Goal: Task Accomplishment & Management: Complete application form

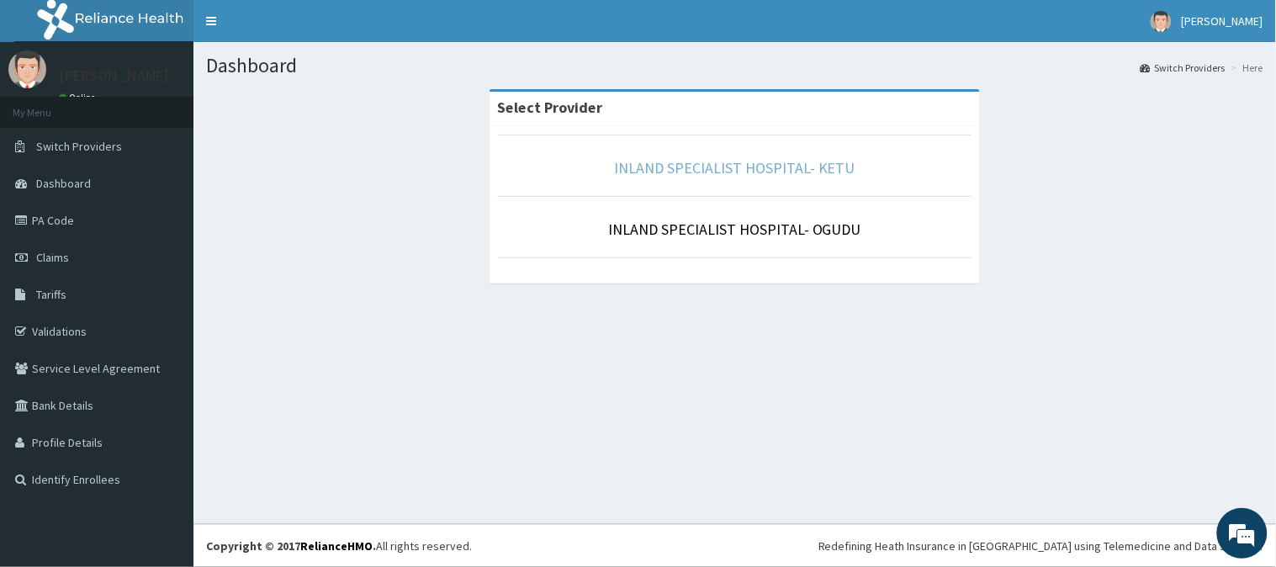
click at [720, 172] on link "INLAND SPECIALIST HOSPITAL- KETU" at bounding box center [734, 167] width 241 height 19
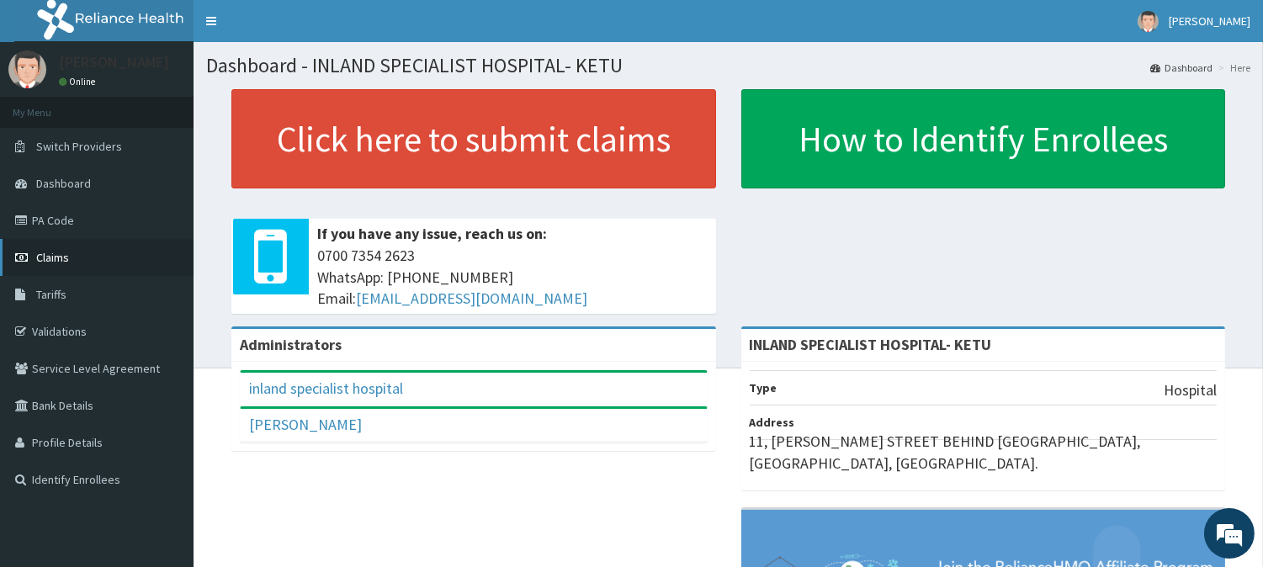
click at [68, 249] on link "Claims" at bounding box center [96, 257] width 193 height 37
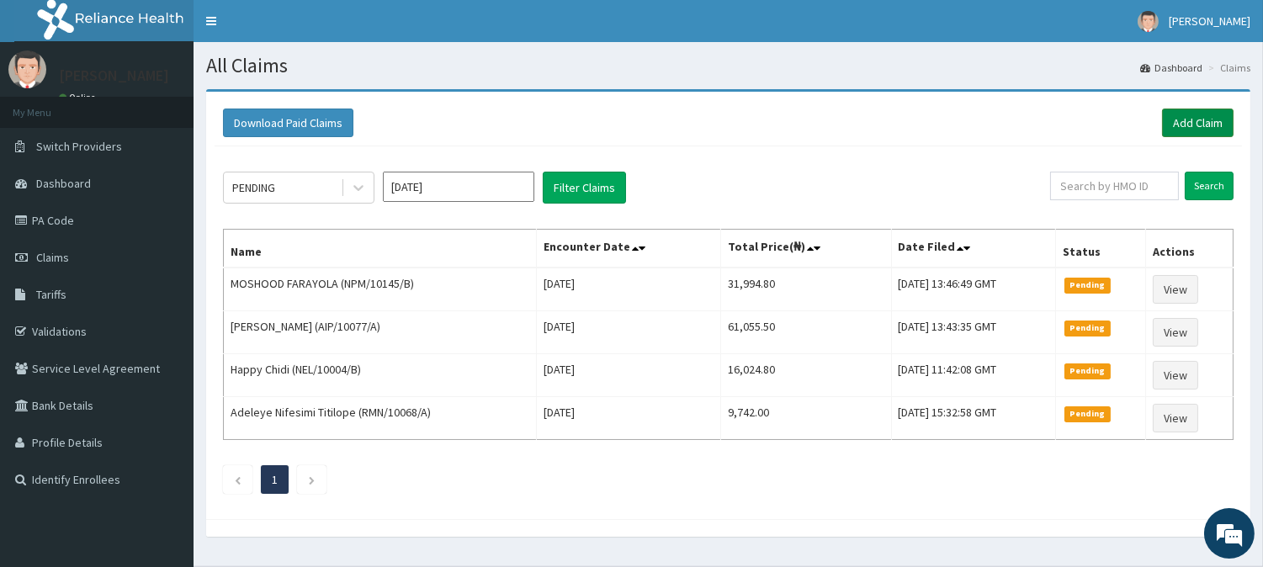
click at [1190, 118] on link "Add Claim" at bounding box center [1197, 123] width 71 height 29
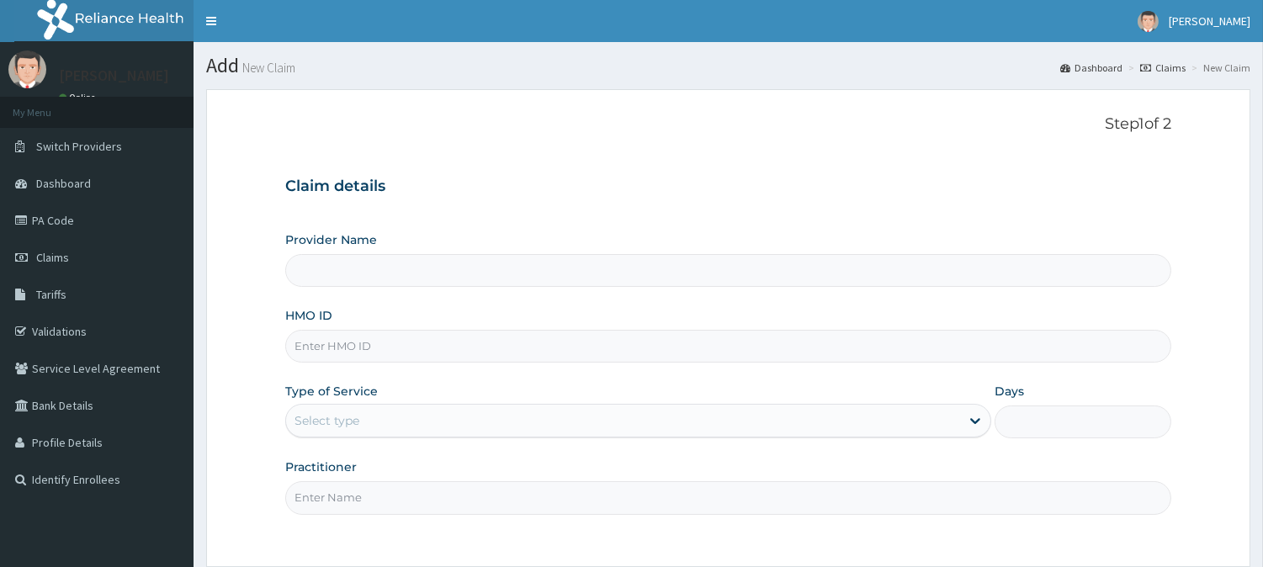
type input "INLAND SPECIALIST HOSPITAL- KETU"
click at [333, 332] on input "HMO ID" at bounding box center [728, 346] width 886 height 33
paste input "PPY/10009/D"
type input "PPY/10009/D"
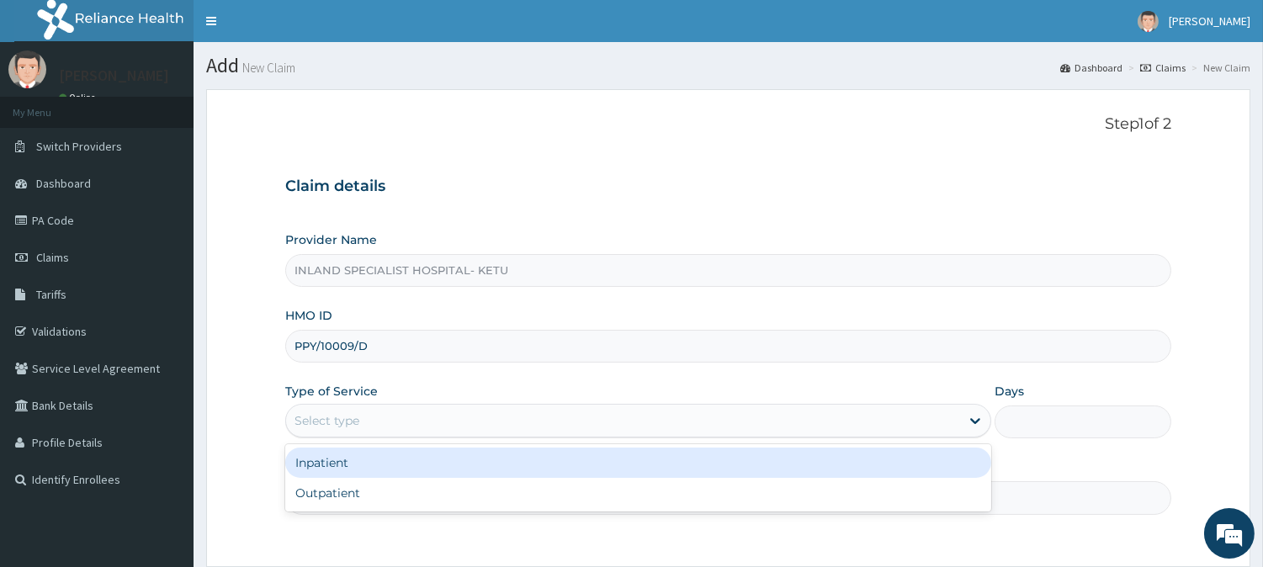
click at [339, 418] on div "Select type" at bounding box center [326, 420] width 65 height 17
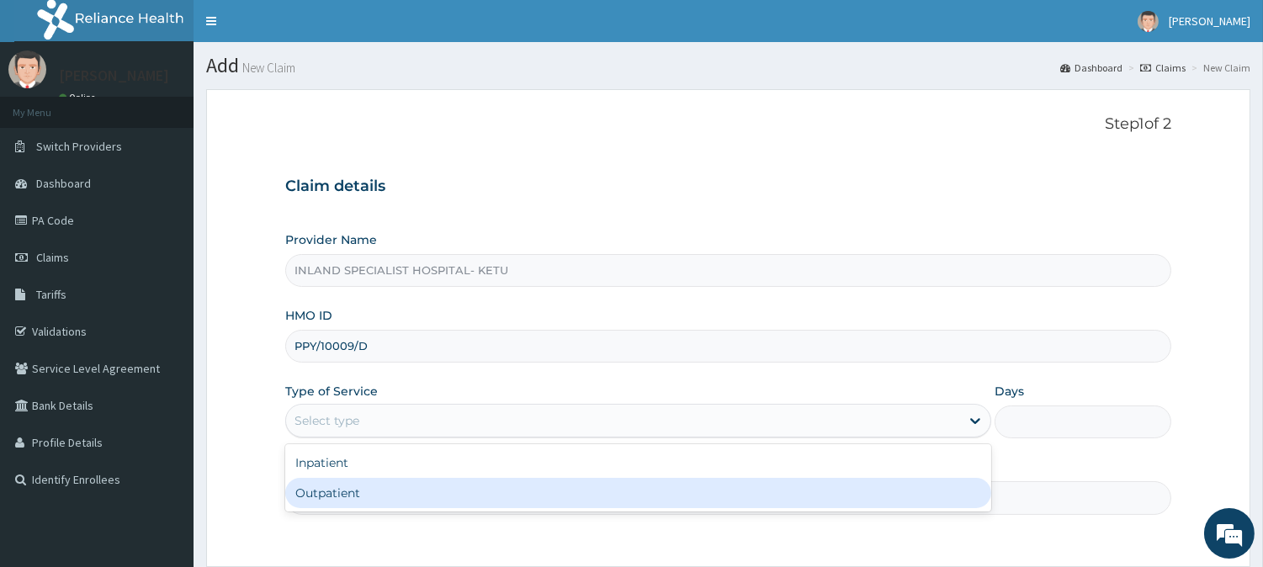
click at [341, 490] on div "Outpatient" at bounding box center [638, 493] width 706 height 30
type input "1"
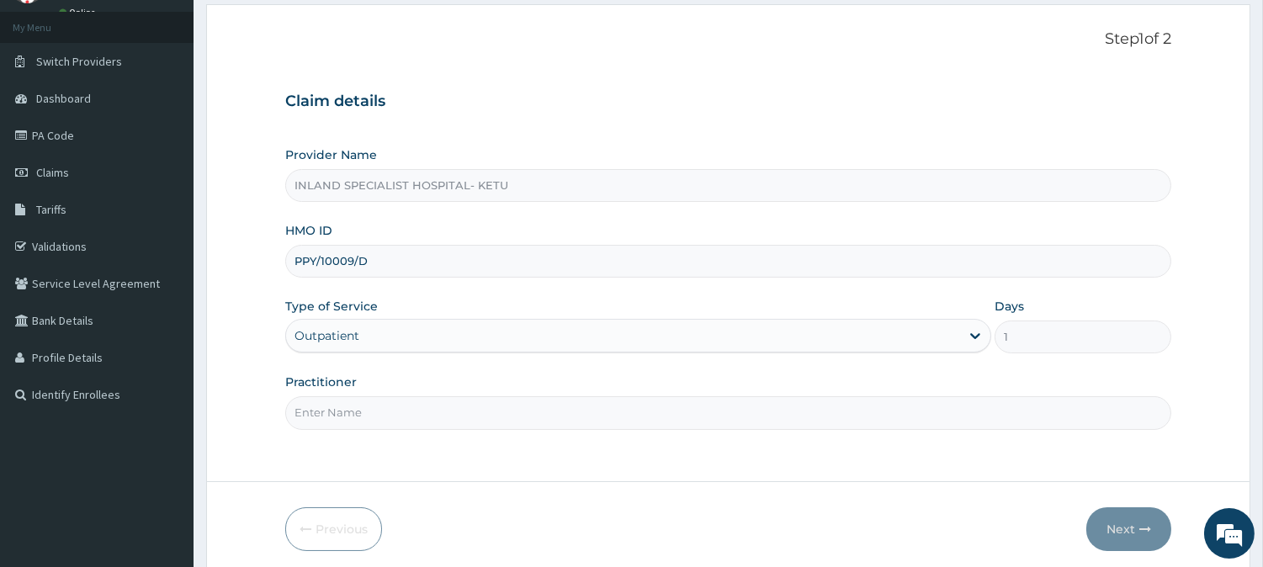
scroll to position [87, 0]
click at [354, 409] on input "Practitioner" at bounding box center [728, 410] width 886 height 33
type input "DR IFEANYI"
click at [1112, 523] on button "Next" at bounding box center [1128, 528] width 85 height 44
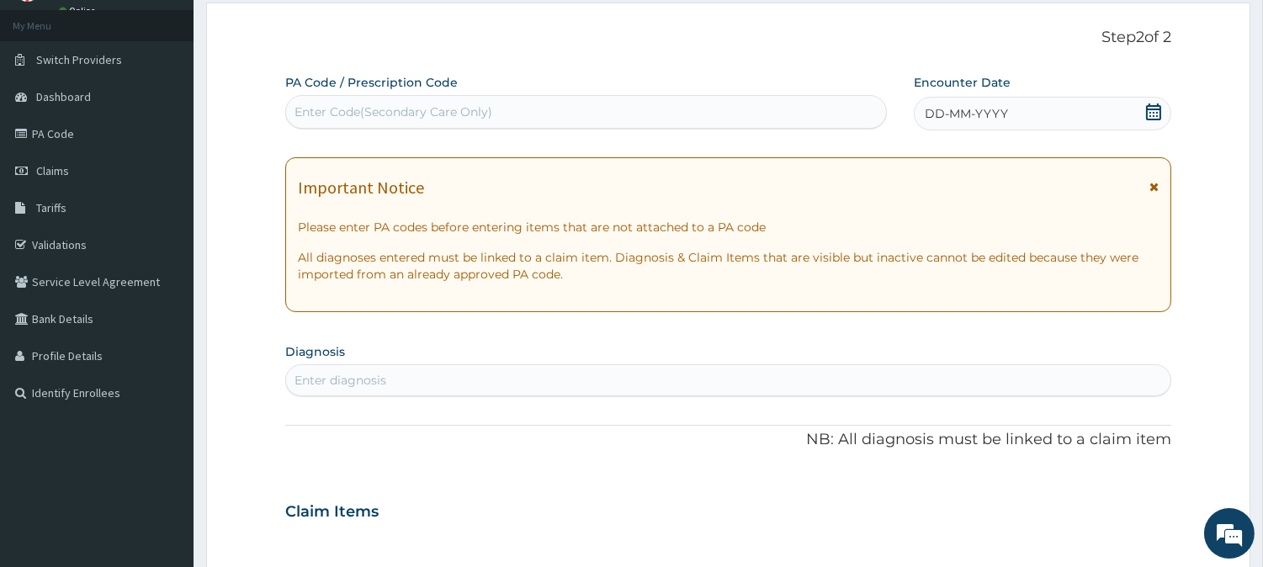
click at [1152, 188] on icon at bounding box center [1153, 187] width 9 height 12
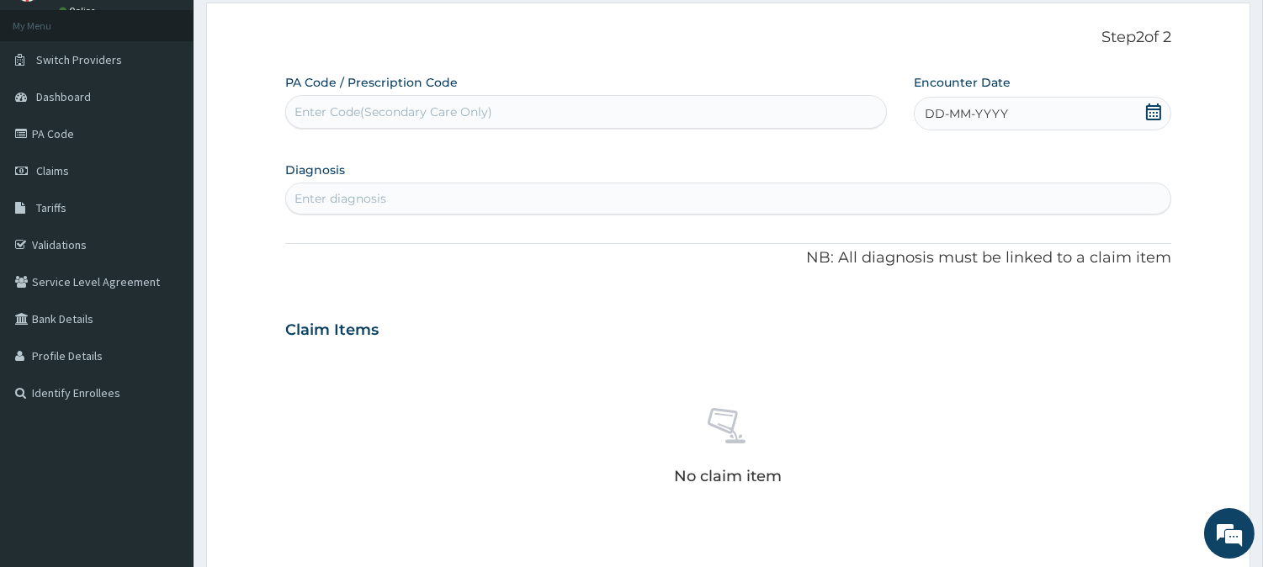
click at [1158, 110] on icon at bounding box center [1153, 111] width 17 height 17
click at [1036, 214] on div "5" at bounding box center [1036, 217] width 25 height 25
click at [500, 198] on div "Enter diagnosis" at bounding box center [728, 198] width 884 height 27
type input "ENTERIT"
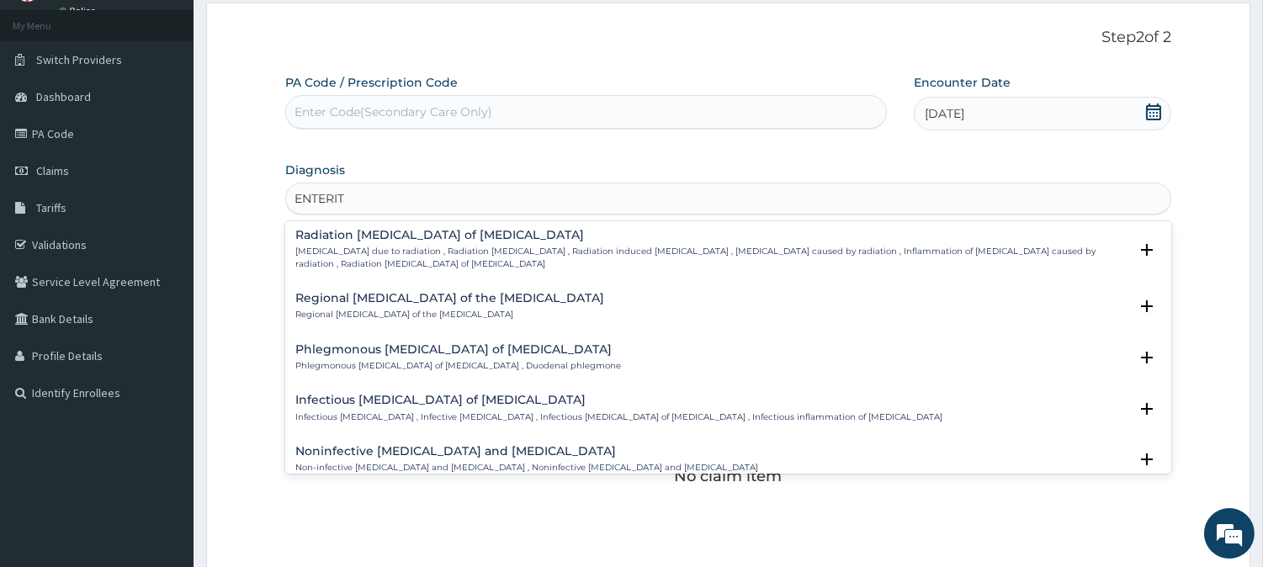
scroll to position [1533, 0]
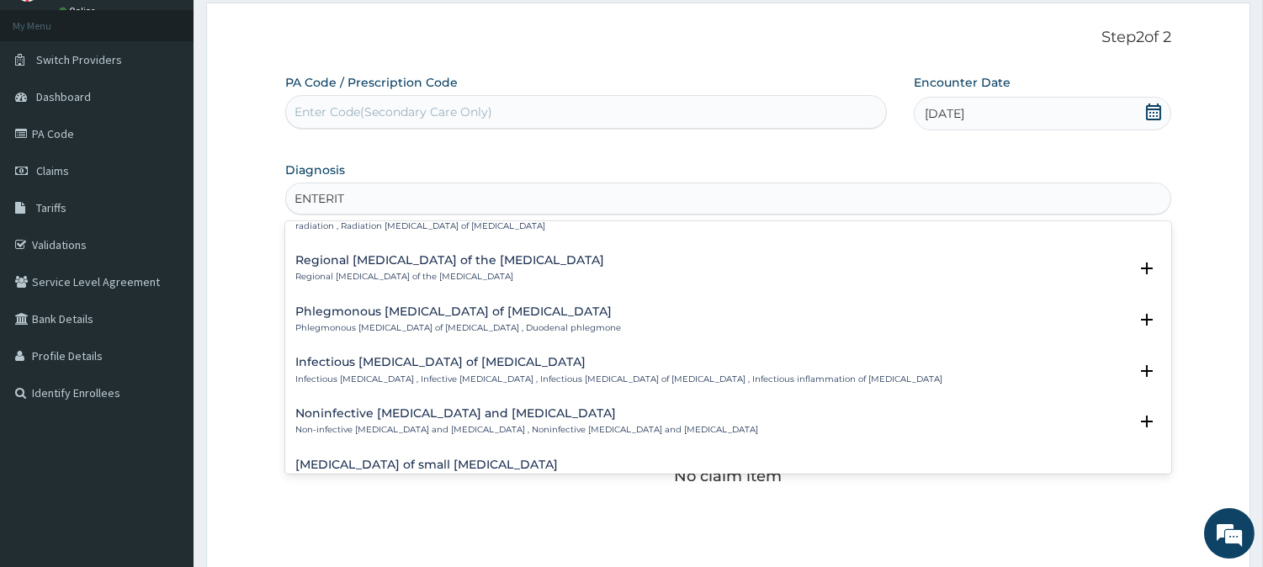
click at [426, 407] on h4 "Noninfective enteritis and colitis" at bounding box center [526, 413] width 463 height 13
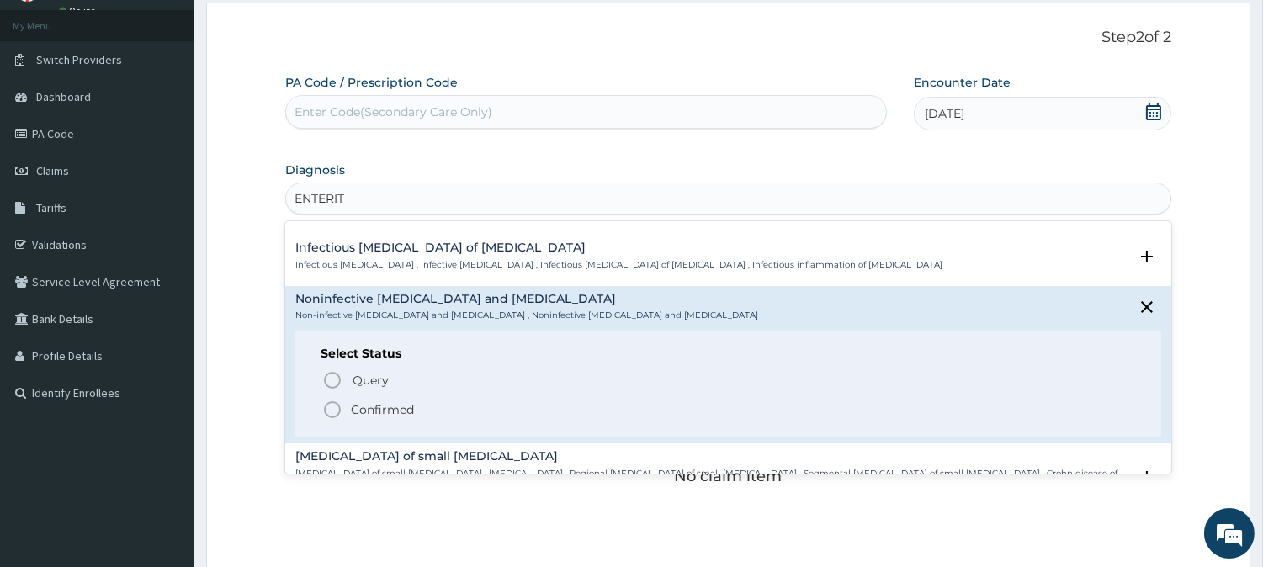
scroll to position [1636, 0]
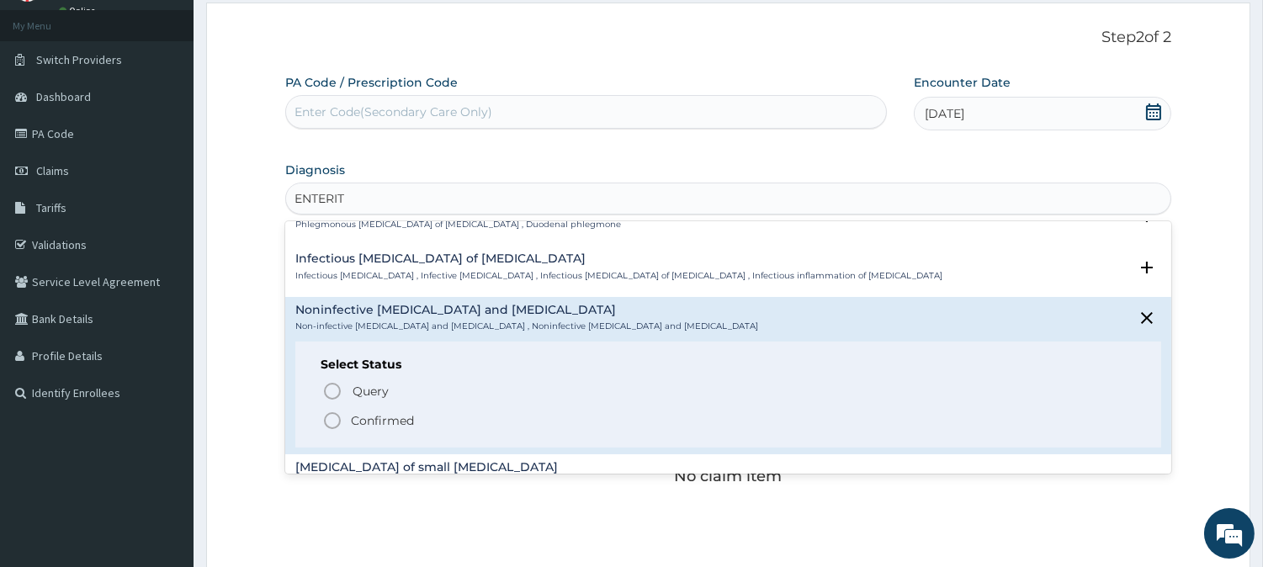
click at [394, 412] on p "Confirmed" at bounding box center [382, 420] width 63 height 17
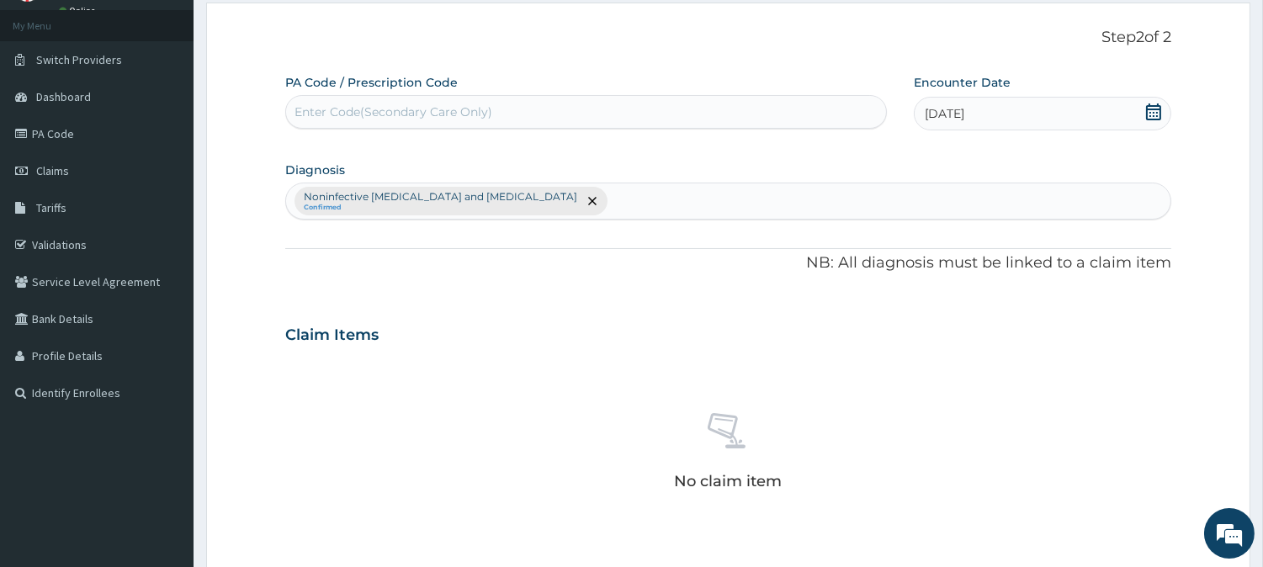
click at [518, 191] on div "Noninfective enteritis and colitis Confirmed" at bounding box center [728, 200] width 884 height 35
type input "SEPS"
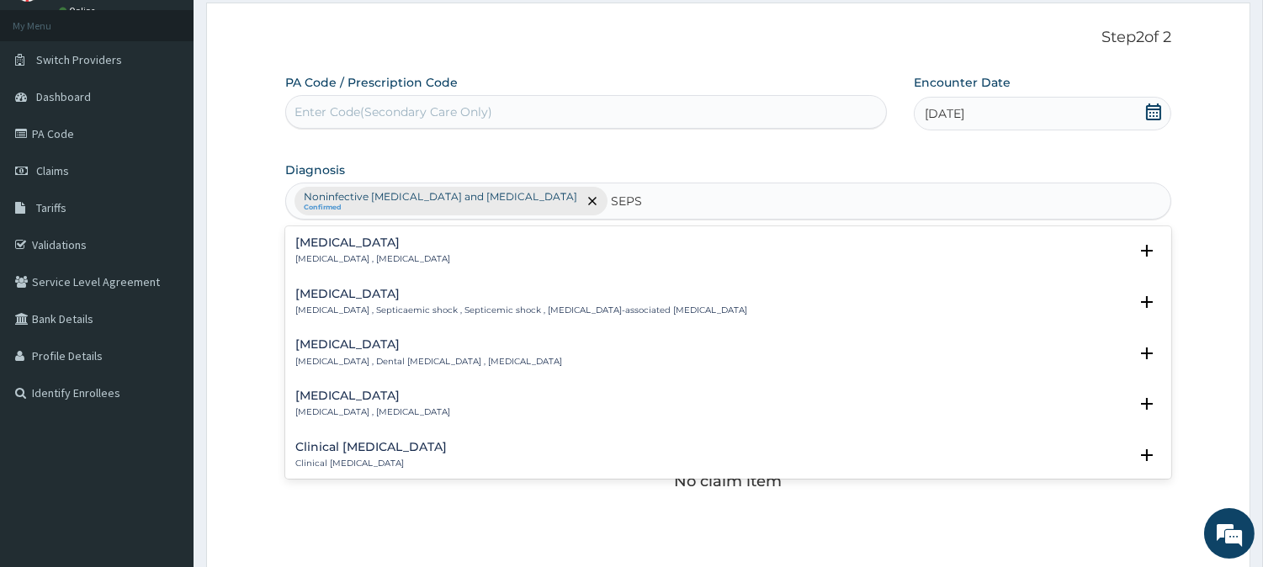
click at [333, 238] on h4 "Sepsis" at bounding box center [372, 242] width 155 height 13
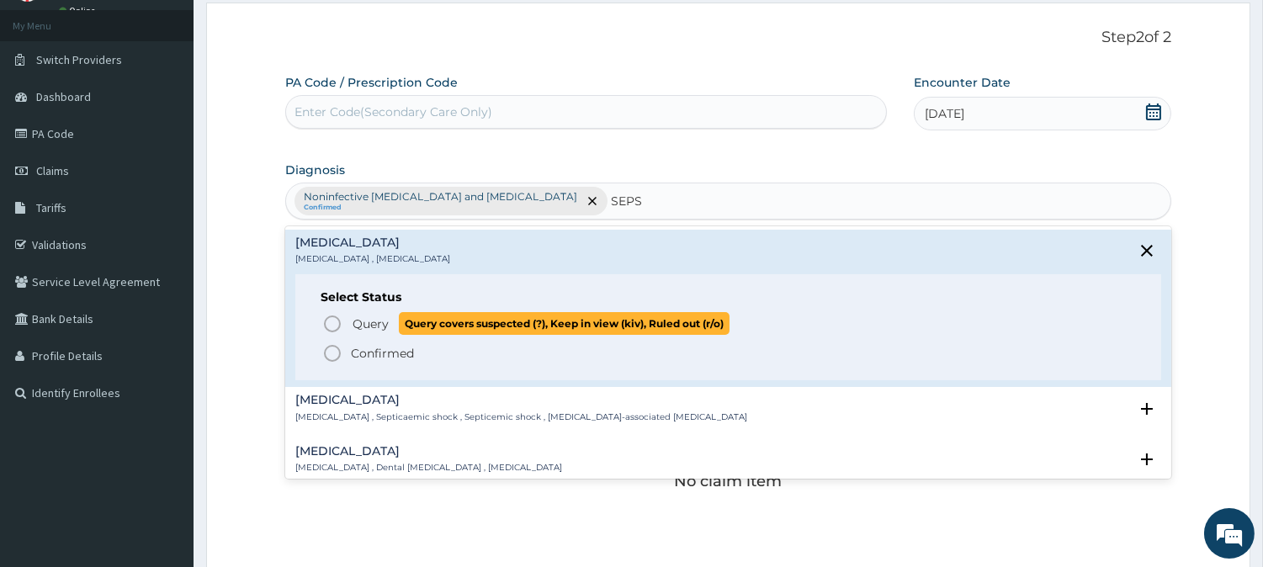
click at [394, 324] on p "Query Query covers suspected (?), Keep in view (kiv), Ruled out (r/o)" at bounding box center [540, 323] width 379 height 23
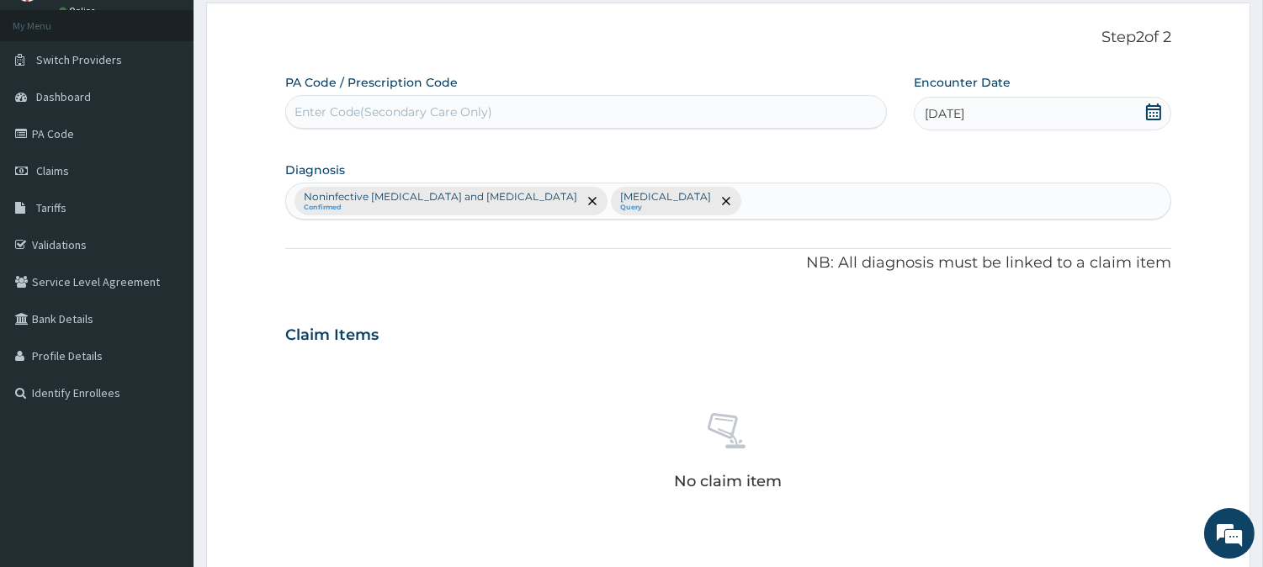
click at [596, 203] on div "Noninfective enteritis and colitis Confirmed Sepsis Query" at bounding box center [728, 200] width 884 height 35
type input "MALAR"
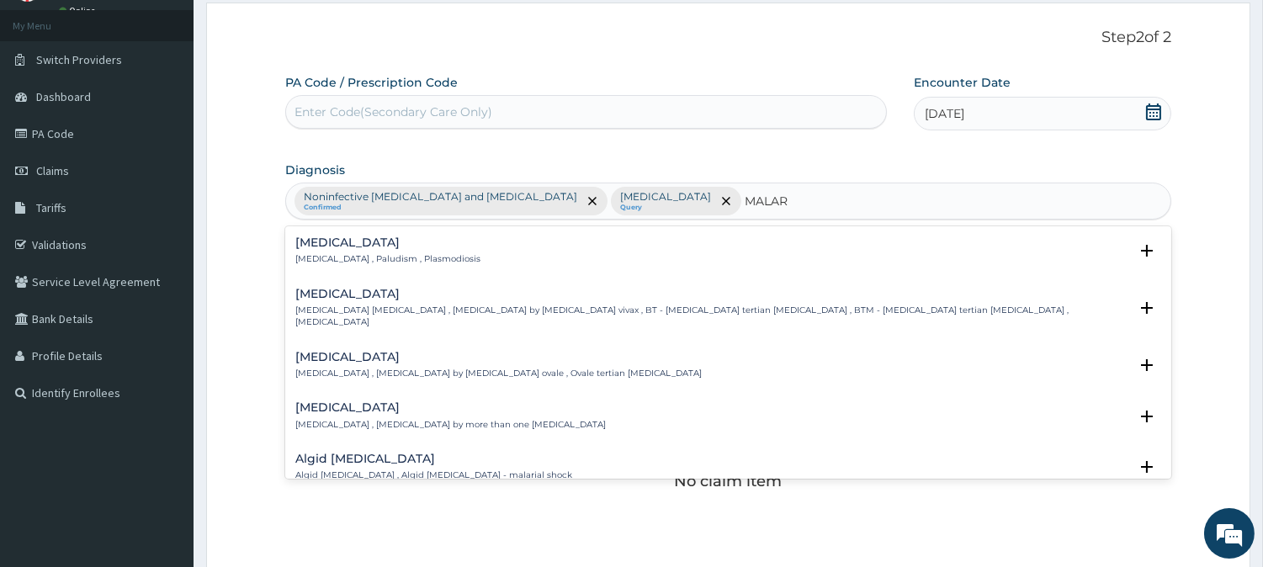
click at [433, 250] on div "Malaria Malaria , Paludism , Plasmodiosis" at bounding box center [728, 250] width 866 height 29
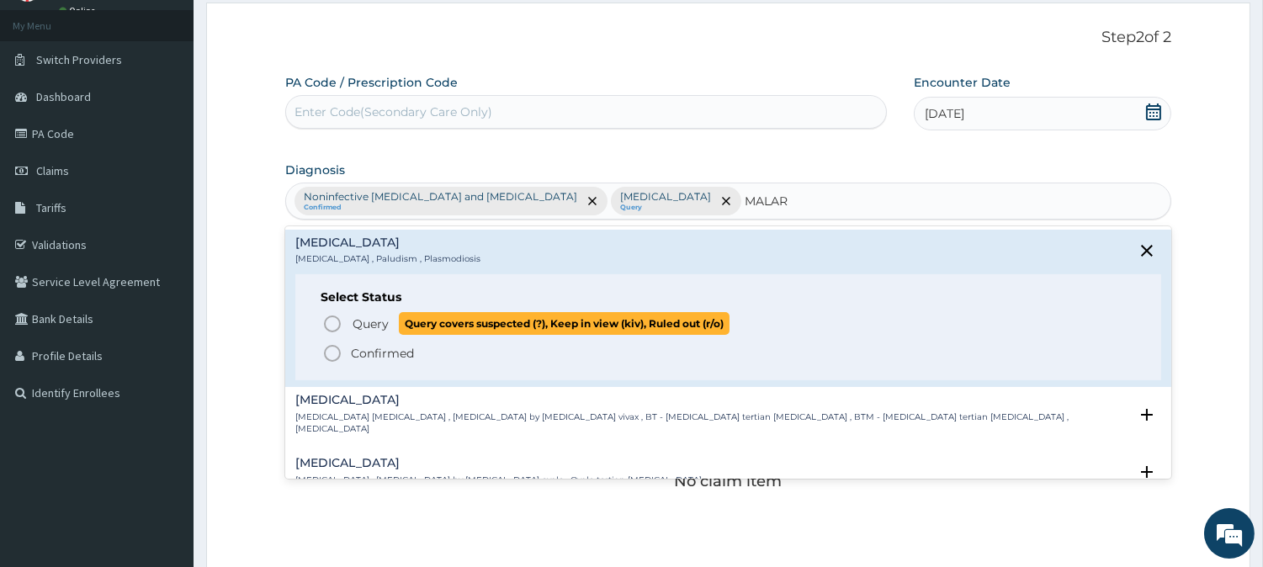
click at [413, 328] on span "Query covers suspected (?), Keep in view (kiv), Ruled out (r/o)" at bounding box center [564, 323] width 331 height 23
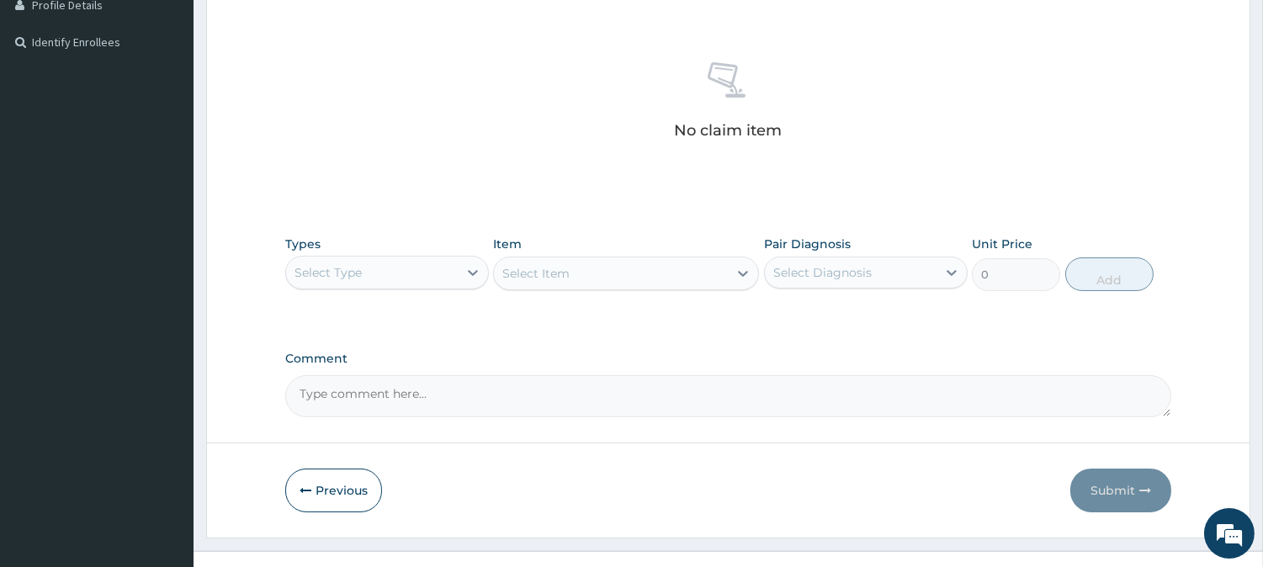
scroll to position [453, 0]
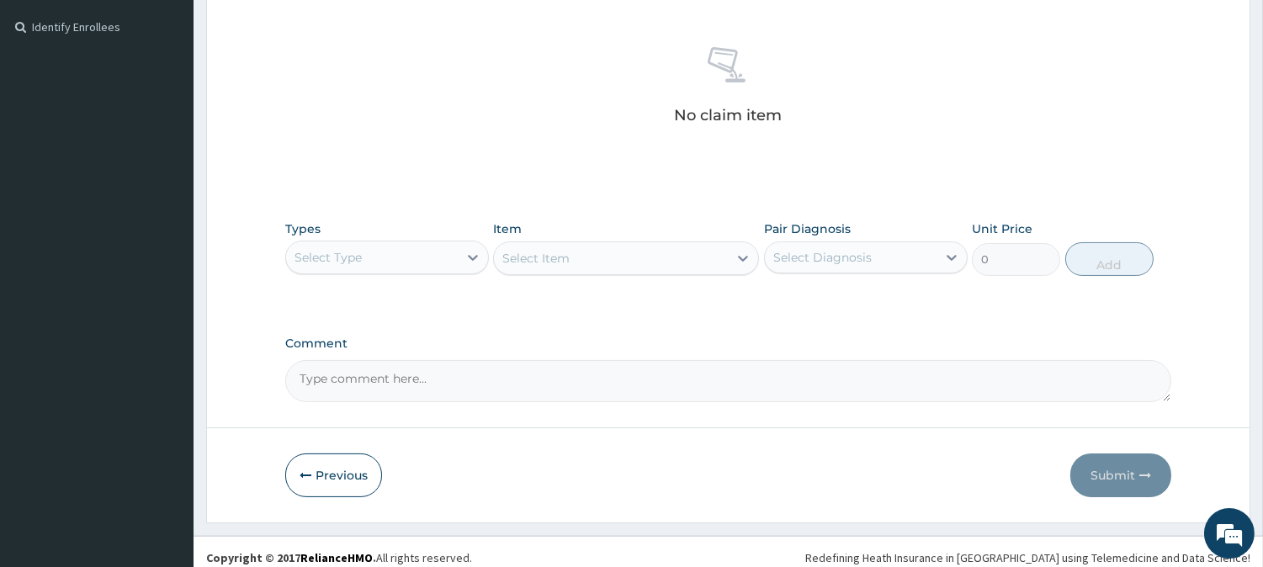
click at [456, 257] on div "Select Type" at bounding box center [372, 257] width 172 height 27
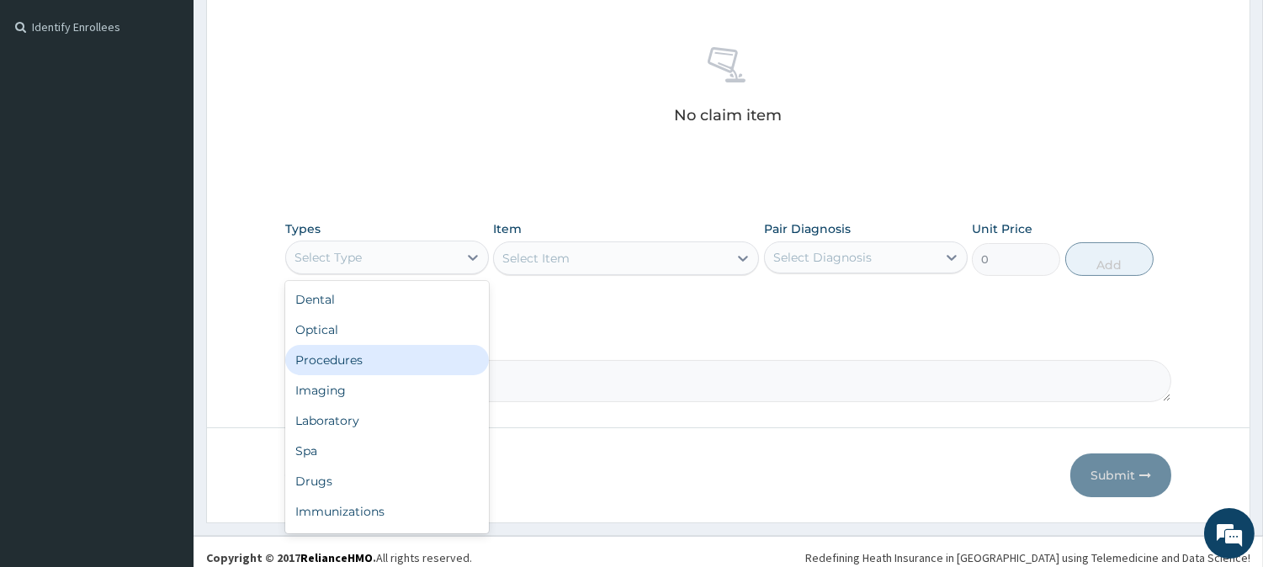
click at [402, 362] on div "Procedures" at bounding box center [387, 360] width 204 height 30
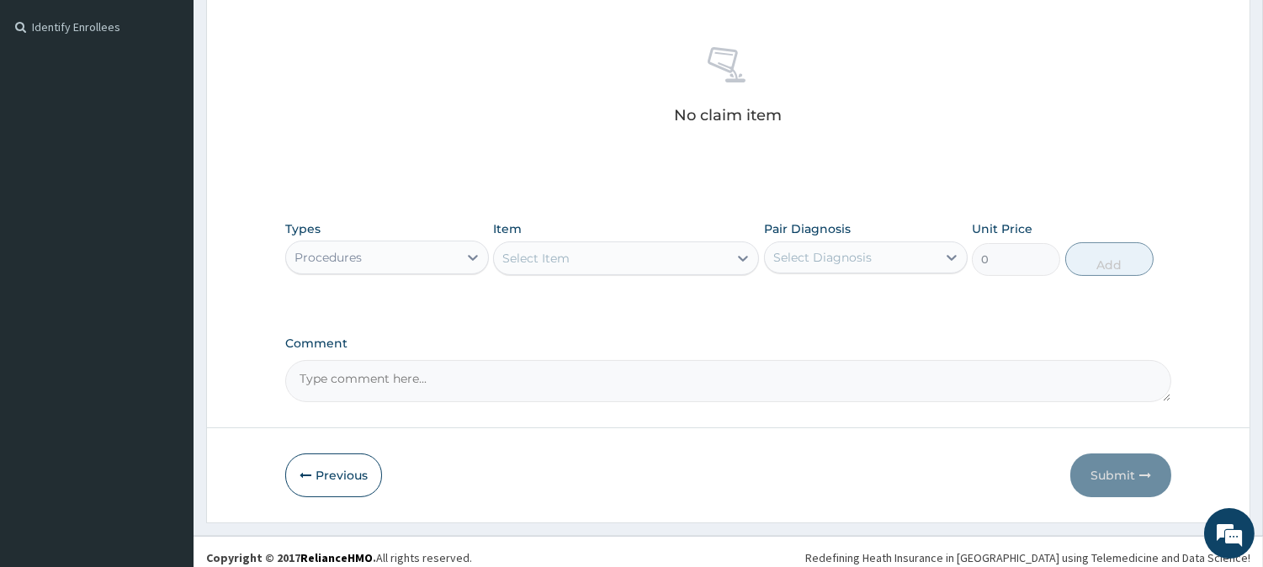
click at [701, 249] on div "Select Item" at bounding box center [611, 258] width 234 height 27
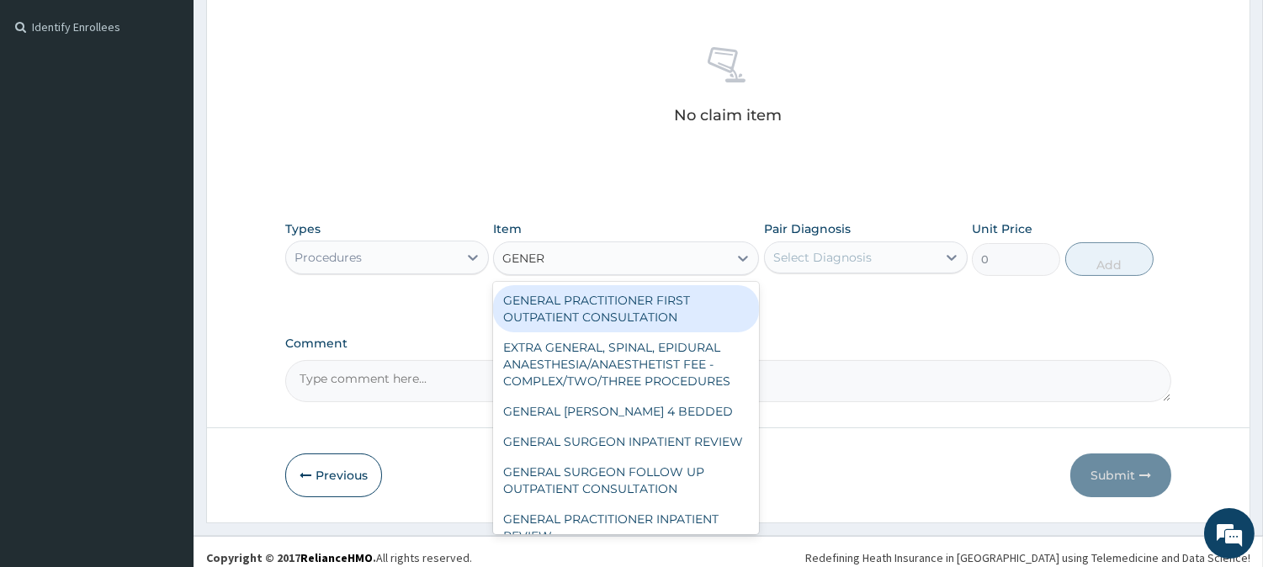
type input "GENERA"
click at [686, 289] on div "GENERAL PRACTITIONER FIRST OUTPATIENT CONSULTATION" at bounding box center [626, 308] width 266 height 47
type input "3750"
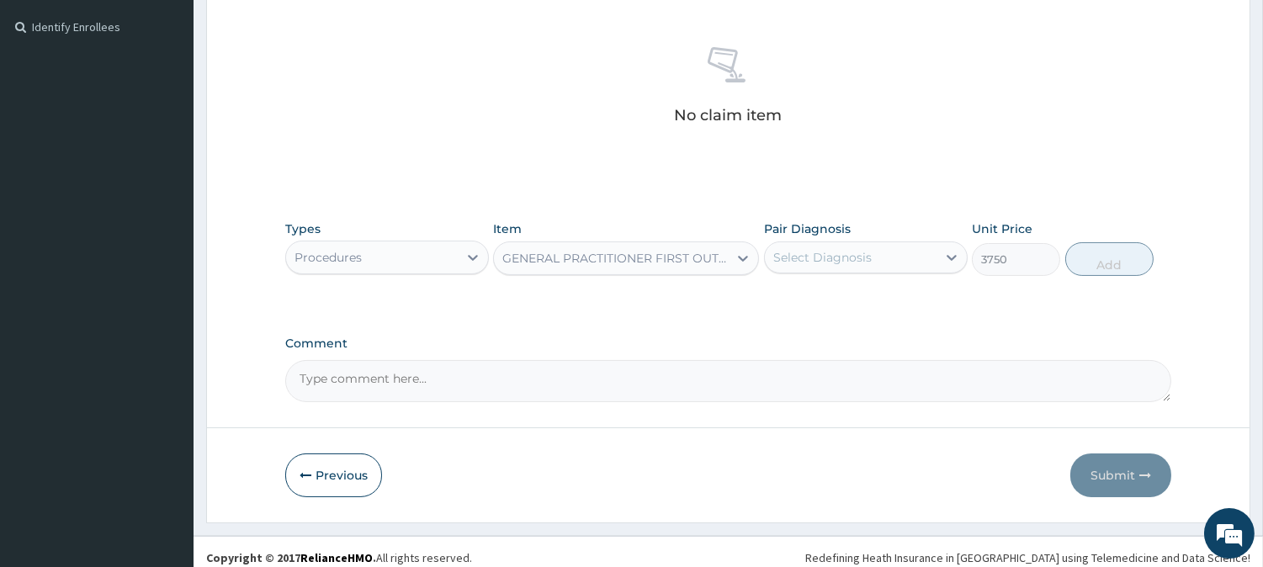
click at [861, 249] on div "Select Diagnosis" at bounding box center [822, 257] width 98 height 17
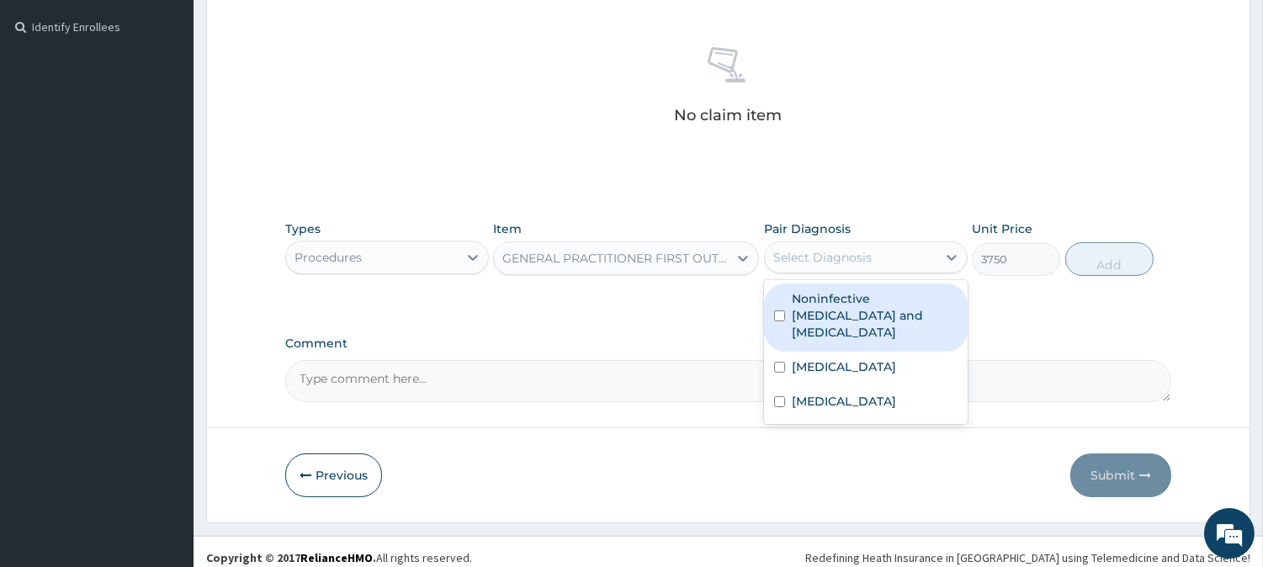
click at [844, 307] on label "Noninfective enteritis and colitis" at bounding box center [874, 315] width 166 height 50
checkbox input "true"
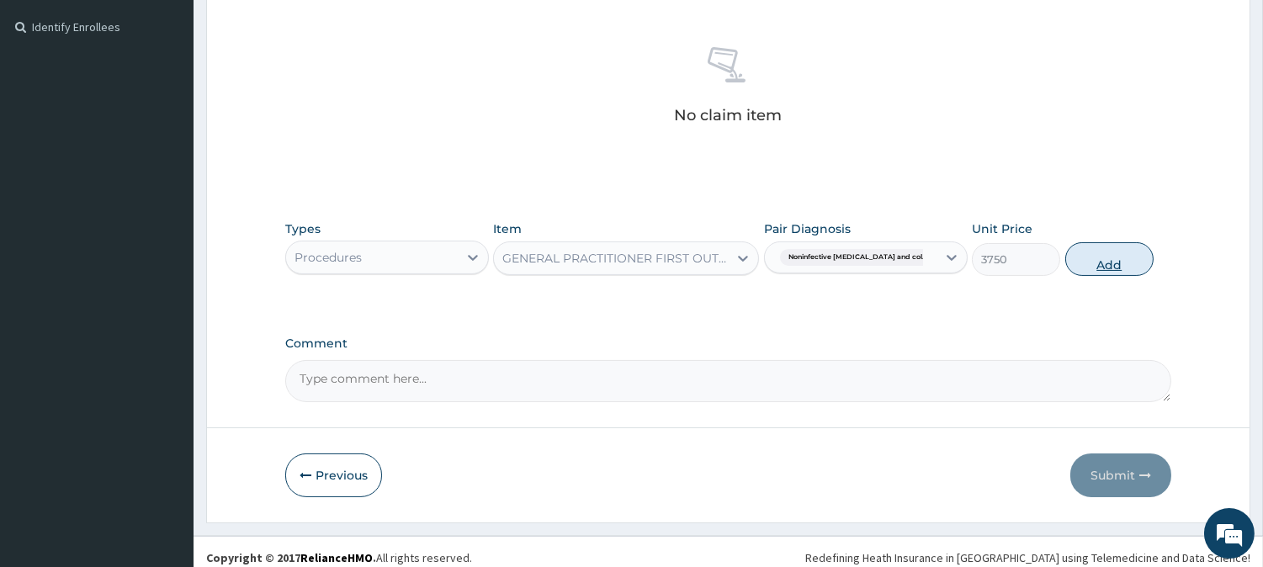
click at [1090, 264] on button "Add" at bounding box center [1109, 259] width 88 height 34
type input "0"
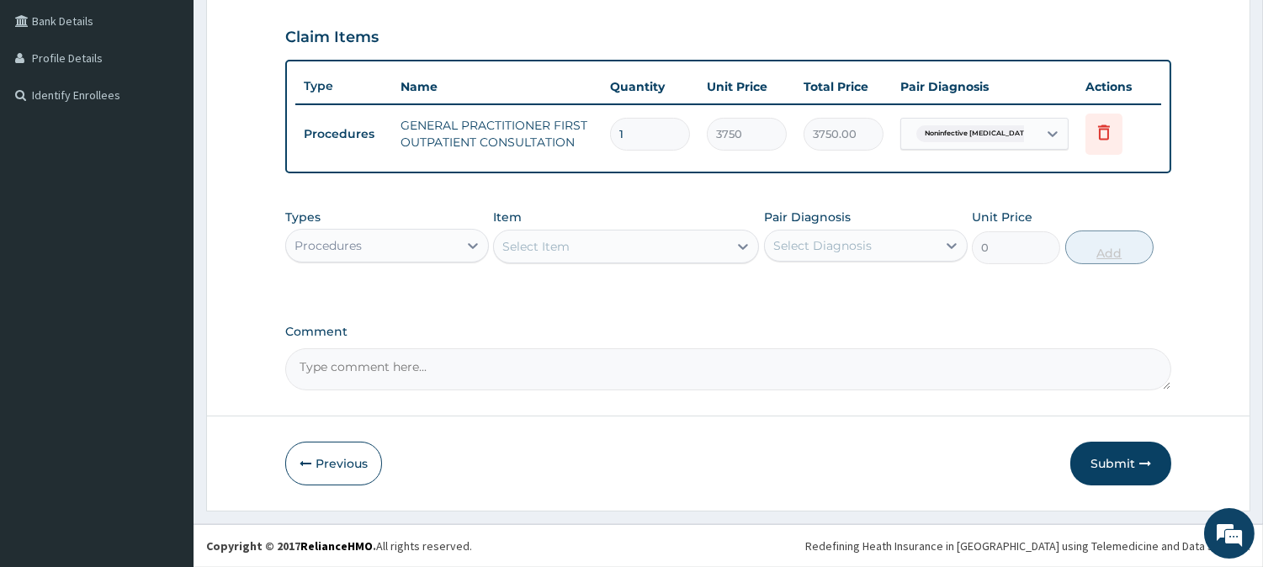
scroll to position [382, 0]
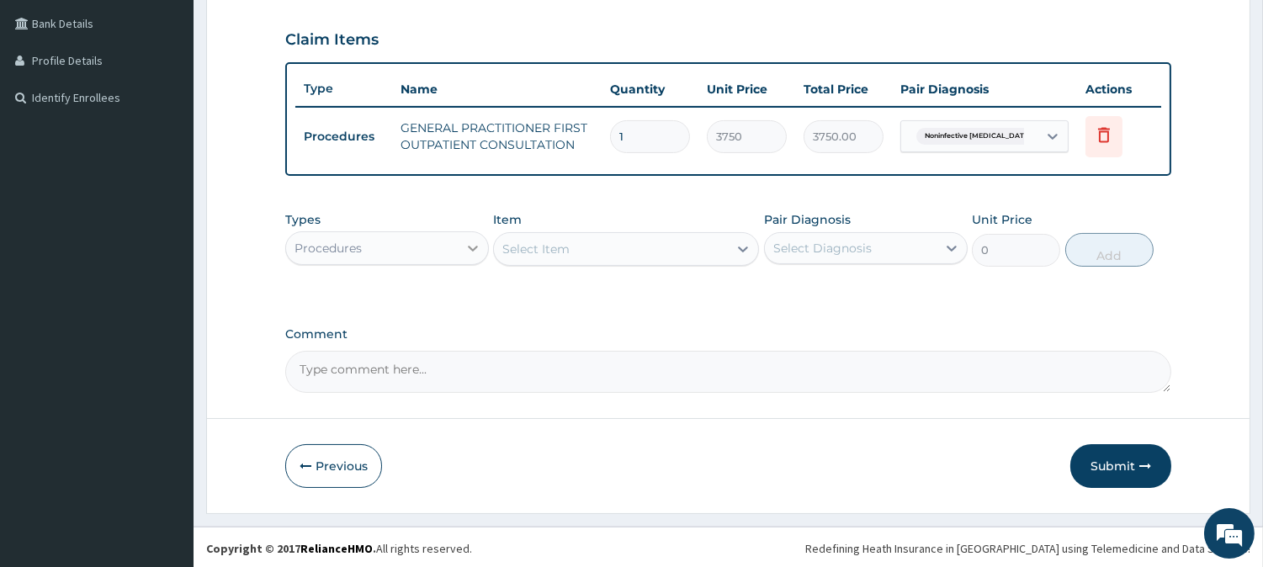
click at [468, 240] on icon at bounding box center [472, 248] width 17 height 17
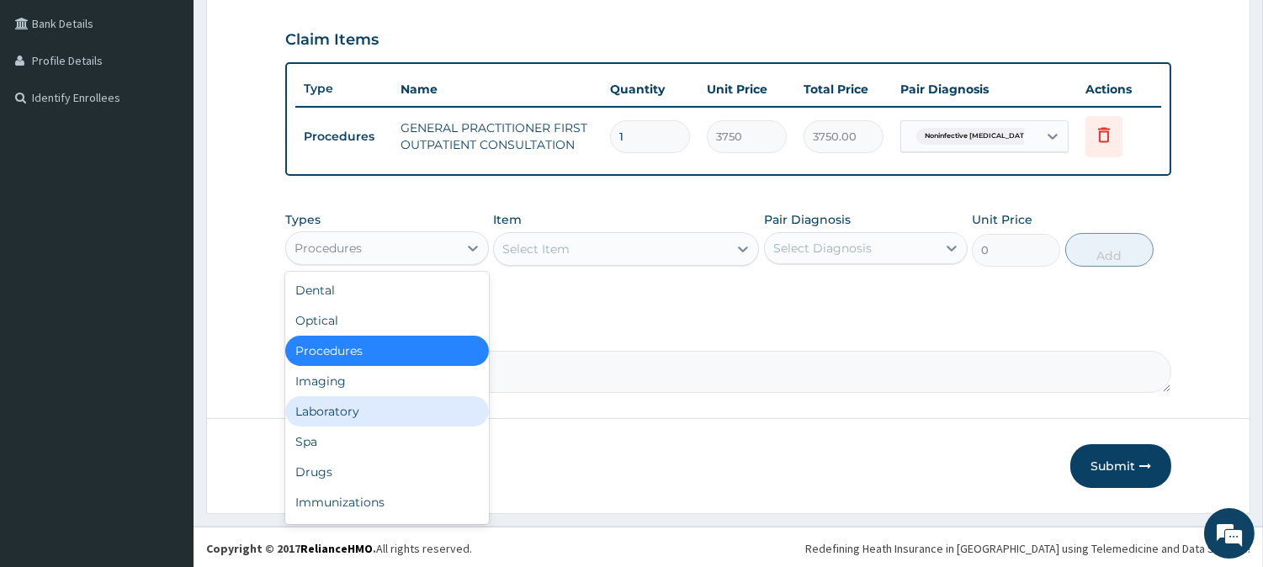
click at [425, 414] on div "Laboratory" at bounding box center [387, 411] width 204 height 30
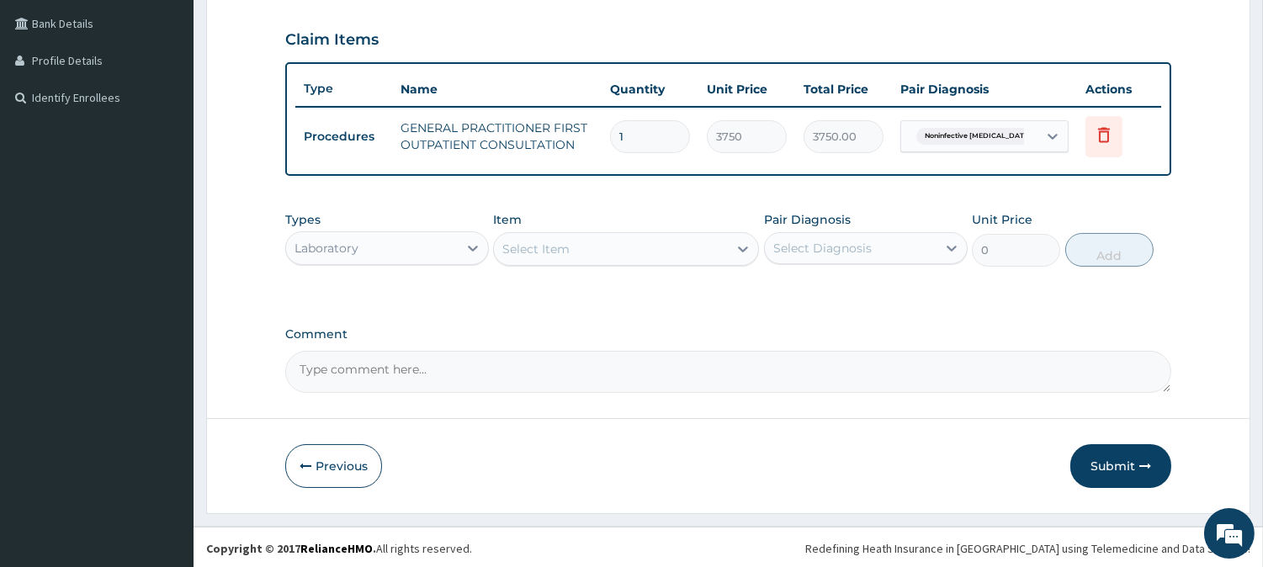
click at [638, 247] on div "Select Item" at bounding box center [611, 249] width 234 height 27
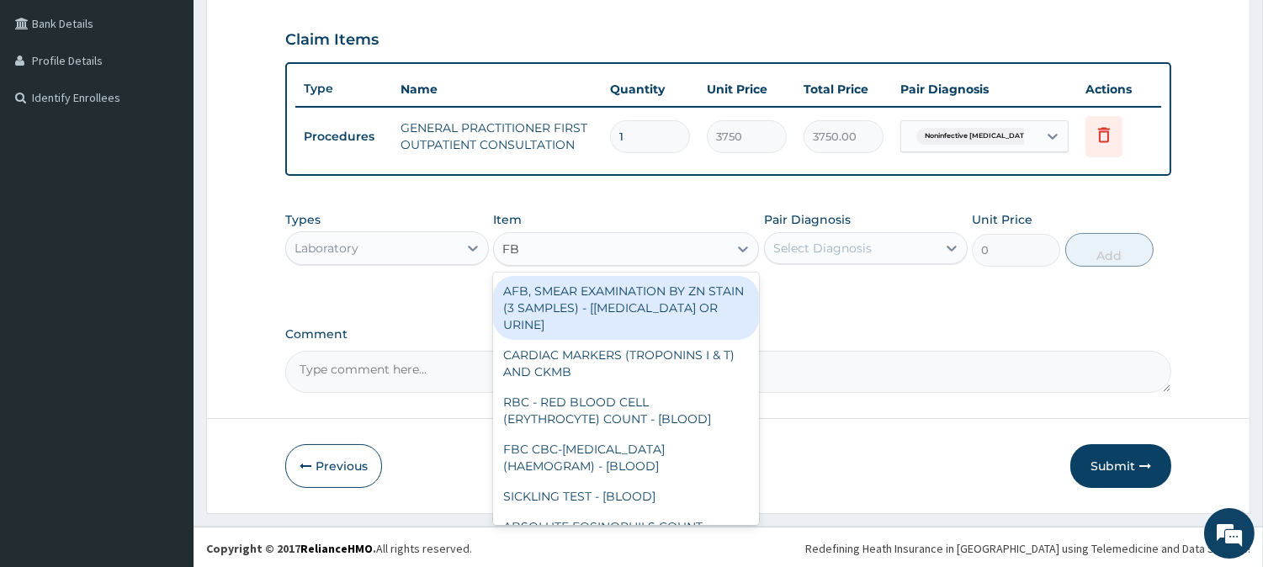
type input "FBC"
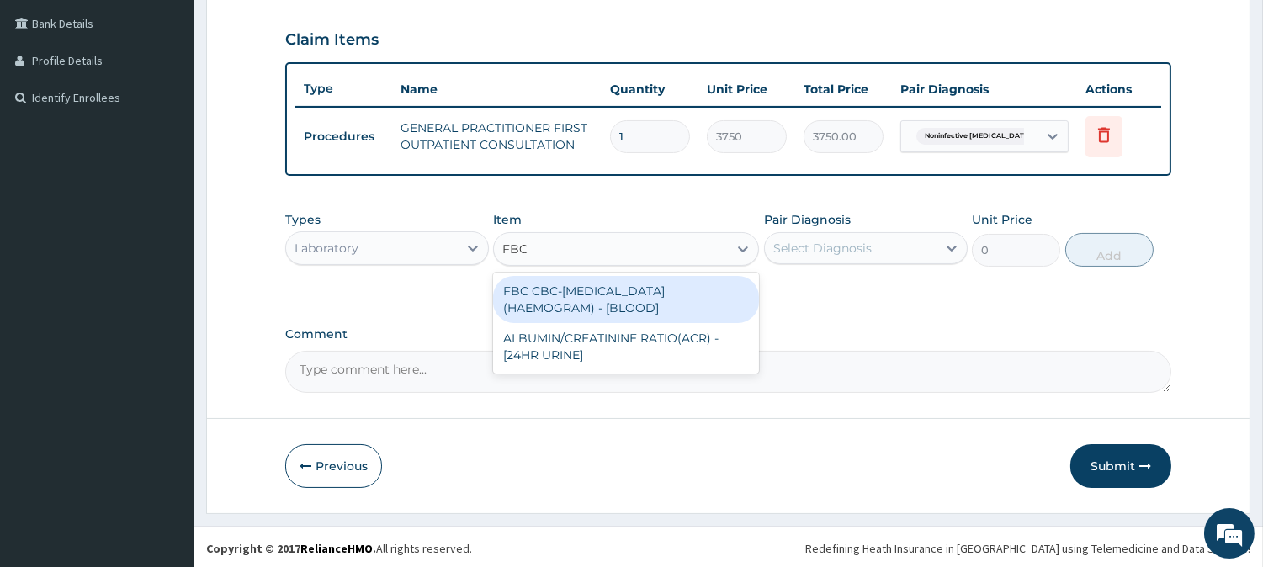
click at [643, 282] on div "FBC CBC-COMPLETE BLOOD COUNT (HAEMOGRAM) - [BLOOD]" at bounding box center [626, 299] width 266 height 47
type input "5000"
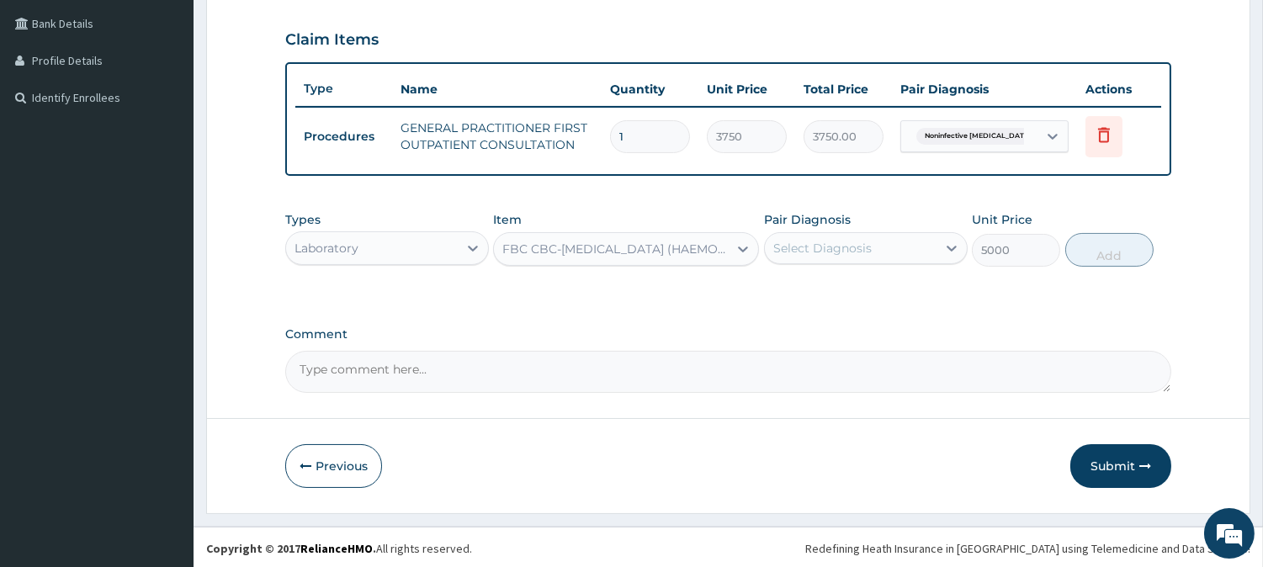
click at [892, 246] on div "Select Diagnosis" at bounding box center [851, 248] width 172 height 27
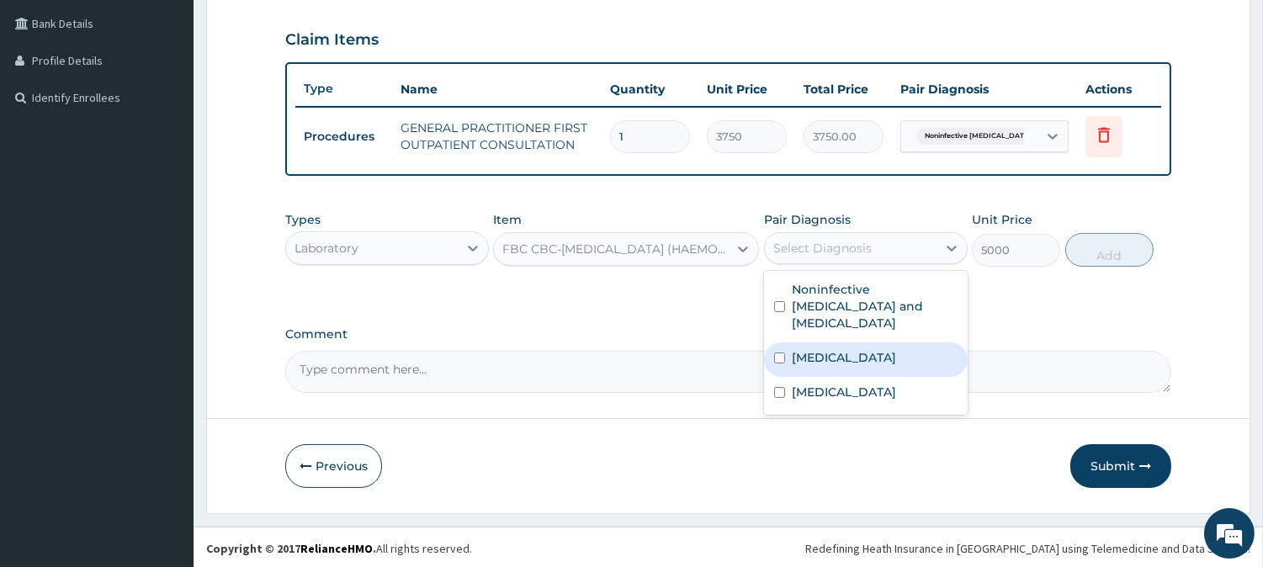
click at [887, 342] on div "Sepsis" at bounding box center [866, 359] width 204 height 34
checkbox input "true"
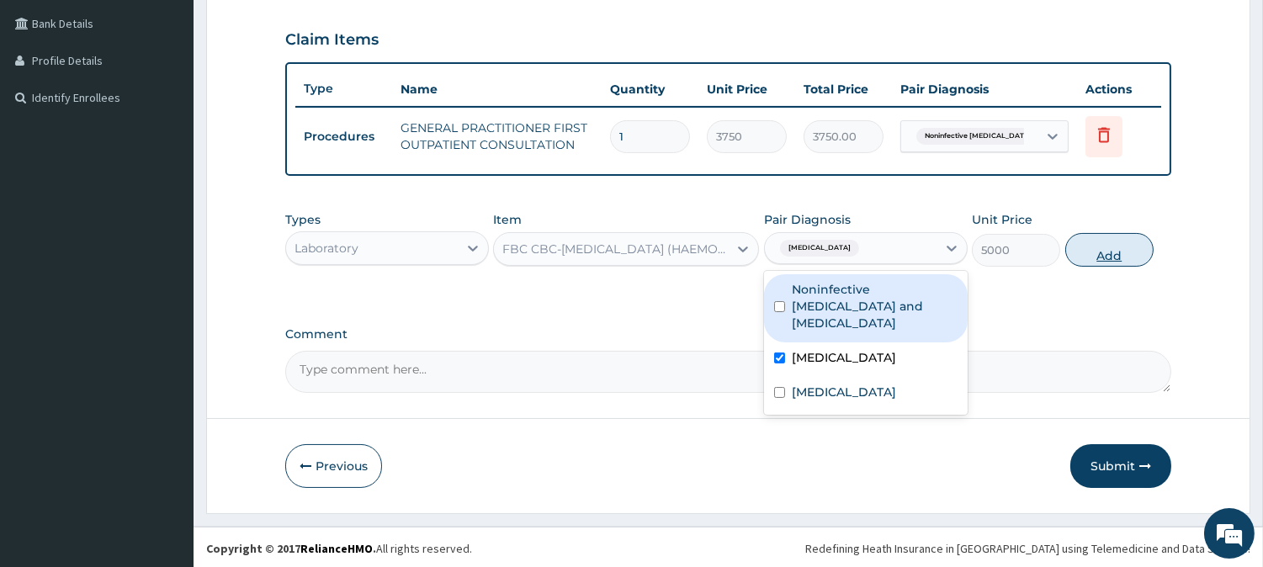
click at [1096, 246] on button "Add" at bounding box center [1109, 250] width 88 height 34
type input "0"
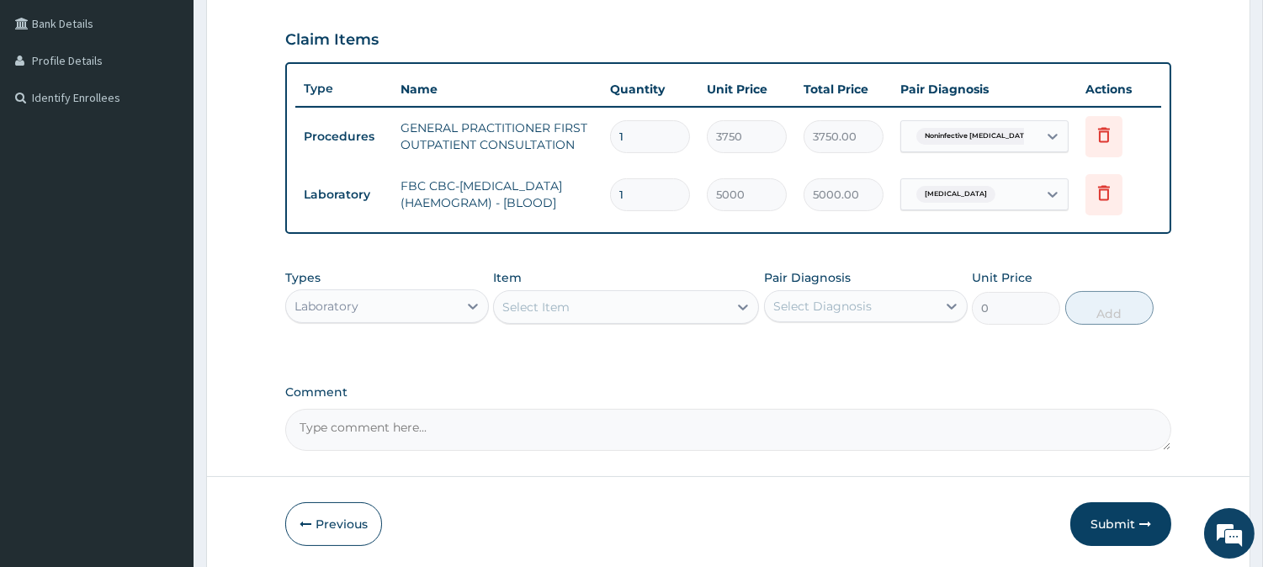
click at [688, 311] on div "Select Item" at bounding box center [611, 307] width 234 height 27
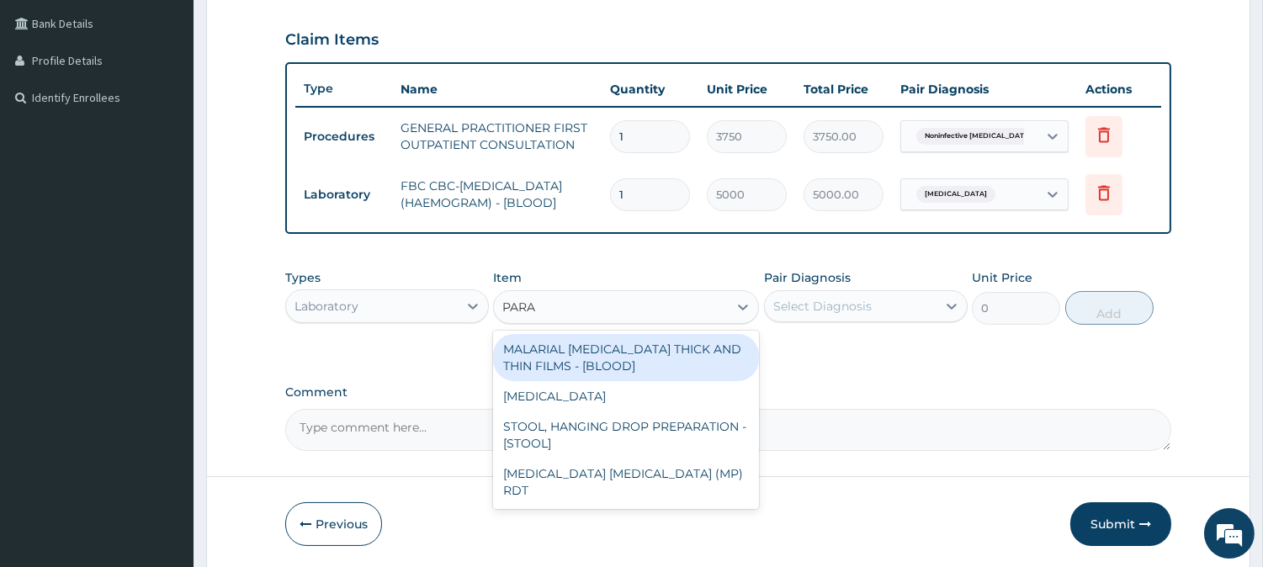
type input "PARAS"
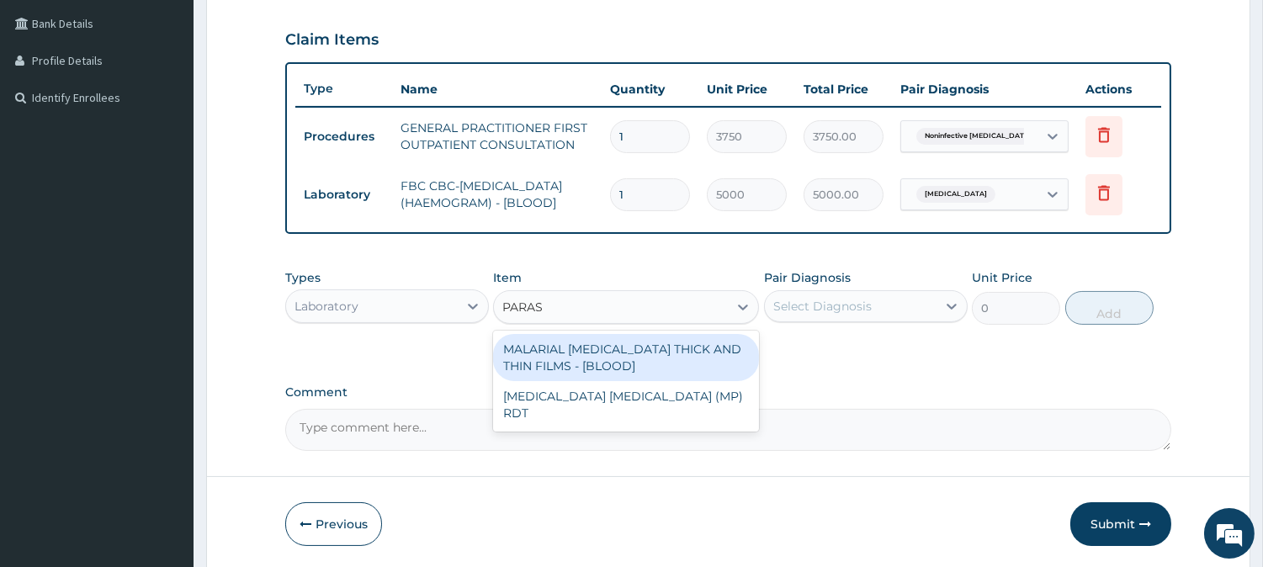
click at [687, 349] on div "MALARIAL PARASITE THICK AND THIN FILMS - [BLOOD]" at bounding box center [626, 357] width 266 height 47
type input "2187.5"
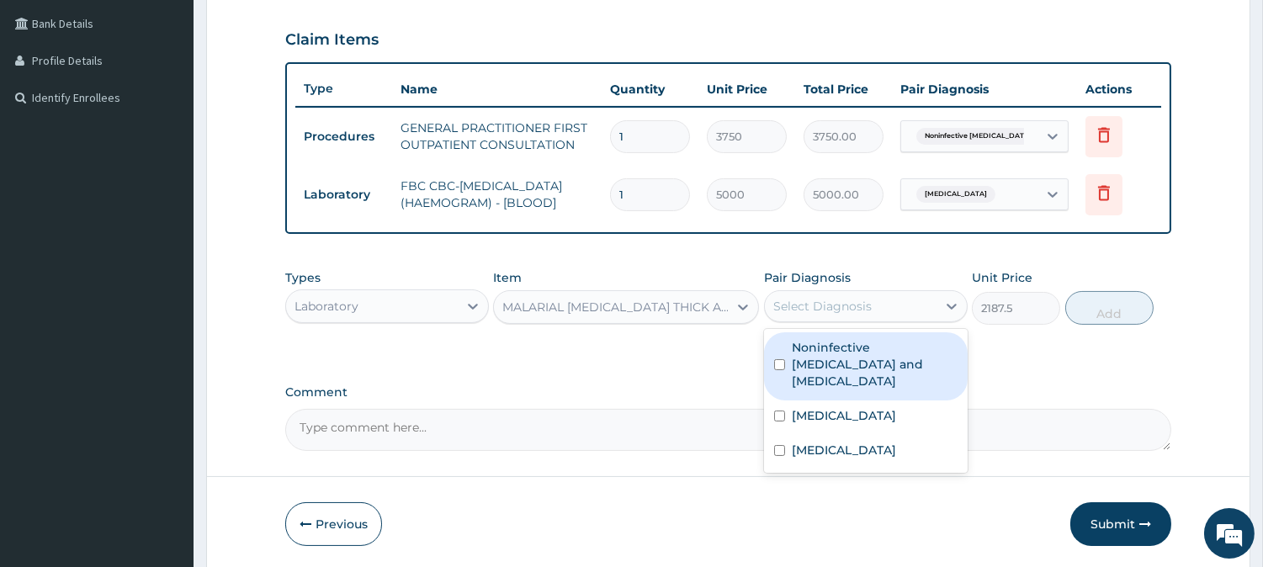
click at [862, 315] on div "Select Diagnosis" at bounding box center [822, 306] width 98 height 17
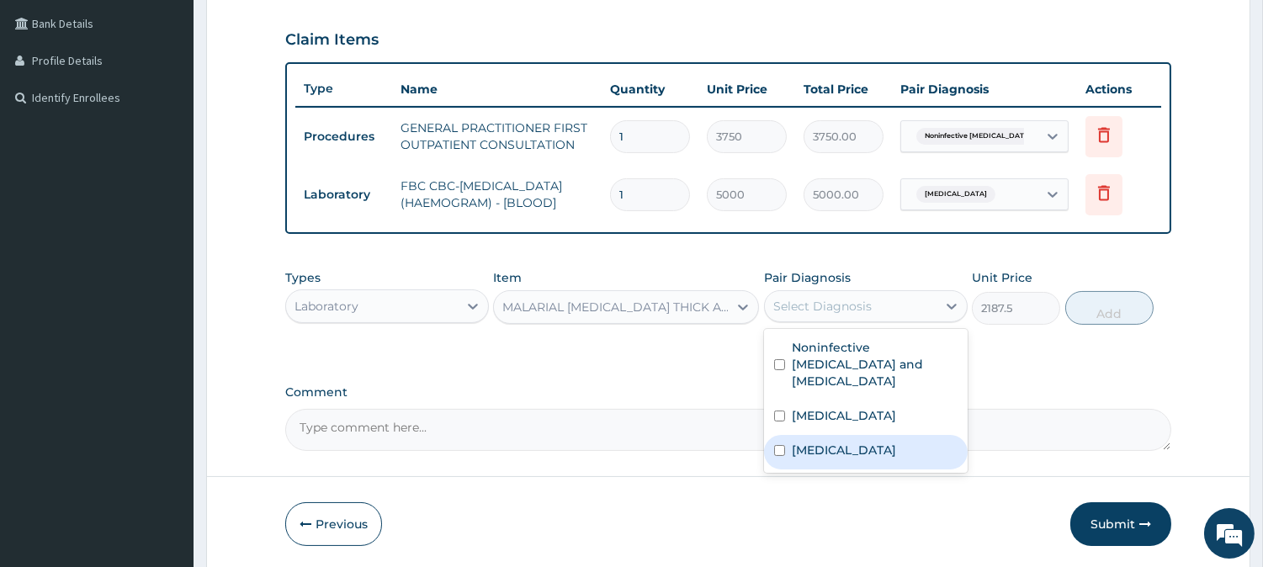
click at [846, 435] on div "[MEDICAL_DATA]" at bounding box center [866, 452] width 204 height 34
checkbox input "true"
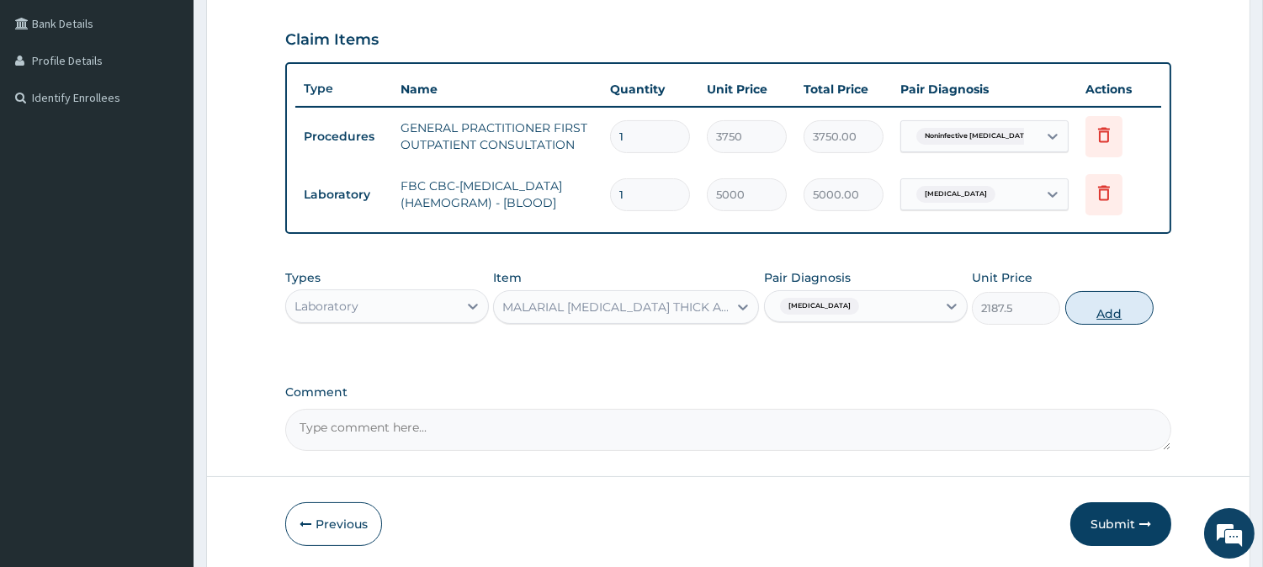
click at [1108, 315] on button "Add" at bounding box center [1109, 308] width 88 height 34
type input "0"
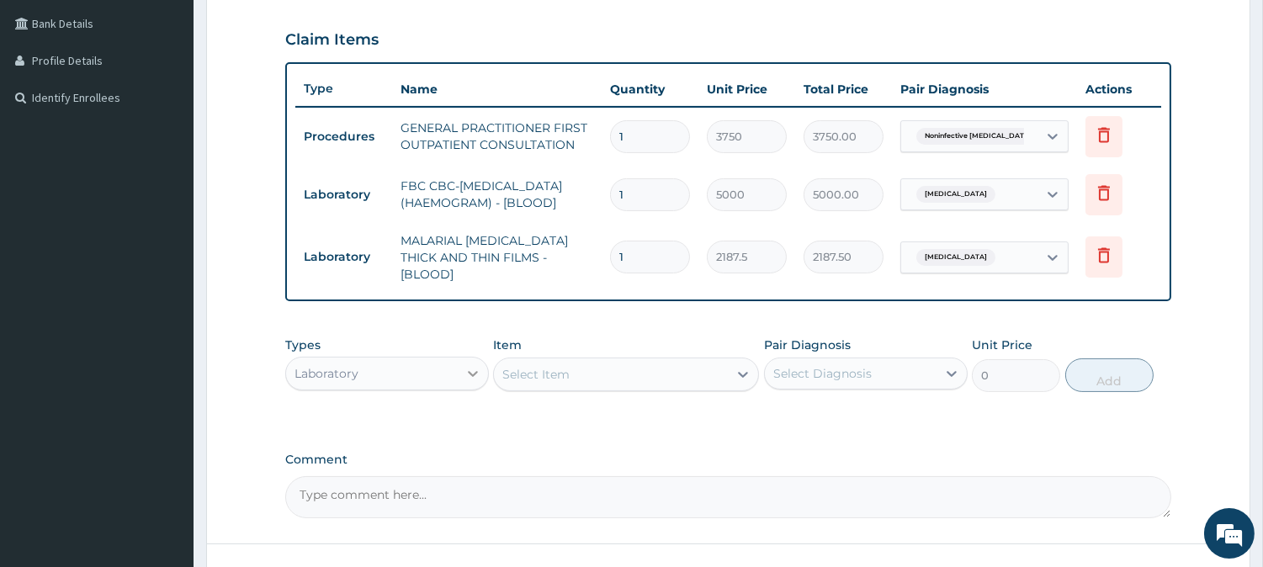
click at [474, 362] on div at bounding box center [473, 373] width 30 height 30
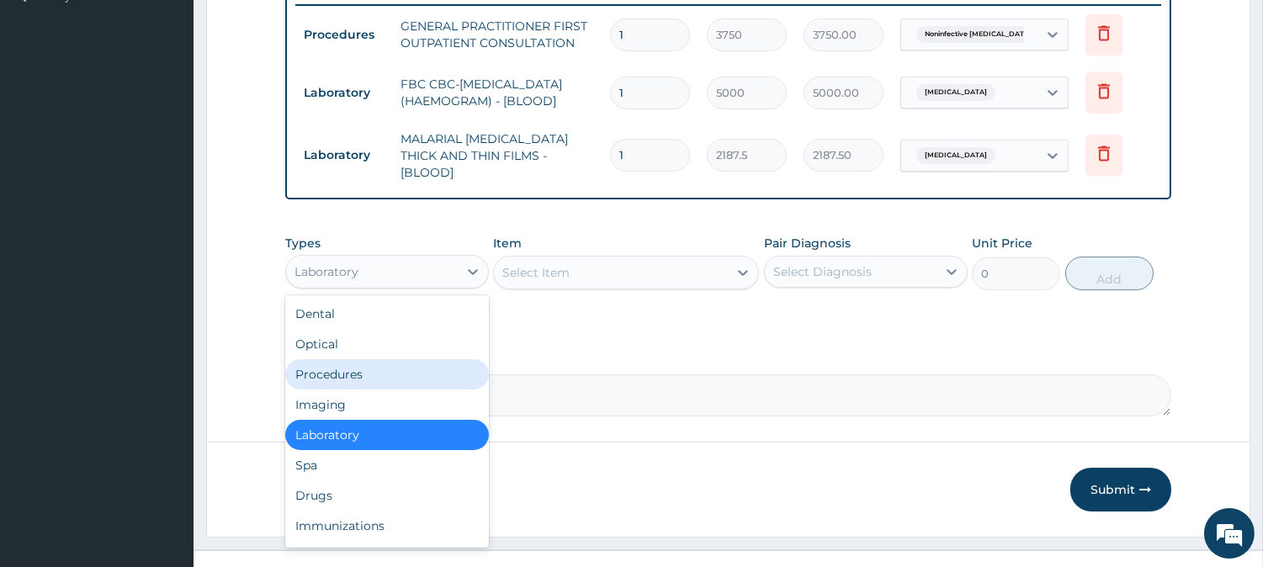
scroll to position [488, 0]
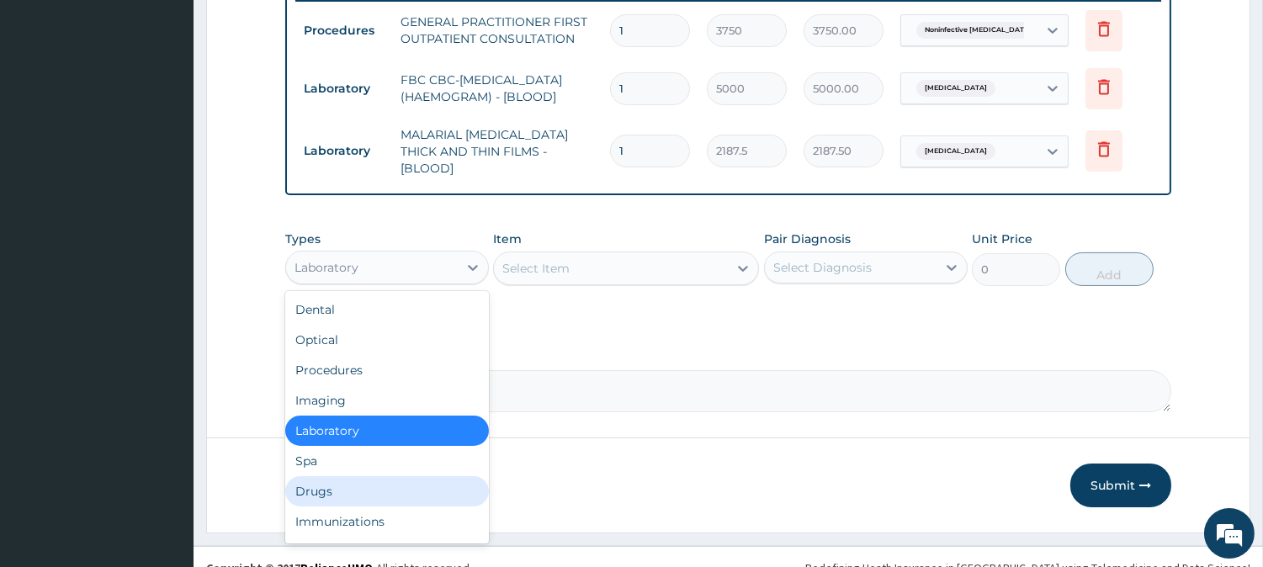
click at [422, 489] on div "Drugs" at bounding box center [387, 491] width 204 height 30
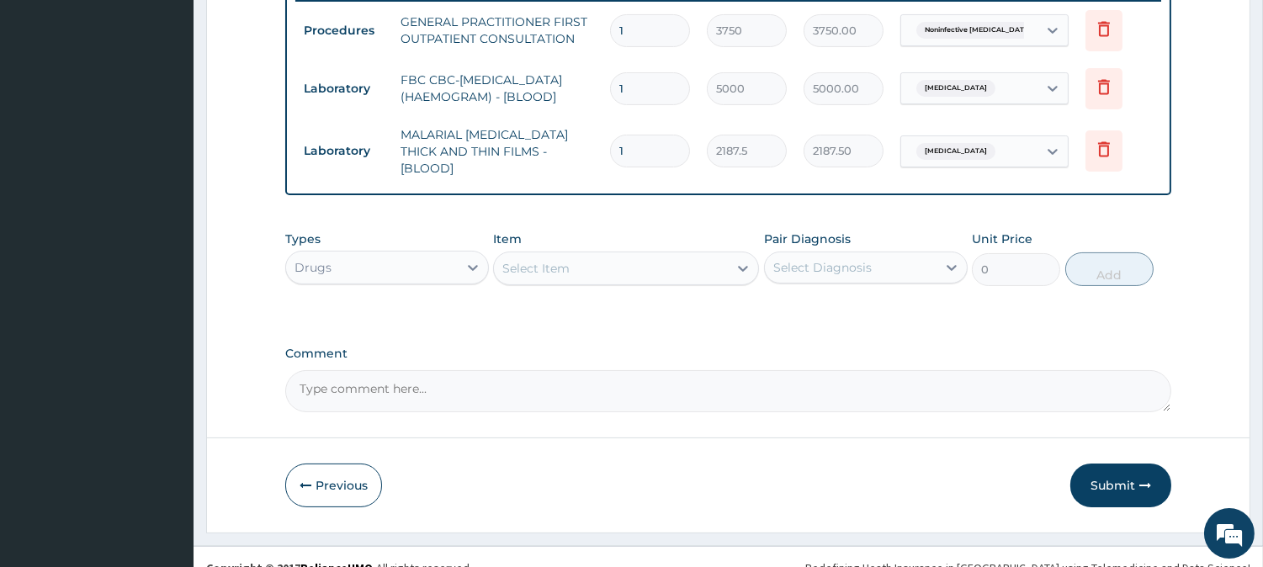
click at [659, 262] on div "Select Item" at bounding box center [611, 268] width 234 height 27
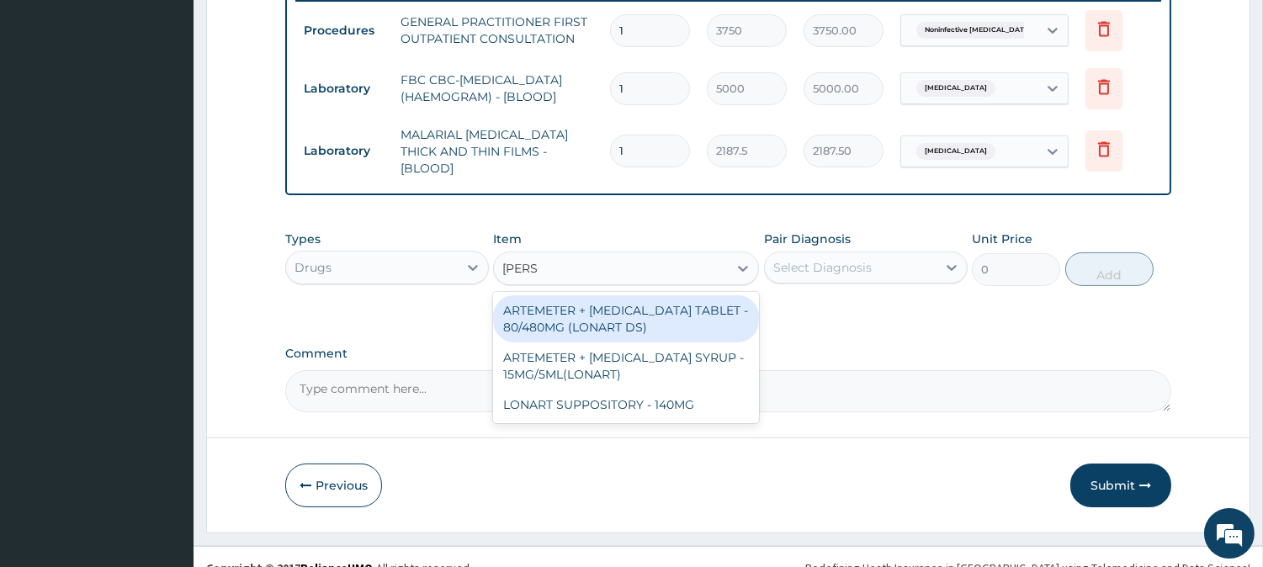
type input "LONAR"
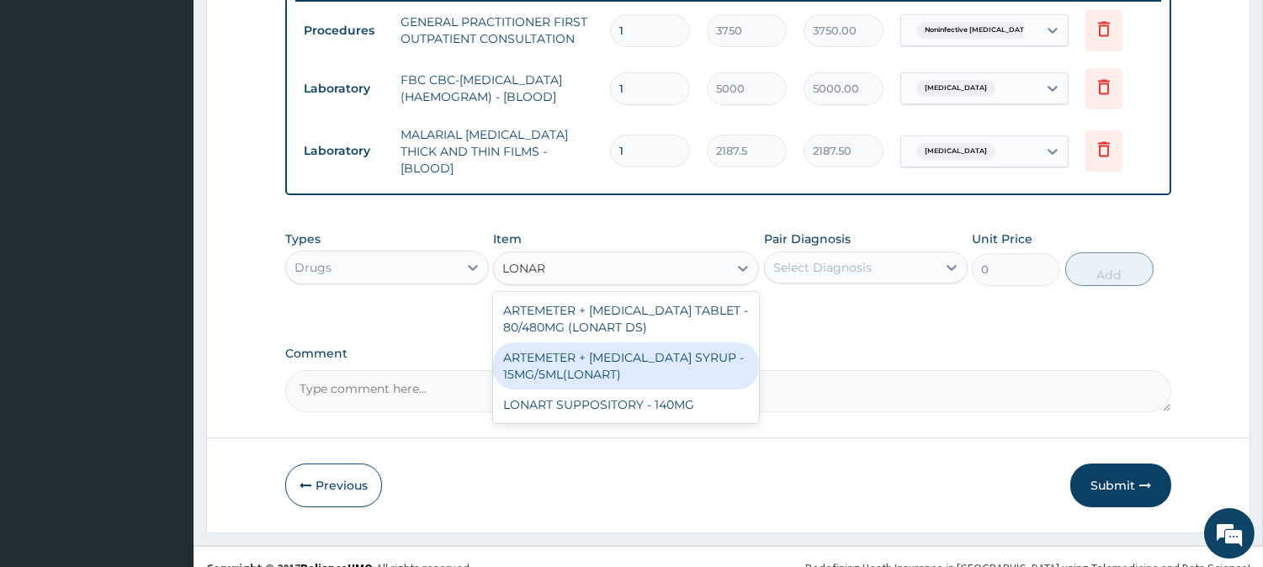
click at [648, 365] on div "ARTEMETER + LUMEFANTRINE SYRUP - 15MG/5ML(LONART)" at bounding box center [626, 365] width 266 height 47
type input "1680"
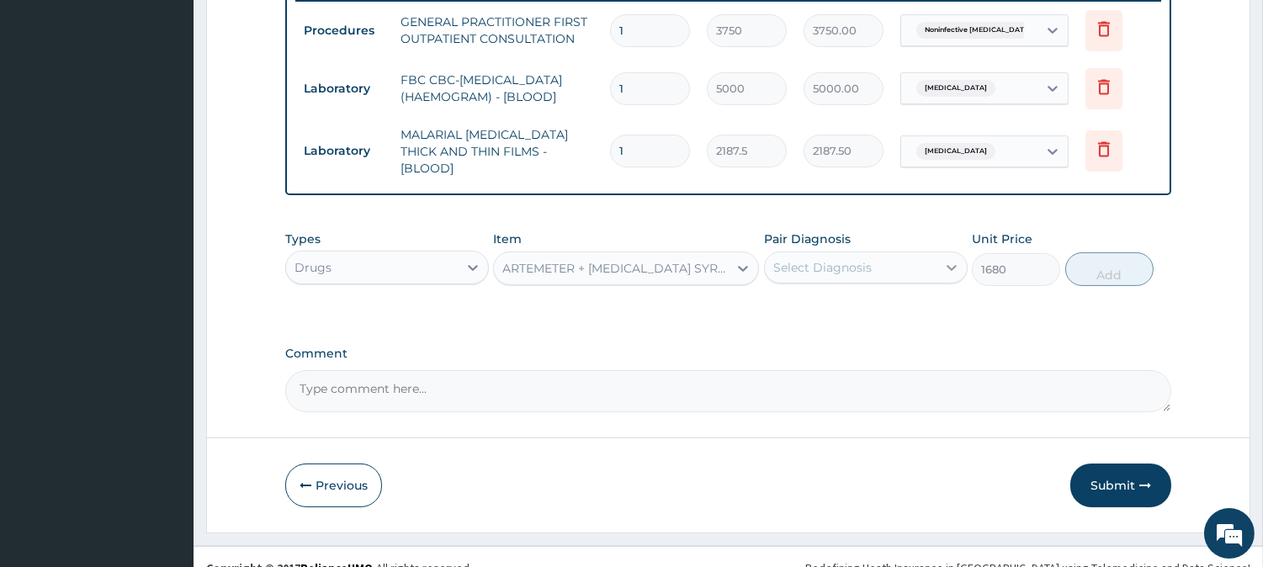
click at [938, 267] on div at bounding box center [951, 267] width 30 height 30
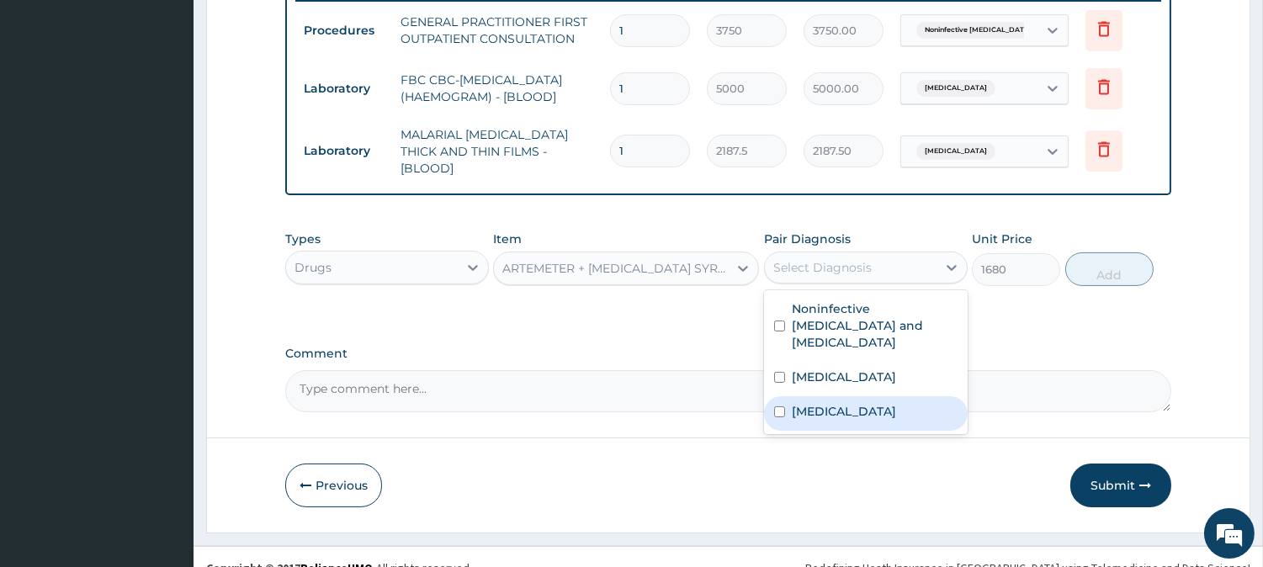
click at [928, 396] on div "Malaria" at bounding box center [866, 413] width 204 height 34
checkbox input "true"
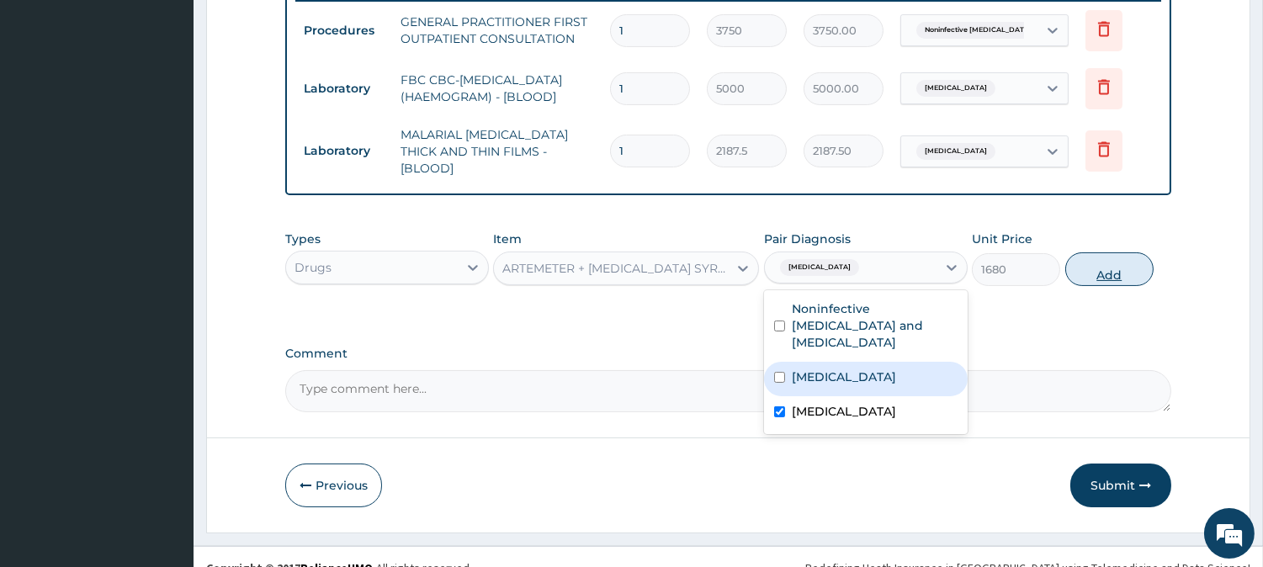
click at [1103, 262] on button "Add" at bounding box center [1109, 269] width 88 height 34
type input "0"
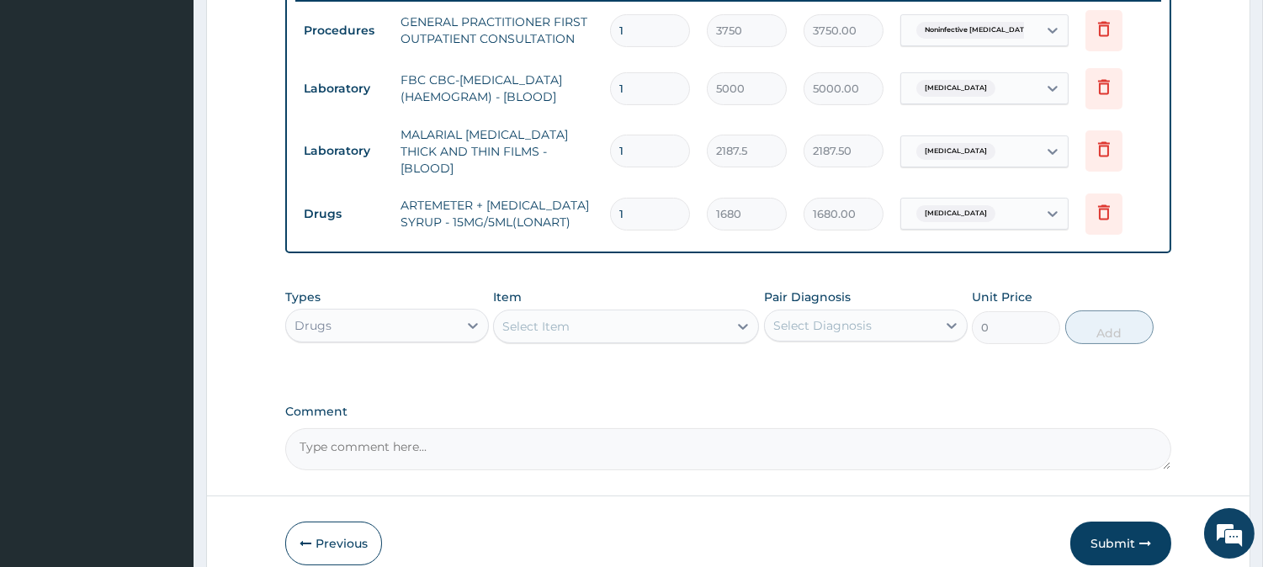
click at [642, 328] on div "Select Item" at bounding box center [611, 326] width 234 height 27
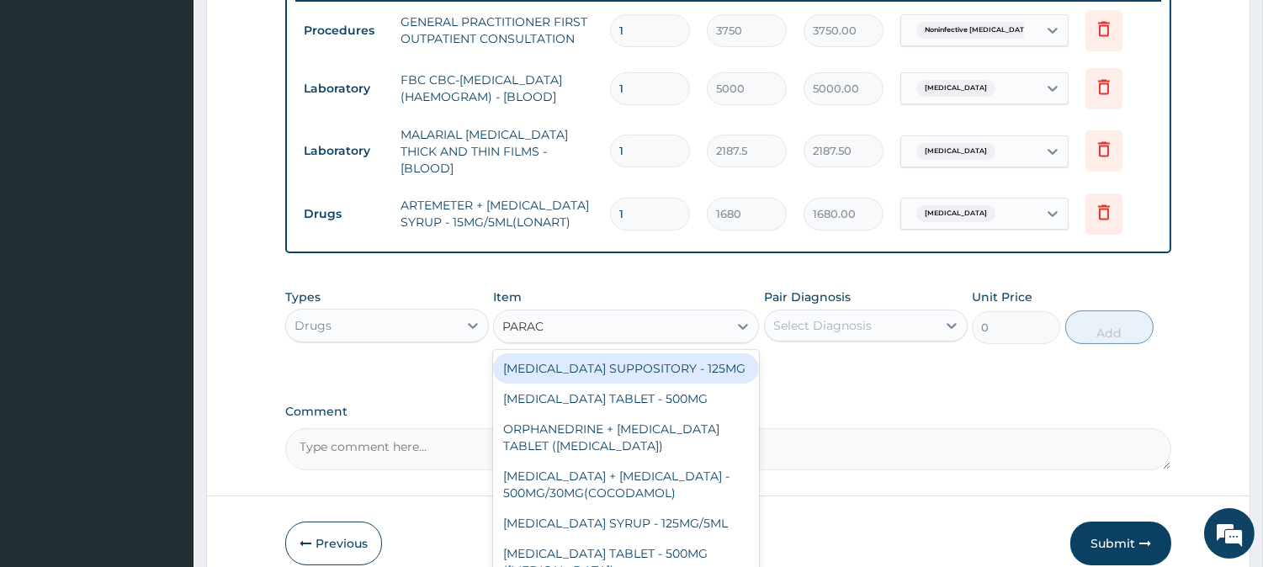
type input "PARACE"
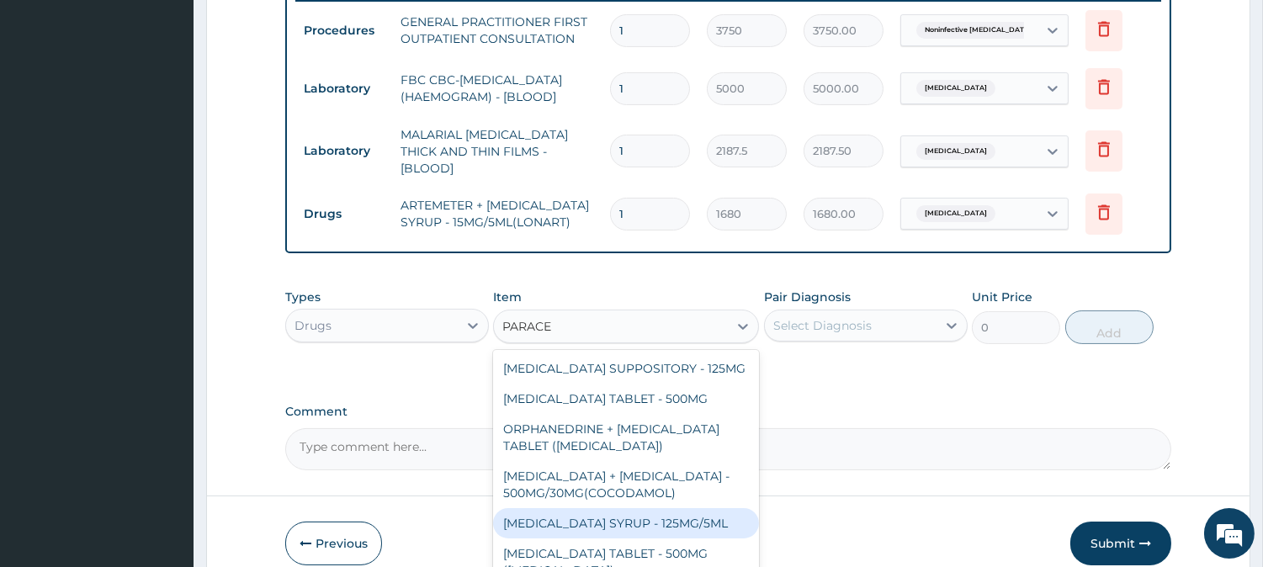
click at [676, 525] on div "PARACETAMOL SYRUP - 125MG/5ML" at bounding box center [626, 523] width 266 height 30
type input "840"
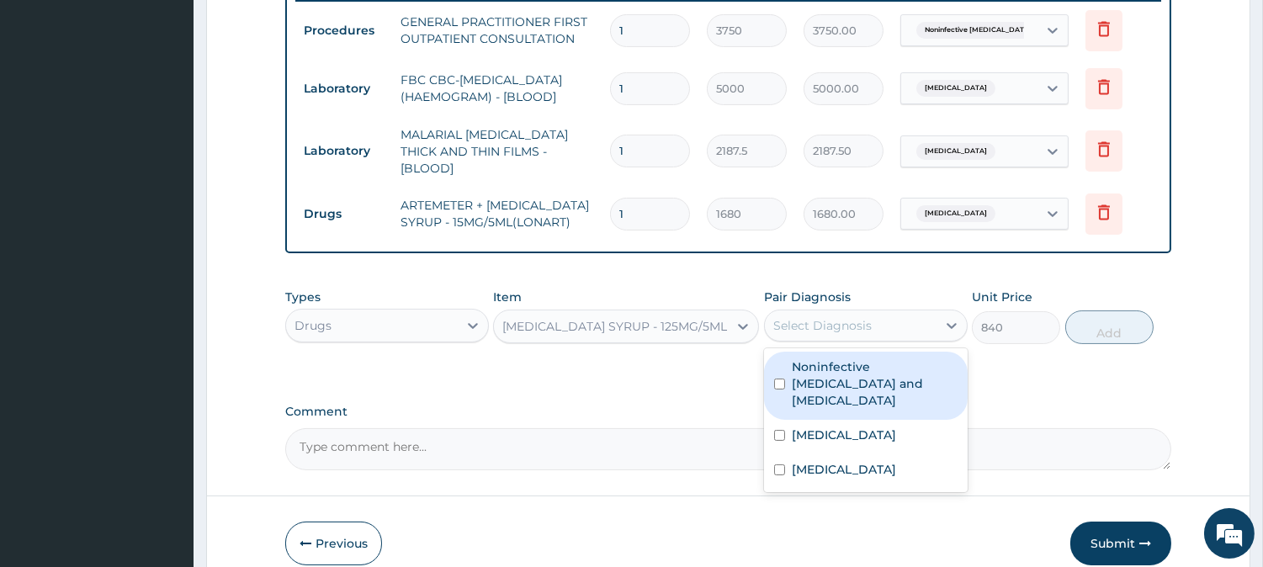
click at [913, 326] on div "Select Diagnosis" at bounding box center [851, 325] width 172 height 27
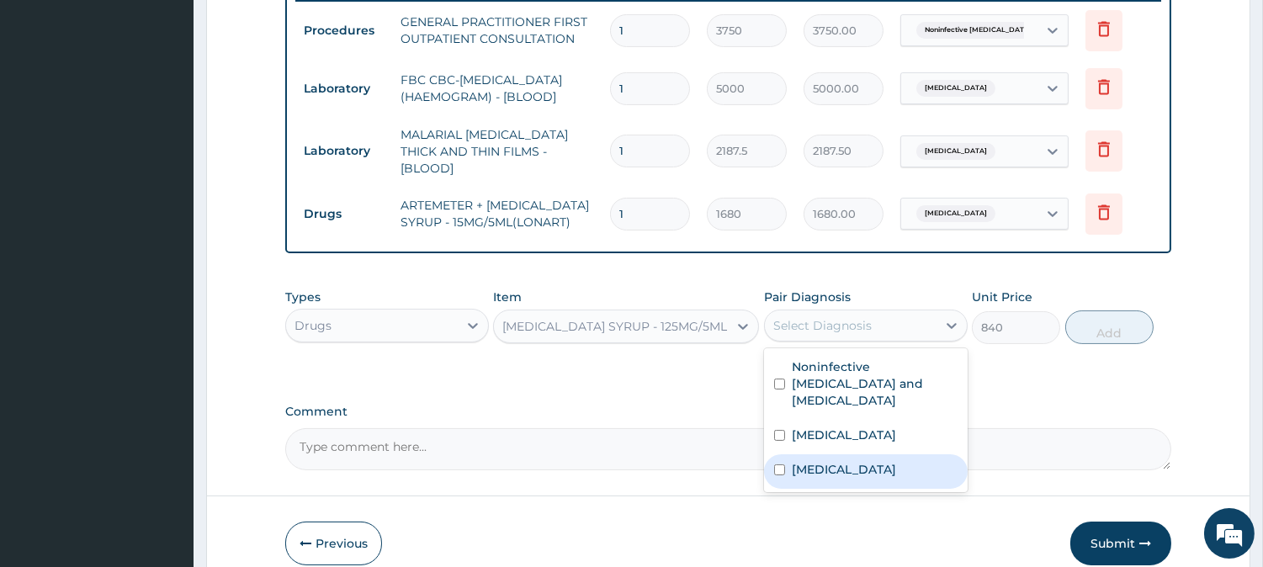
click at [889, 454] on div "Malaria" at bounding box center [866, 471] width 204 height 34
checkbox input "true"
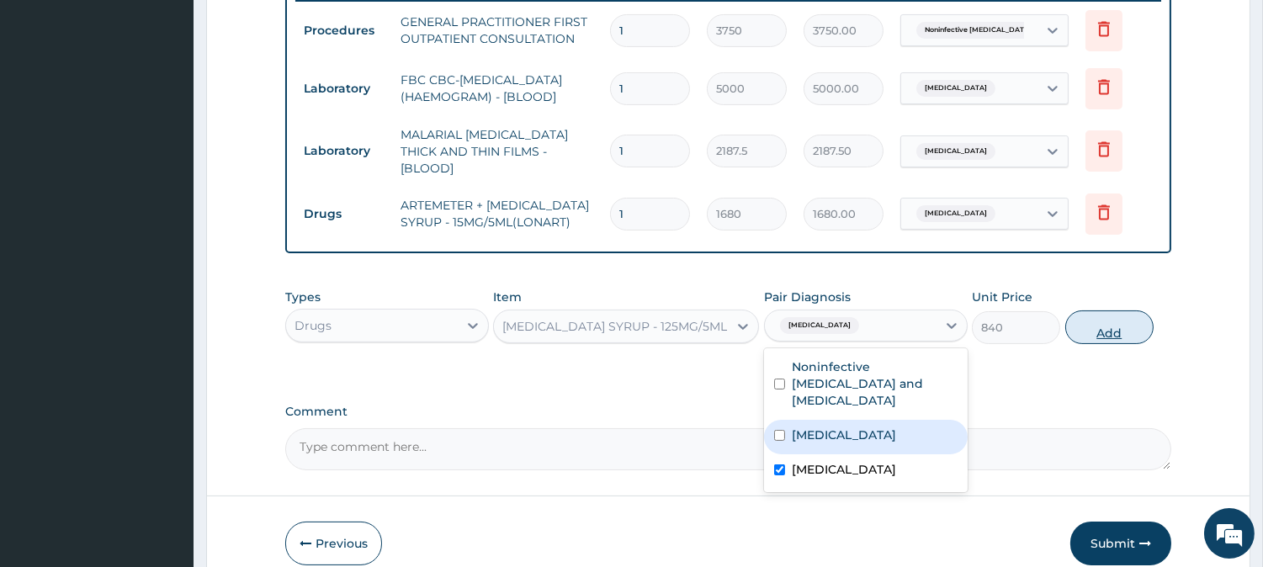
click at [1109, 329] on button "Add" at bounding box center [1109, 327] width 88 height 34
type input "0"
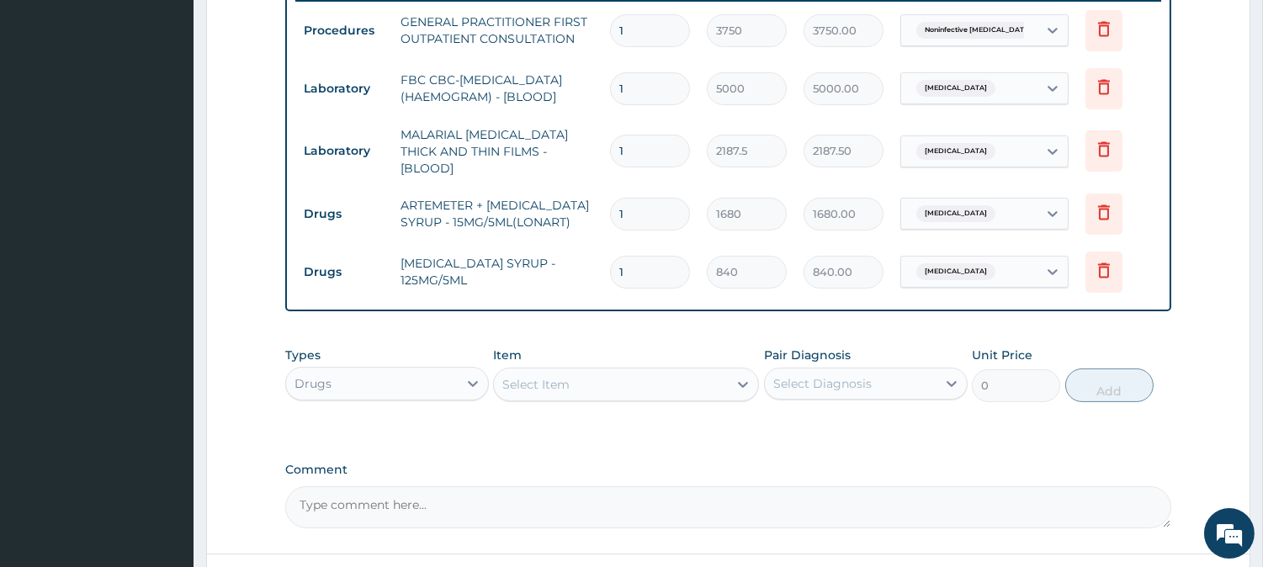
click at [620, 363] on div "Item Select Item" at bounding box center [626, 375] width 266 height 56
click at [620, 381] on div "Select Item" at bounding box center [611, 384] width 234 height 27
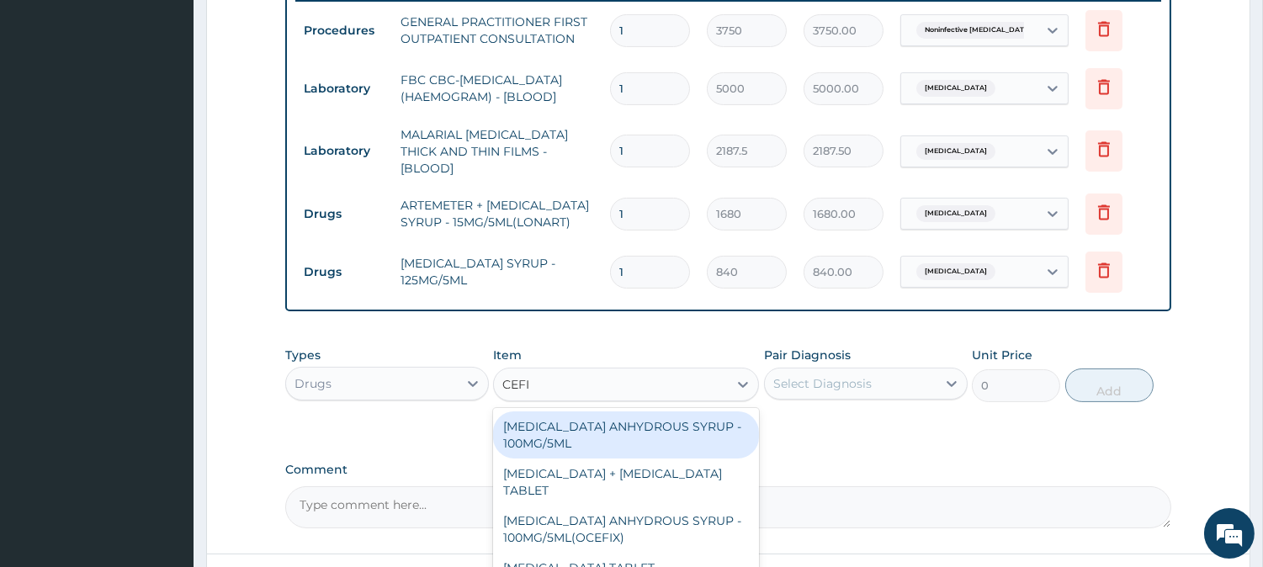
type input "CEFIX"
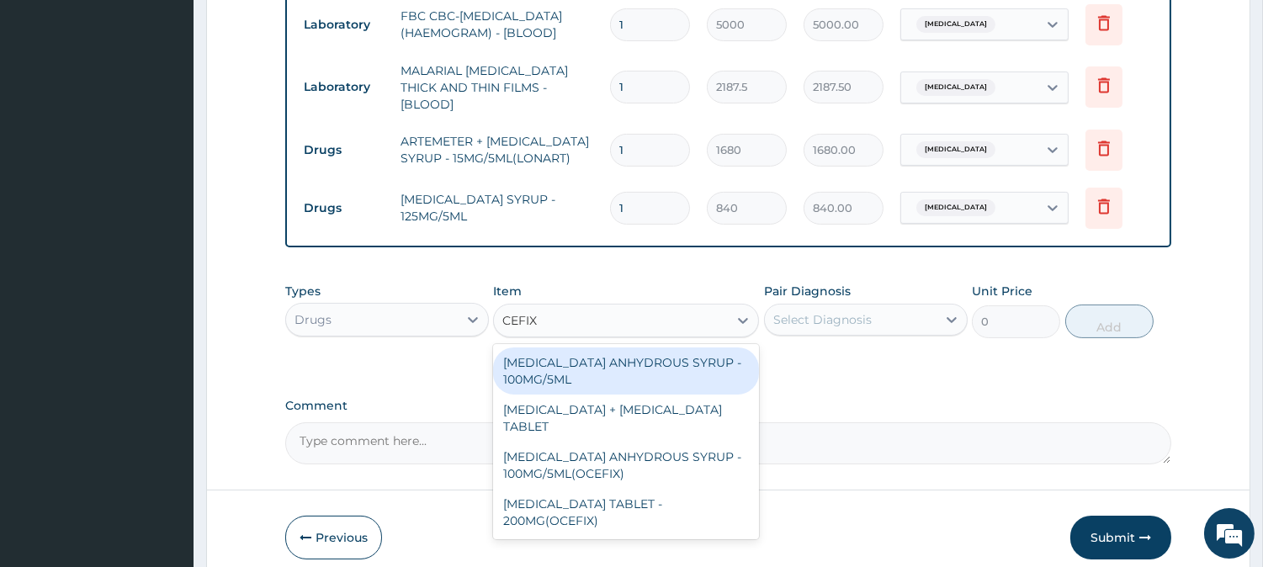
scroll to position [553, 0]
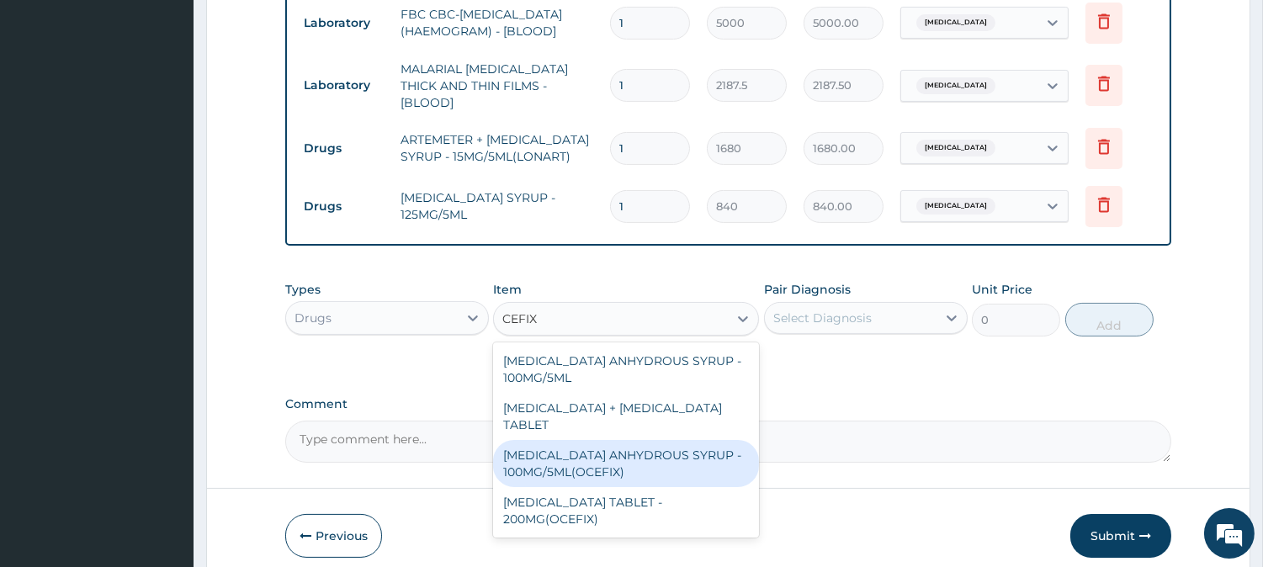
click at [574, 461] on div "CEFIXIME ANHYDROUS SYRUP - 100MG/5ML(OCEFIX)" at bounding box center [626, 463] width 266 height 47
type input "1596"
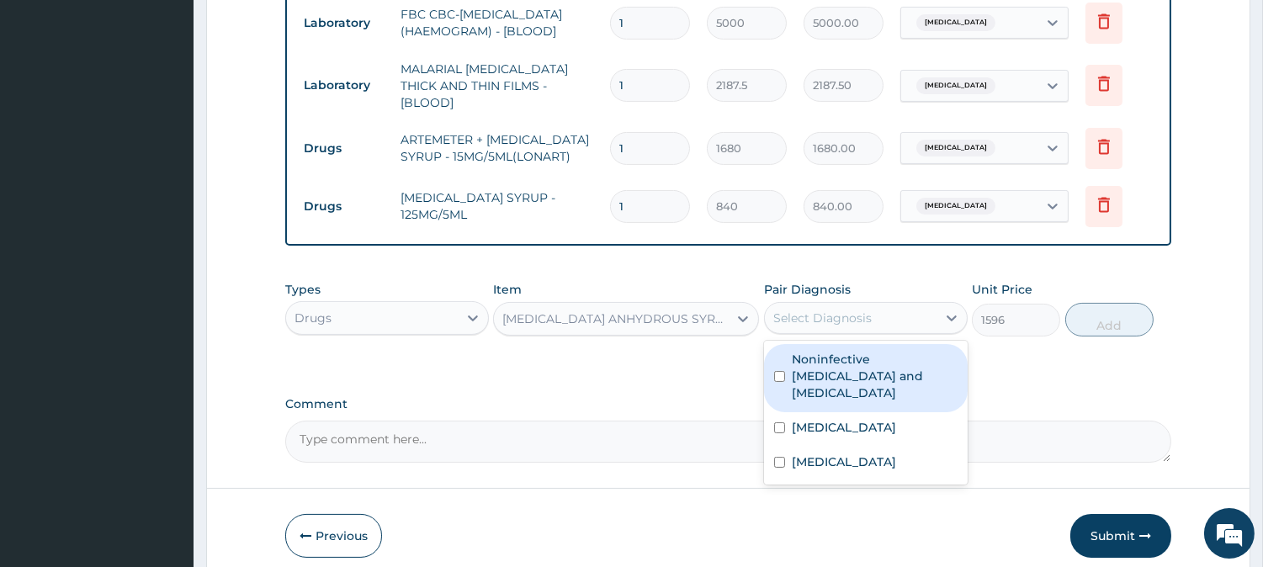
click at [885, 315] on div "Select Diagnosis" at bounding box center [851, 317] width 172 height 27
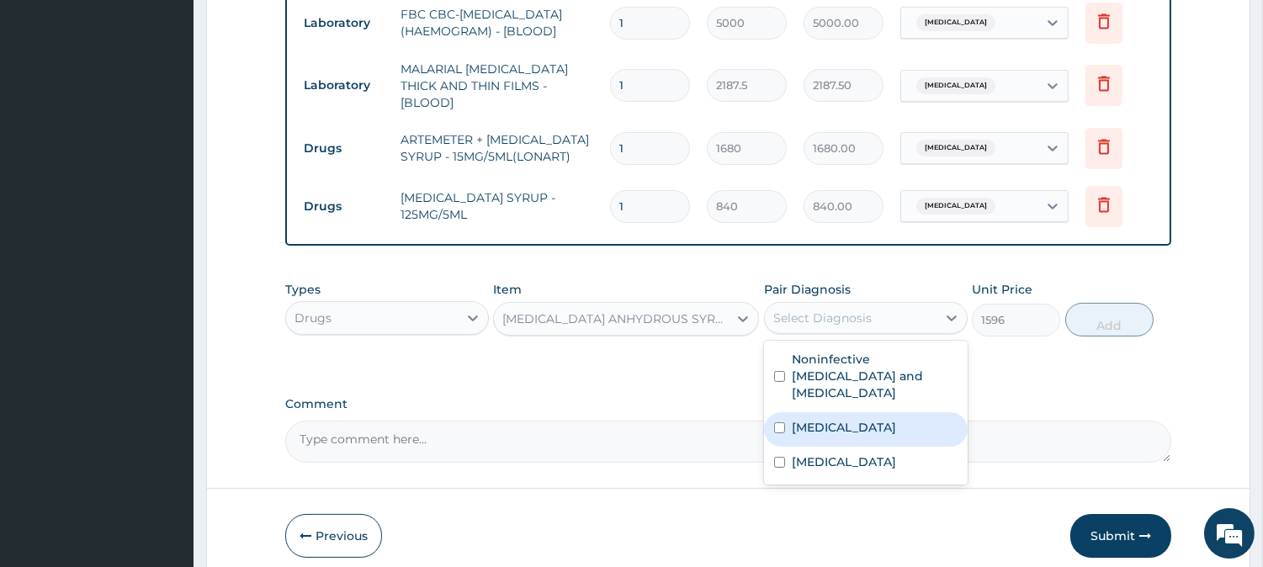
click at [877, 412] on div "Sepsis" at bounding box center [866, 429] width 204 height 34
checkbox input "true"
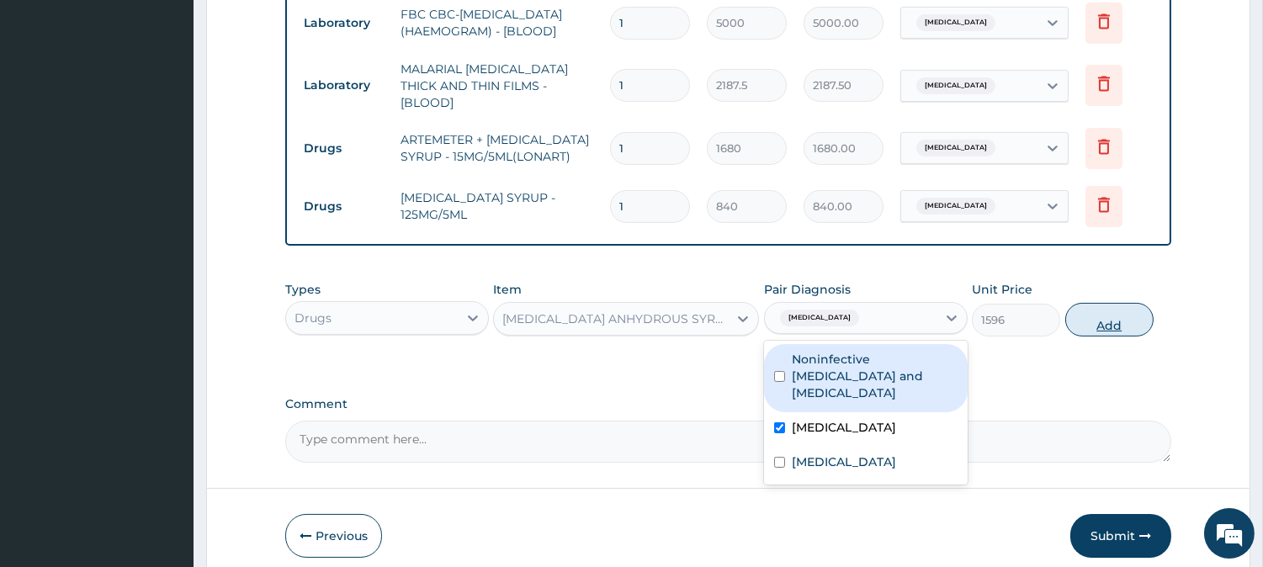
click at [1088, 326] on button "Add" at bounding box center [1109, 320] width 88 height 34
type input "0"
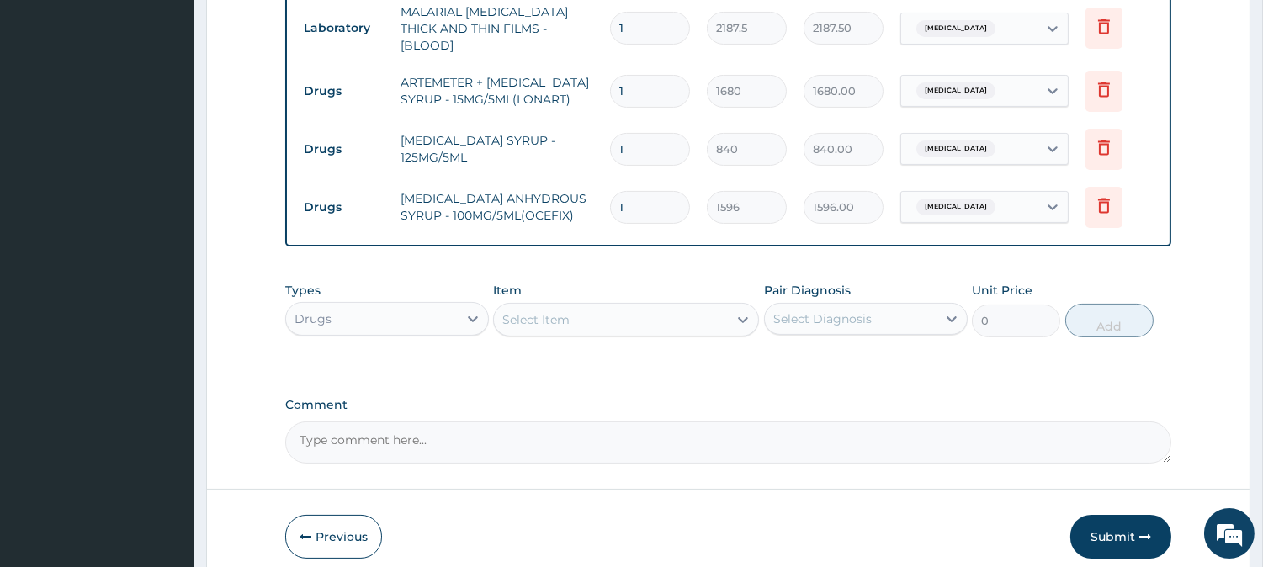
scroll to position [684, 0]
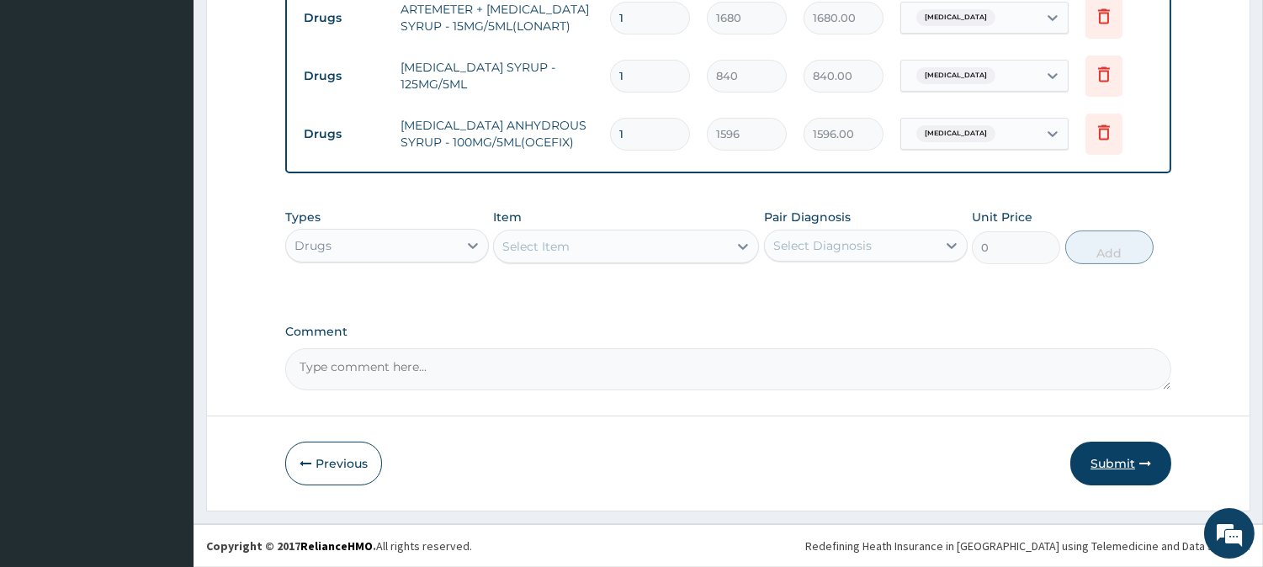
click at [1131, 463] on button "Submit" at bounding box center [1120, 464] width 101 height 44
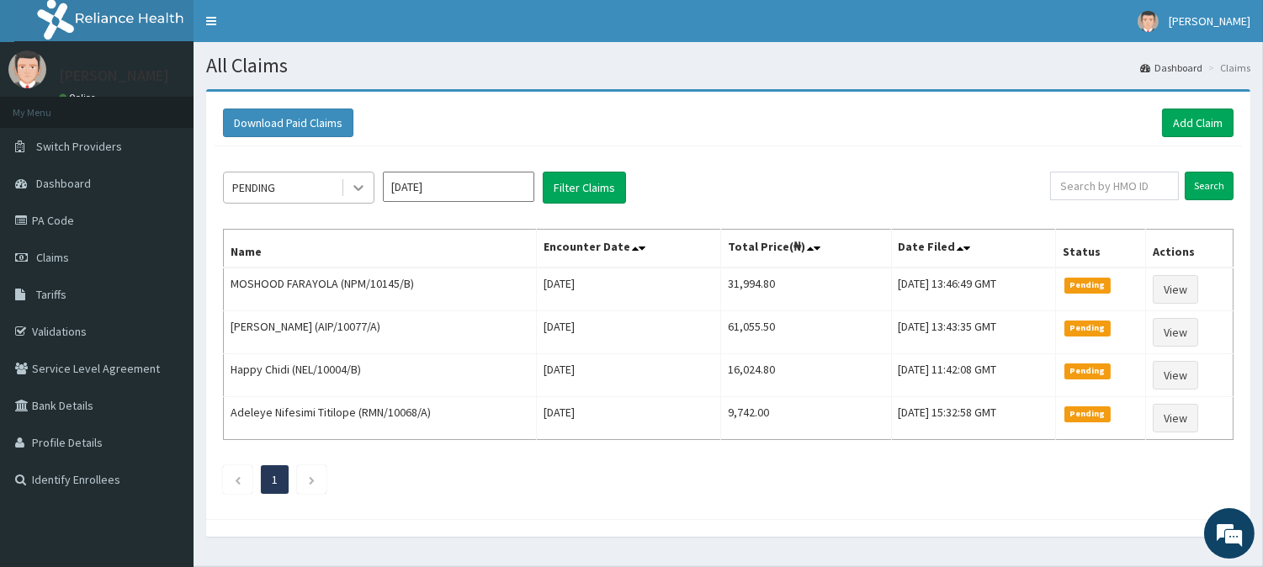
click at [362, 185] on icon at bounding box center [358, 187] width 17 height 17
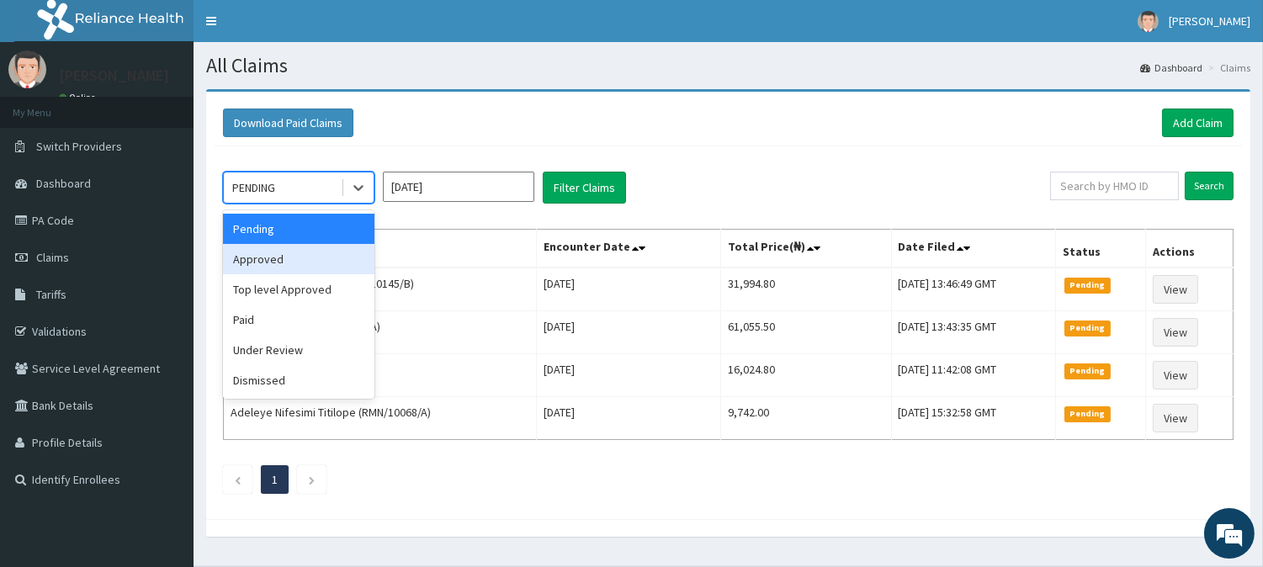
click at [325, 262] on div "Approved" at bounding box center [298, 259] width 151 height 30
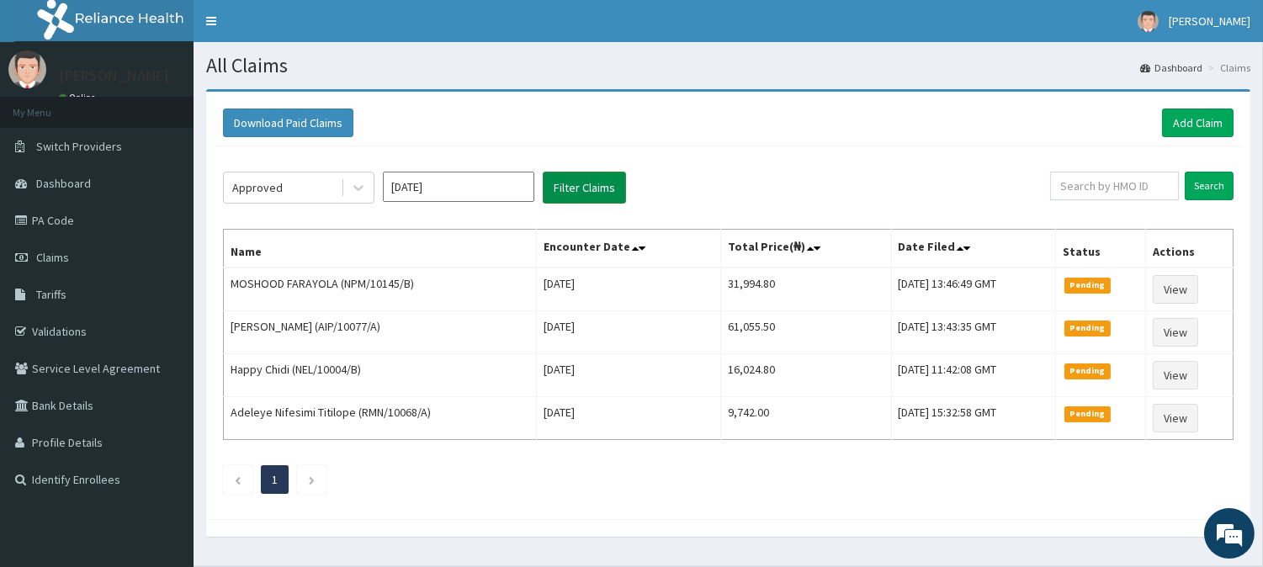
click at [562, 188] on button "Filter Claims" at bounding box center [584, 188] width 83 height 32
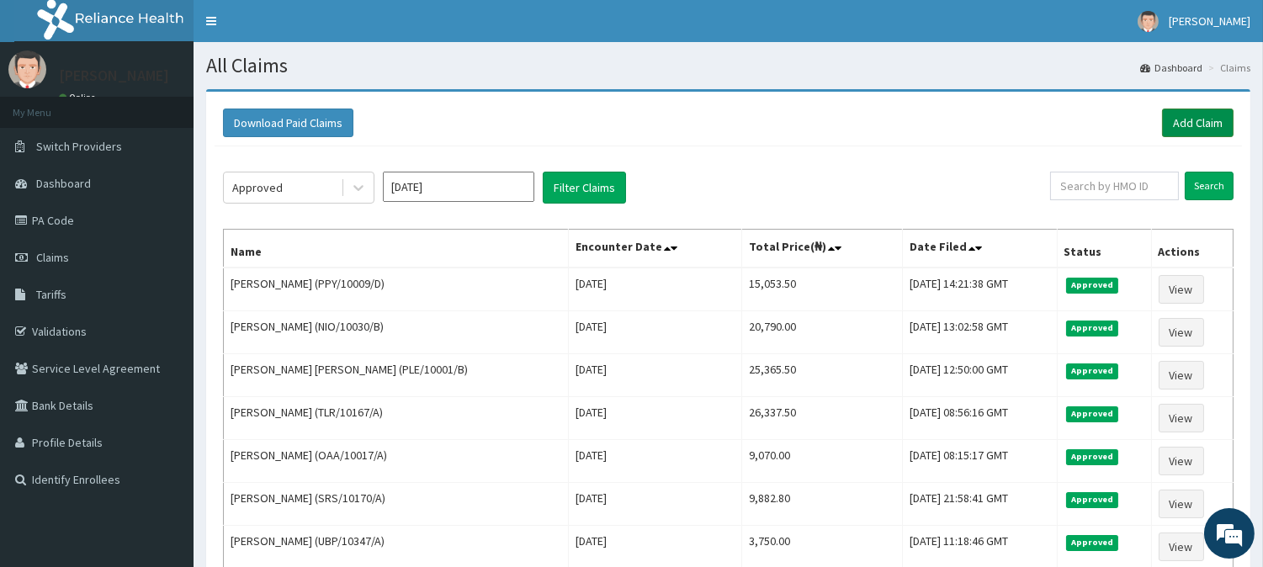
click at [1184, 114] on link "Add Claim" at bounding box center [1197, 123] width 71 height 29
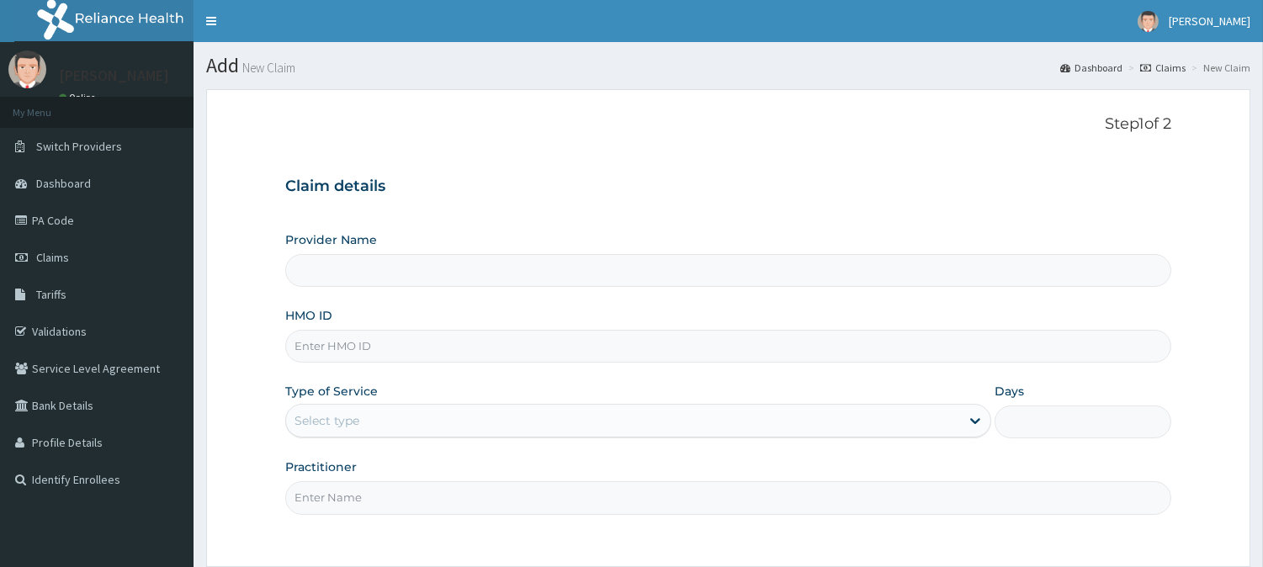
click at [347, 339] on input "HMO ID" at bounding box center [728, 346] width 886 height 33
type input "INLAND SPECIALIST HOSPITAL- KETU"
paste input "PPY/10009/C"
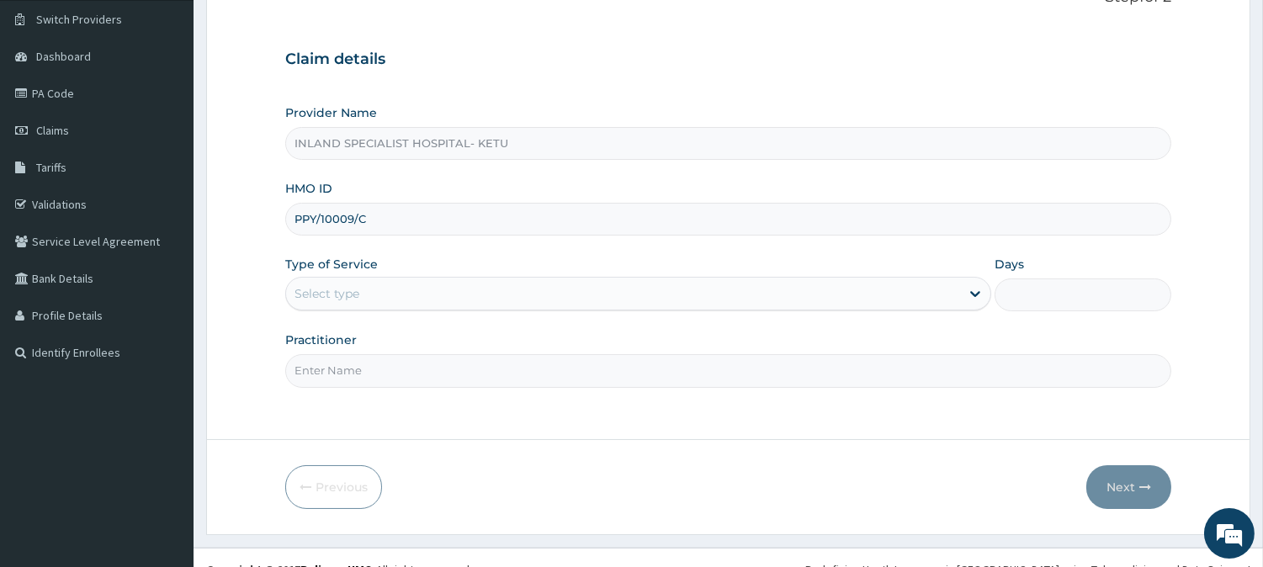
scroll to position [150, 0]
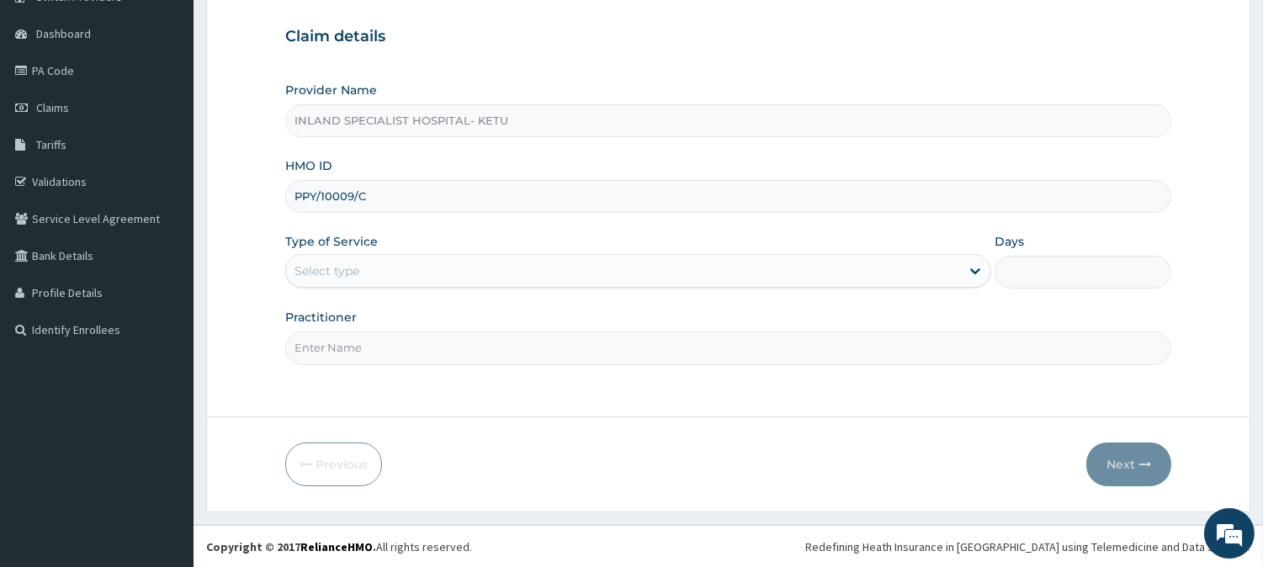
type input "PPY/10009/C"
click at [382, 274] on div "Select type" at bounding box center [623, 270] width 674 height 27
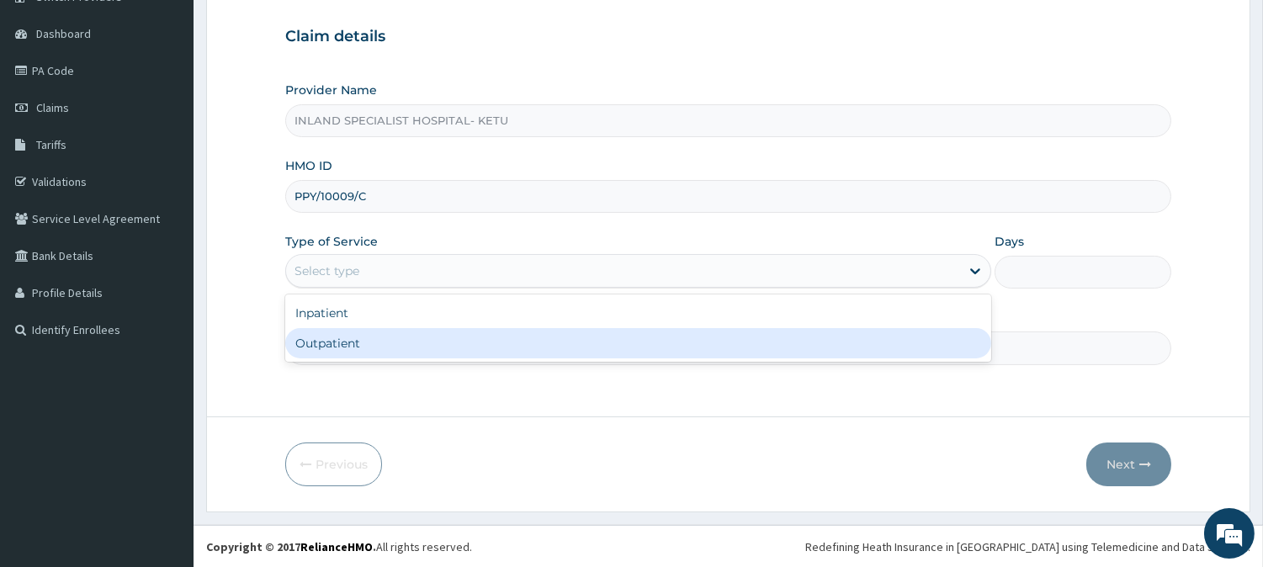
click at [376, 340] on div "Outpatient" at bounding box center [638, 343] width 706 height 30
type input "1"
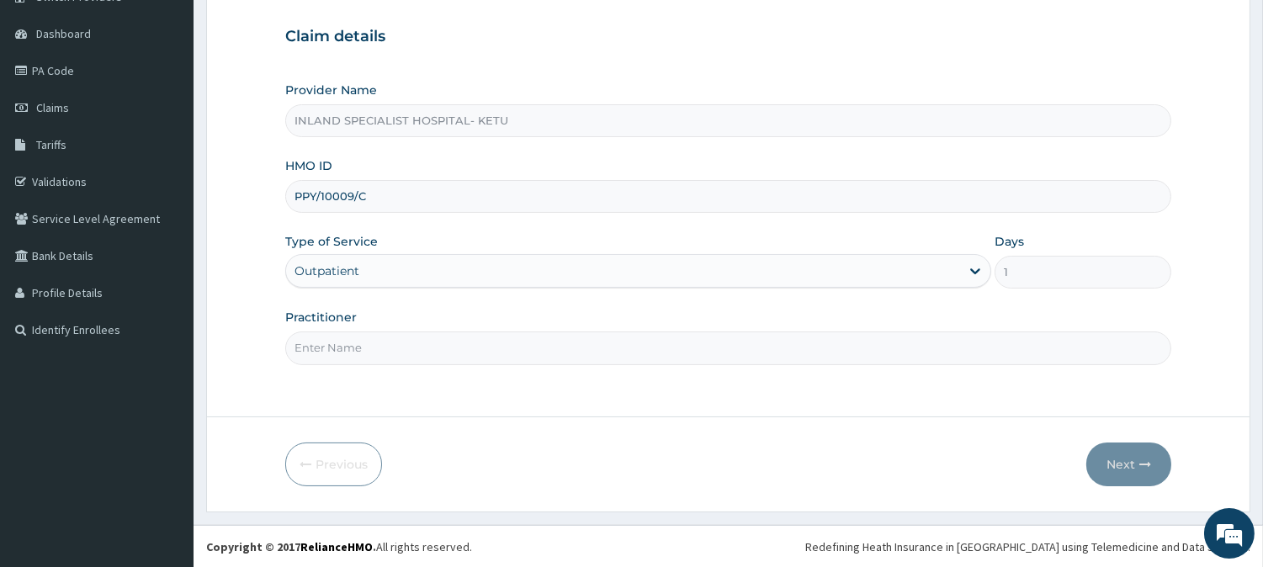
scroll to position [0, 0]
click at [343, 343] on input "Practitioner" at bounding box center [728, 347] width 886 height 33
type input "[PERSON_NAME]"
click at [1114, 458] on button "Next" at bounding box center [1128, 464] width 85 height 44
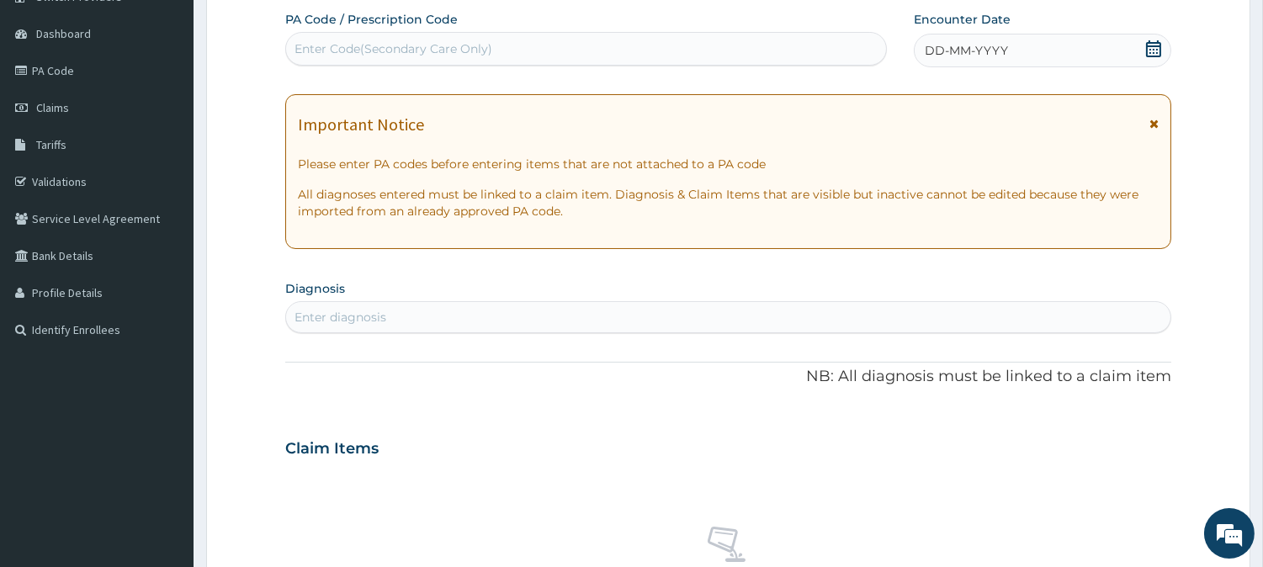
click at [1152, 119] on icon at bounding box center [1153, 124] width 9 height 12
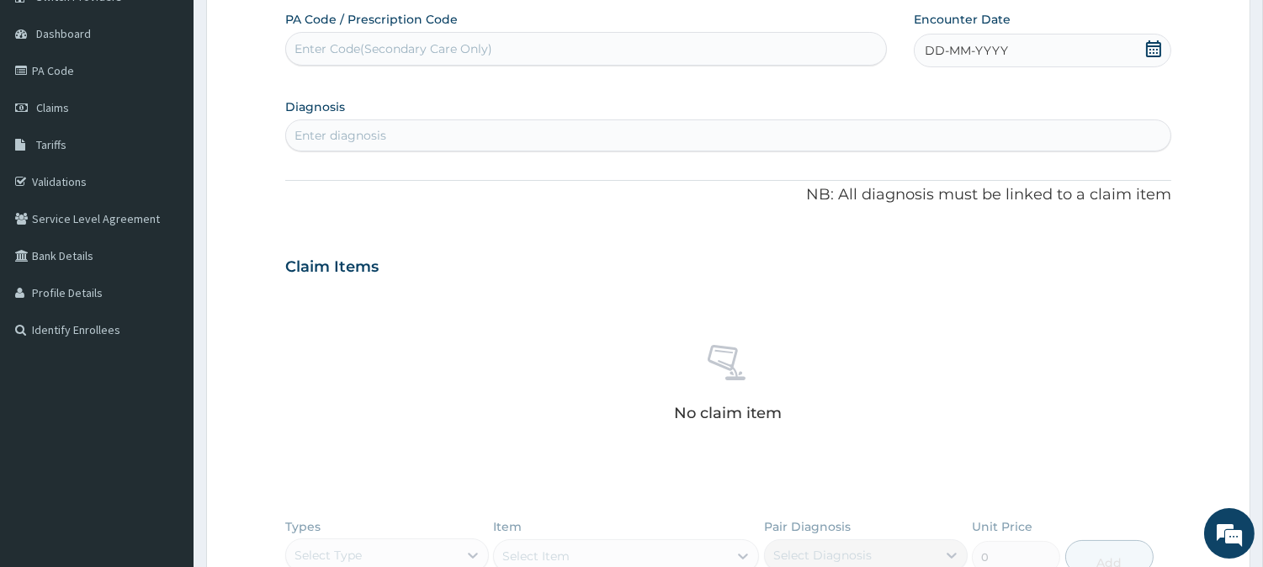
click at [1150, 48] on icon at bounding box center [1153, 48] width 15 height 17
click at [1038, 152] on div "5" at bounding box center [1036, 154] width 25 height 25
click at [599, 135] on div "Enter diagnosis" at bounding box center [728, 135] width 884 height 27
type input "MALARI"
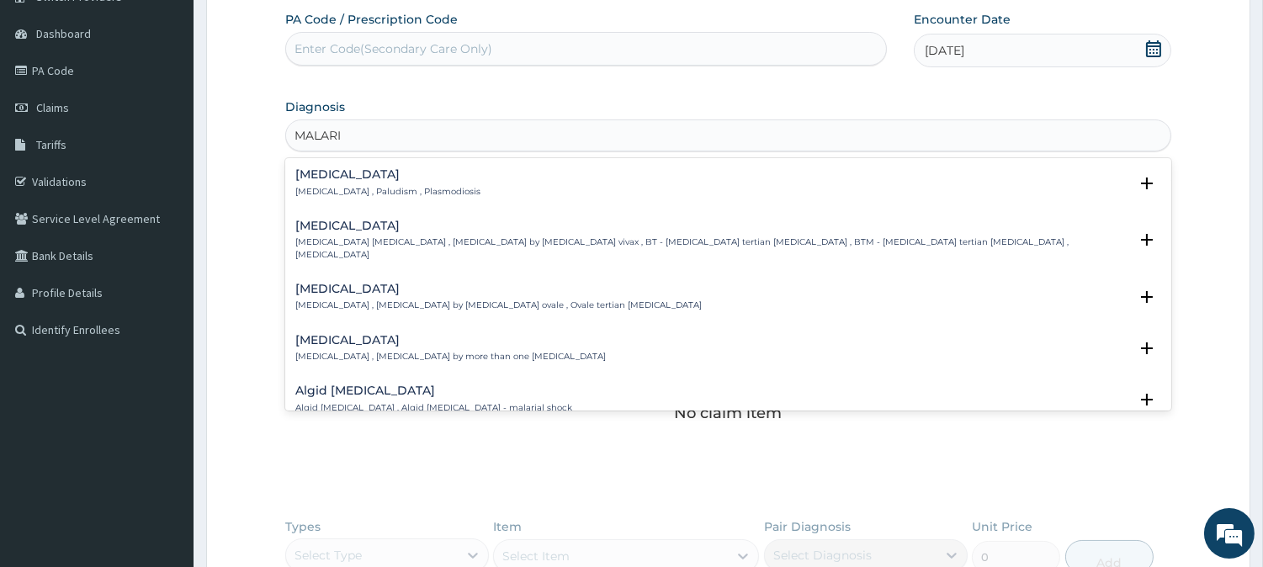
click at [505, 179] on div "Malaria Malaria , Paludism , Plasmodiosis" at bounding box center [728, 182] width 866 height 29
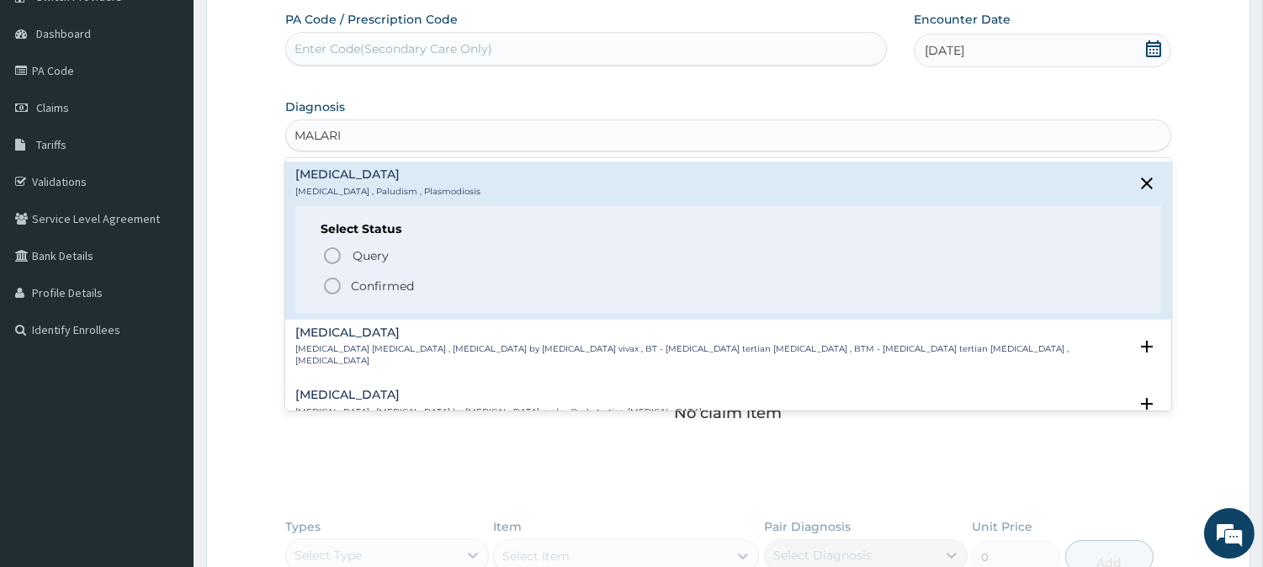
click at [385, 288] on p "Confirmed" at bounding box center [382, 286] width 63 height 17
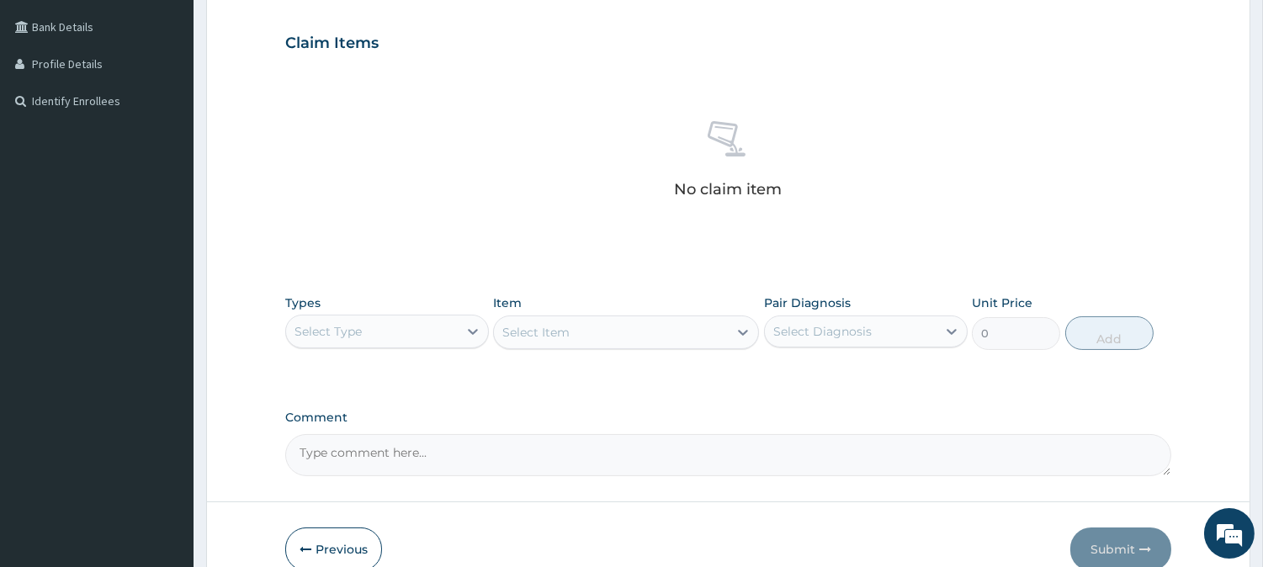
scroll to position [380, 0]
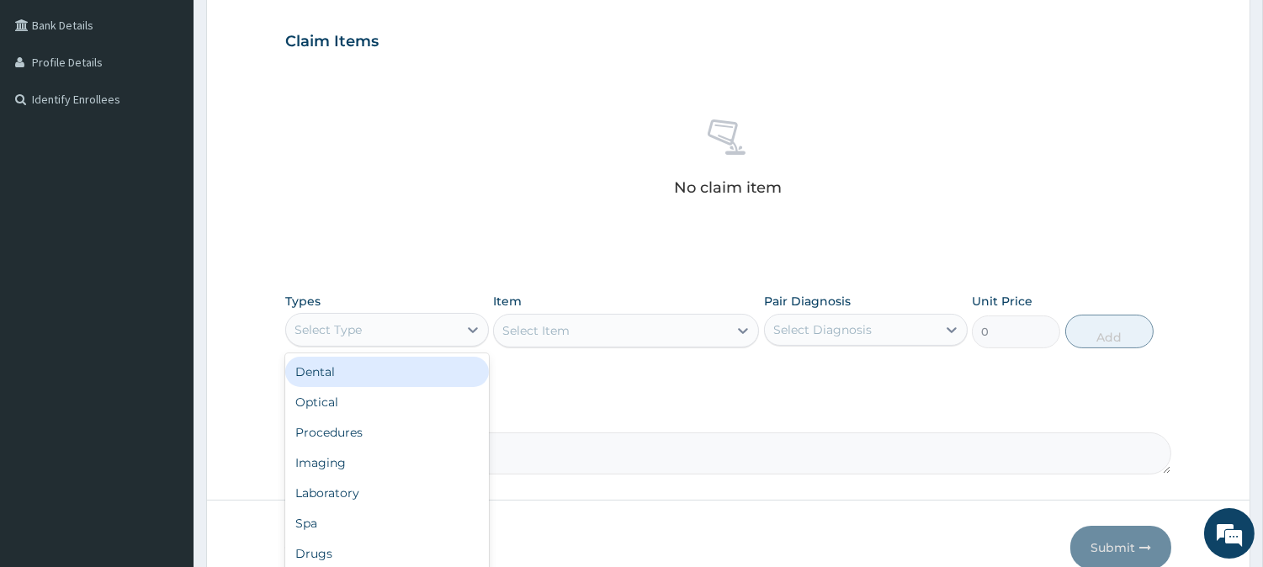
click at [441, 324] on div "Select Type" at bounding box center [372, 329] width 172 height 27
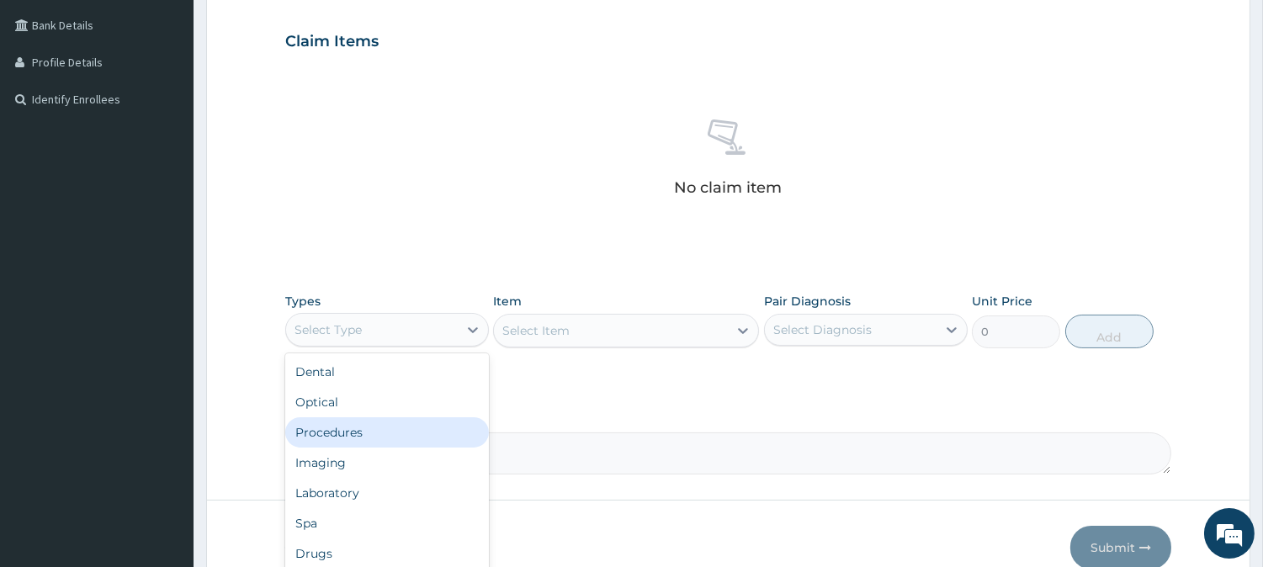
click at [408, 436] on div "Procedures" at bounding box center [387, 432] width 204 height 30
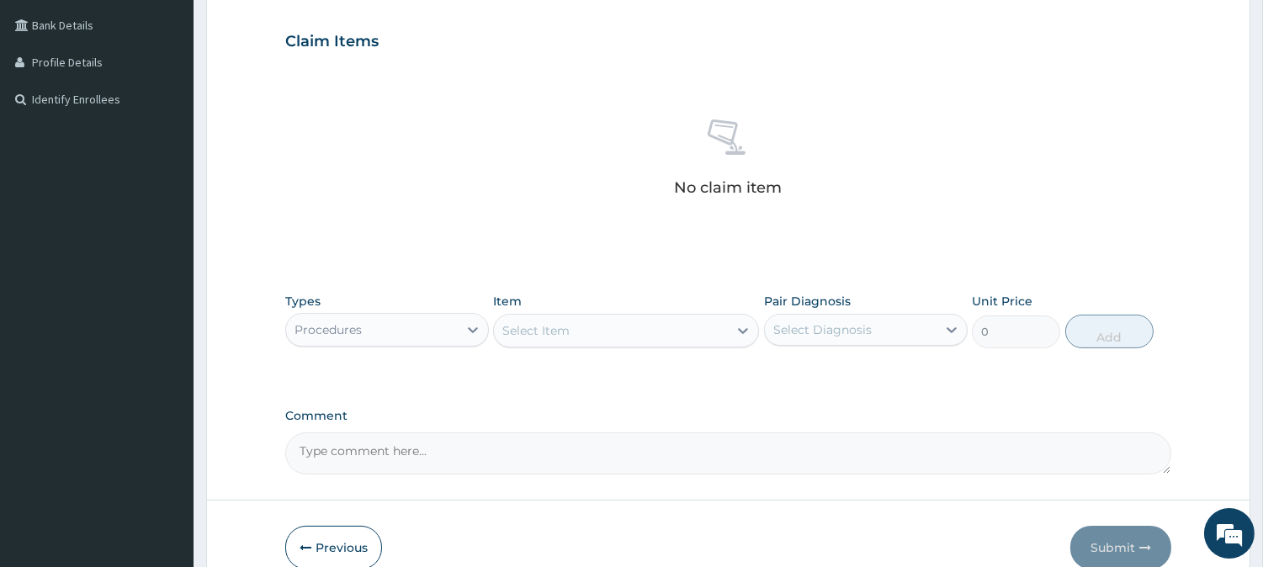
click at [704, 322] on div "Select Item" at bounding box center [611, 330] width 234 height 27
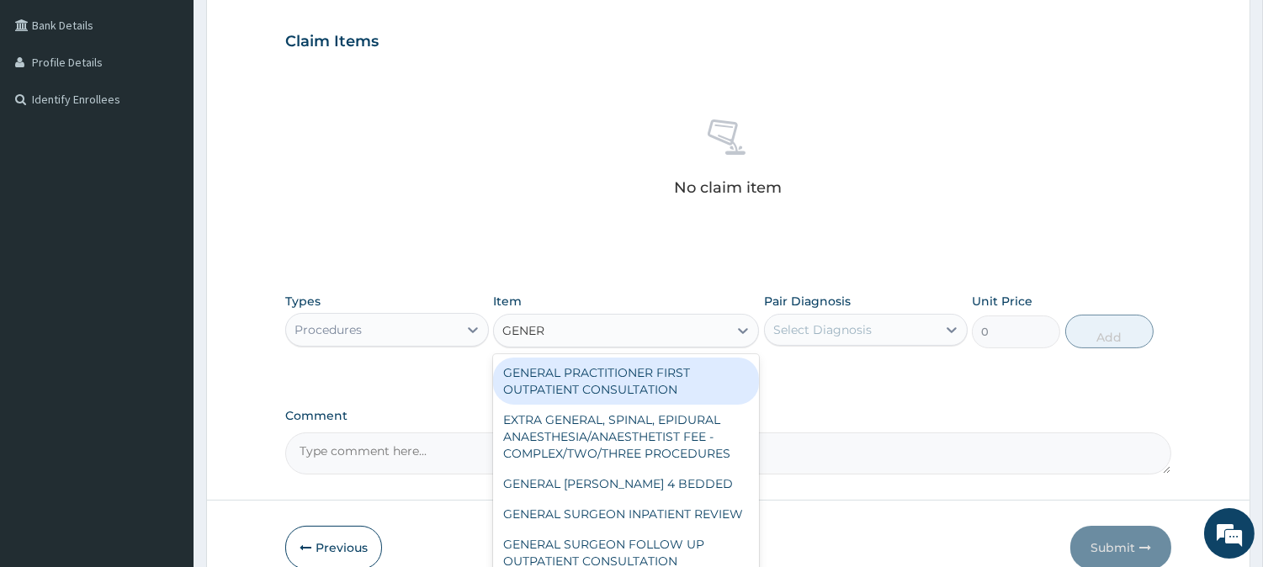
type input "GENERA"
click at [642, 373] on div "GENERAL PRACTITIONER FIRST OUTPATIENT CONSULTATION" at bounding box center [626, 380] width 266 height 47
type input "3750"
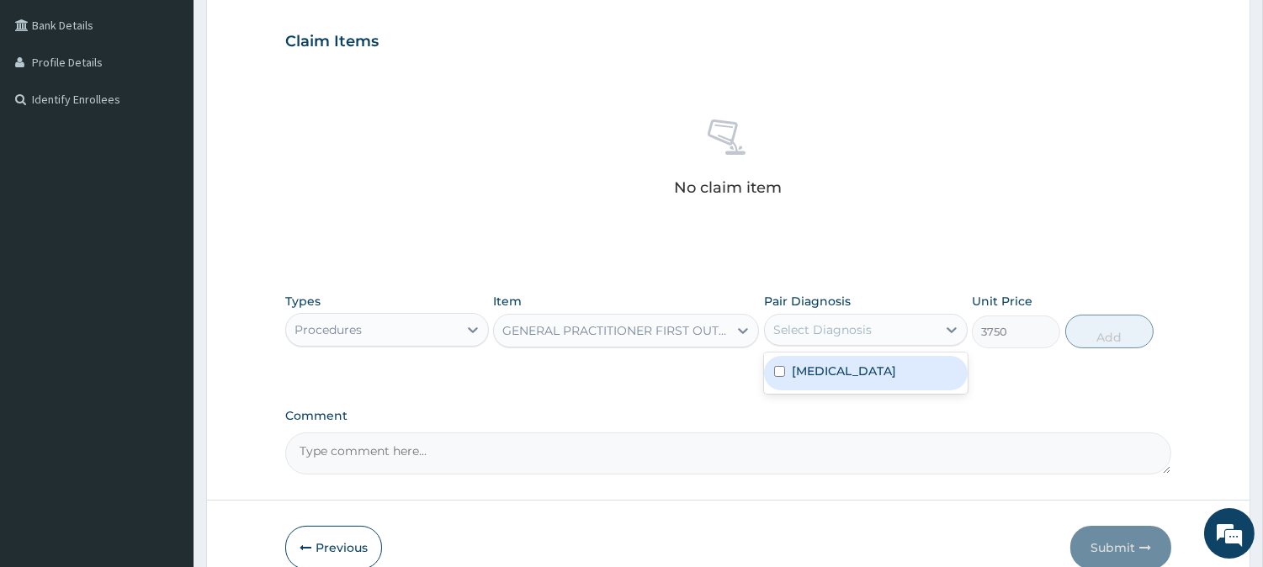
click at [883, 320] on div "Select Diagnosis" at bounding box center [851, 329] width 172 height 27
click at [859, 380] on div "Malaria" at bounding box center [866, 373] width 204 height 34
checkbox input "true"
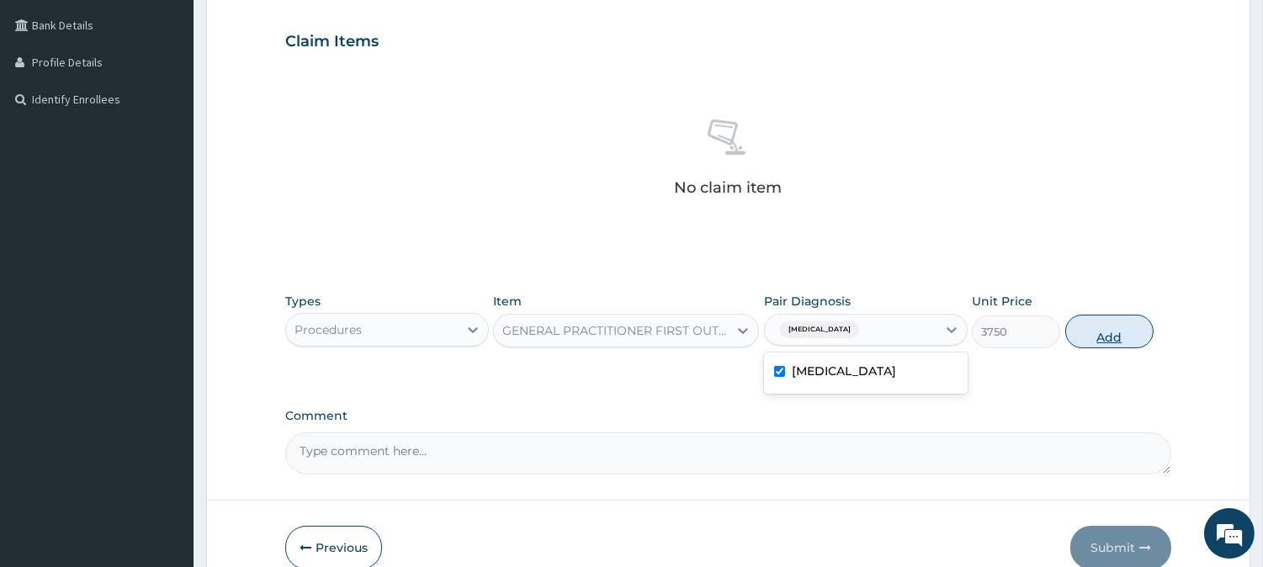
click at [1127, 333] on button "Add" at bounding box center [1109, 332] width 88 height 34
type input "0"
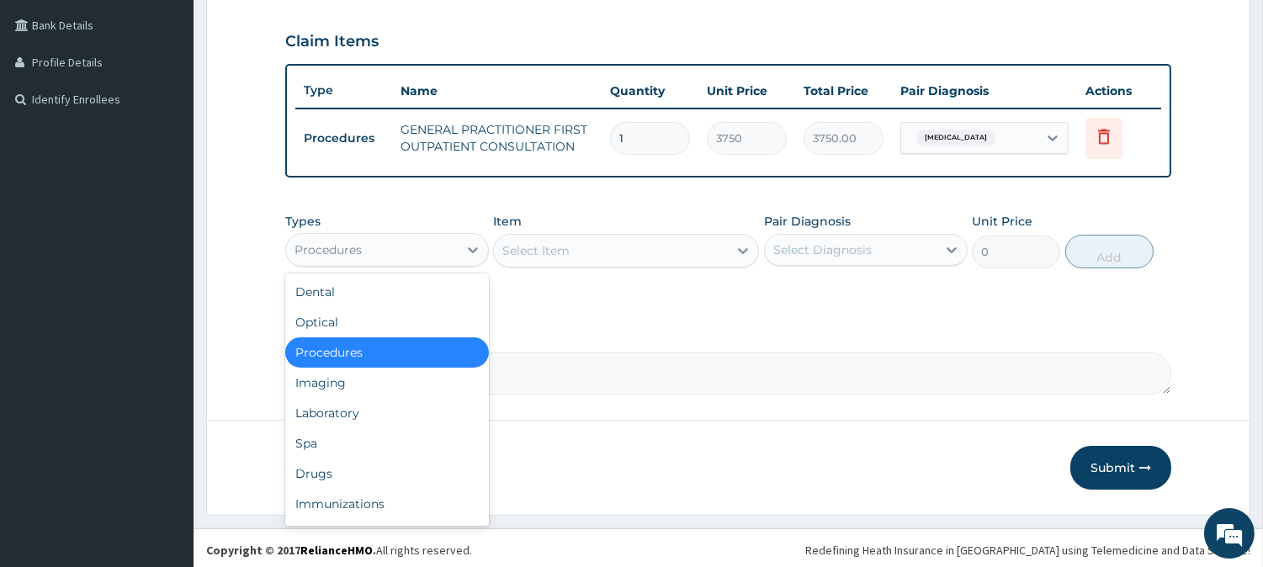
click at [452, 241] on div "Procedures" at bounding box center [372, 249] width 172 height 27
click at [400, 479] on div "Drugs" at bounding box center [387, 473] width 204 height 30
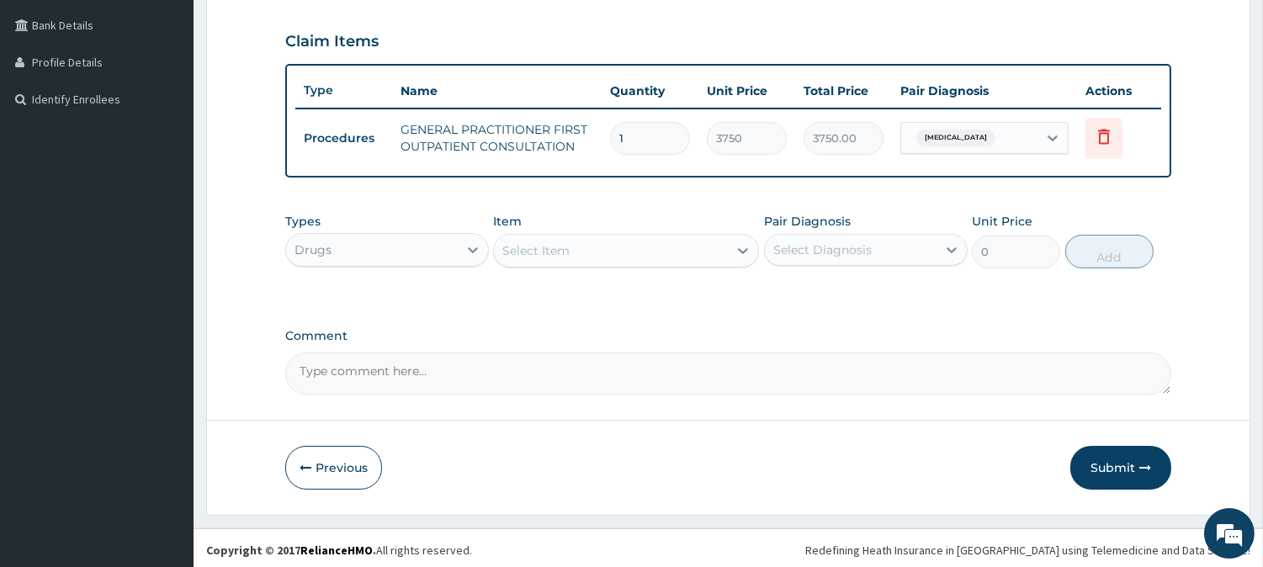
click at [670, 257] on div "Select Item" at bounding box center [611, 250] width 234 height 27
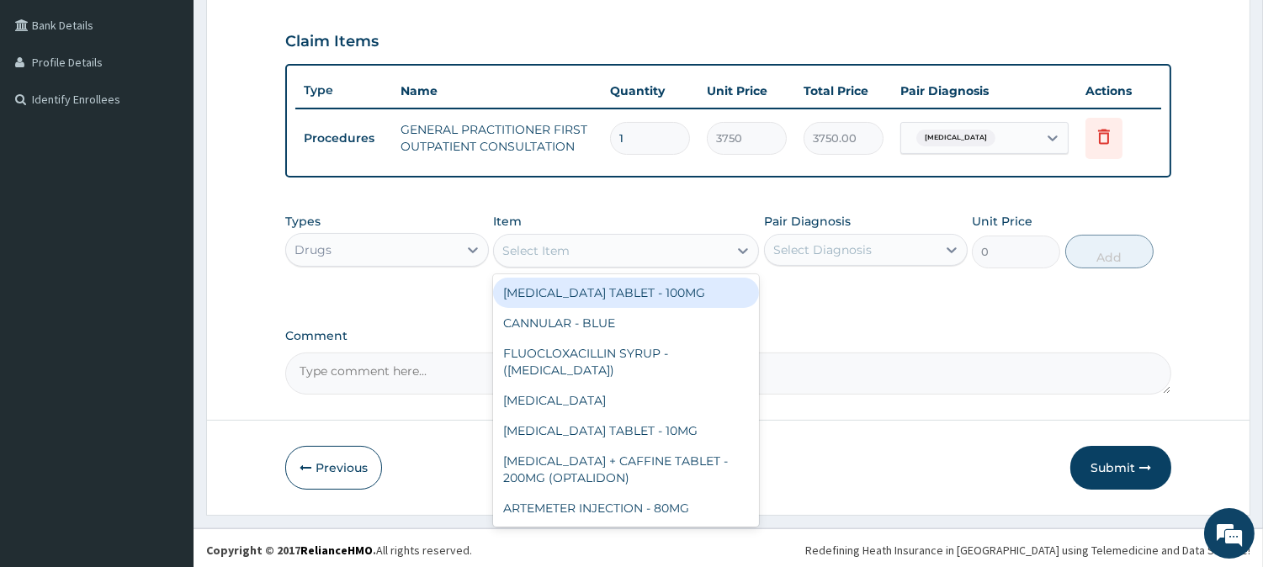
click at [610, 244] on div "Select Item" at bounding box center [611, 250] width 234 height 27
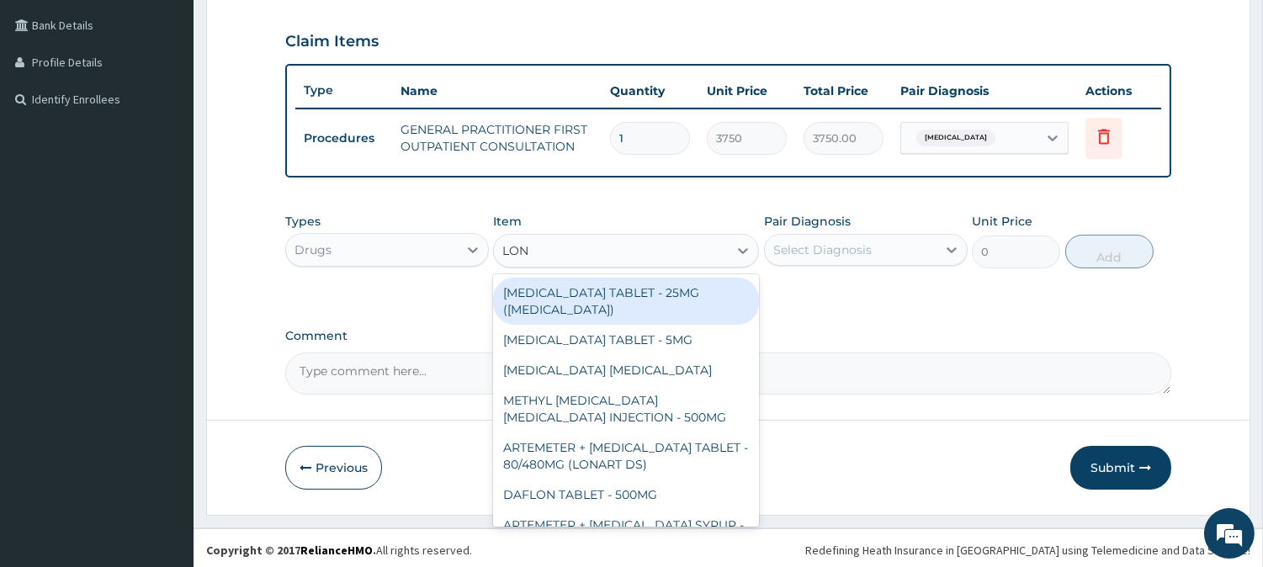
type input "LONA"
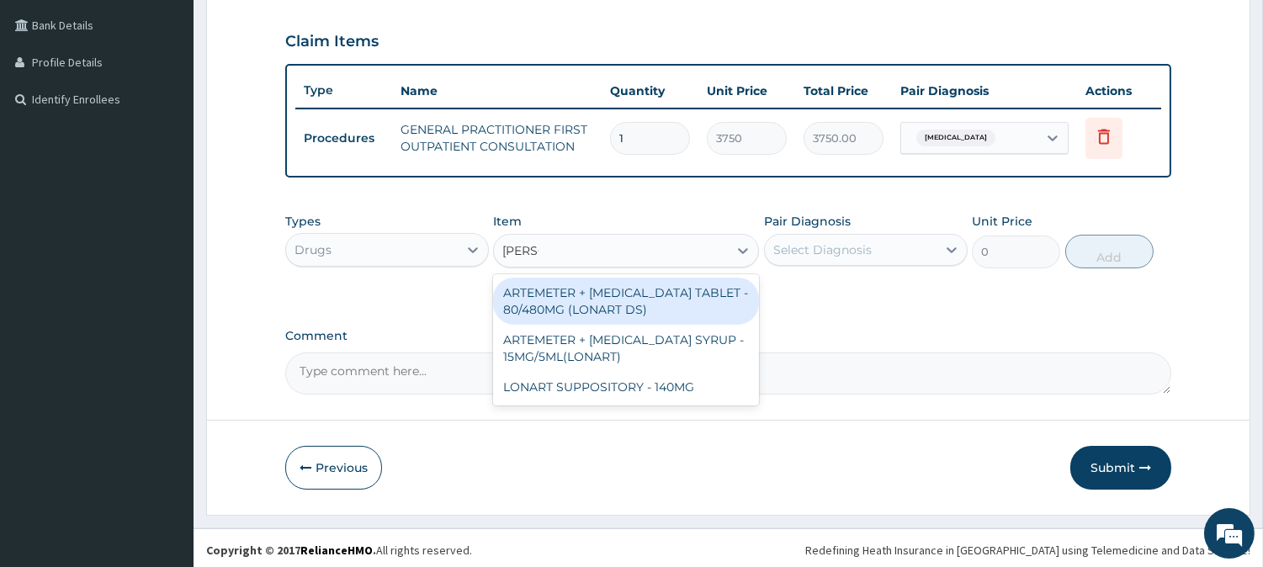
click at [662, 304] on div "ARTEMETER + LUMEFANTRINE TABLET - 80/480MG (LONART DS)" at bounding box center [626, 301] width 266 height 47
type input "588"
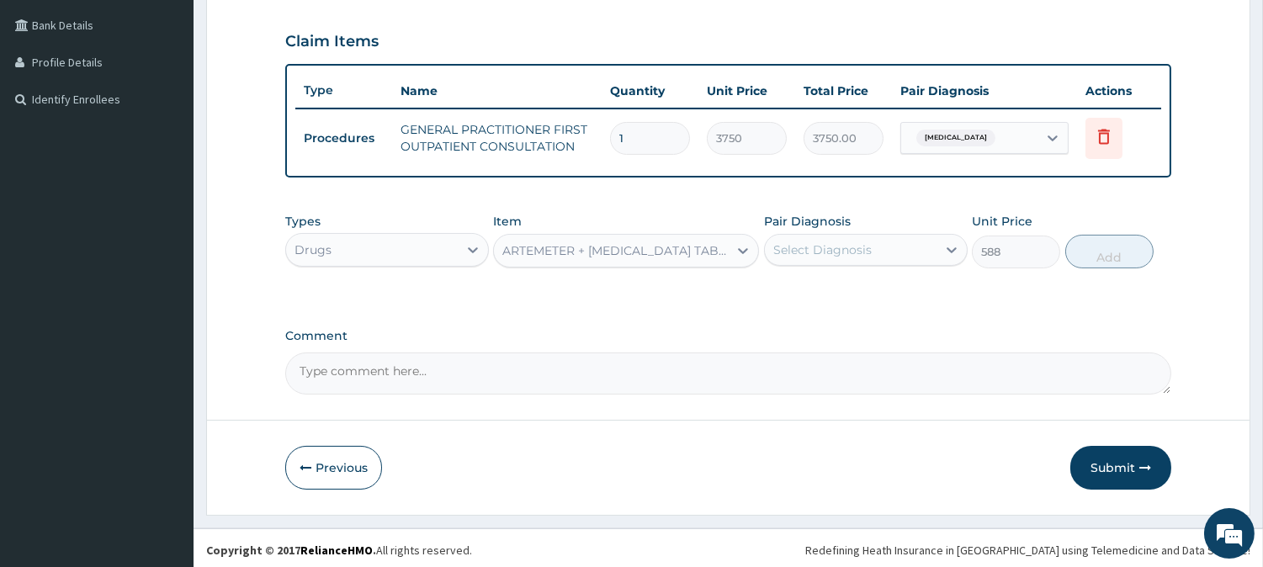
click at [903, 241] on div "Select Diagnosis" at bounding box center [851, 249] width 172 height 27
click at [865, 288] on div "Malaria" at bounding box center [866, 293] width 204 height 34
checkbox input "true"
click at [1088, 240] on button "Add" at bounding box center [1109, 252] width 88 height 34
type input "0"
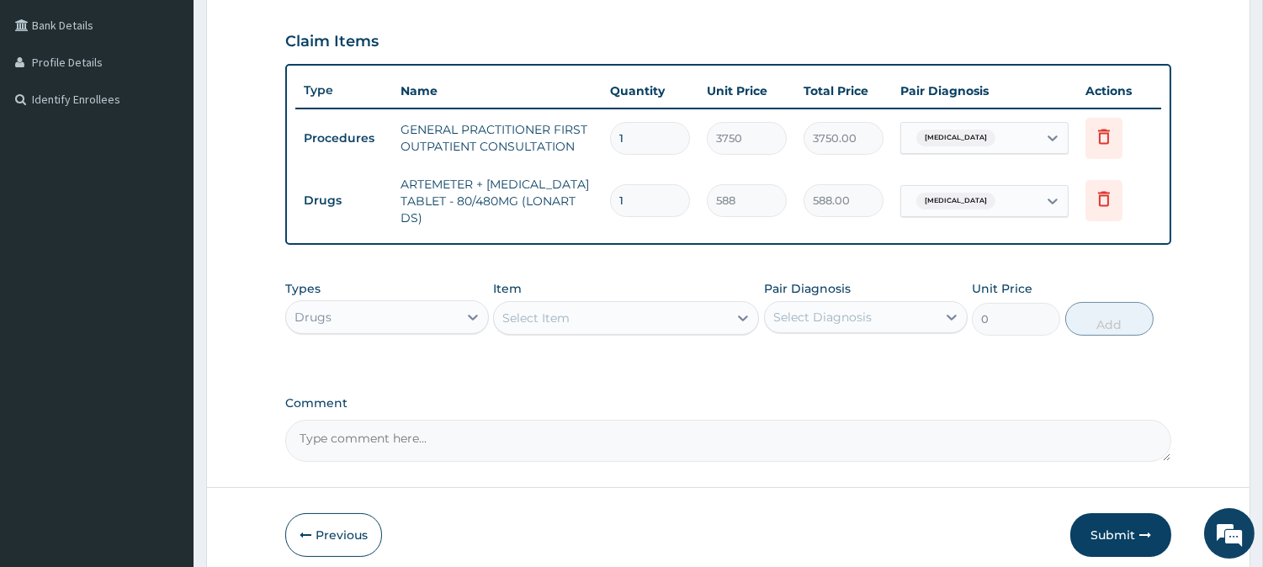
type input "0.00"
click at [631, 198] on input "number" at bounding box center [650, 200] width 80 height 33
type input "6"
type input "3528.00"
type input "6"
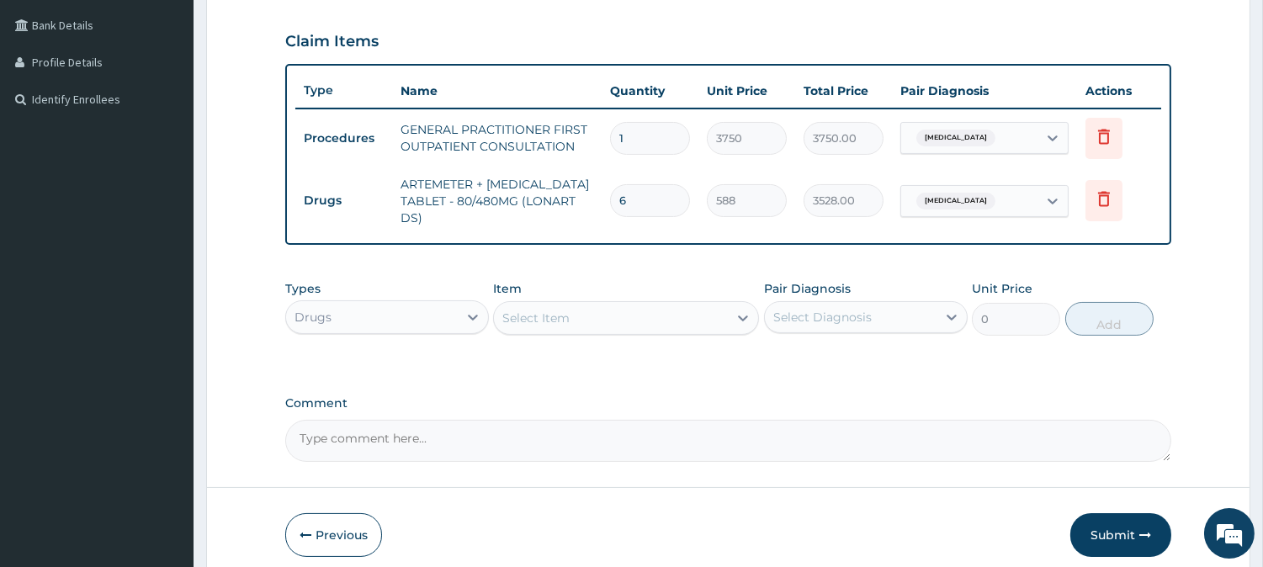
click at [519, 306] on div "Select Item" at bounding box center [611, 317] width 234 height 27
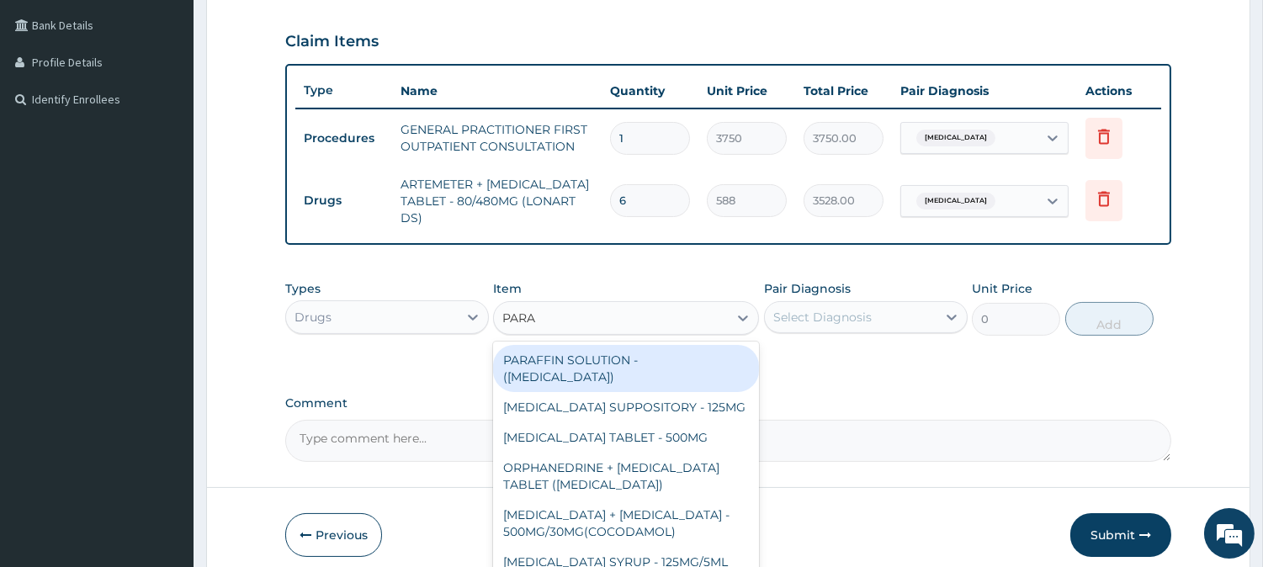
type input "PARAC"
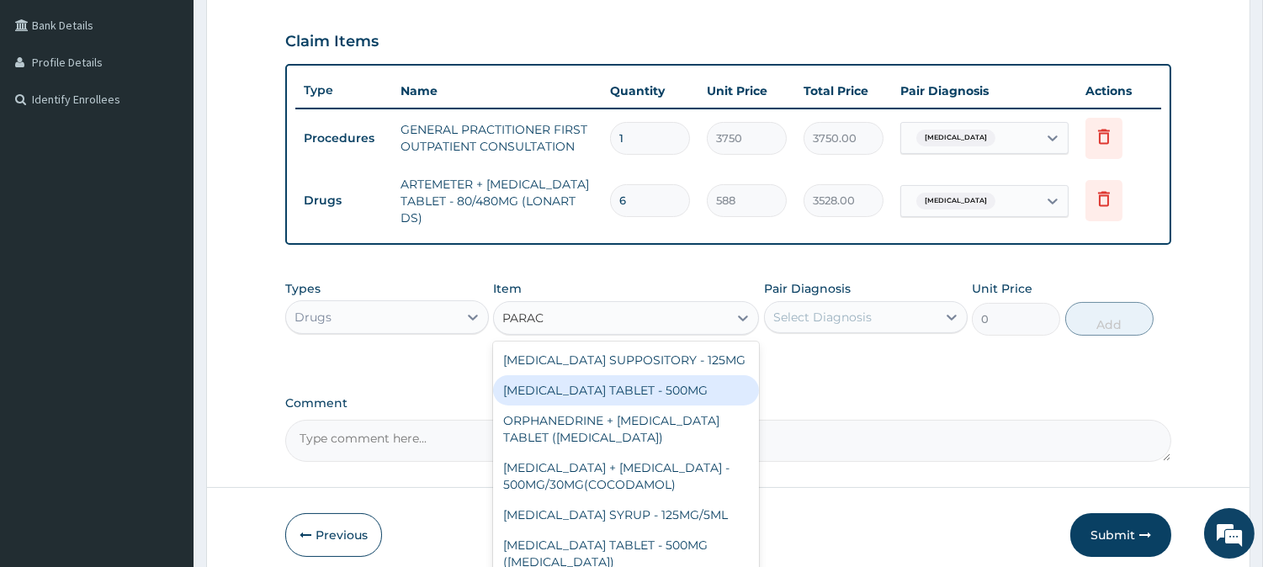
click at [561, 395] on div "PARACETAMOL TABLET - 500MG" at bounding box center [626, 390] width 266 height 30
type input "33.599999999999994"
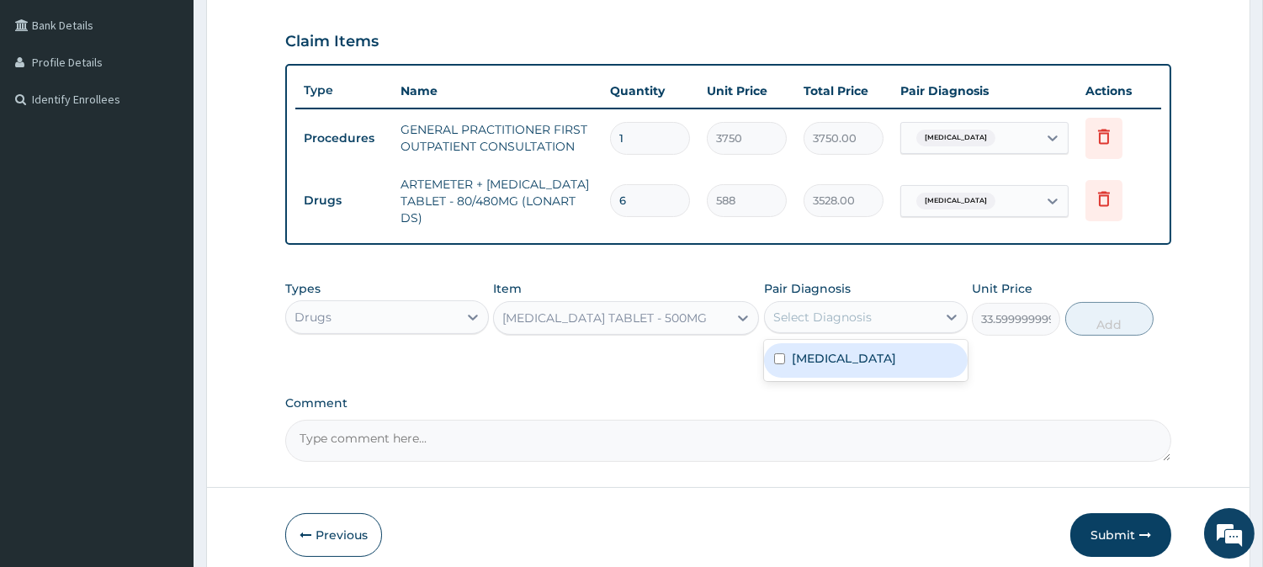
click at [905, 323] on div "Select Diagnosis" at bounding box center [851, 317] width 172 height 27
click at [881, 352] on div "Malaria" at bounding box center [866, 360] width 204 height 34
checkbox input "true"
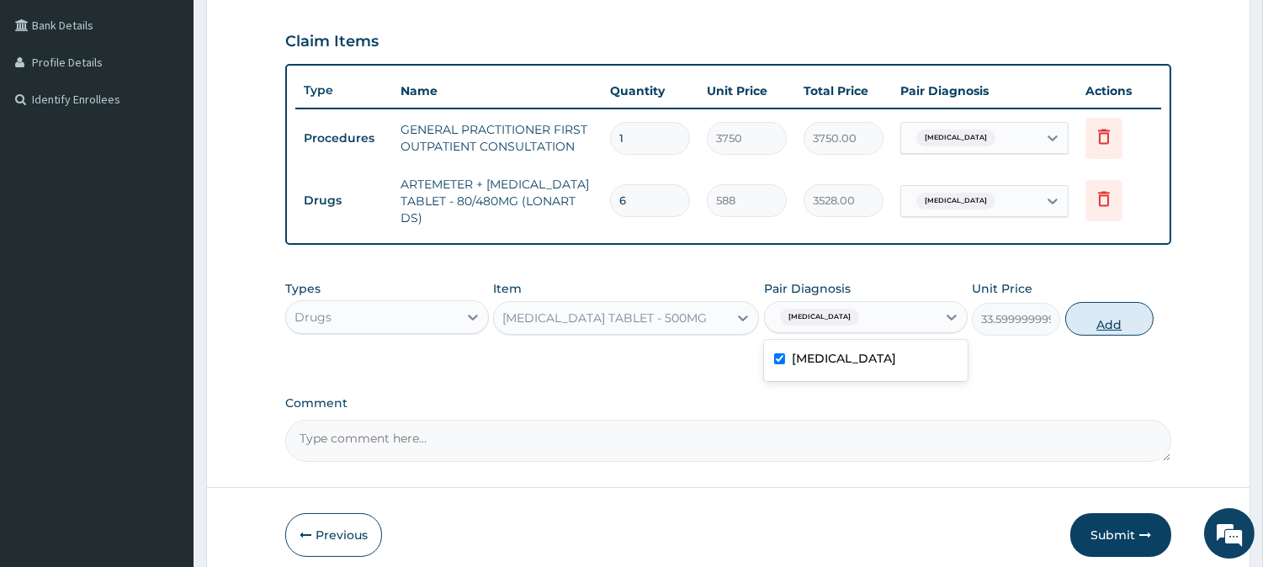
click at [1105, 323] on button "Add" at bounding box center [1109, 319] width 88 height 34
type input "0"
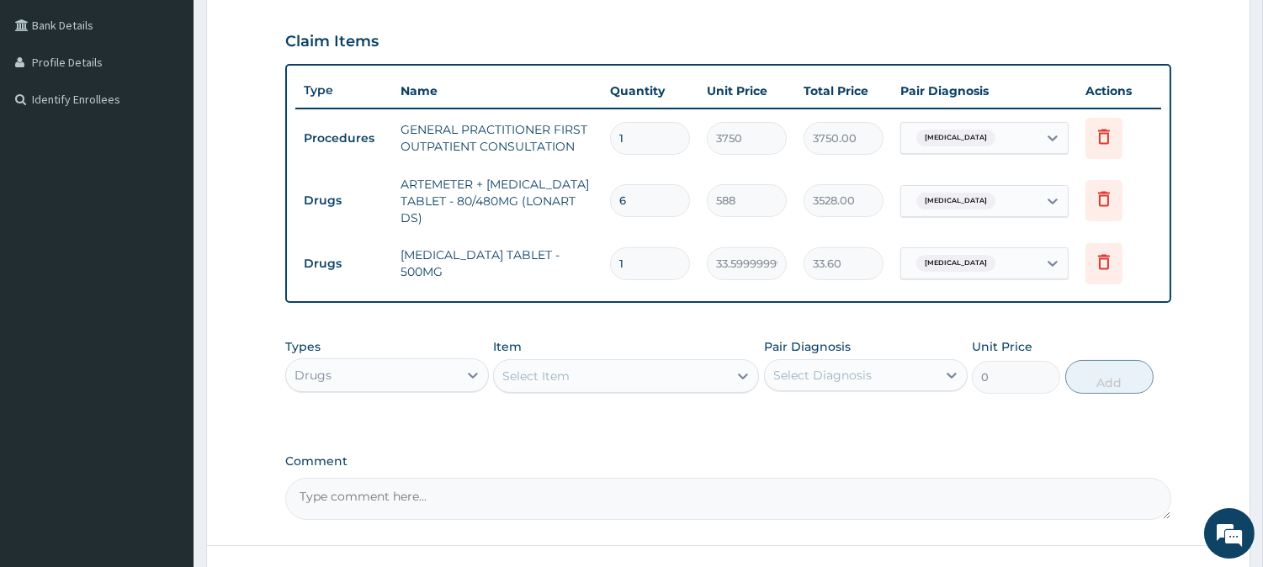
click at [649, 267] on input "1" at bounding box center [650, 263] width 80 height 33
type input "0.00"
type input "9"
type input "302.40"
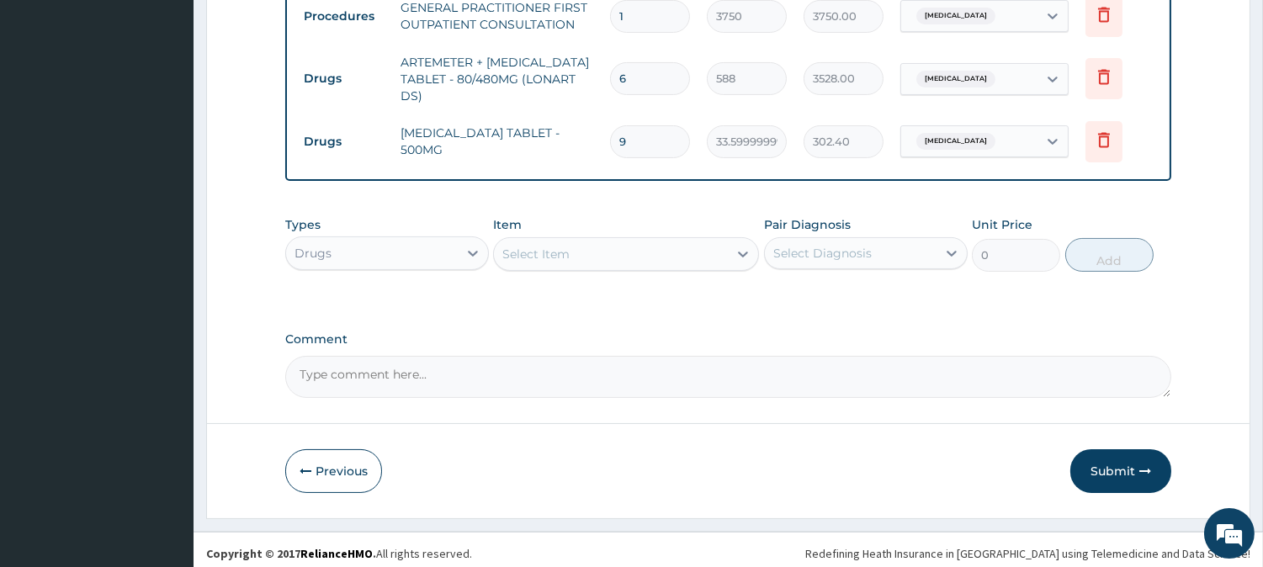
scroll to position [505, 0]
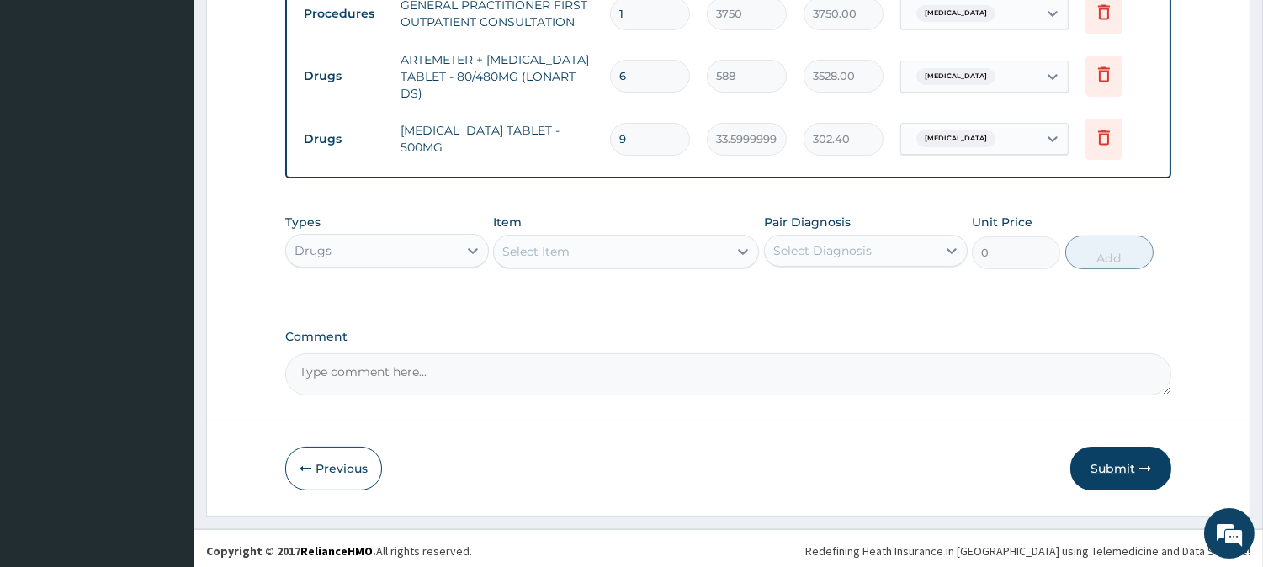
type input "9"
click at [1120, 468] on button "Submit" at bounding box center [1120, 469] width 101 height 44
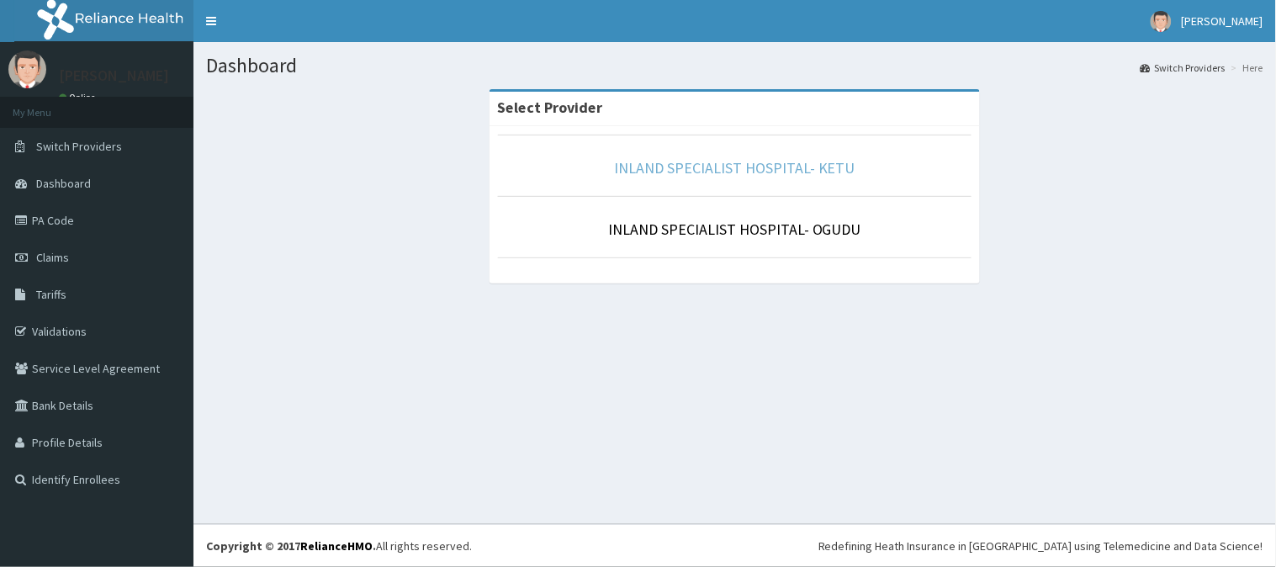
click at [712, 162] on link "INLAND SPECIALIST HOSPITAL- KETU" at bounding box center [734, 167] width 241 height 19
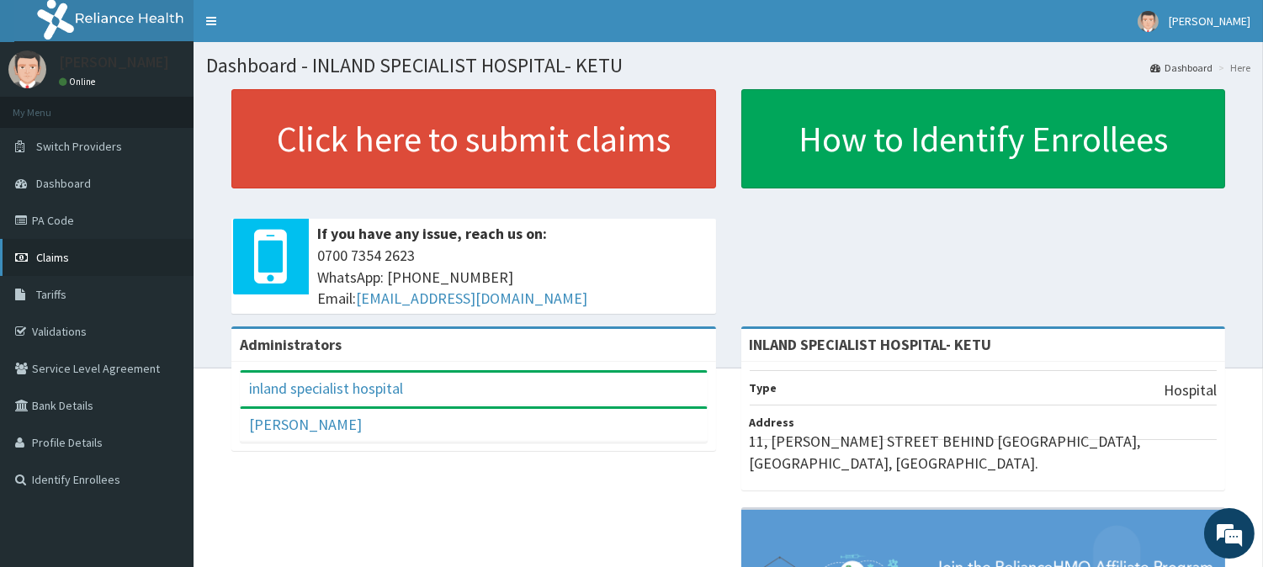
click at [66, 251] on span "Claims" at bounding box center [52, 257] width 33 height 15
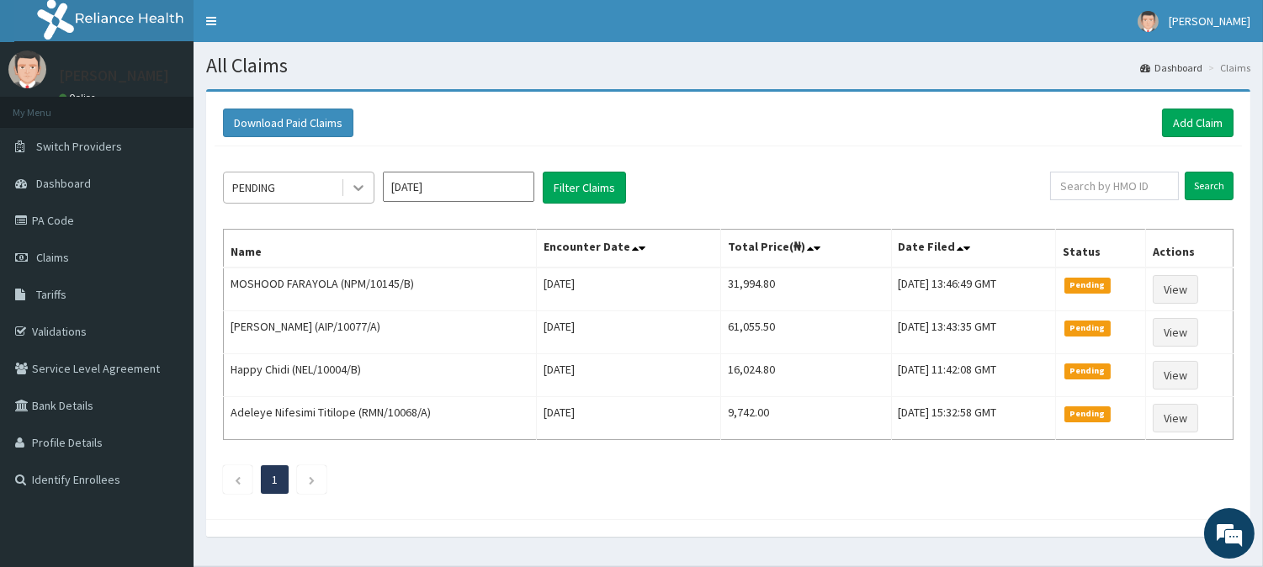
click at [348, 195] on div at bounding box center [358, 187] width 30 height 30
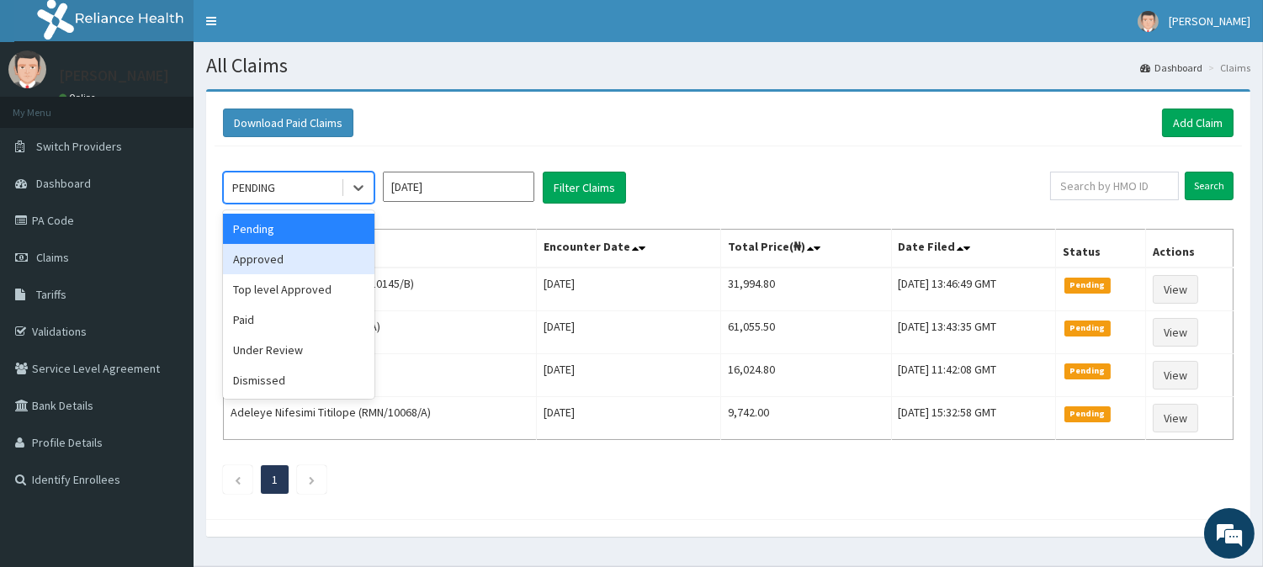
click at [329, 249] on div "Approved" at bounding box center [298, 259] width 151 height 30
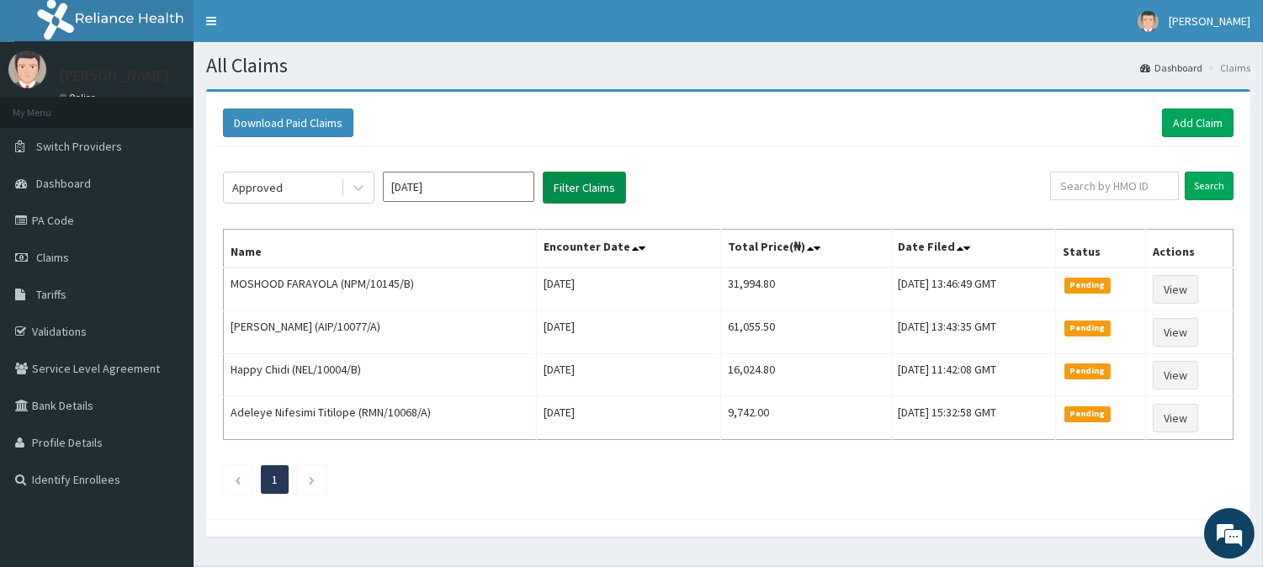
click at [568, 202] on button "Filter Claims" at bounding box center [584, 188] width 83 height 32
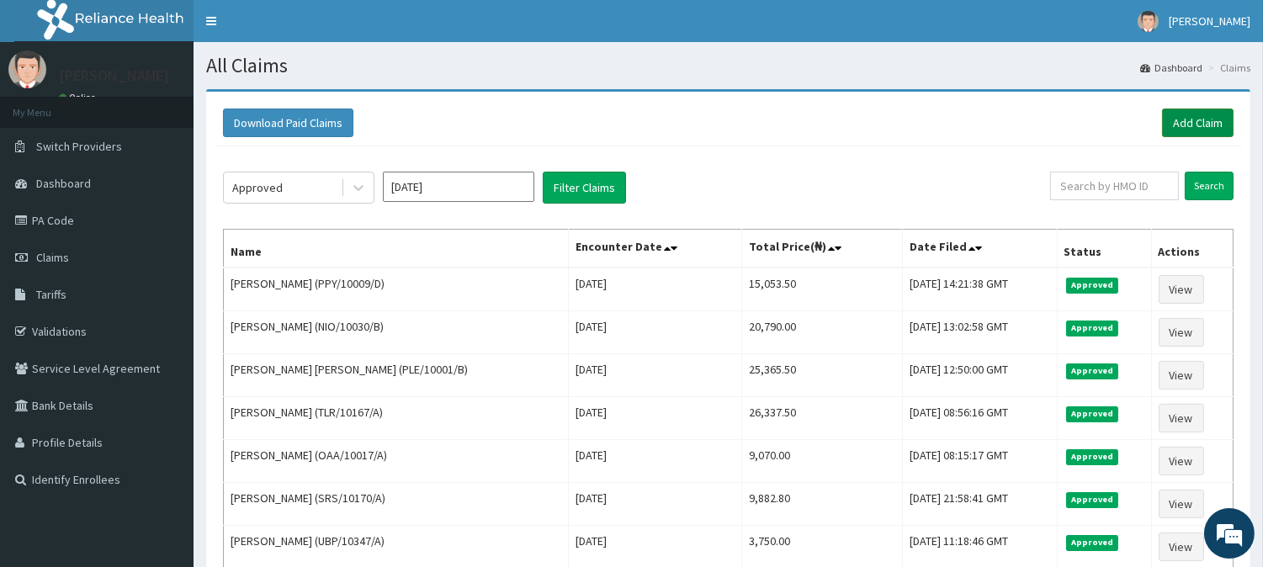
click at [1204, 124] on link "Add Claim" at bounding box center [1197, 123] width 71 height 29
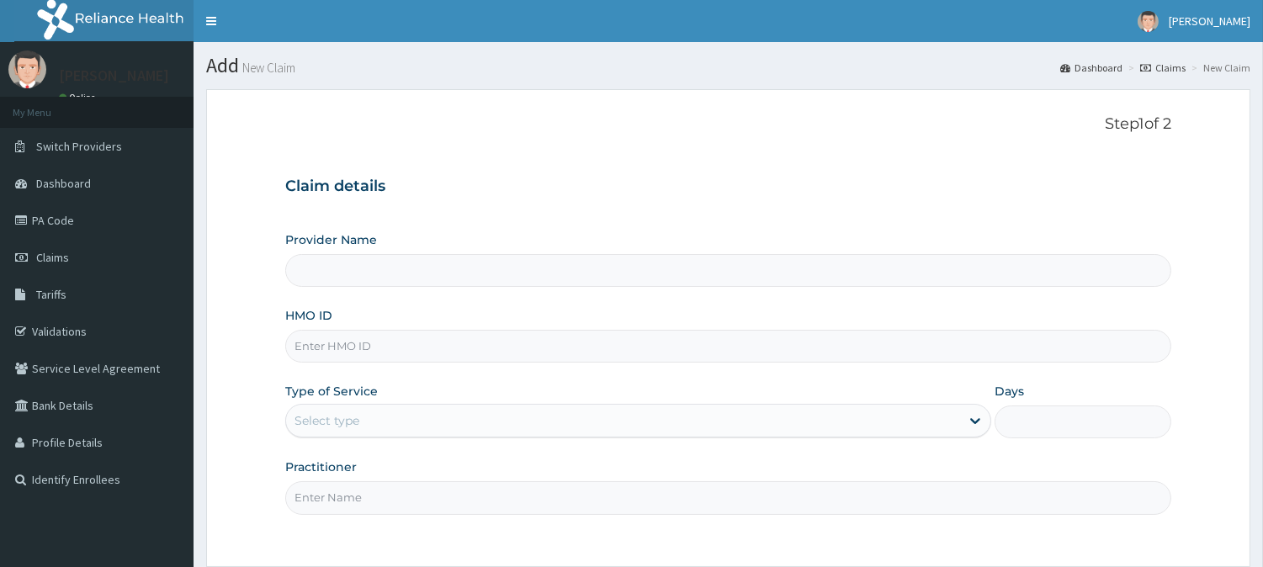
type input "INLAND SPECIALIST HOSPITAL- KETU"
click at [442, 347] on input "HMO ID" at bounding box center [728, 346] width 886 height 33
paste input "PPY/10009/C"
type input "PPY/10009/C"
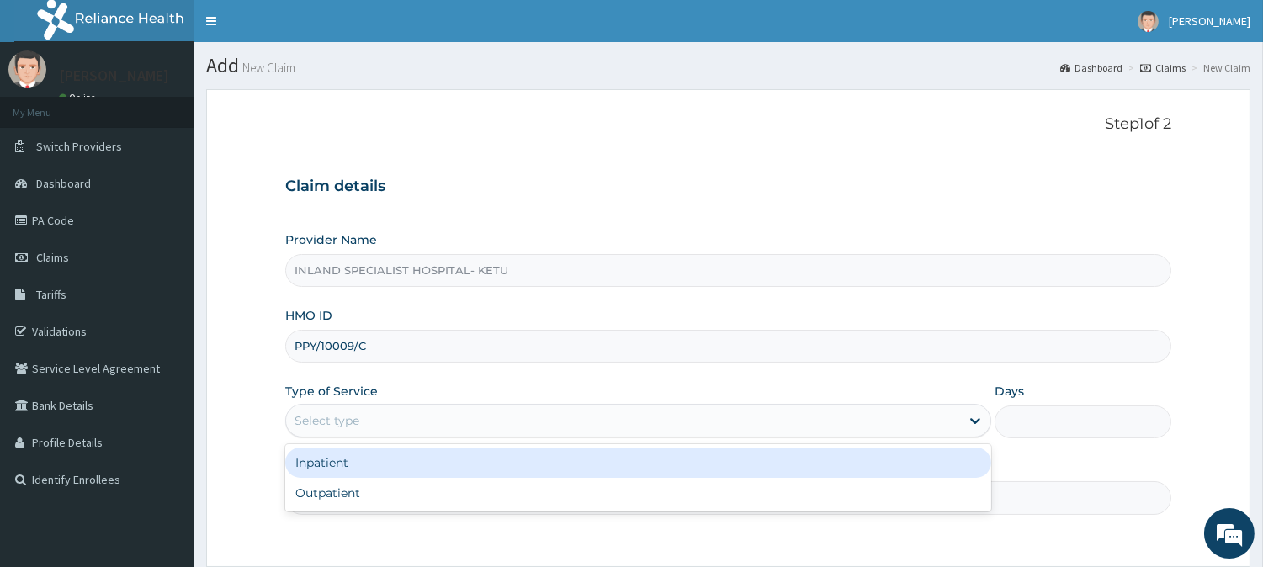
click at [371, 410] on div "Select type" at bounding box center [623, 420] width 674 height 27
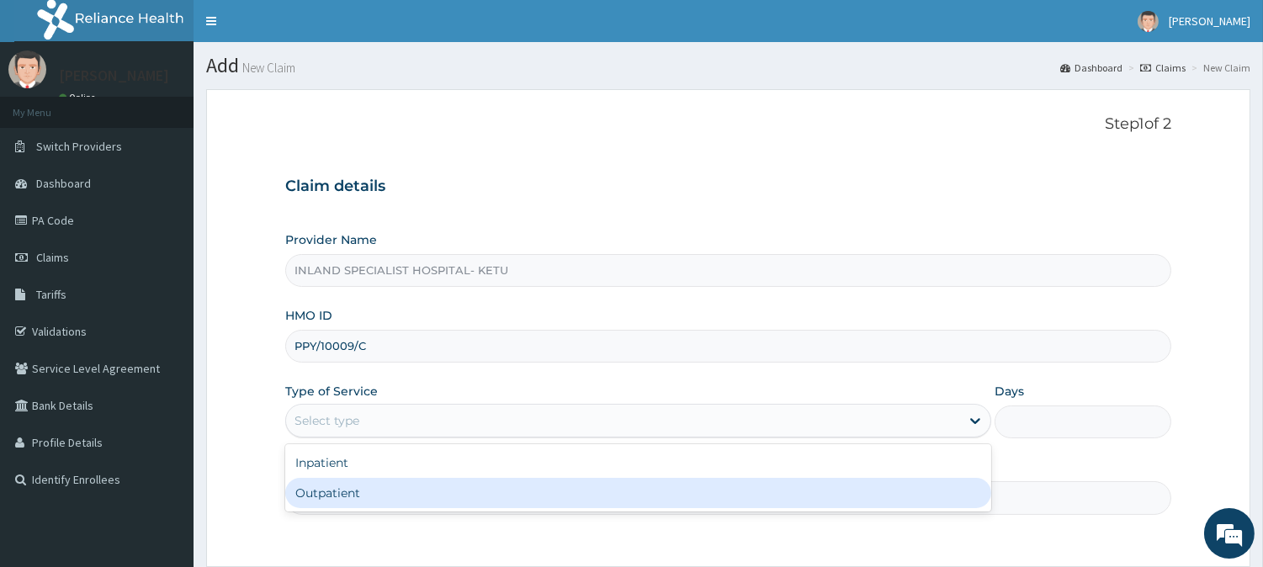
click at [363, 495] on div "Outpatient" at bounding box center [638, 493] width 706 height 30
type input "1"
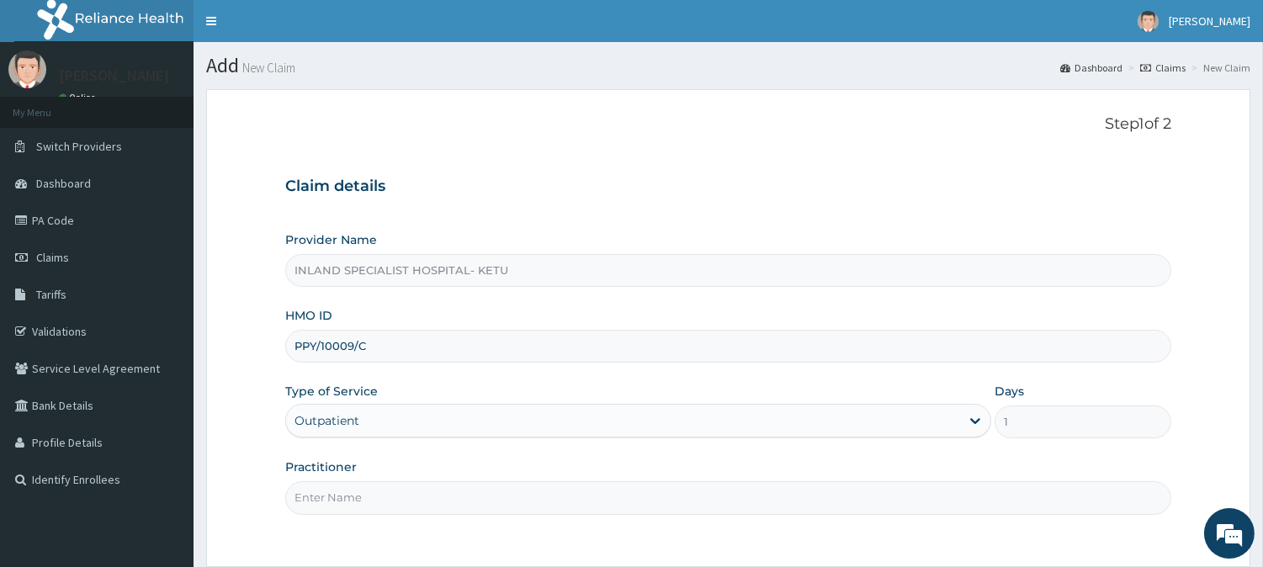
click at [362, 498] on input "Practitioner" at bounding box center [728, 497] width 886 height 33
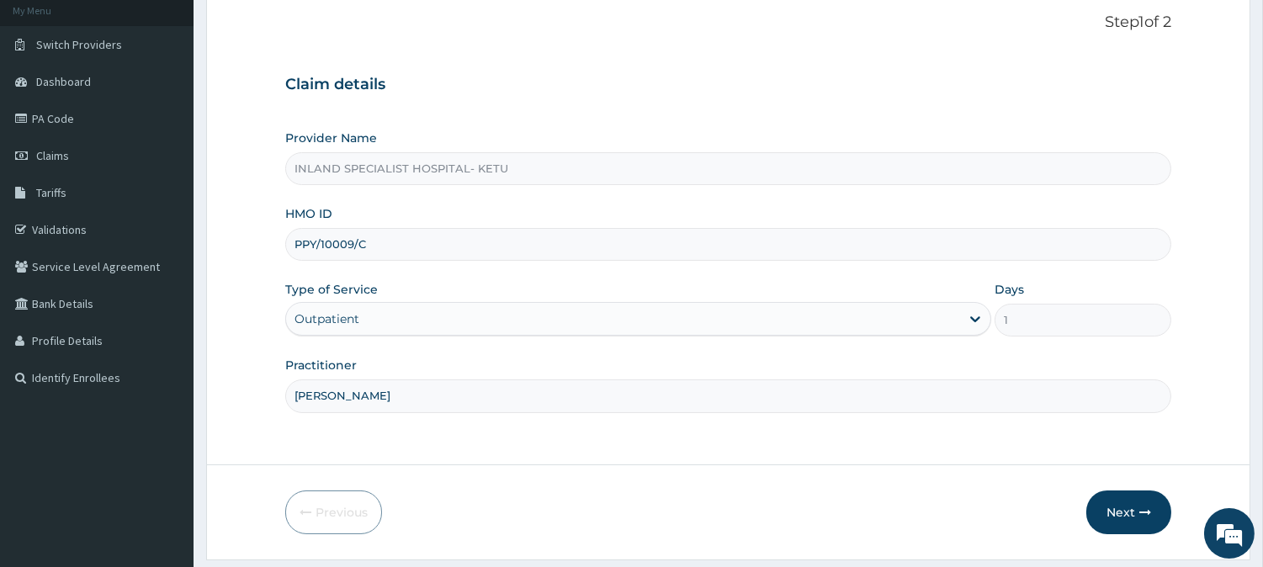
scroll to position [105, 0]
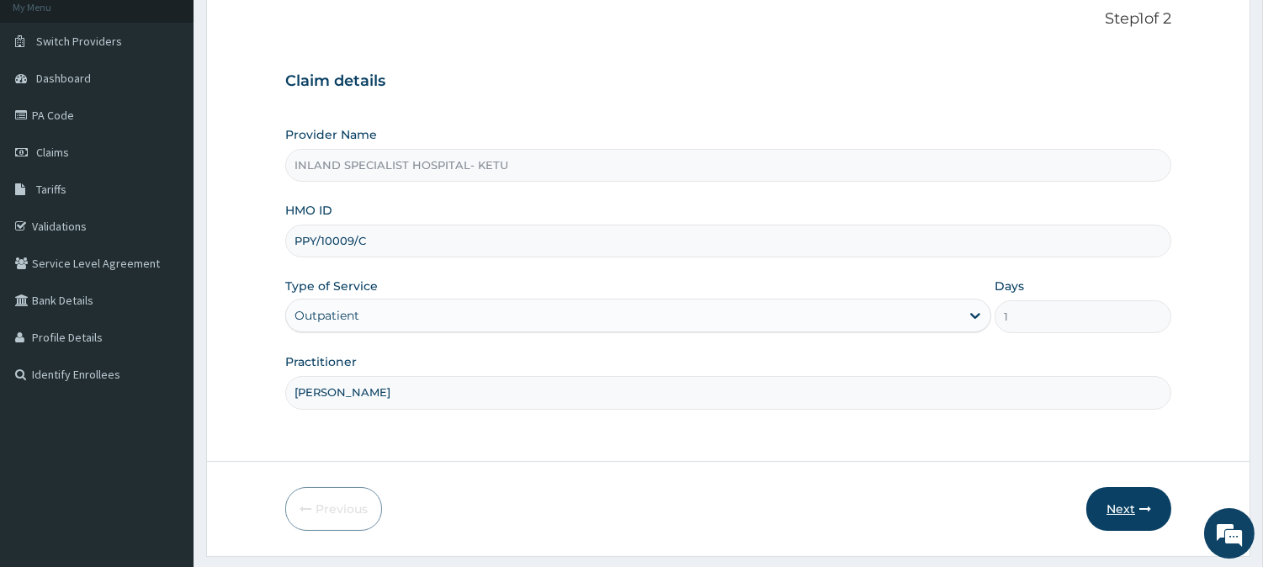
type input "[PERSON_NAME]"
click at [1130, 508] on button "Next" at bounding box center [1128, 509] width 85 height 44
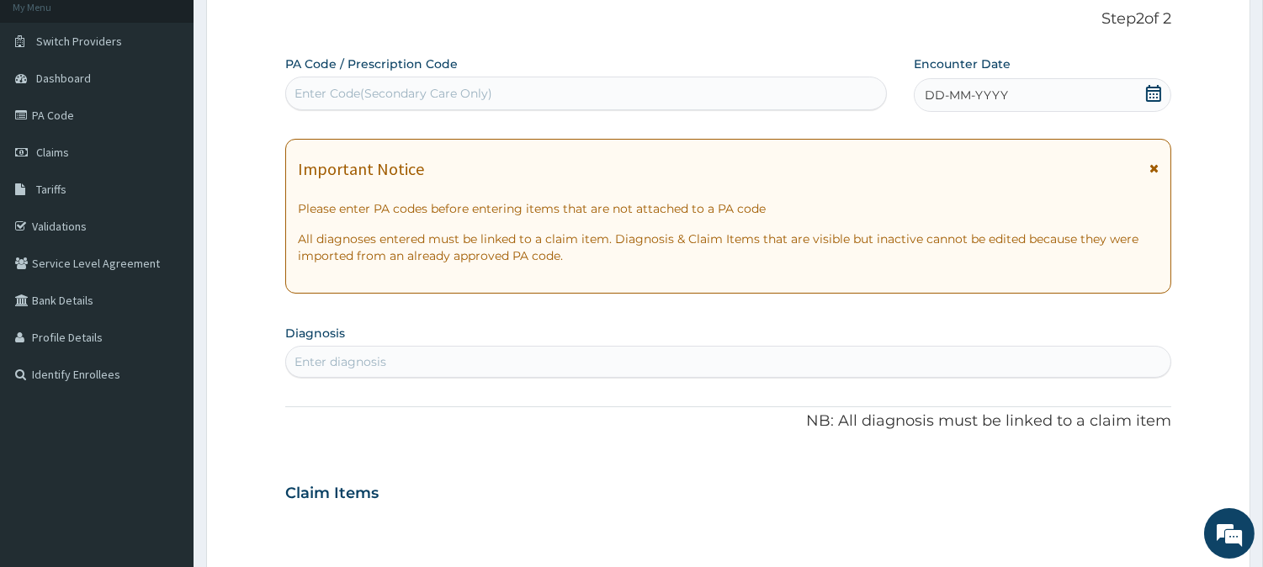
click at [1158, 165] on div "Important Notice Please enter PA codes before entering items that are not attac…" at bounding box center [728, 216] width 886 height 155
click at [1153, 166] on icon at bounding box center [1153, 168] width 9 height 12
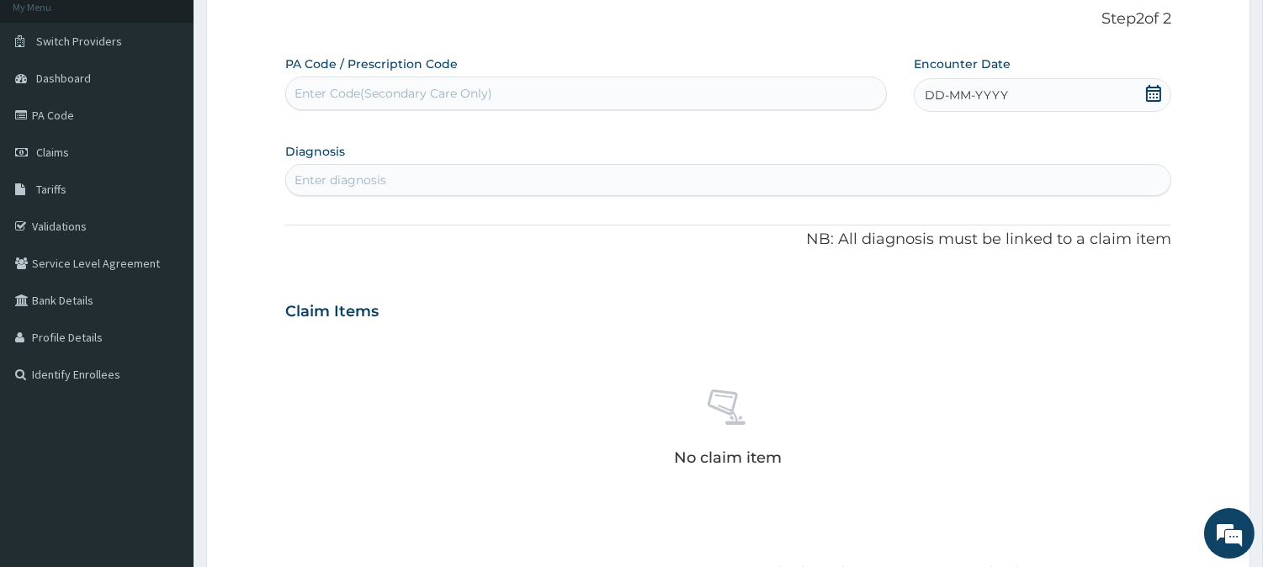
click at [1146, 97] on icon at bounding box center [1153, 93] width 15 height 17
click at [1030, 197] on div "5" at bounding box center [1036, 199] width 25 height 25
click at [626, 178] on div "Enter diagnosis" at bounding box center [728, 180] width 884 height 27
type input "MALAR"
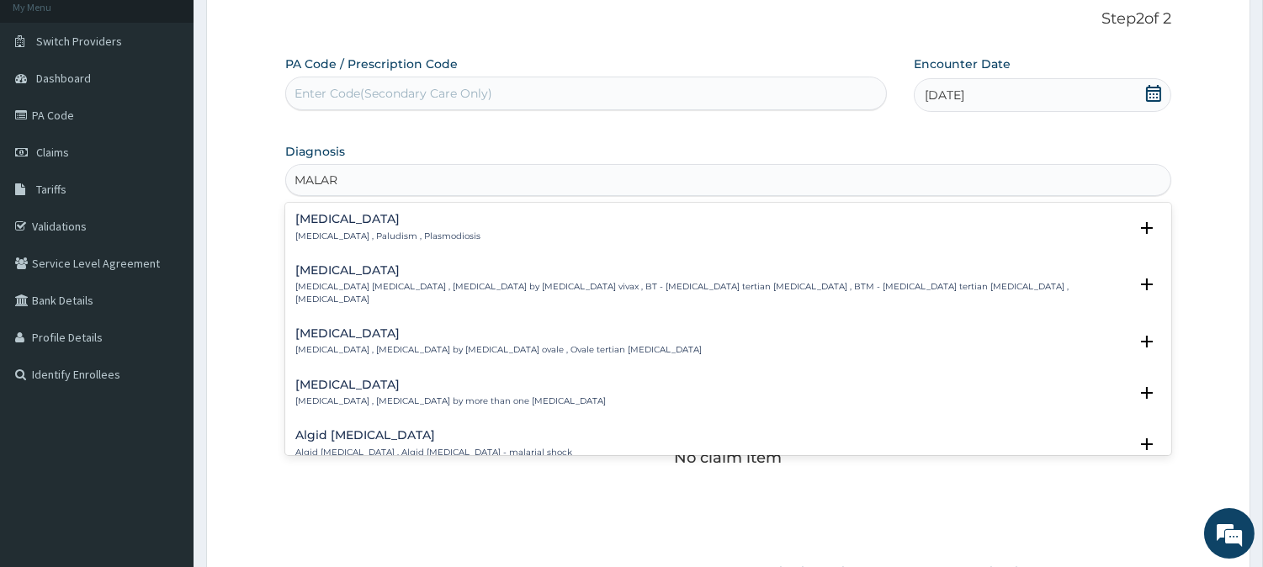
click at [308, 230] on p "[MEDICAL_DATA] , Paludism , Plasmodiosis" at bounding box center [387, 236] width 185 height 12
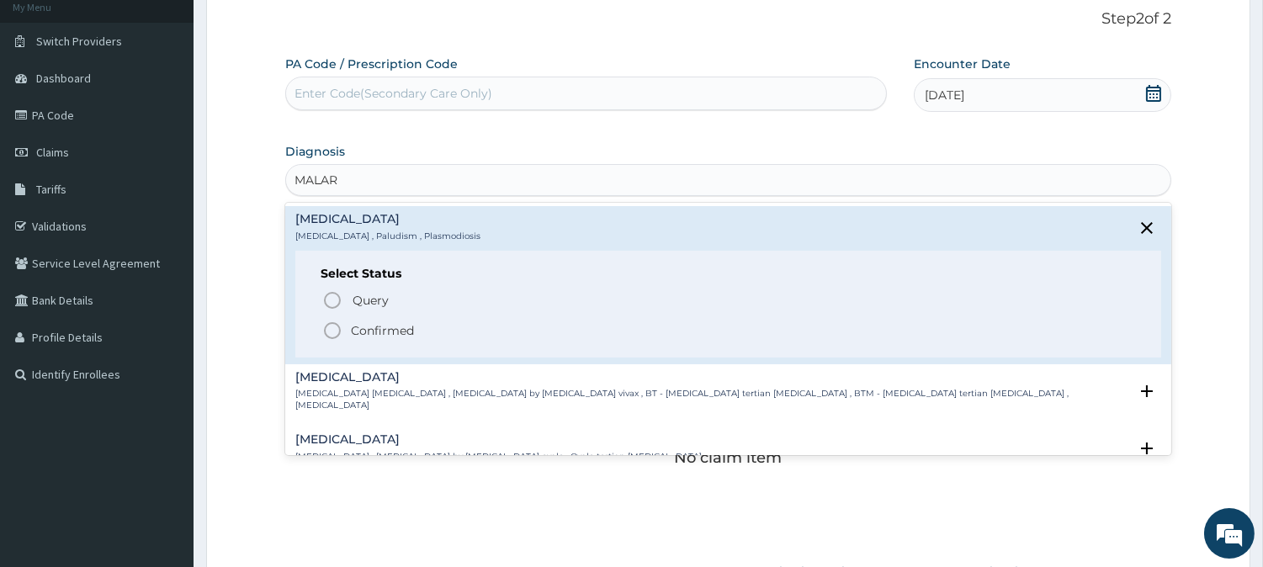
click at [364, 326] on p "Confirmed" at bounding box center [382, 330] width 63 height 17
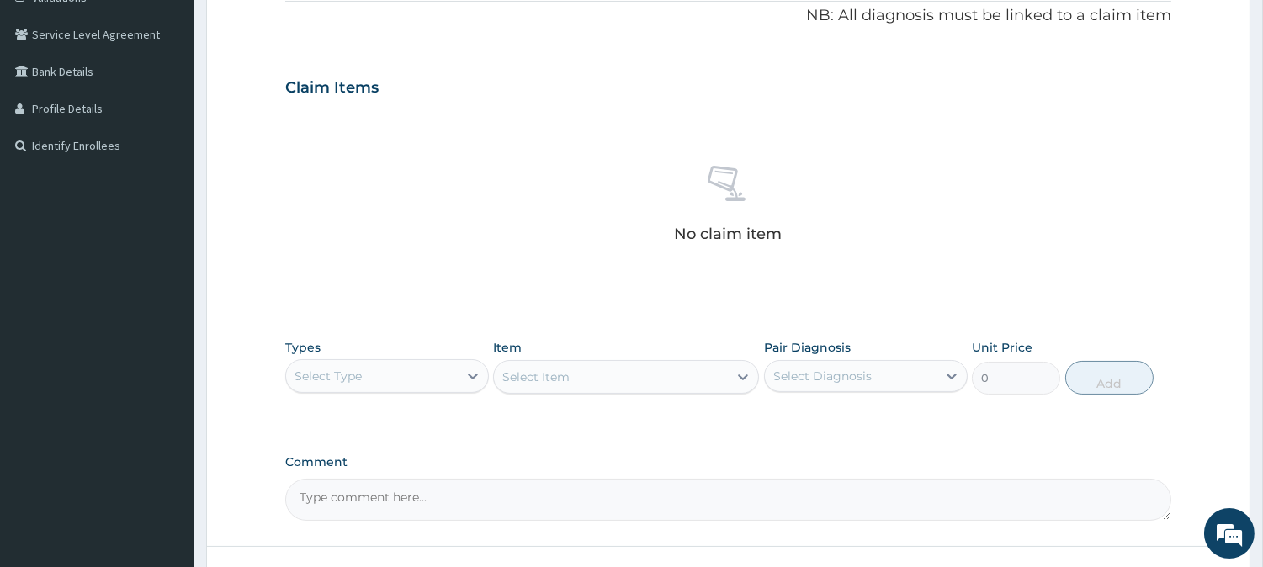
scroll to position [338, 0]
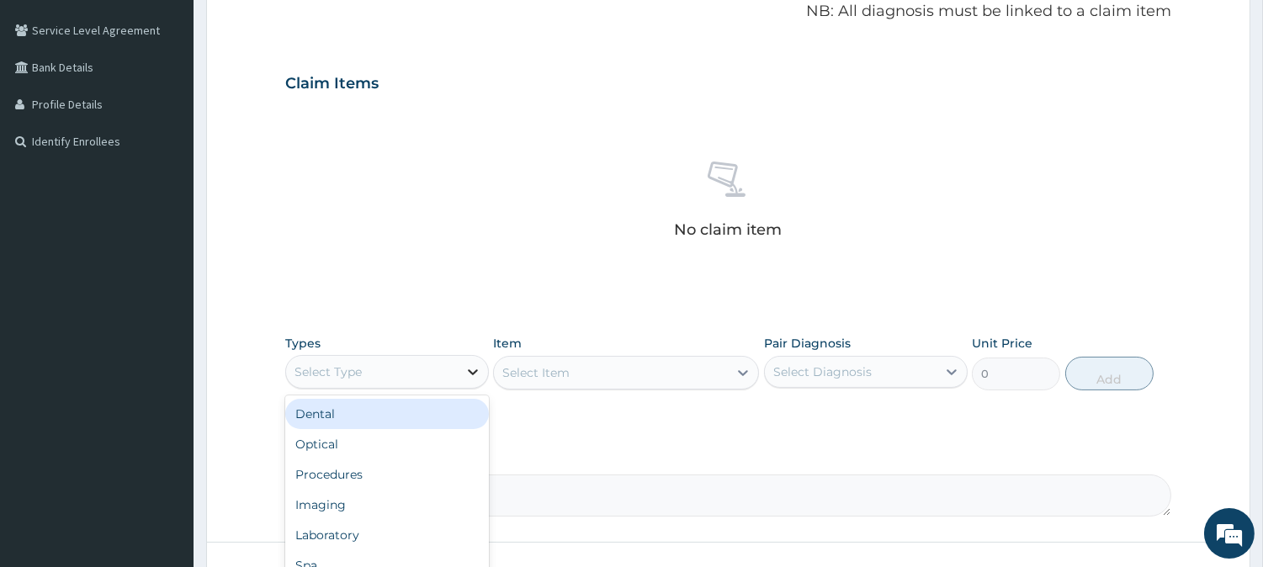
click at [474, 363] on icon at bounding box center [472, 371] width 17 height 17
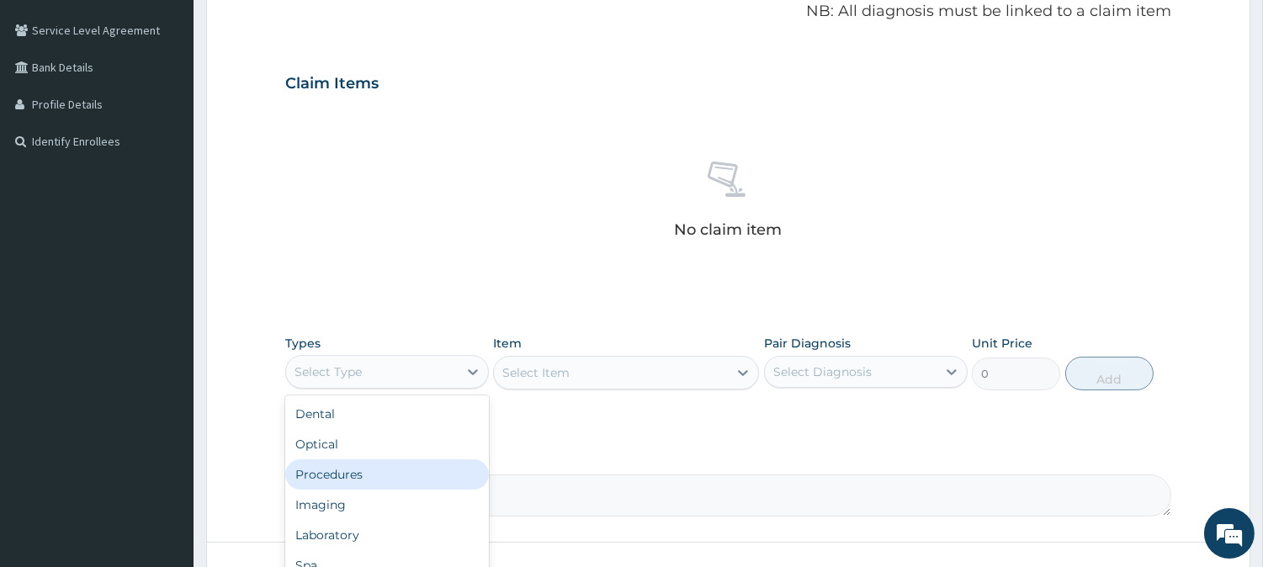
click at [436, 476] on div "Procedures" at bounding box center [387, 474] width 204 height 30
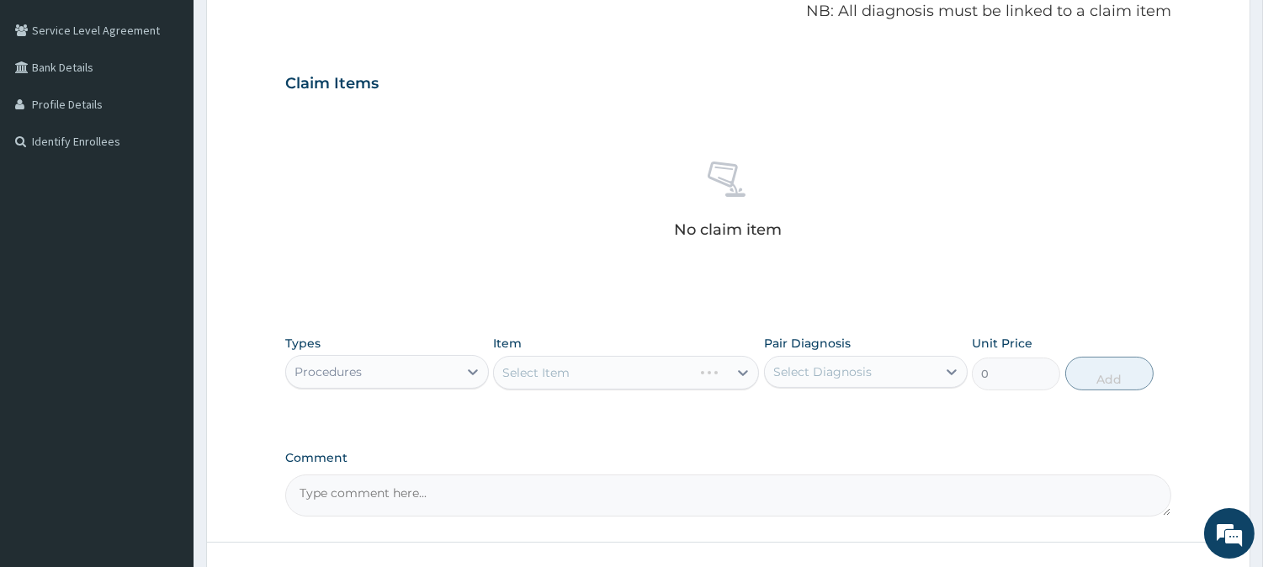
click at [633, 373] on div "Select Item" at bounding box center [626, 373] width 266 height 34
click at [612, 368] on div "Select Item" at bounding box center [611, 372] width 234 height 27
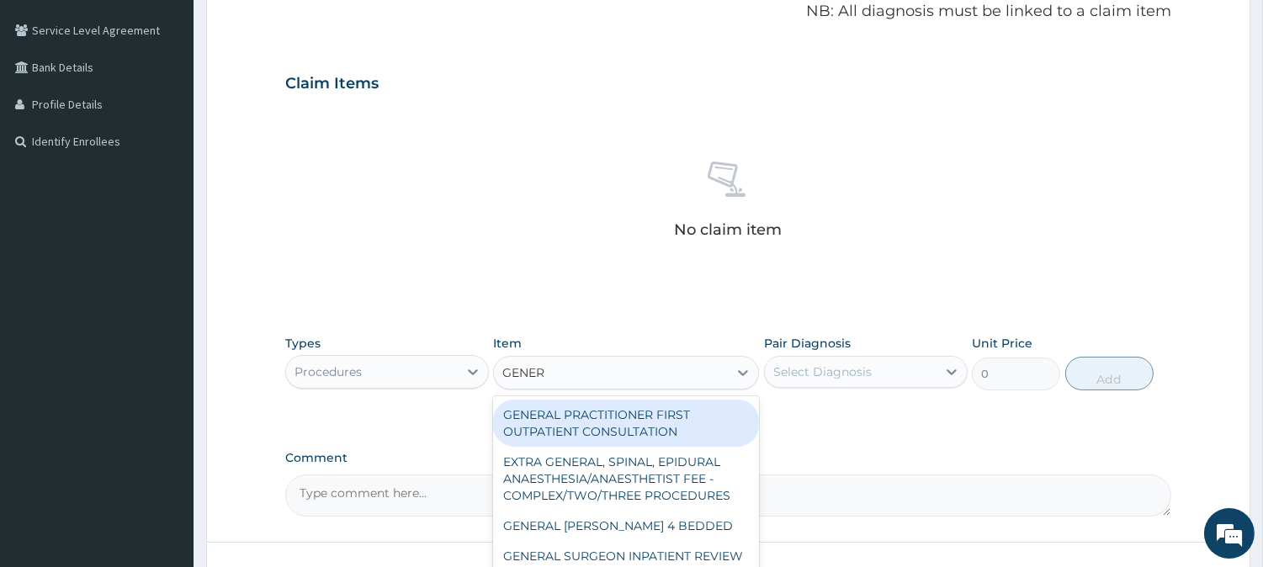
type input "GENERA"
click at [621, 417] on div "GENERAL PRACTITIONER FIRST OUTPATIENT CONSULTATION" at bounding box center [626, 423] width 266 height 47
type input "3750"
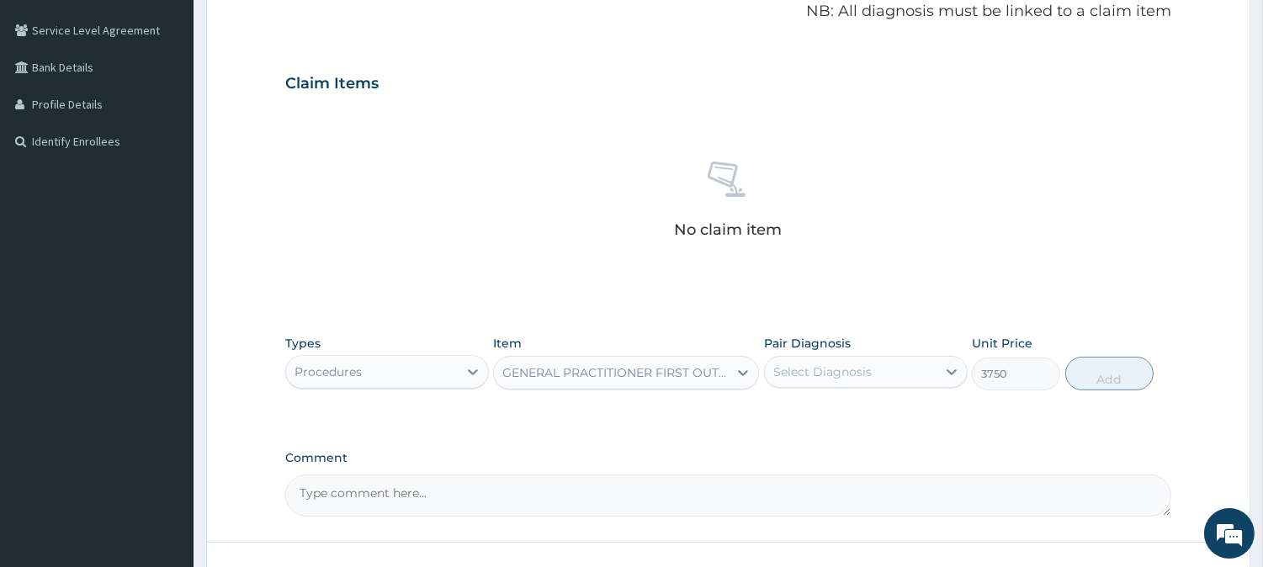
click at [878, 368] on div "Select Diagnosis" at bounding box center [851, 371] width 172 height 27
click at [868, 414] on div "[MEDICAL_DATA]" at bounding box center [866, 415] width 204 height 34
checkbox input "true"
click at [1104, 375] on button "Add" at bounding box center [1109, 374] width 88 height 34
type input "0"
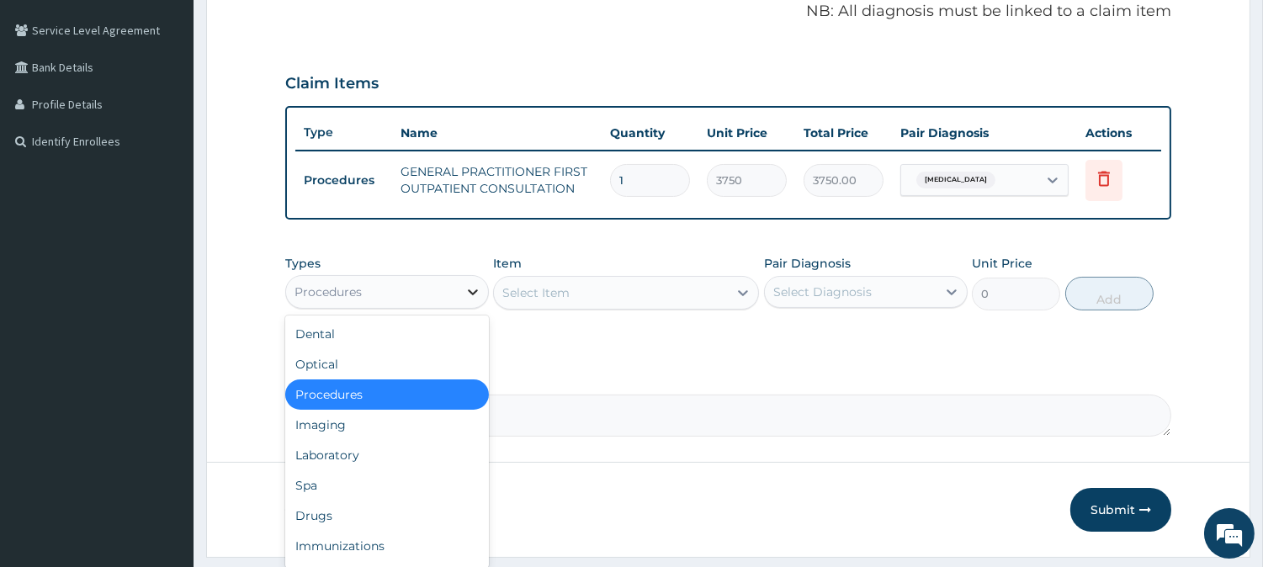
click at [468, 289] on icon at bounding box center [473, 292] width 10 height 6
click at [427, 508] on div "Drugs" at bounding box center [387, 515] width 204 height 30
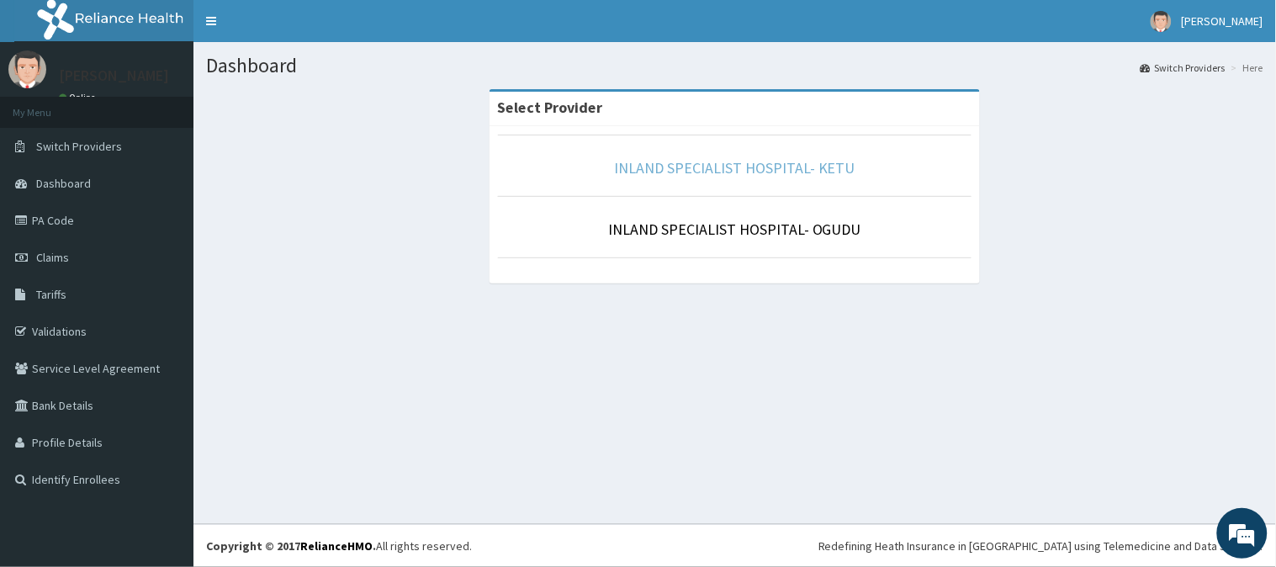
click at [824, 175] on link "INLAND SPECIALIST HOSPITAL- KETU" at bounding box center [734, 167] width 241 height 19
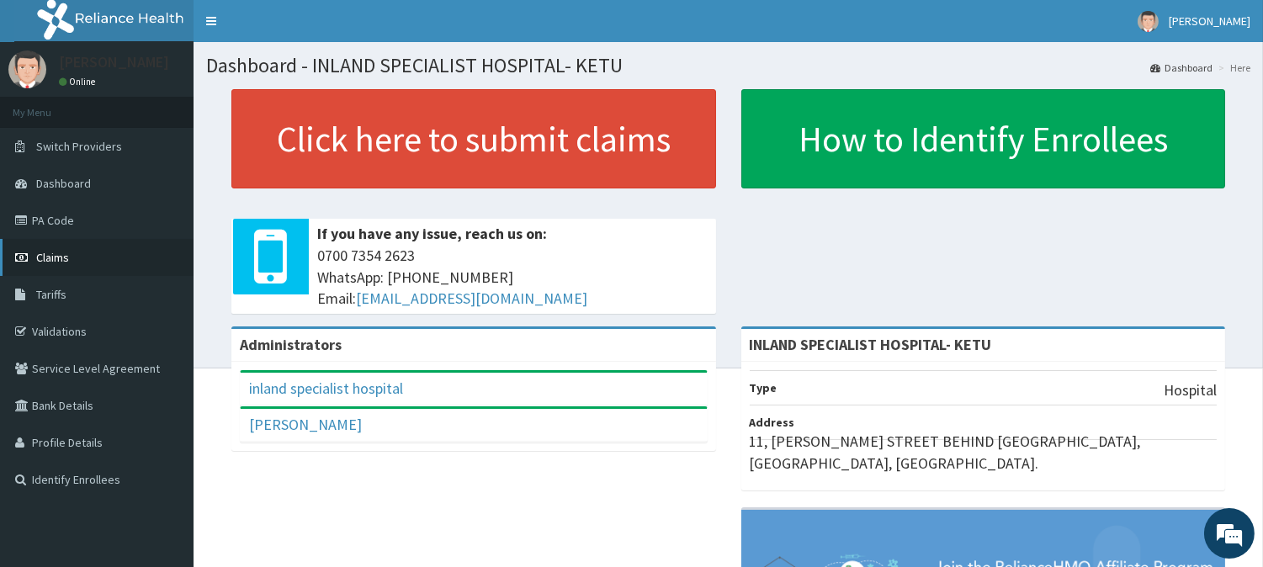
click at [82, 262] on link "Claims" at bounding box center [96, 257] width 193 height 37
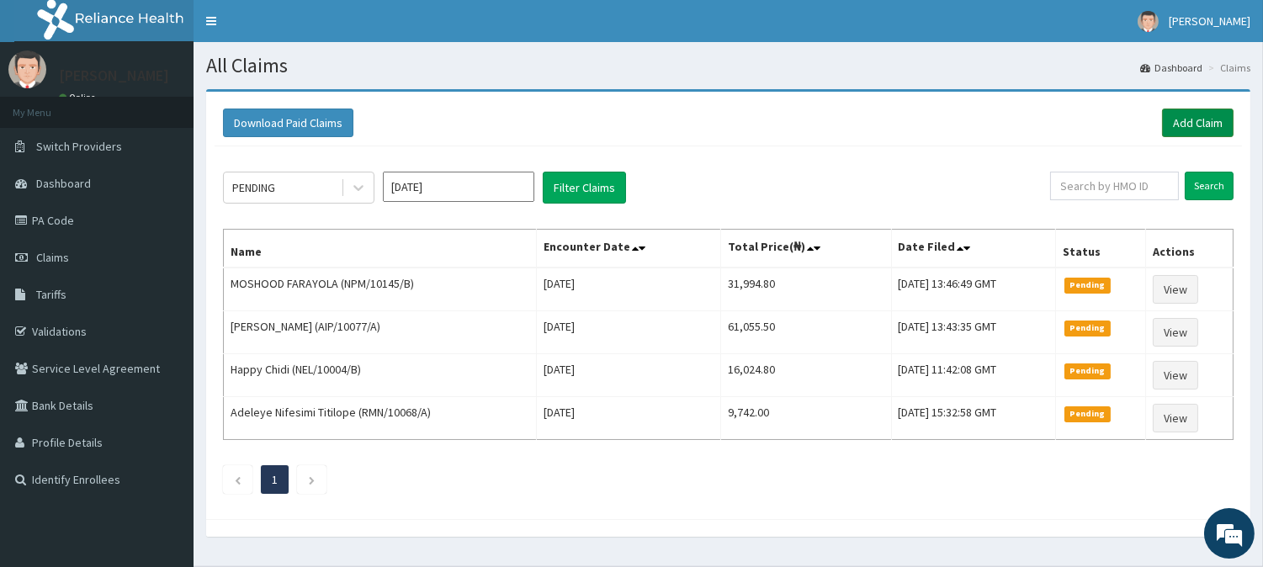
click at [1204, 119] on link "Add Claim" at bounding box center [1197, 123] width 71 height 29
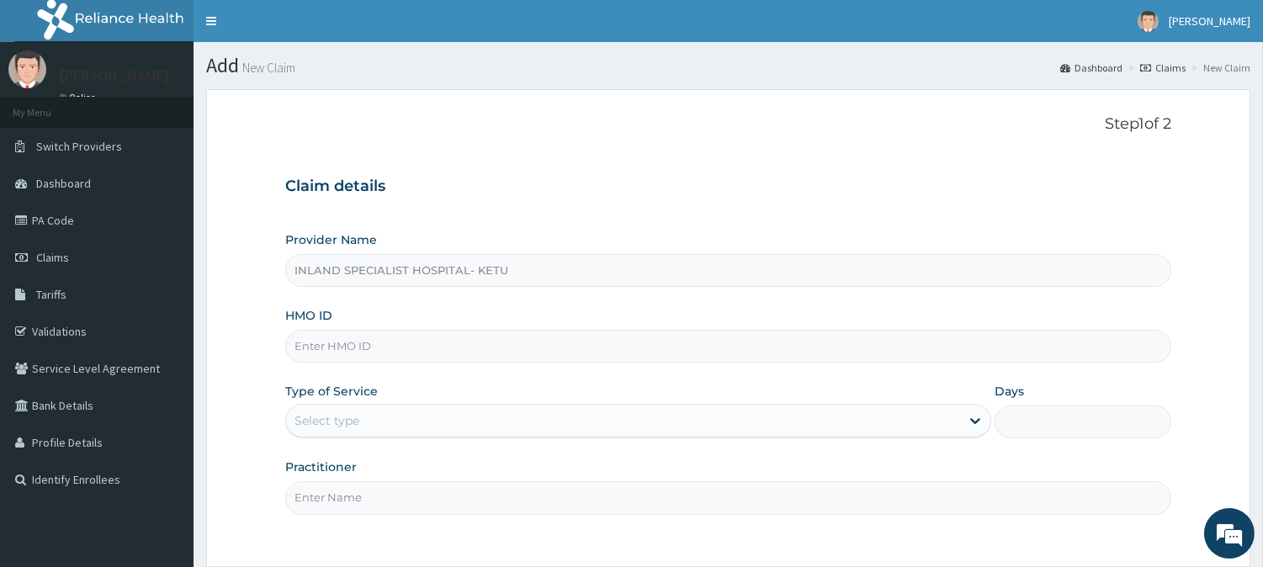
click at [534, 139] on div "Step 1 of 2 Claim details Provider Name INLAND SPECIALIST HOSPITAL- KETU HMO ID…" at bounding box center [728, 328] width 886 height 426
type input "INLAND SPECIALIST HOSPITAL- KETU"
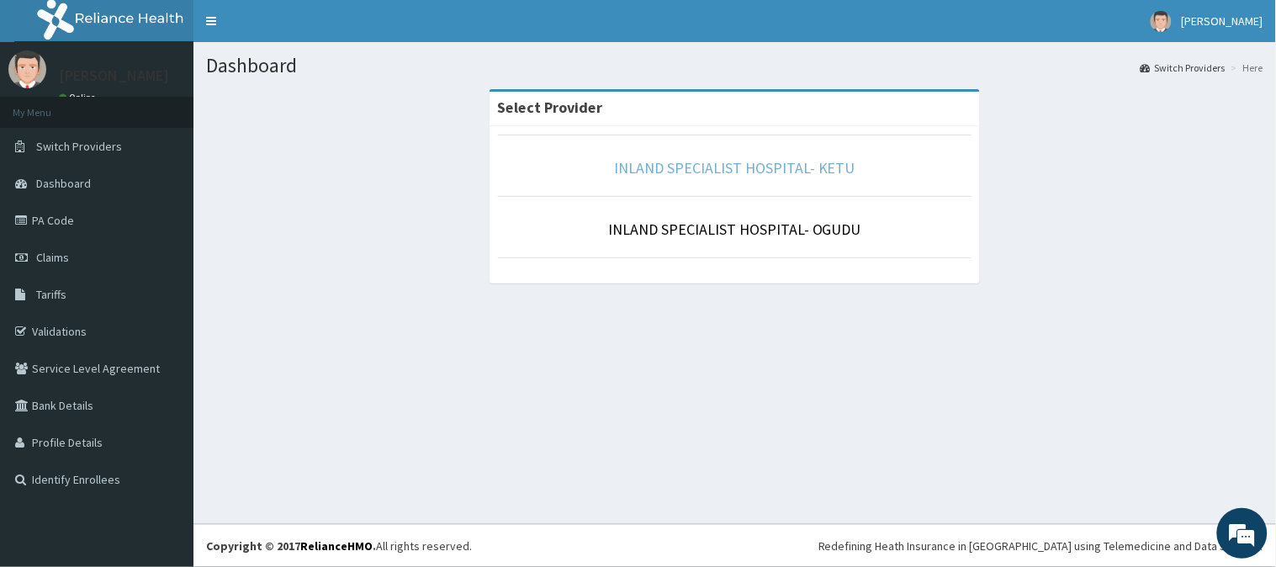
click at [712, 172] on link "INLAND SPECIALIST HOSPITAL- KETU" at bounding box center [734, 167] width 241 height 19
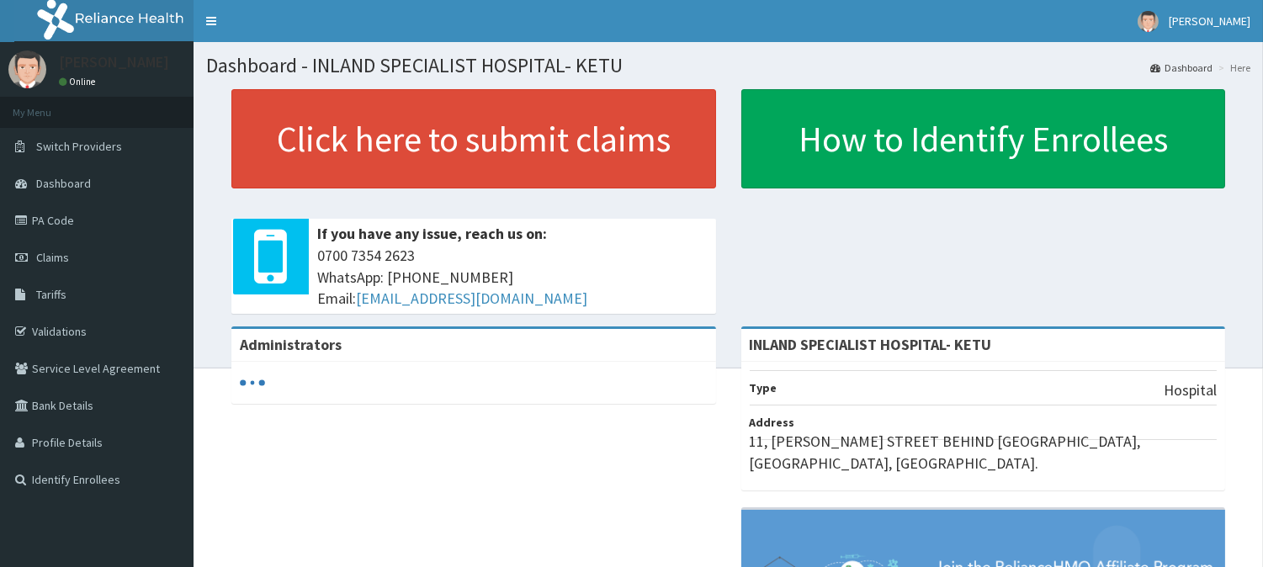
click at [68, 252] on link "Claims" at bounding box center [96, 257] width 193 height 37
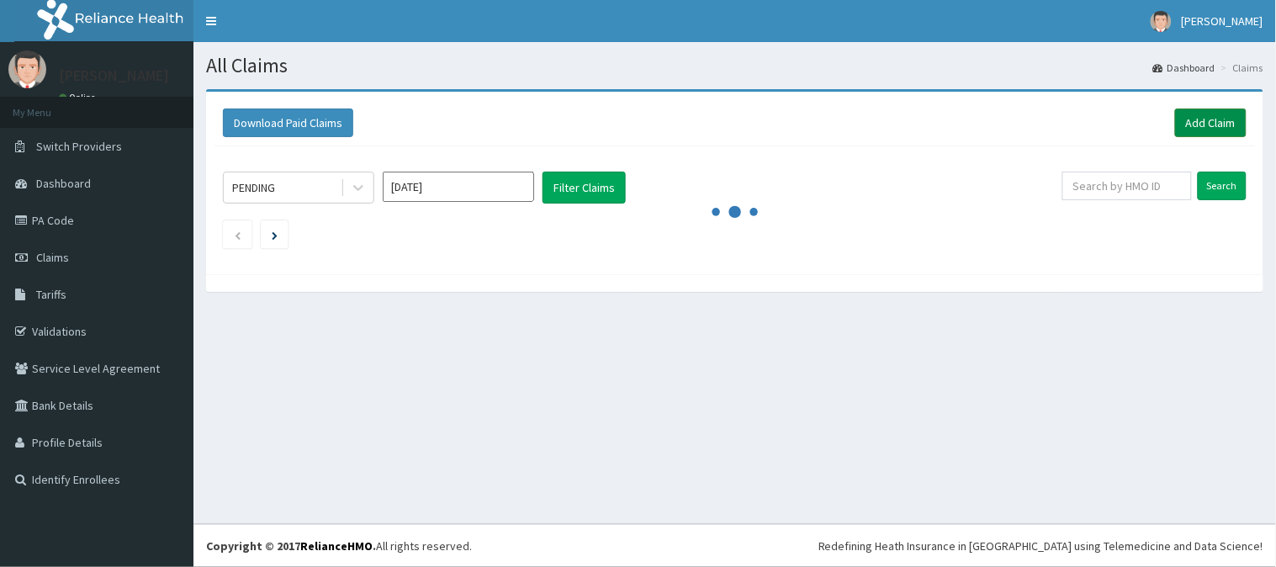
click at [1191, 122] on link "Add Claim" at bounding box center [1210, 123] width 71 height 29
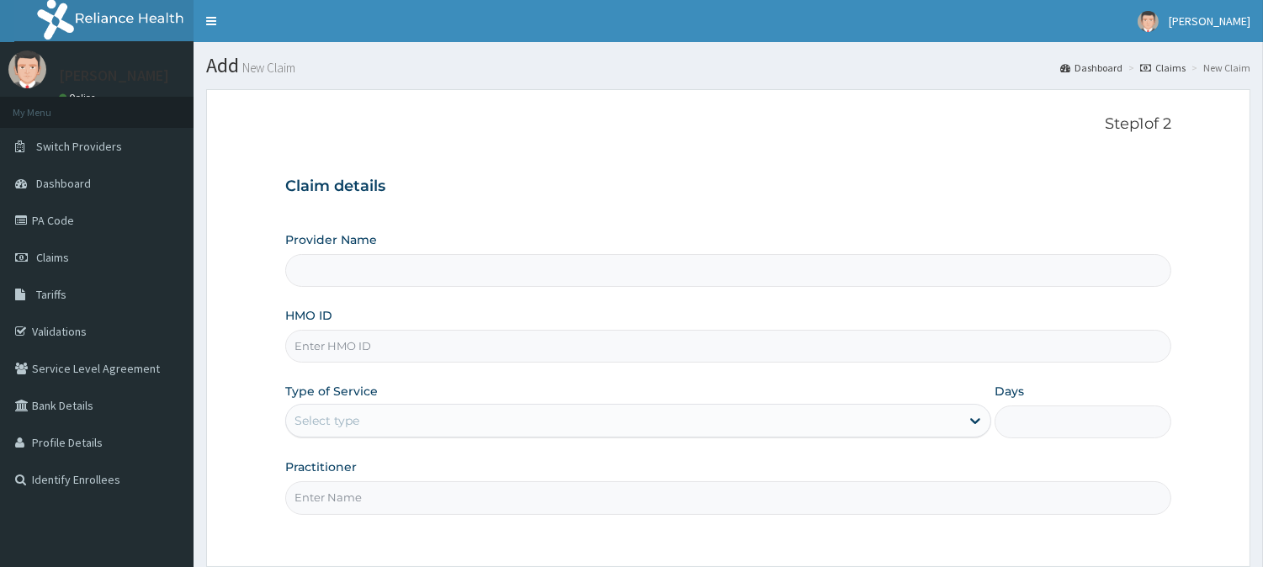
type input "INLAND SPECIALIST HOSPITAL- KETU"
click at [425, 337] on input "HMO ID" at bounding box center [728, 346] width 886 height 33
paste input "PPY/10009/C"
type input "PPY/10009/C"
click at [405, 407] on div "Select type" at bounding box center [623, 420] width 674 height 27
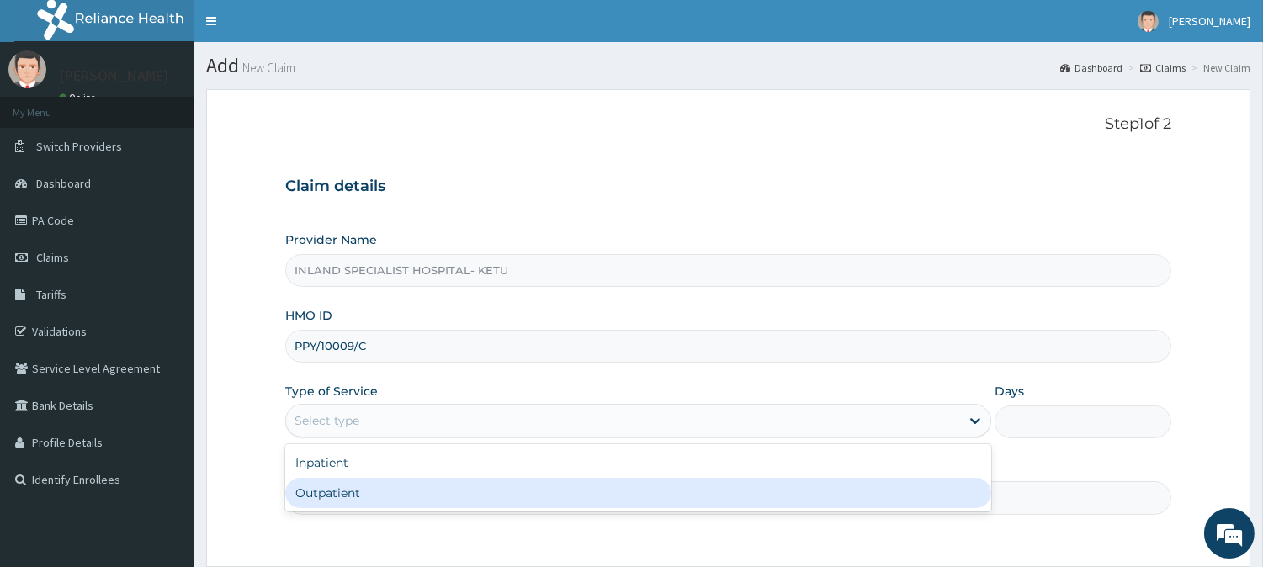
click at [374, 493] on div "Outpatient" at bounding box center [638, 493] width 706 height 30
type input "1"
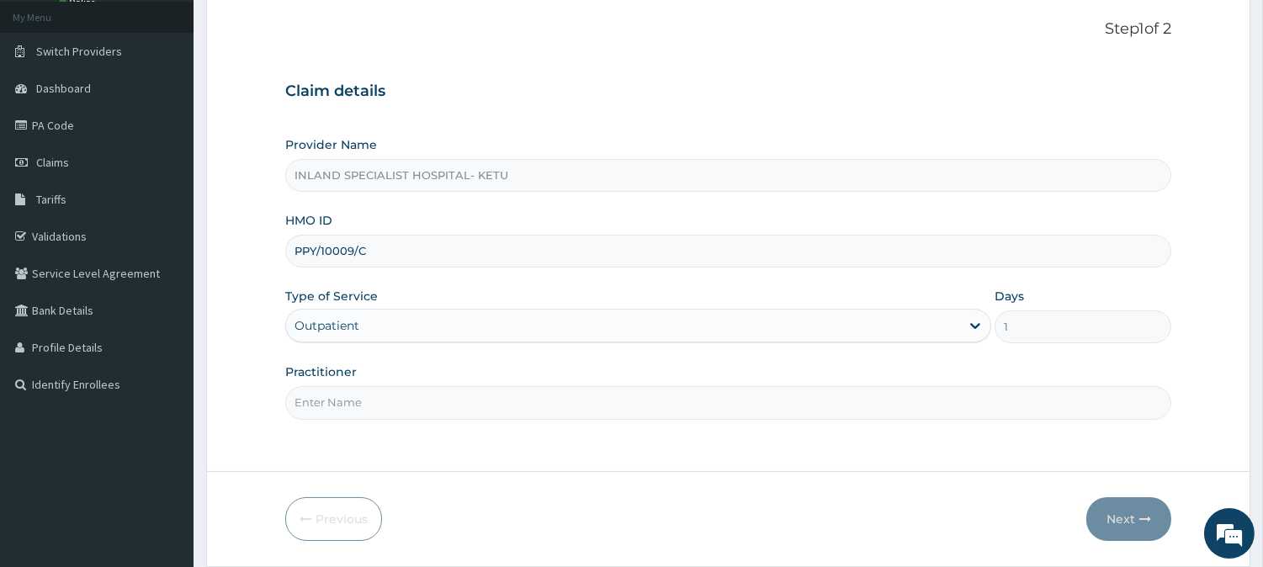
scroll to position [114, 0]
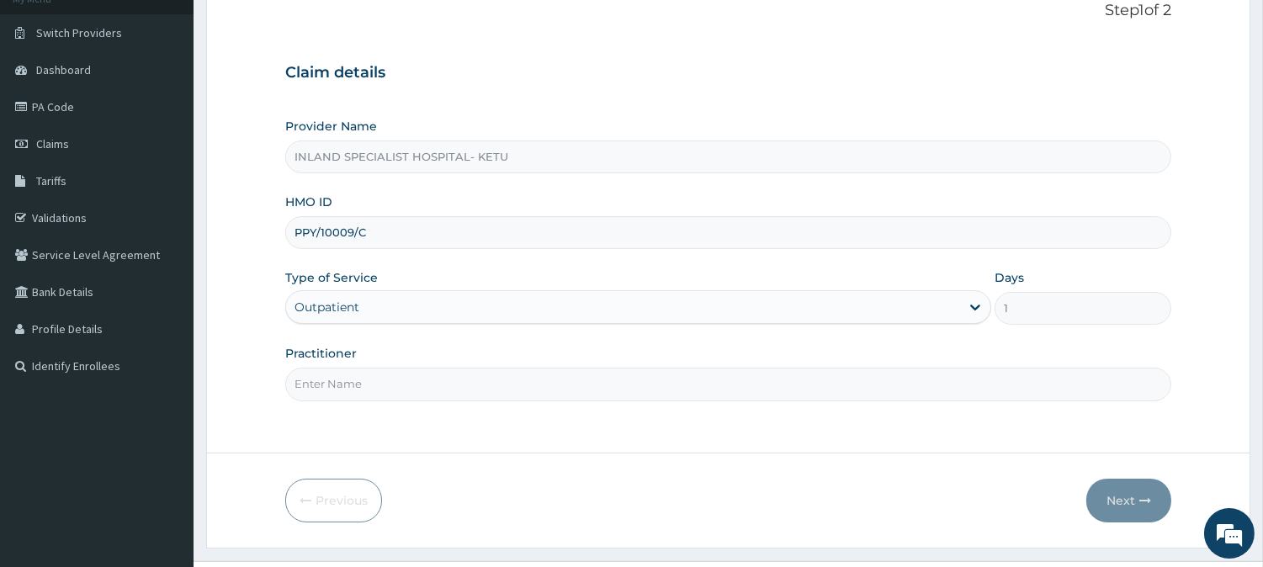
click at [579, 391] on input "Practitioner" at bounding box center [728, 384] width 886 height 33
type input "DR IFEANYI"
click at [1117, 496] on button "Next" at bounding box center [1128, 501] width 85 height 44
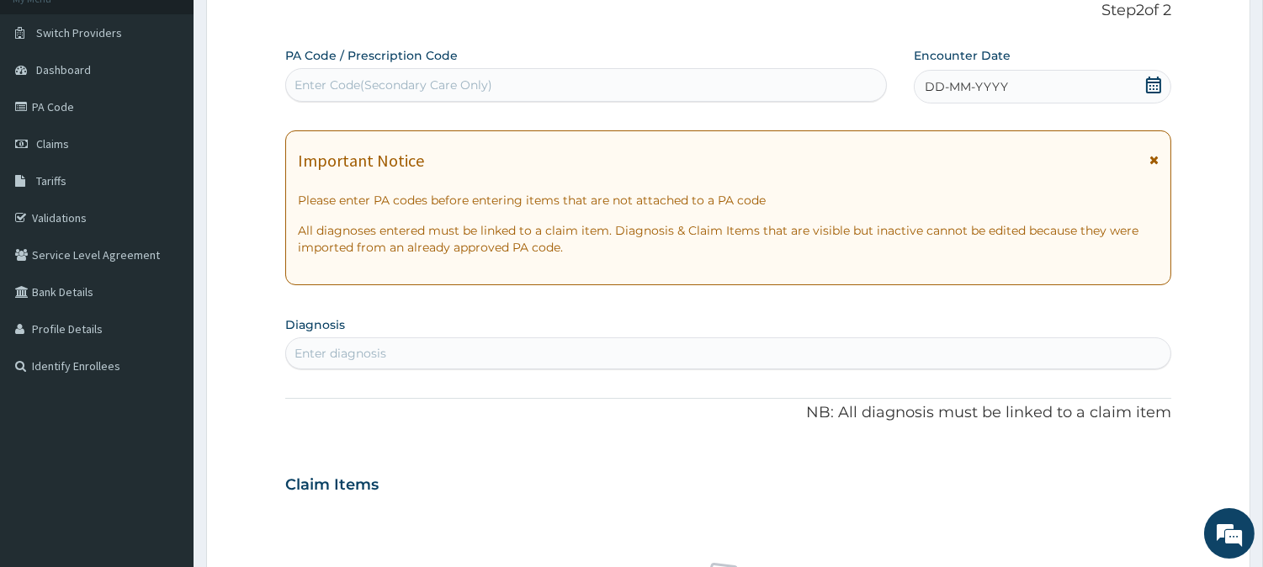
click at [1151, 157] on icon at bounding box center [1153, 160] width 9 height 12
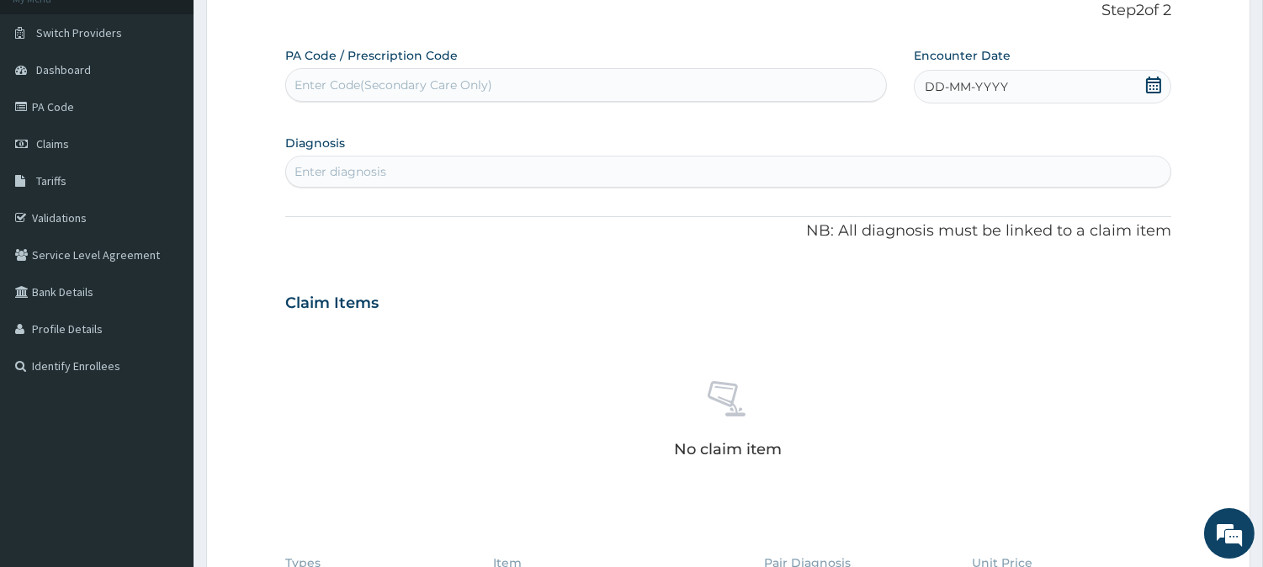
click at [1155, 95] on span at bounding box center [1153, 87] width 17 height 21
click at [1031, 191] on div "5" at bounding box center [1036, 190] width 25 height 25
click at [622, 172] on div "Enter diagnosis" at bounding box center [728, 171] width 884 height 27
type input "MALAR"
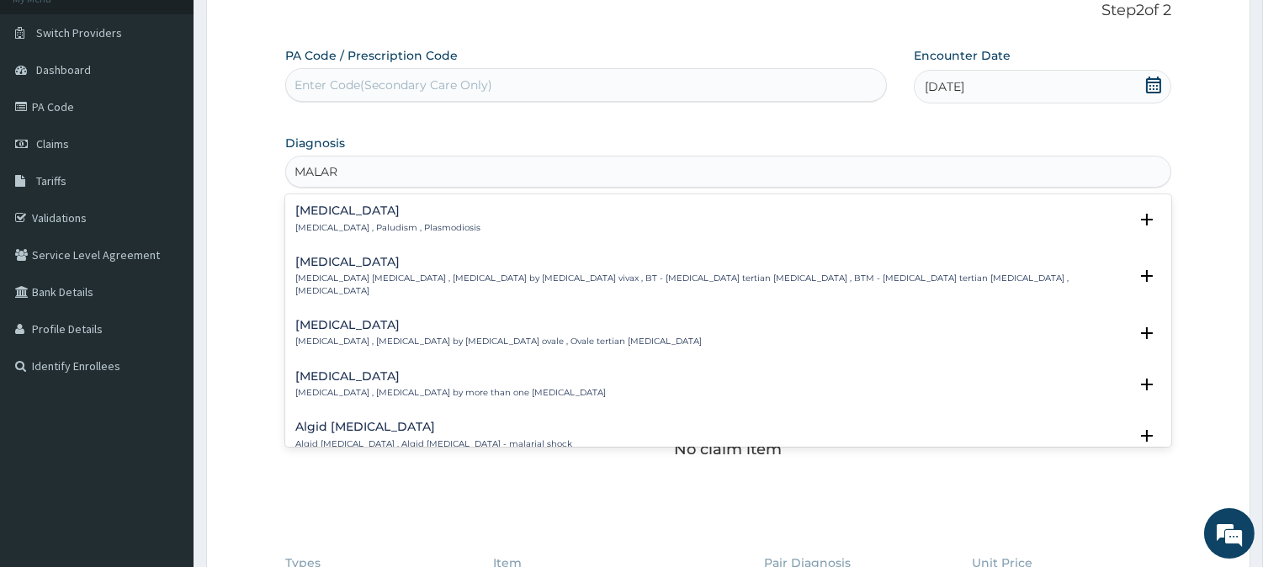
click at [334, 228] on p "Malaria , Paludism , Plasmodiosis" at bounding box center [387, 228] width 185 height 12
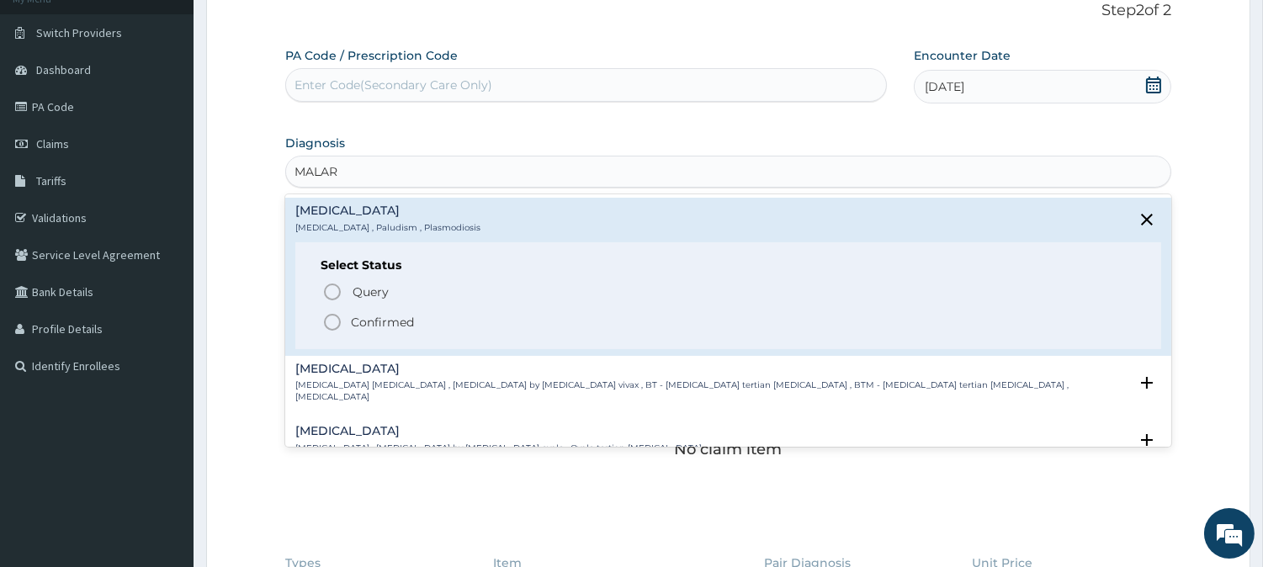
click at [368, 315] on p "Confirmed" at bounding box center [382, 322] width 63 height 17
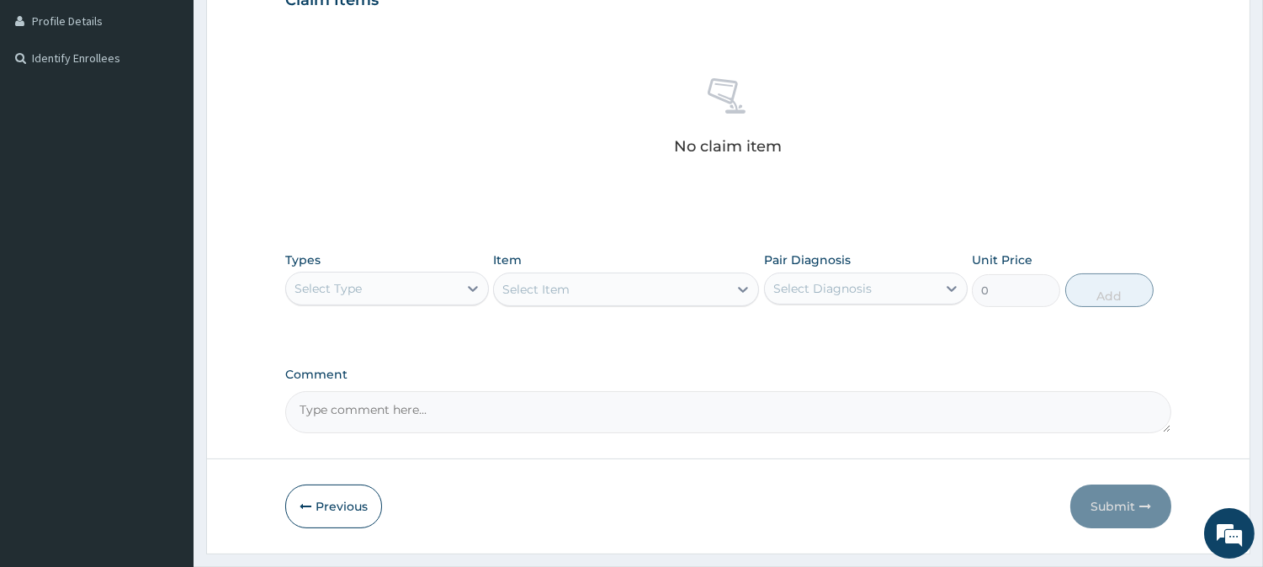
scroll to position [431, 0]
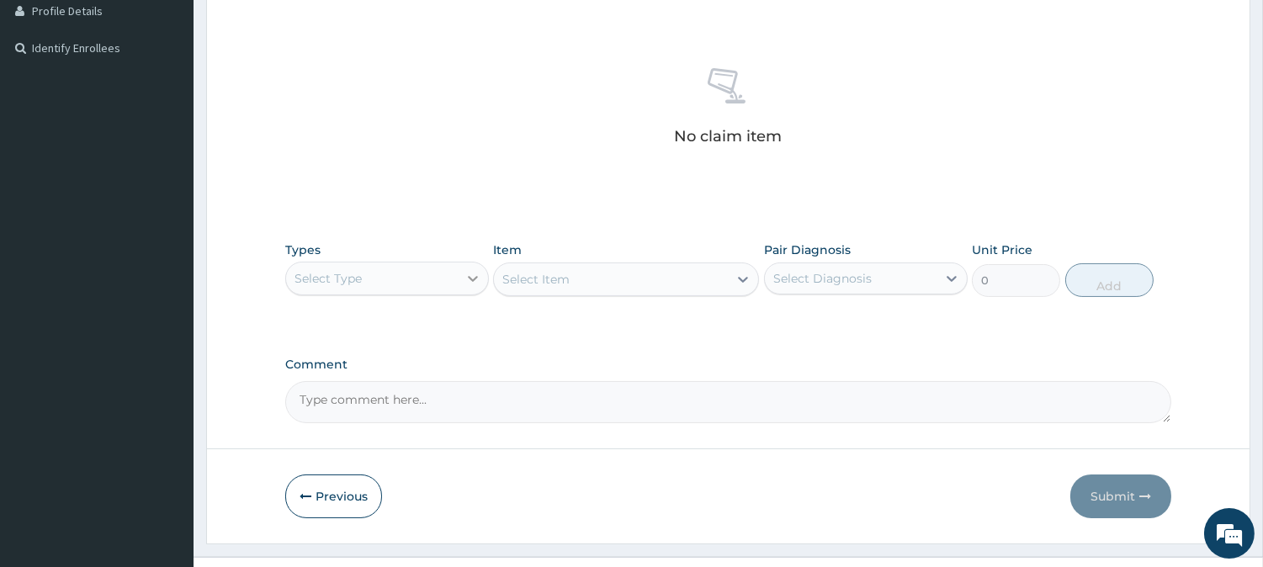
click at [459, 281] on div at bounding box center [473, 278] width 30 height 30
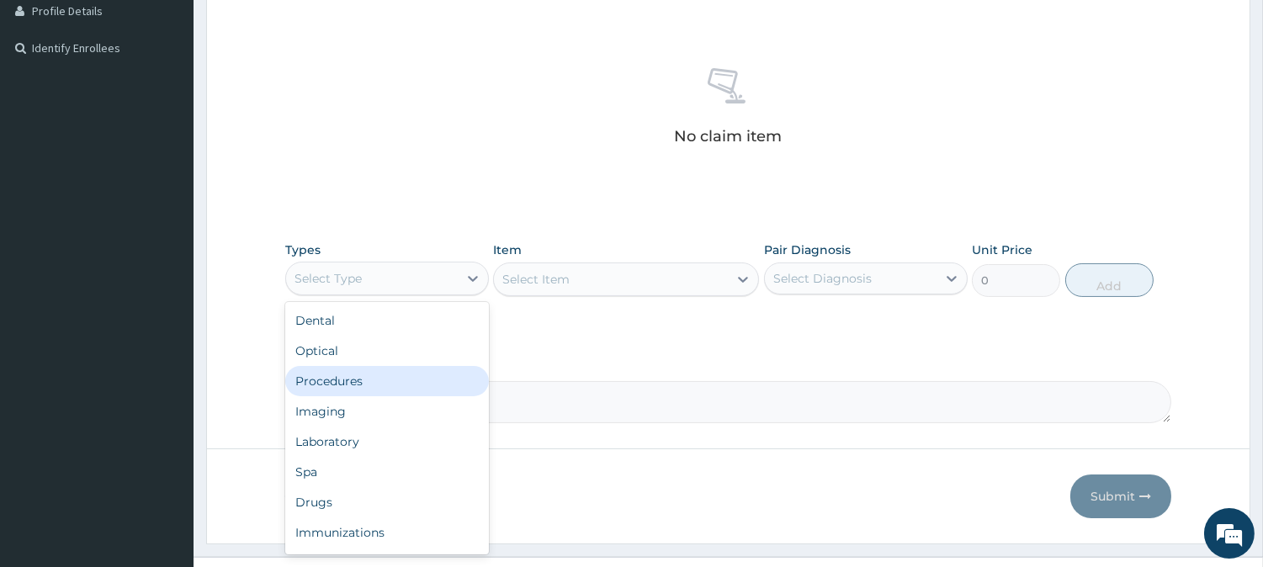
click at [383, 388] on div "Procedures" at bounding box center [387, 381] width 204 height 30
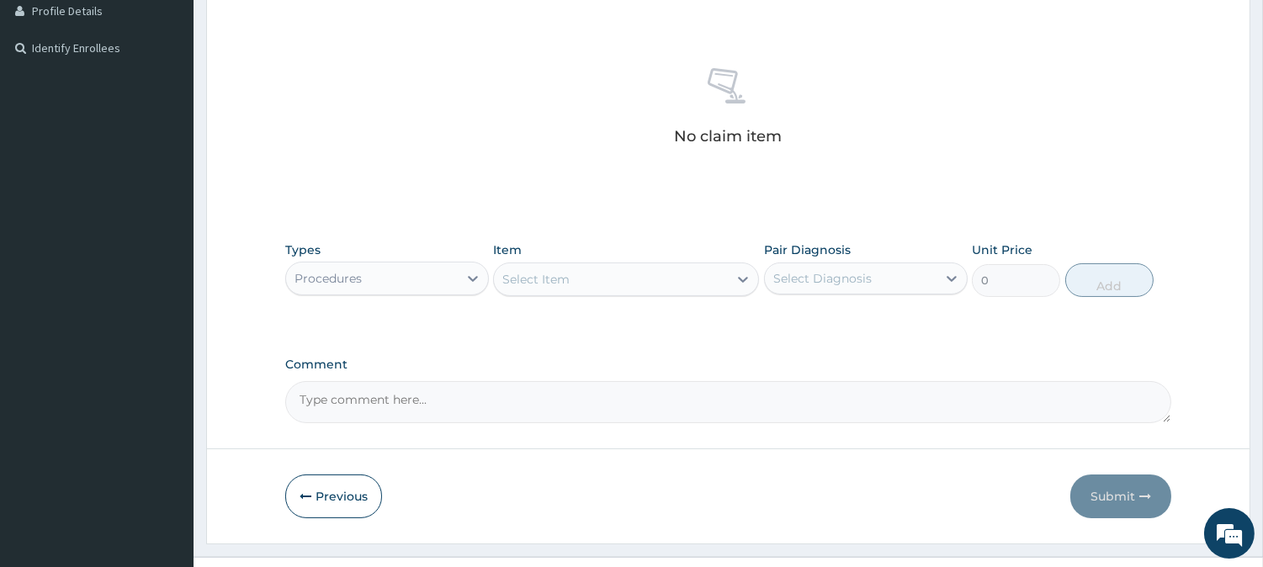
click at [658, 281] on div "Select Item" at bounding box center [611, 279] width 234 height 27
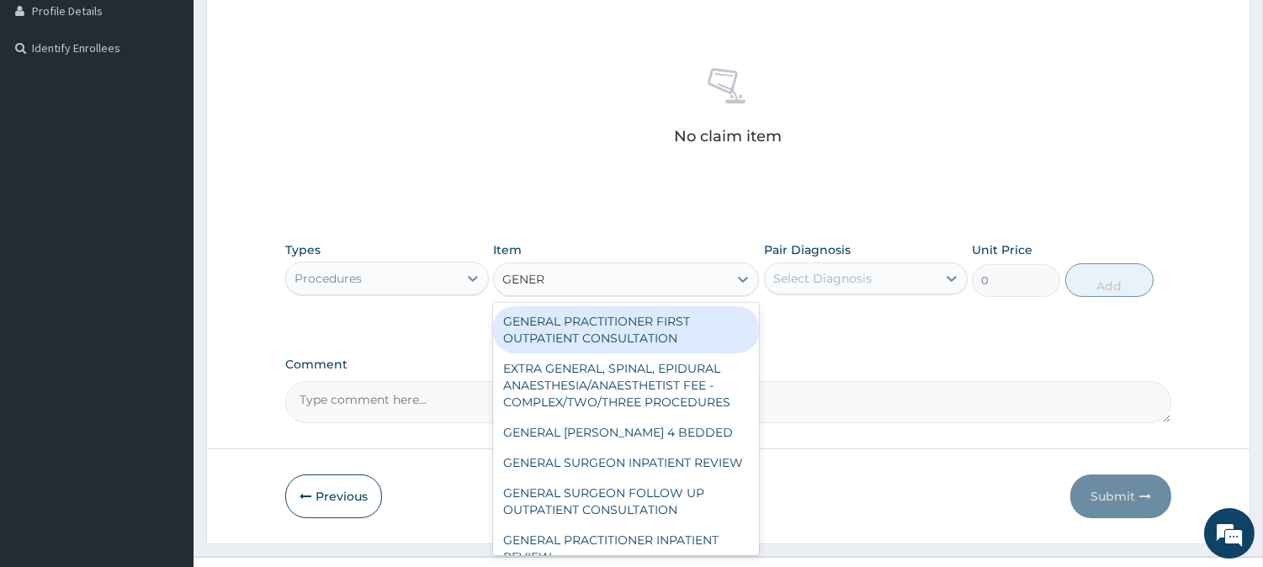
type input "GENERA"
click at [643, 317] on div "GENERAL PRACTITIONER FIRST OUTPATIENT CONSULTATION" at bounding box center [626, 329] width 266 height 47
type input "3750"
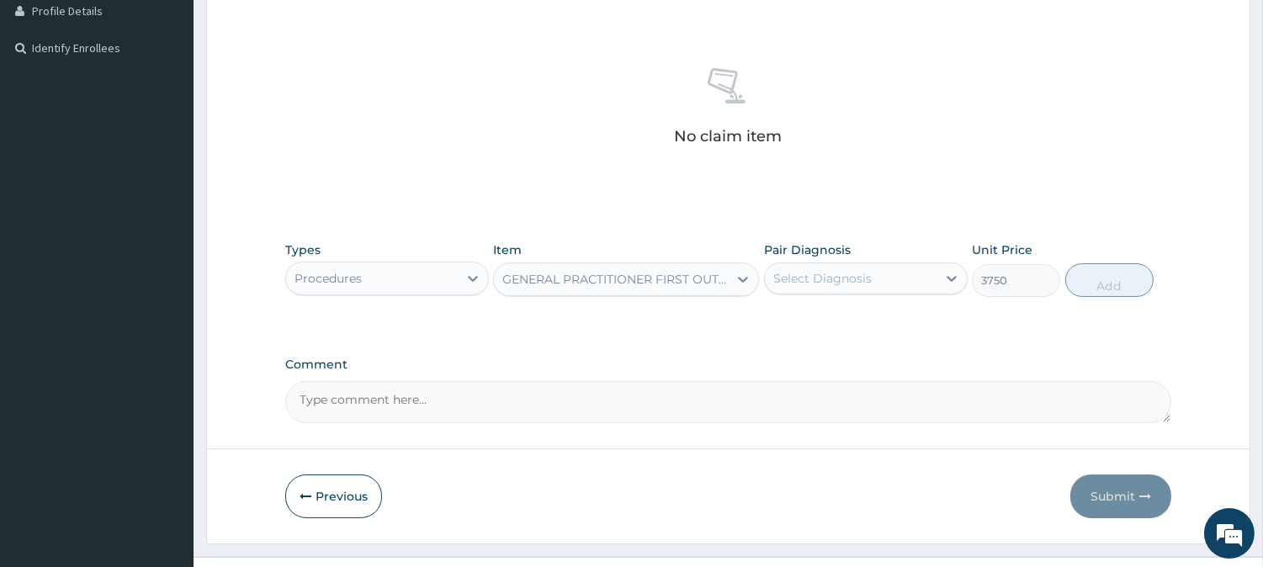
click at [907, 270] on div "Select Diagnosis" at bounding box center [851, 278] width 172 height 27
click at [903, 305] on div "Malaria" at bounding box center [866, 321] width 204 height 34
checkbox input "true"
click at [1104, 283] on button "Add" at bounding box center [1109, 280] width 88 height 34
type input "0"
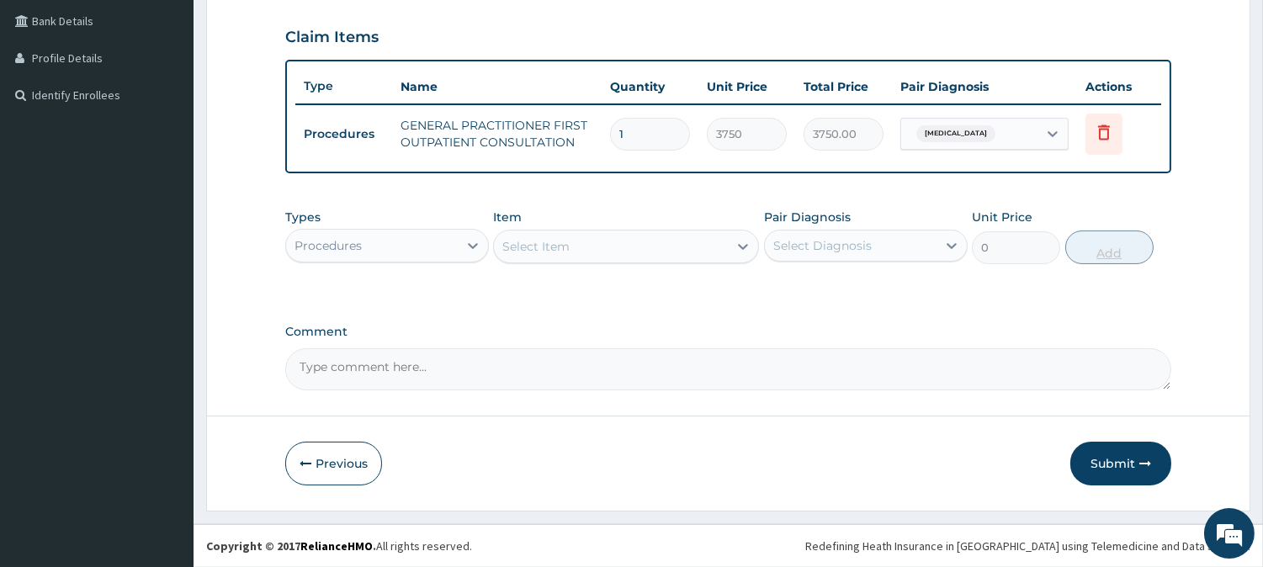
scroll to position [382, 0]
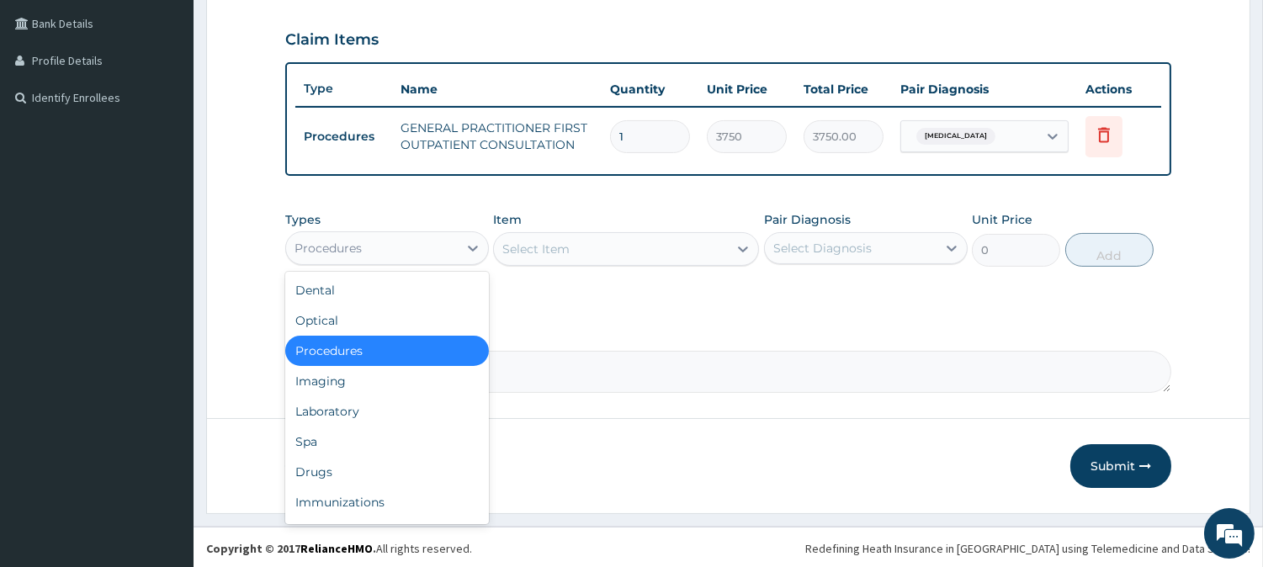
click at [421, 236] on div "Procedures" at bounding box center [372, 248] width 172 height 27
click at [349, 460] on div "Drugs" at bounding box center [387, 472] width 204 height 30
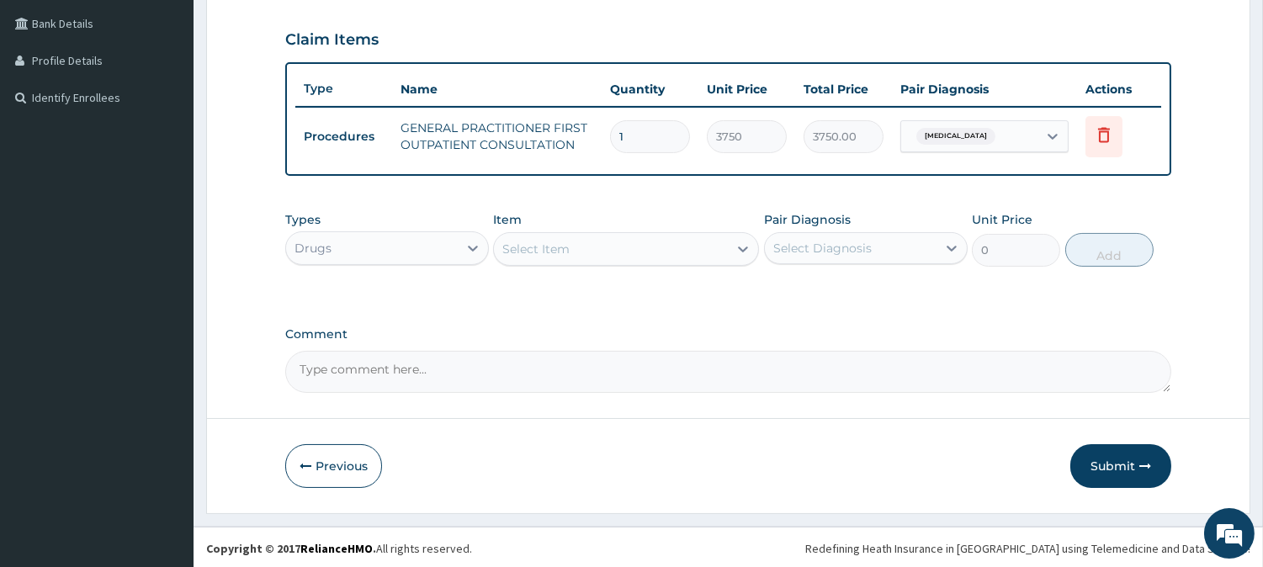
click at [675, 242] on div "Select Item" at bounding box center [611, 249] width 234 height 27
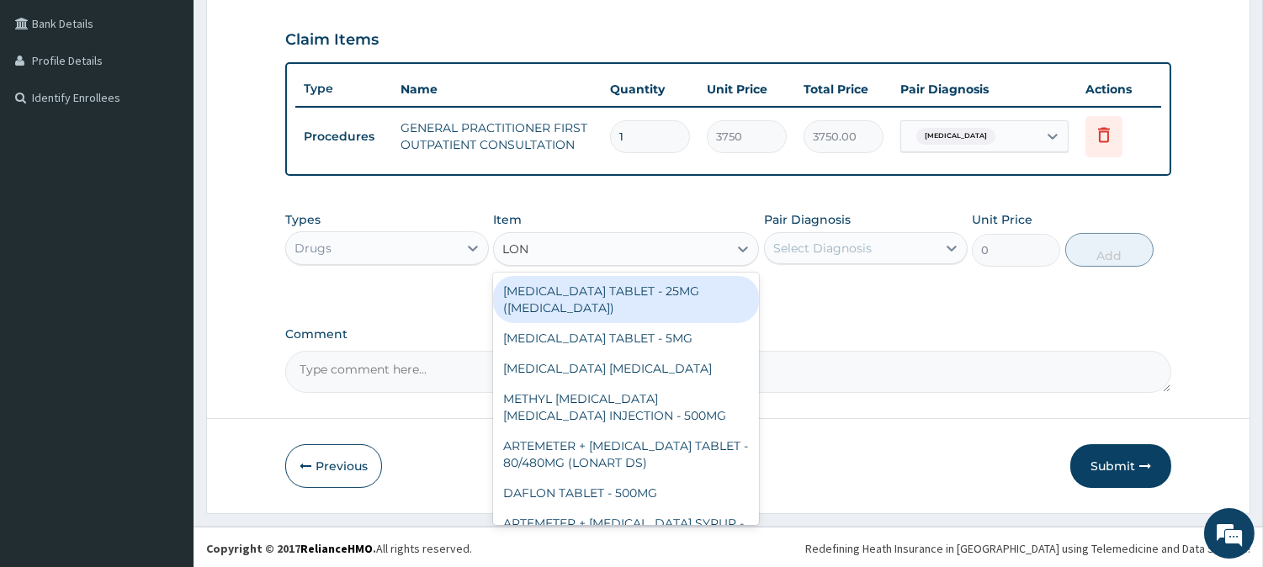
type input "LONA"
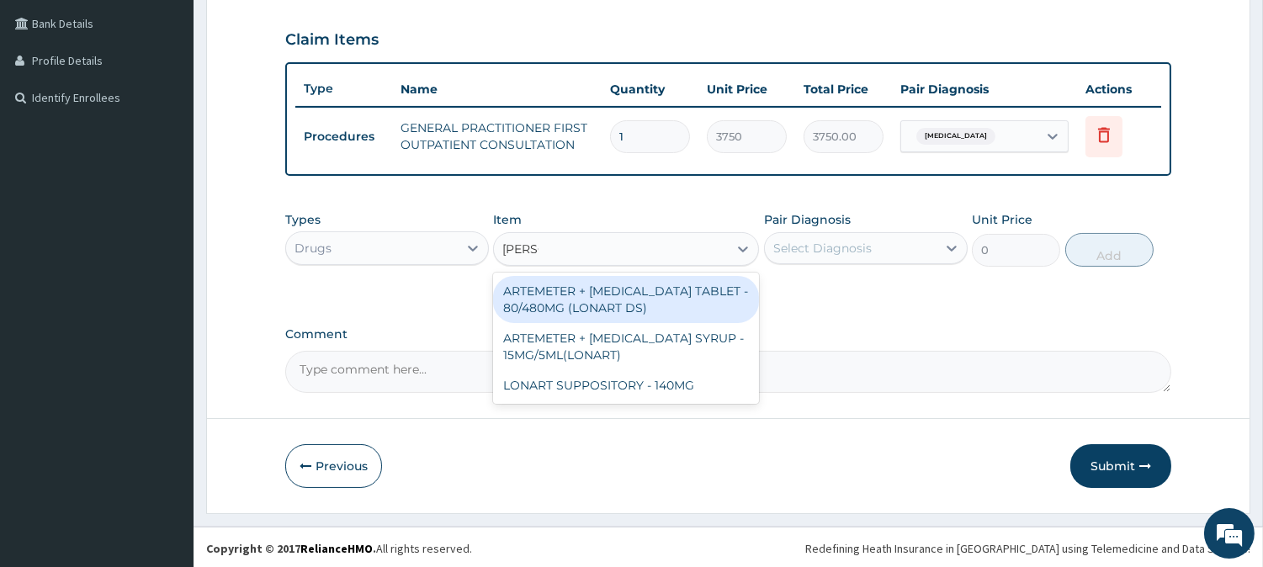
click at [684, 303] on div "ARTEMETER + LUMEFANTRINE TABLET - 80/480MG (LONART DS)" at bounding box center [626, 299] width 266 height 47
type input "588"
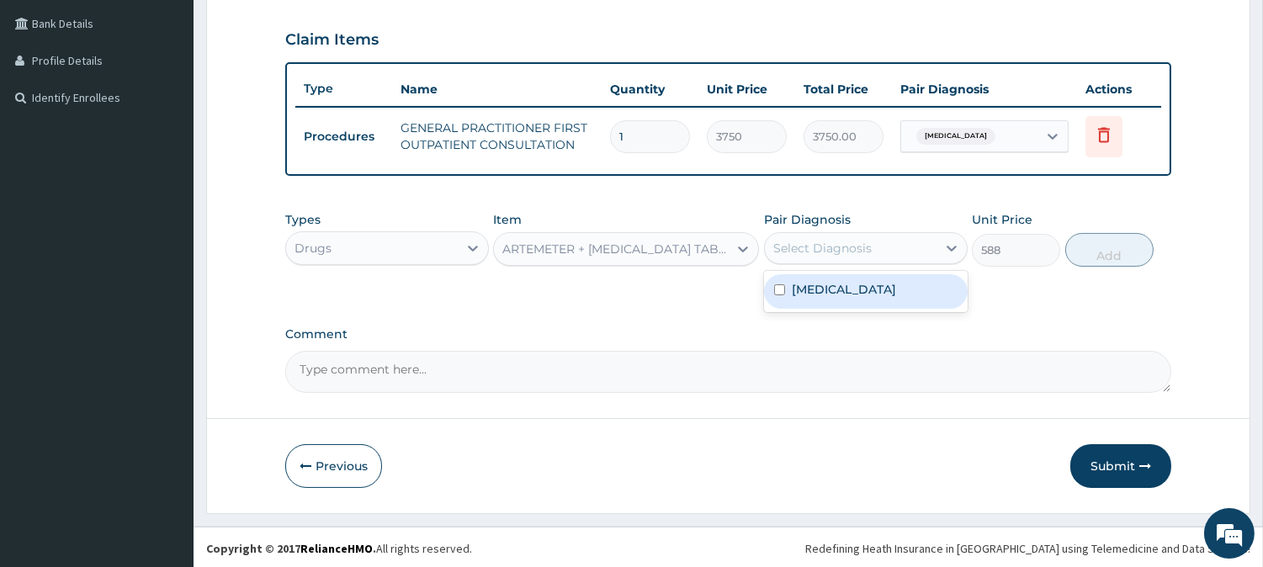
click at [885, 257] on div "Select Diagnosis" at bounding box center [851, 248] width 172 height 27
click at [876, 286] on div "Malaria" at bounding box center [866, 291] width 204 height 34
checkbox input "true"
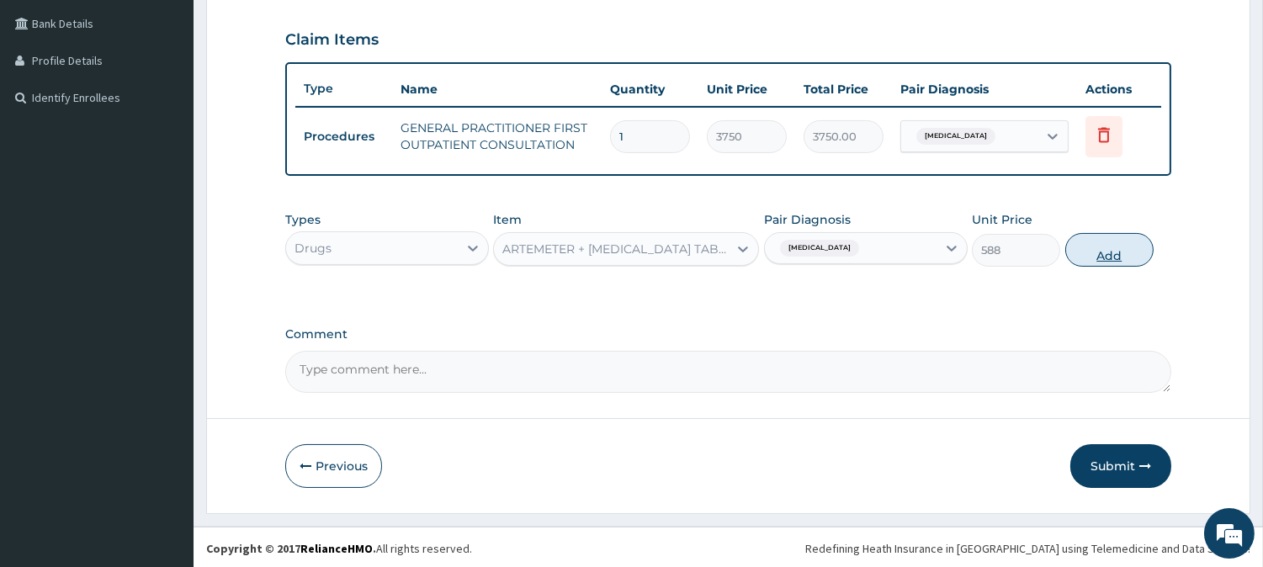
click at [1112, 245] on button "Add" at bounding box center [1109, 250] width 88 height 34
type input "0"
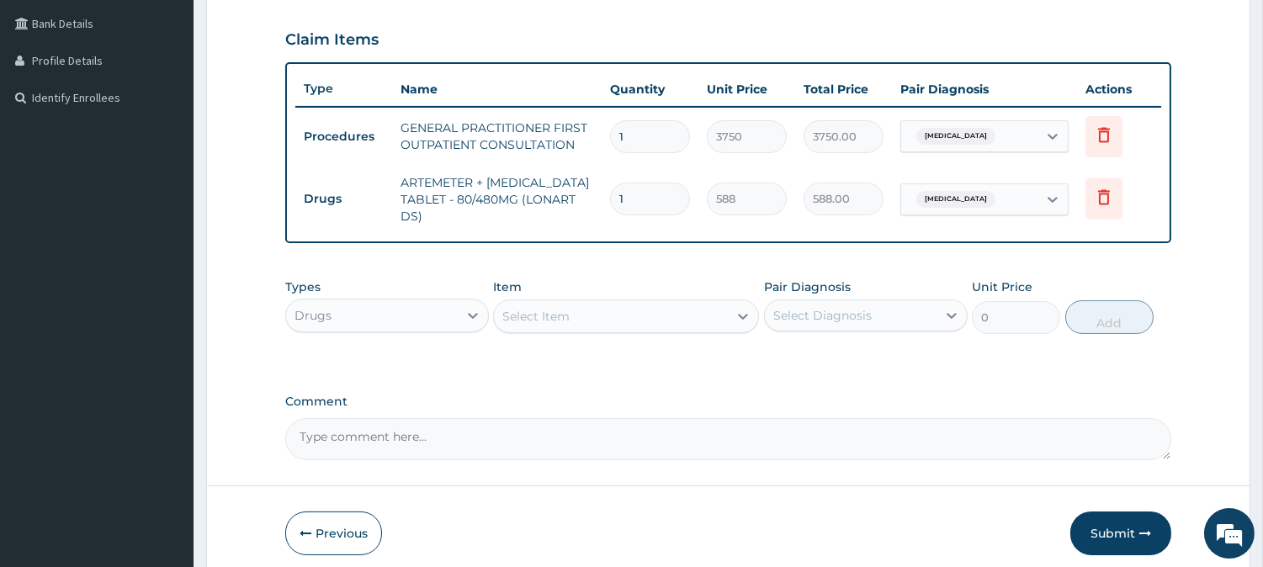
click at [547, 309] on div "Select Item" at bounding box center [535, 316] width 67 height 17
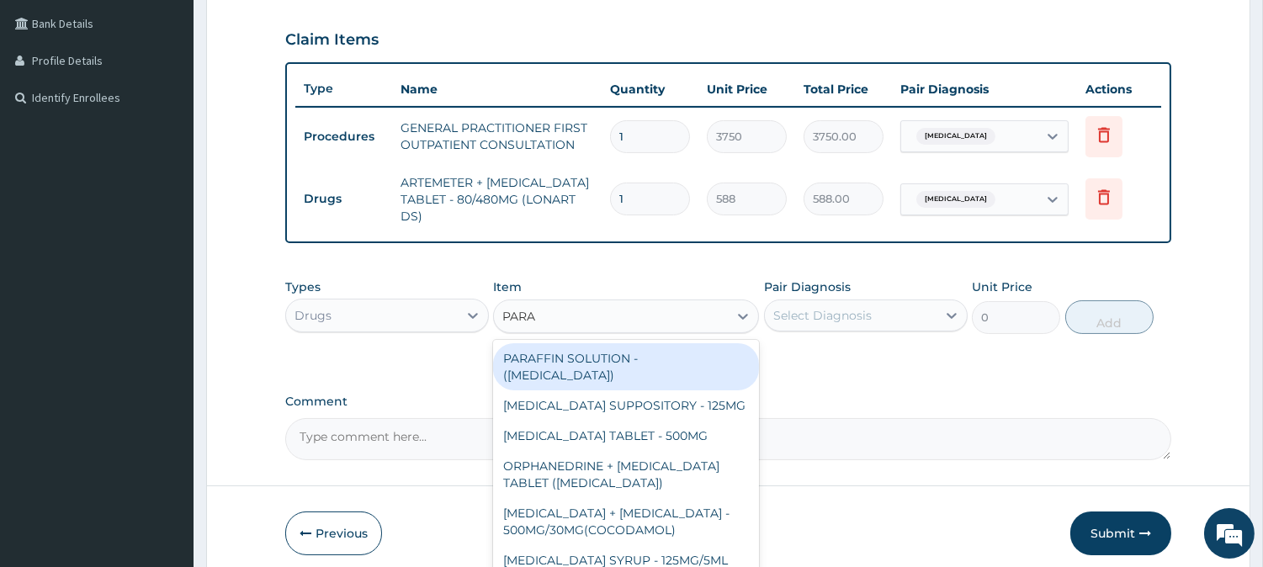
type input "PARAC"
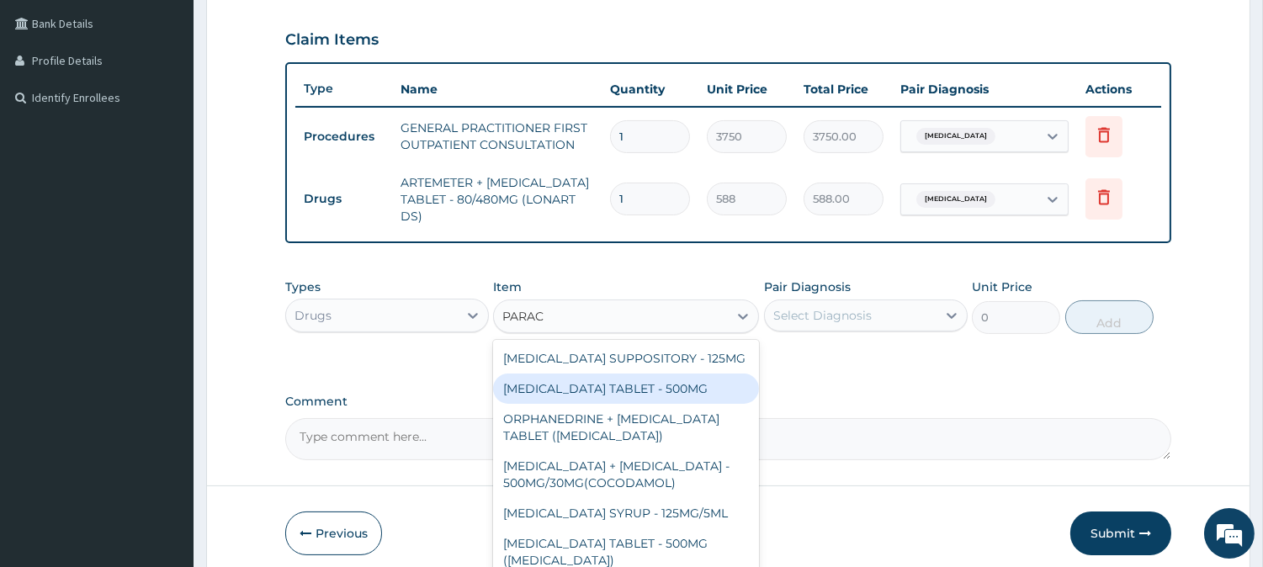
click at [617, 377] on div "PARACETAMOL TABLET - 500MG" at bounding box center [626, 388] width 266 height 30
type input "33.599999999999994"
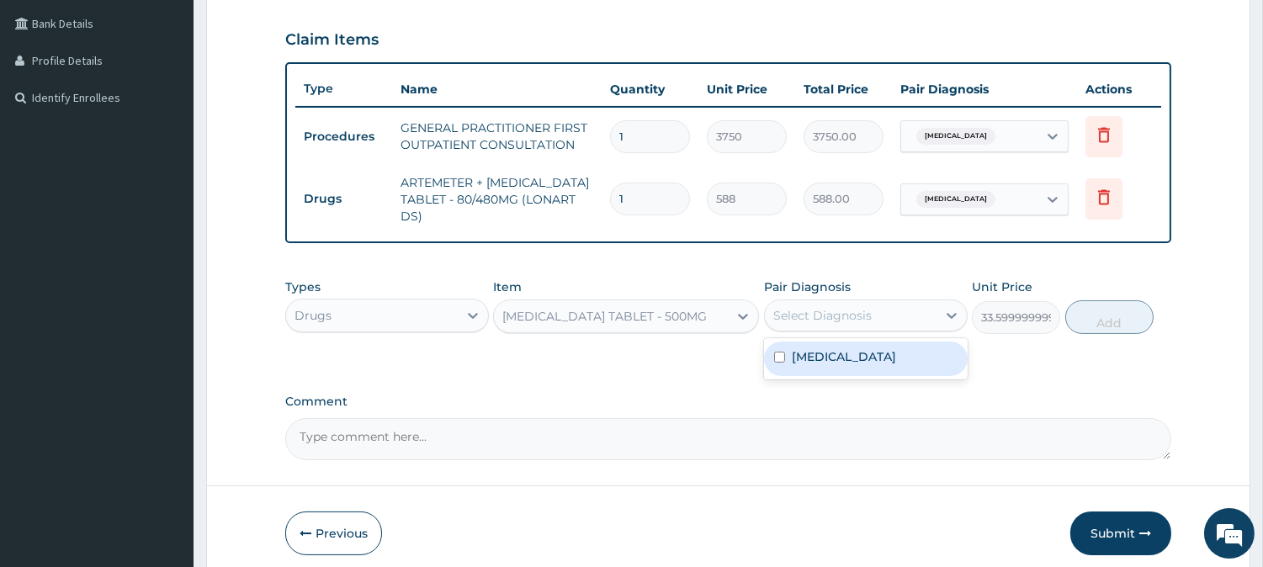
click at [908, 311] on div "Select Diagnosis" at bounding box center [851, 315] width 172 height 27
click at [895, 347] on div "Malaria" at bounding box center [866, 358] width 204 height 34
checkbox input "true"
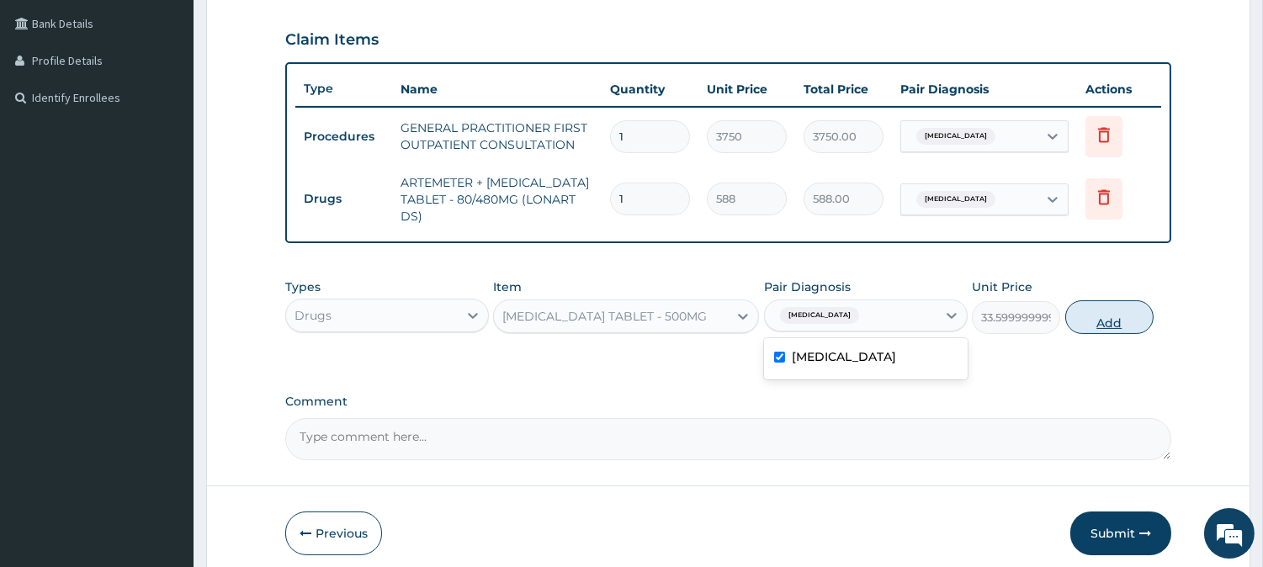
click at [1093, 313] on button "Add" at bounding box center [1109, 317] width 88 height 34
type input "0"
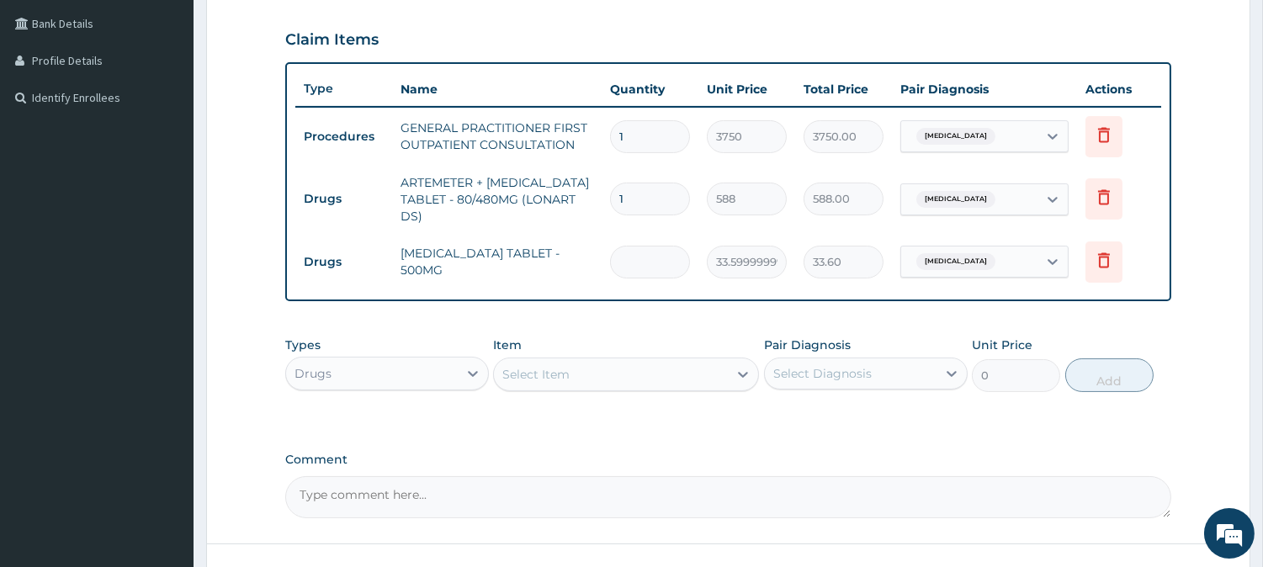
type input "0.00"
type input "9"
type input "302.40"
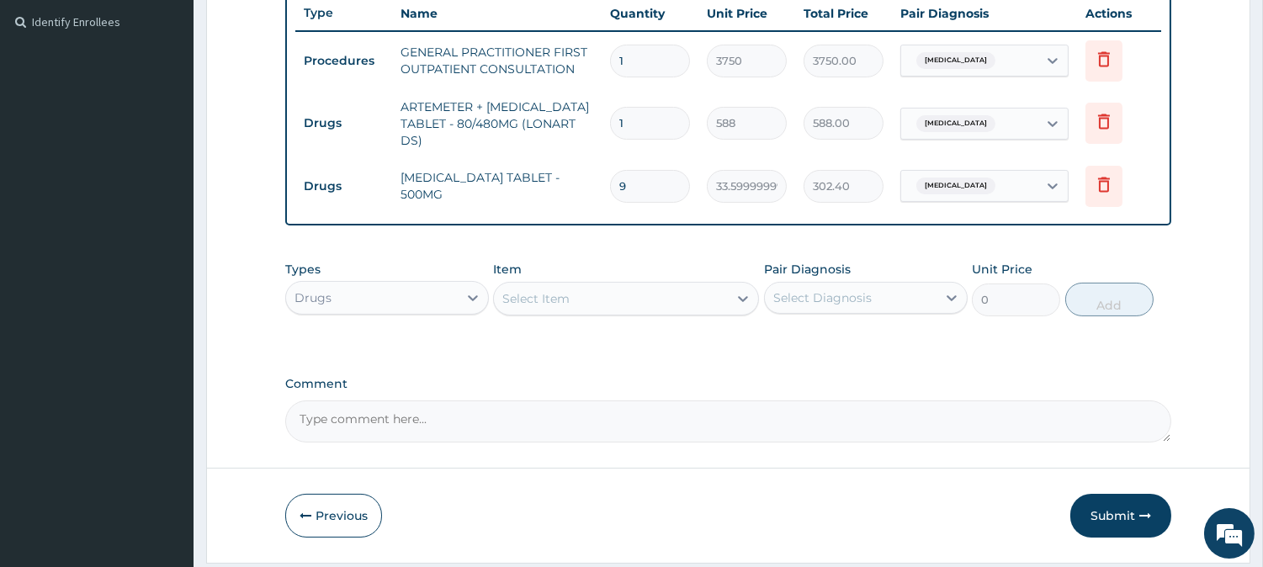
scroll to position [459, 0]
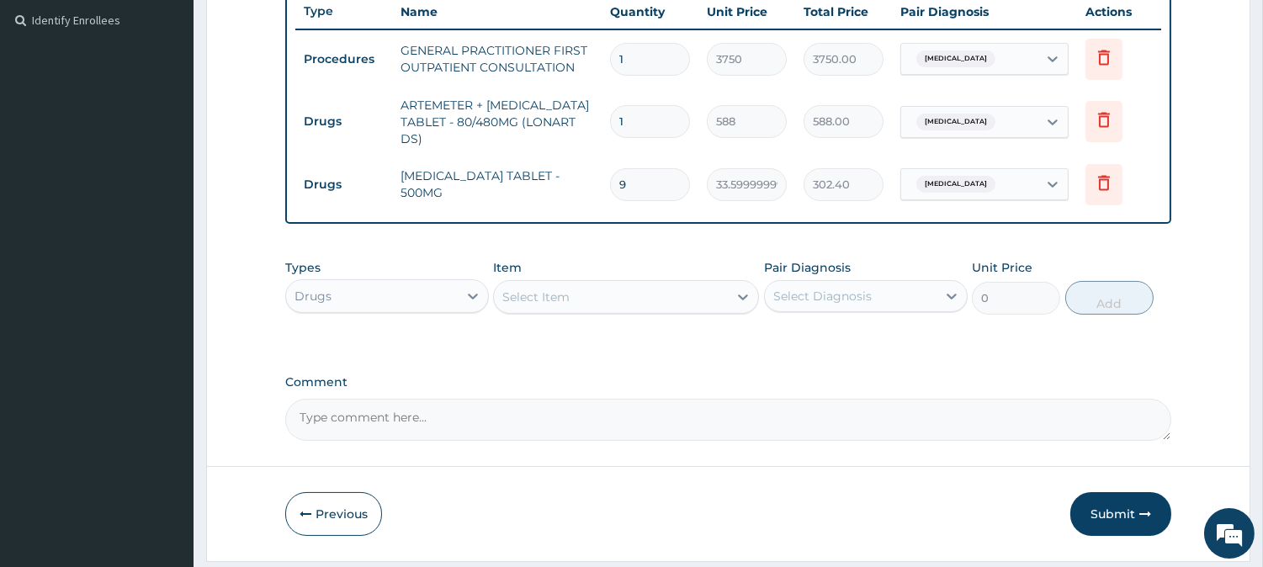
type input "9"
click at [782, 410] on textarea "Comment" at bounding box center [728, 420] width 886 height 42
click at [651, 129] on input "1" at bounding box center [650, 121] width 80 height 33
type input "0.00"
type input "6"
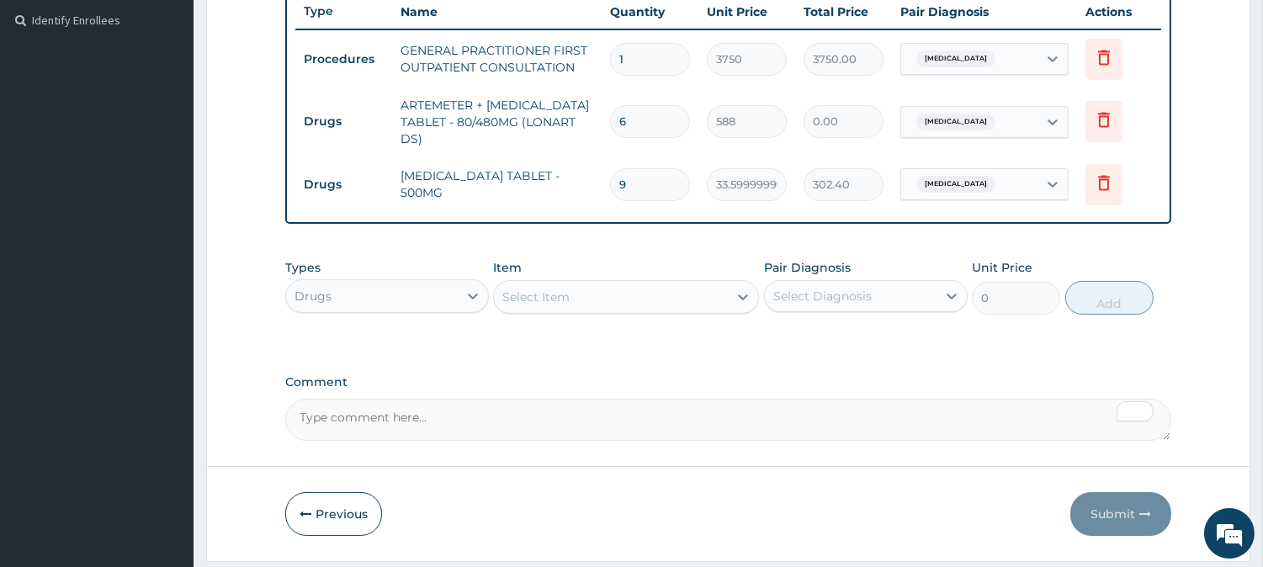
type input "3528.00"
type input "6"
click at [1114, 508] on button "Submit" at bounding box center [1120, 514] width 101 height 44
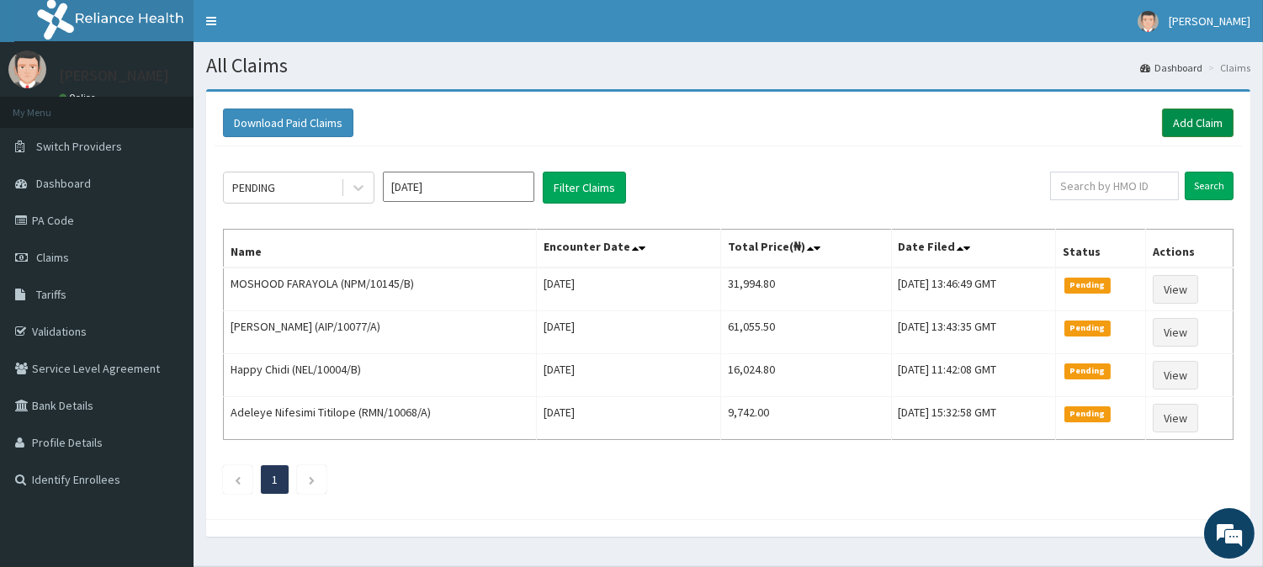
click at [1197, 123] on link "Add Claim" at bounding box center [1197, 123] width 71 height 29
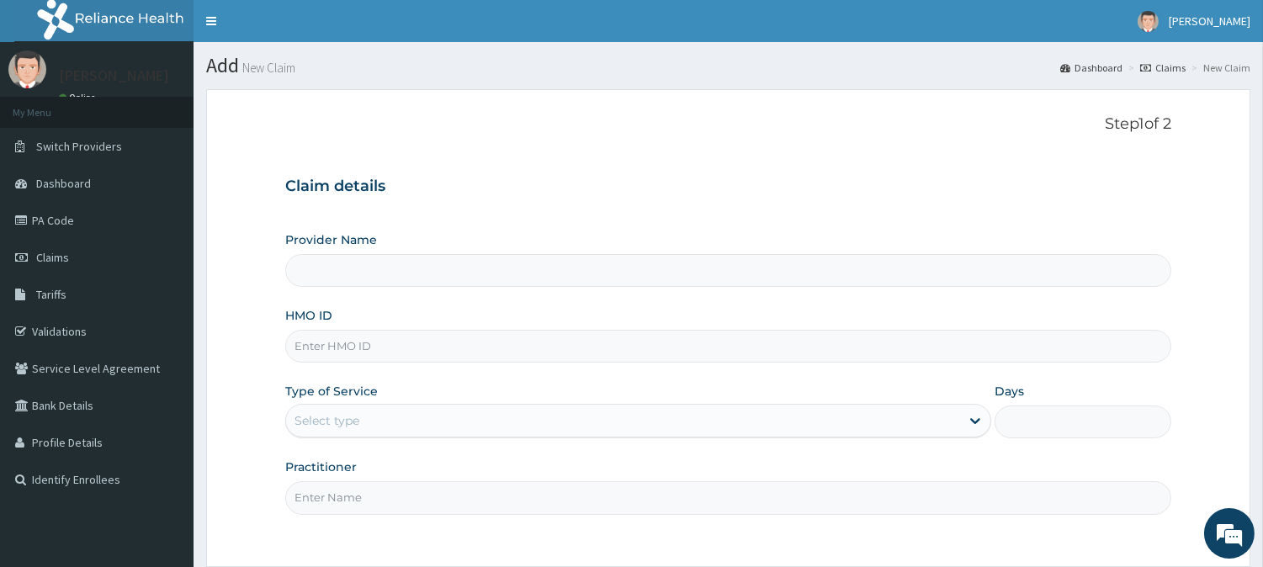
type input "INLAND SPECIALIST HOSPITAL- KETU"
click at [347, 341] on input "HMO ID" at bounding box center [728, 346] width 886 height 33
paste input "MHM/10158/"
type input "MHM/10158/A"
click at [347, 415] on div "Select type" at bounding box center [326, 420] width 65 height 17
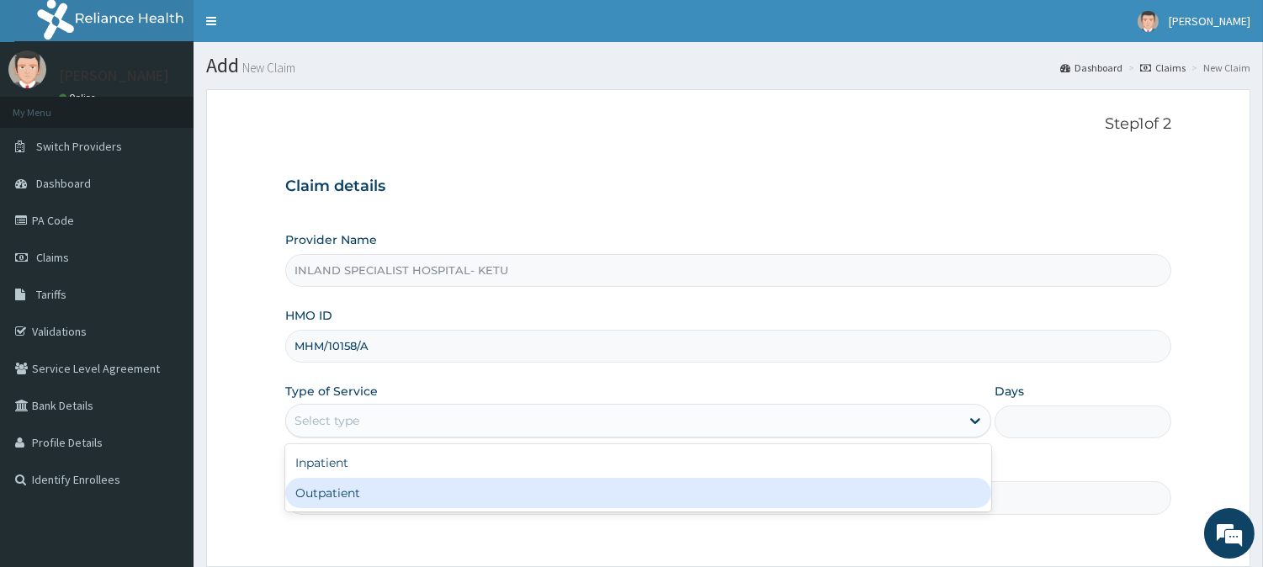
click at [356, 490] on div "Outpatient" at bounding box center [638, 493] width 706 height 30
type input "1"
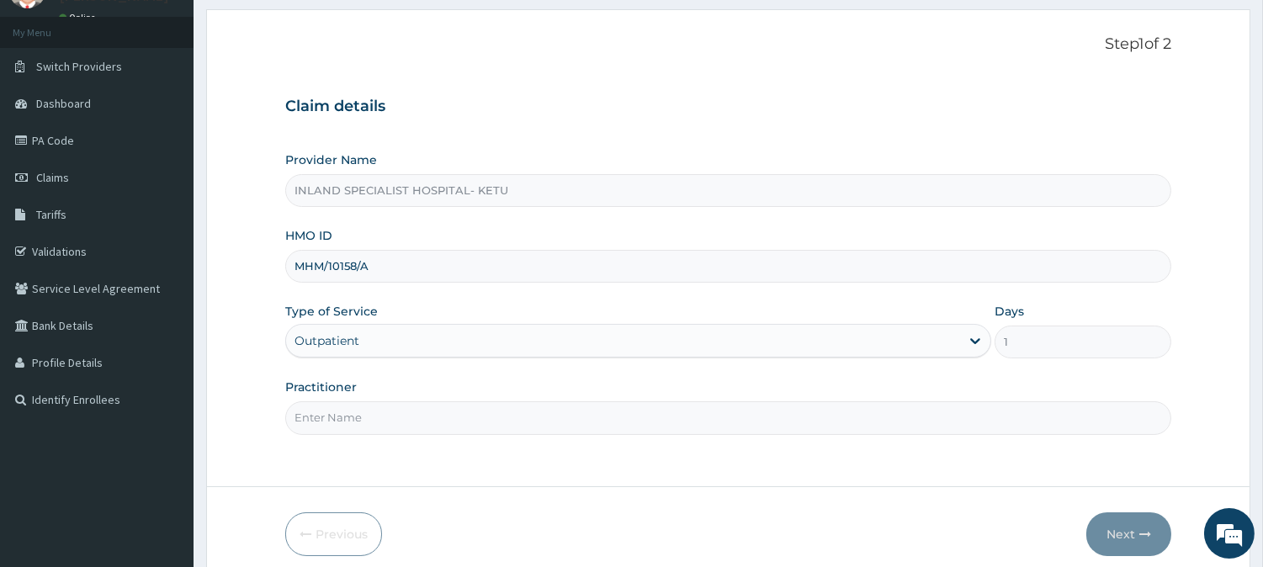
scroll to position [81, 0]
click at [431, 413] on input "Practitioner" at bounding box center [728, 416] width 886 height 33
type input "[PERSON_NAME]"
click at [1132, 526] on button "Next" at bounding box center [1128, 533] width 85 height 44
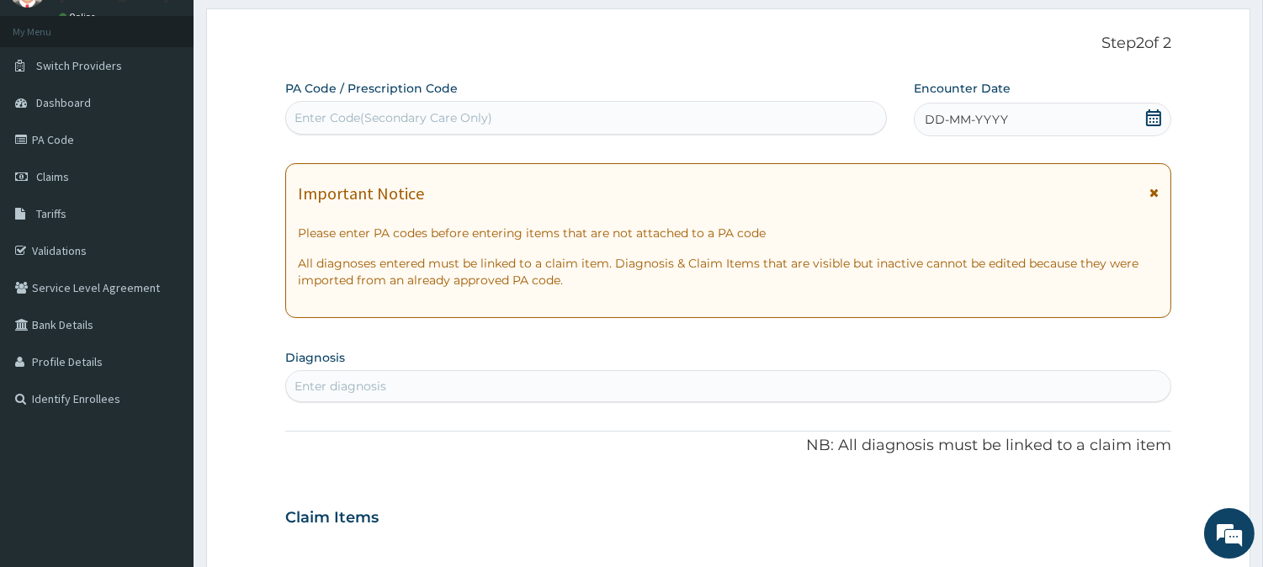
click at [517, 112] on div "Enter Code(Secondary Care Only)" at bounding box center [586, 117] width 600 height 27
type input "PA/4D4CC5"
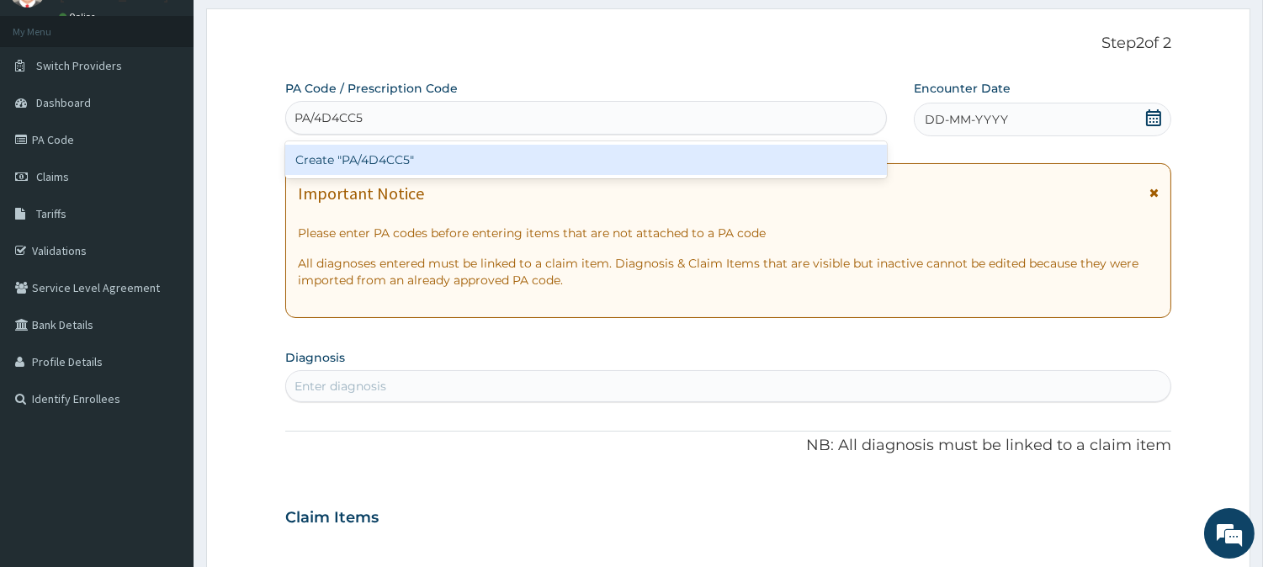
click at [391, 161] on div "Create "PA/4D4CC5"" at bounding box center [585, 160] width 601 height 30
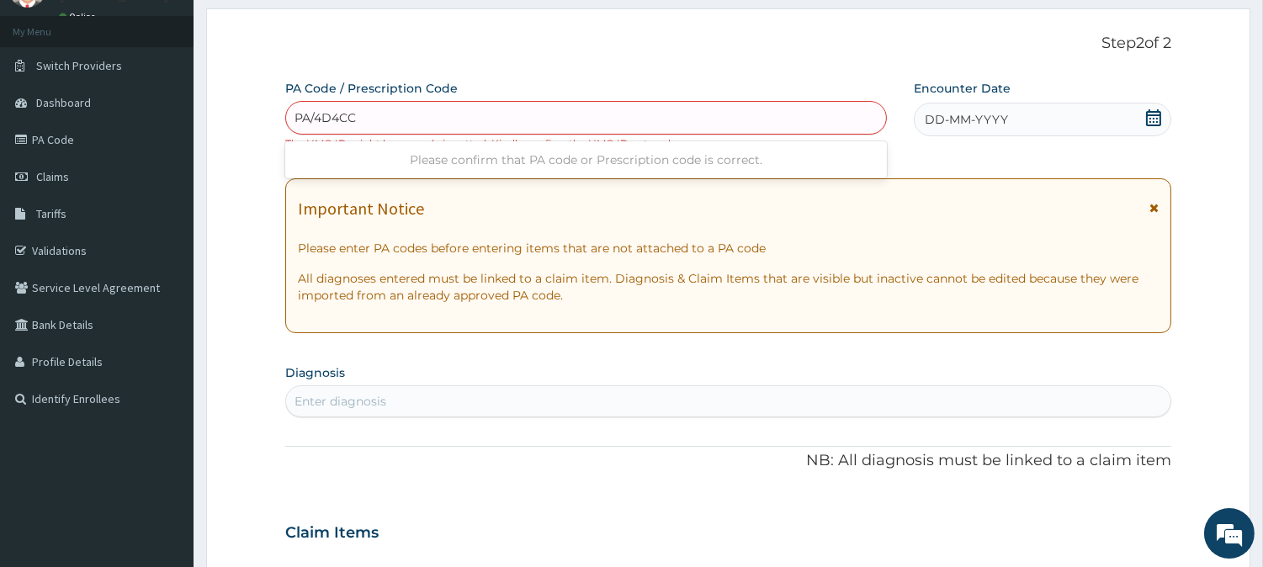
type input "PA/4D4CC5"
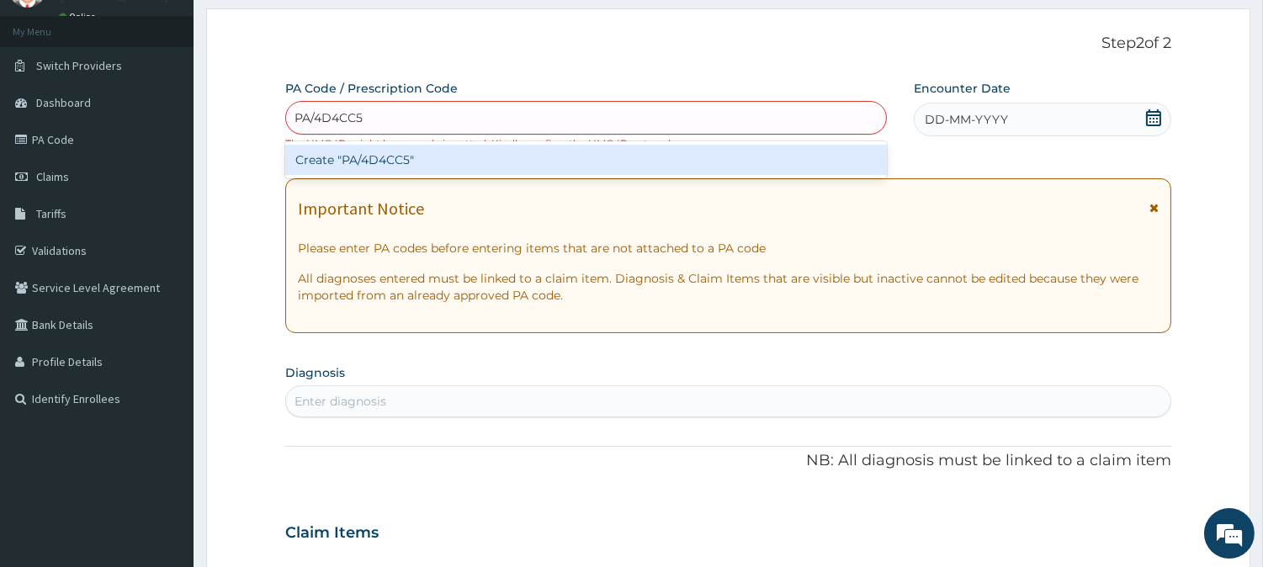
click at [354, 155] on div "Create "PA/4D4CC5"" at bounding box center [585, 160] width 601 height 30
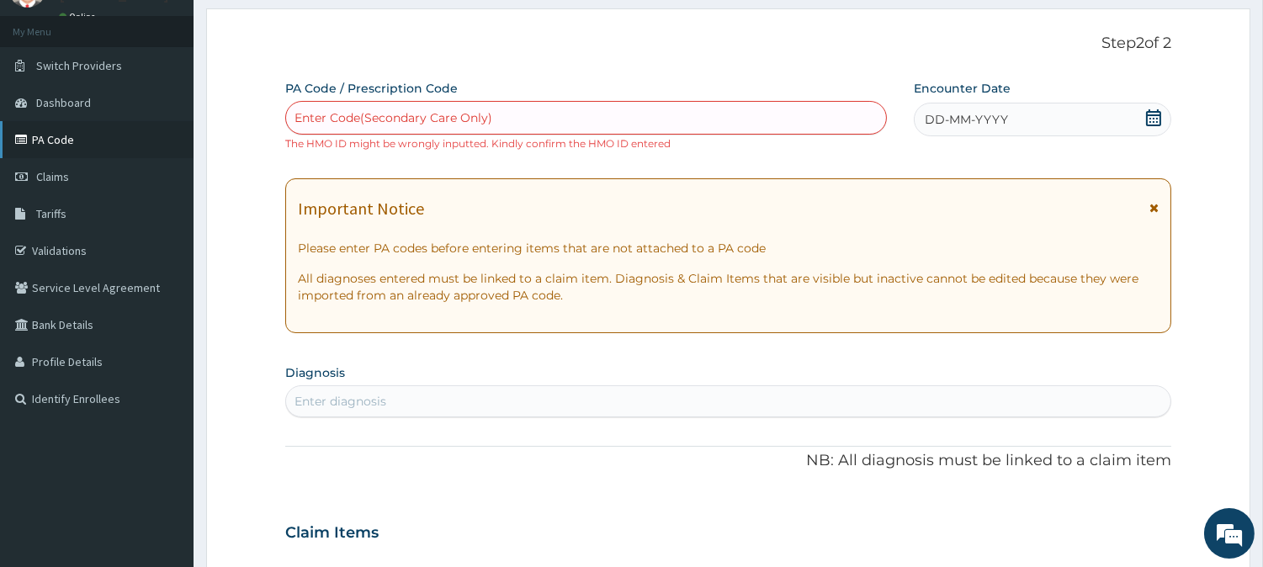
click at [46, 128] on link "PA Code" at bounding box center [96, 139] width 193 height 37
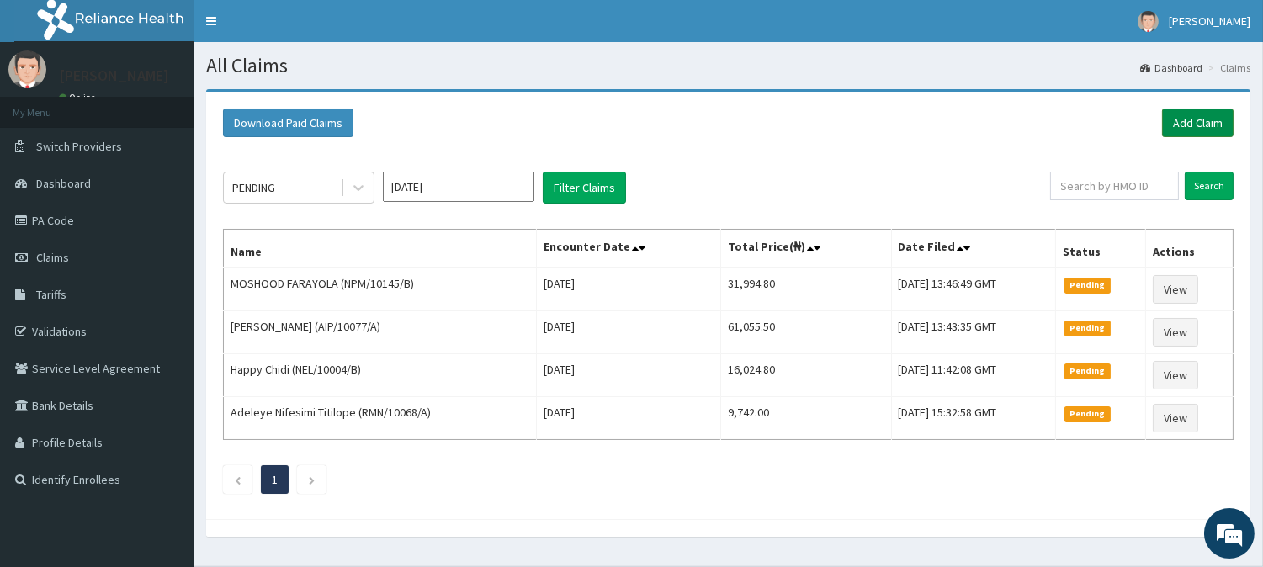
click at [1199, 130] on link "Add Claim" at bounding box center [1197, 123] width 71 height 29
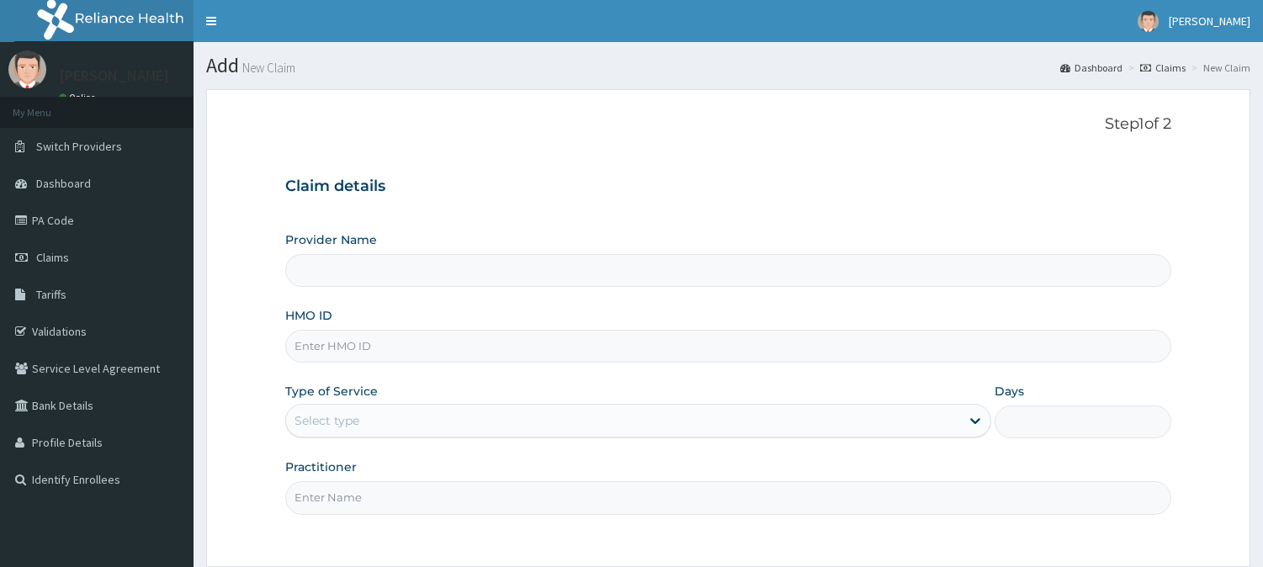
type input "INLAND SPECIALIST HOSPITAL- KETU"
click at [371, 350] on input "HMO ID" at bounding box center [728, 346] width 886 height 33
type input "MHN/10158/A"
click at [363, 417] on div "Select type" at bounding box center [623, 420] width 674 height 27
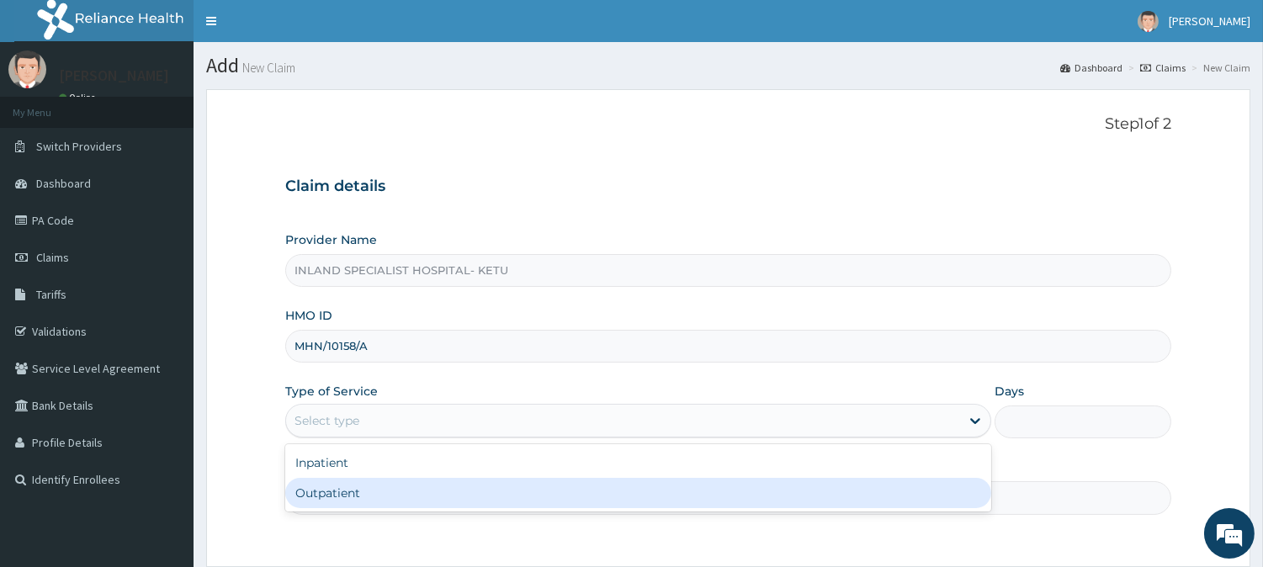
click at [364, 488] on div "Outpatient" at bounding box center [638, 493] width 706 height 30
type input "1"
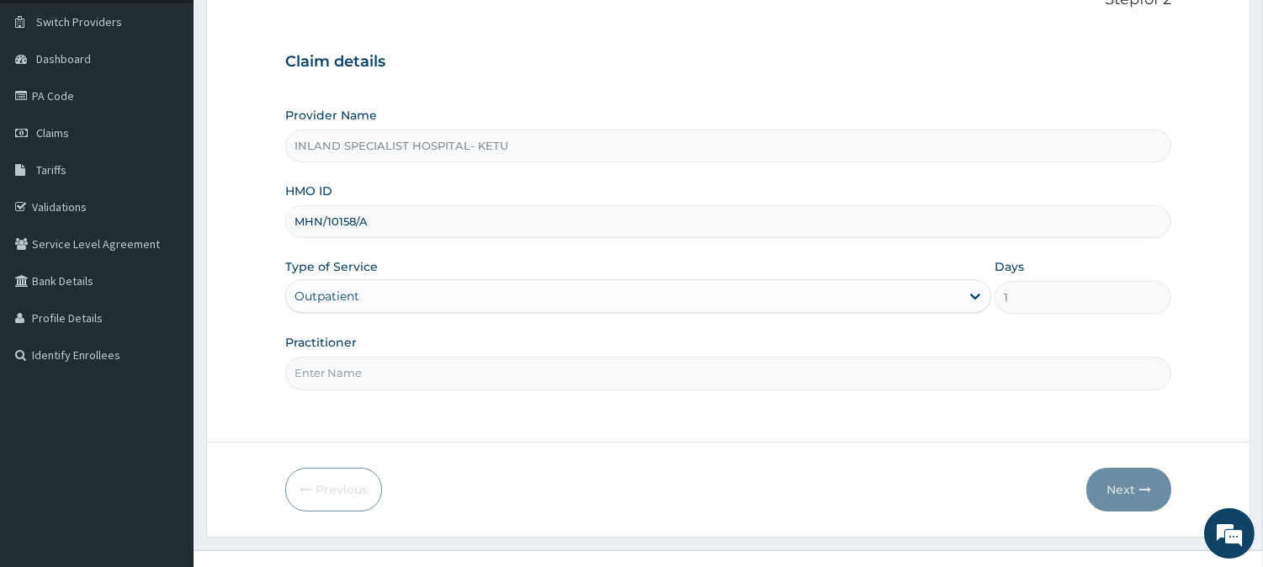
scroll to position [136, 0]
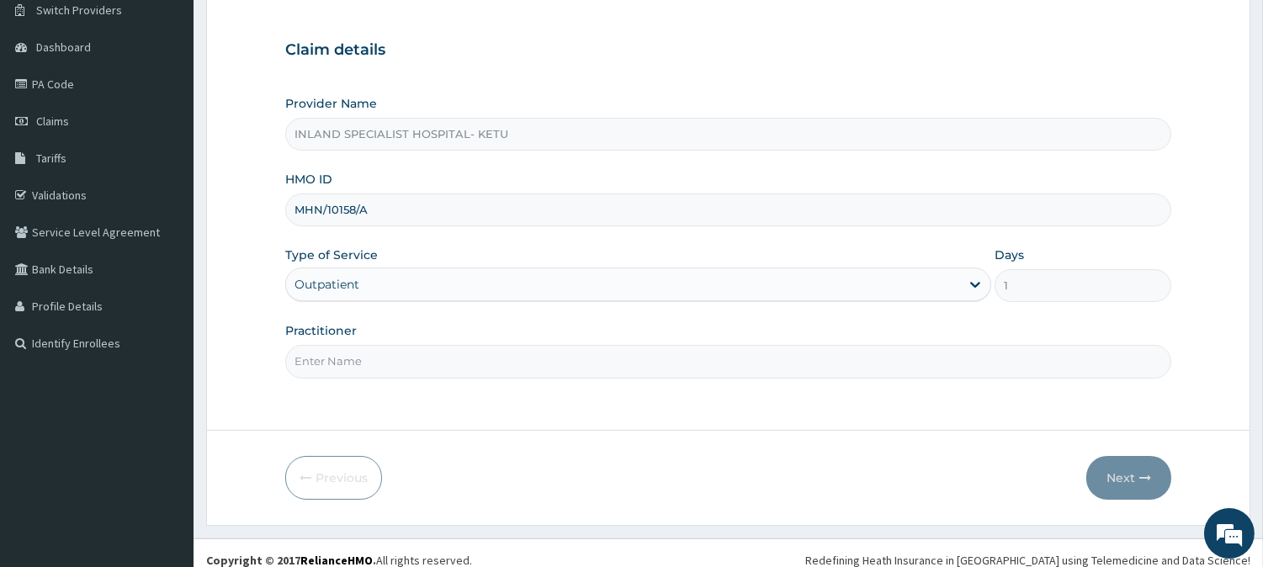
click at [465, 367] on input "Practitioner" at bounding box center [728, 361] width 886 height 33
type input "[PERSON_NAME]"
click at [1129, 472] on button "Next" at bounding box center [1128, 478] width 85 height 44
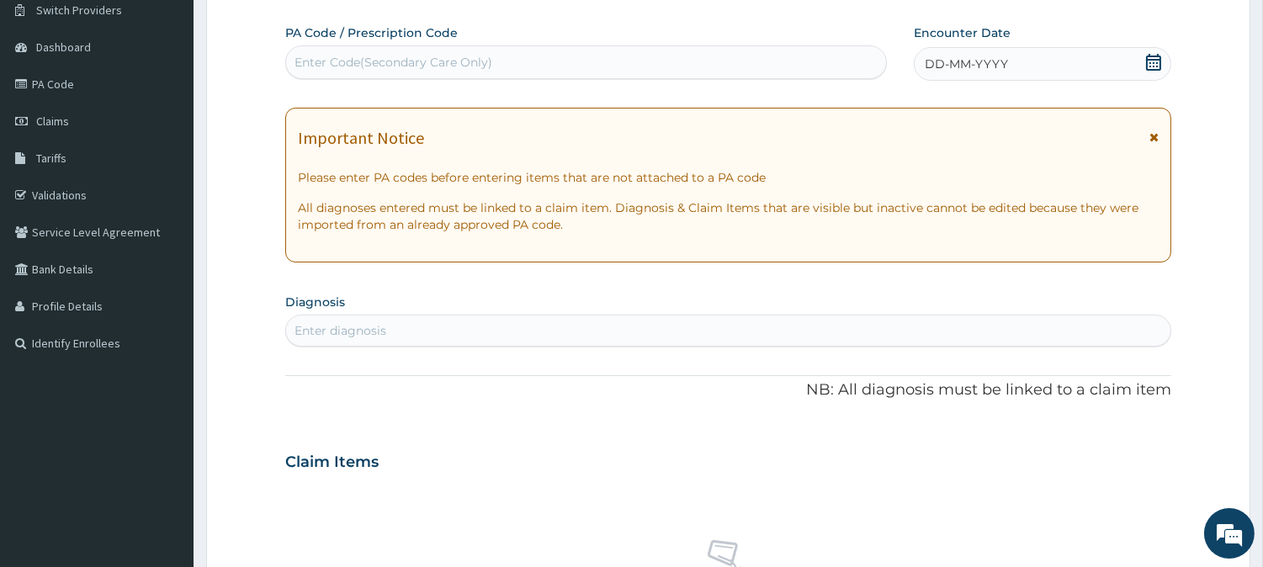
click at [515, 51] on div "Enter Code(Secondary Care Only)" at bounding box center [586, 62] width 600 height 27
click at [457, 56] on div "Enter Code(Secondary Care Only)" at bounding box center [393, 62] width 198 height 17
drag, startPoint x: 457, startPoint y: 56, endPoint x: 326, endPoint y: 56, distance: 131.2
click at [326, 56] on div "Enter Code(Secondary Care Only)" at bounding box center [393, 62] width 198 height 17
click at [341, 63] on div "Enter Code(Secondary Care Only)" at bounding box center [393, 62] width 198 height 17
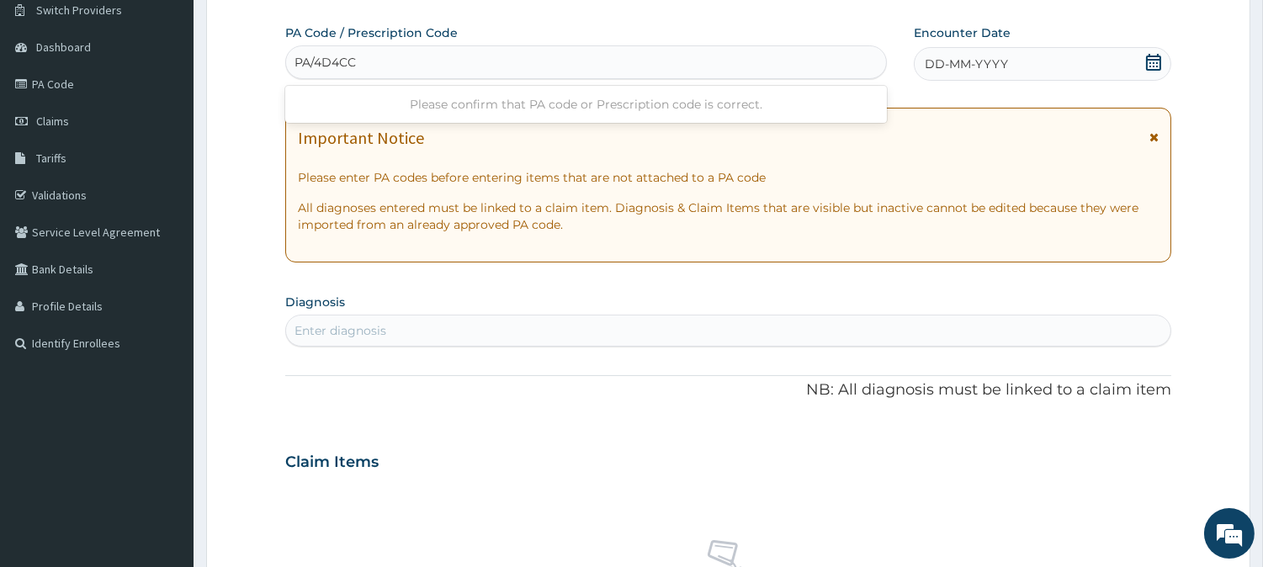
type input "PA/4D4CC5"
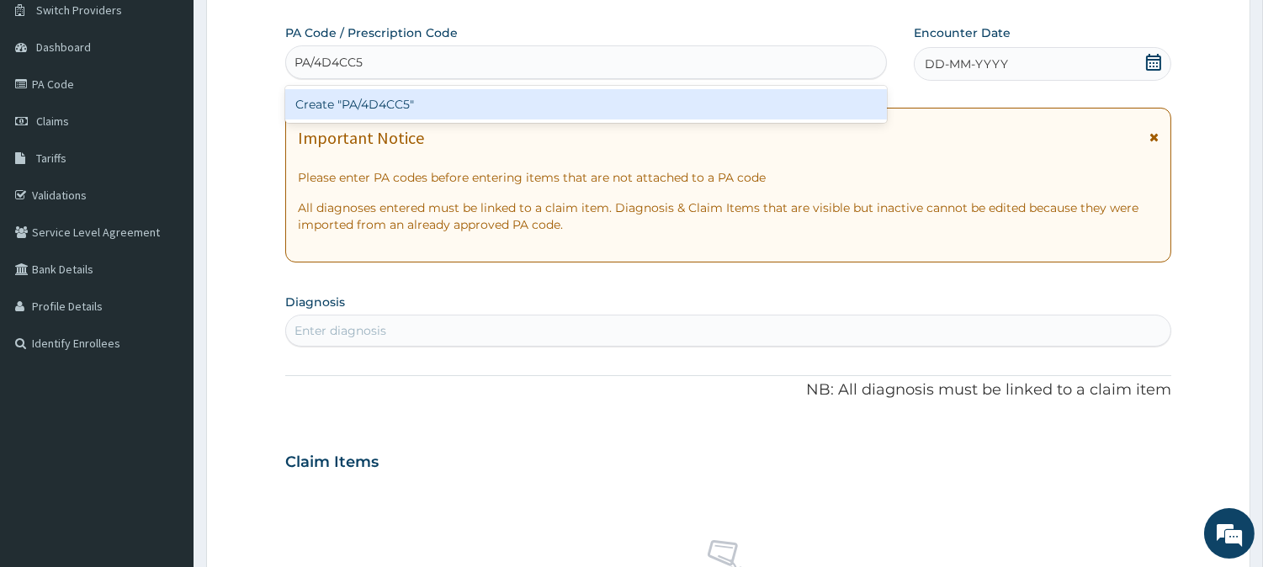
click at [348, 98] on div "Create "PA/4D4CC5"" at bounding box center [585, 104] width 601 height 30
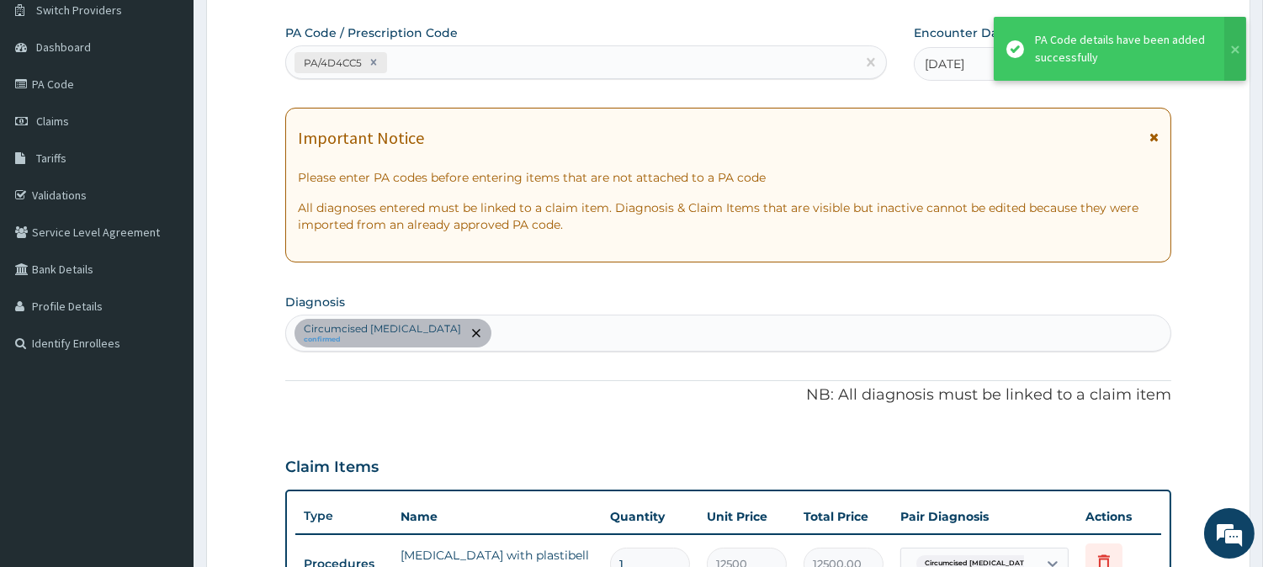
scroll to position [148, 0]
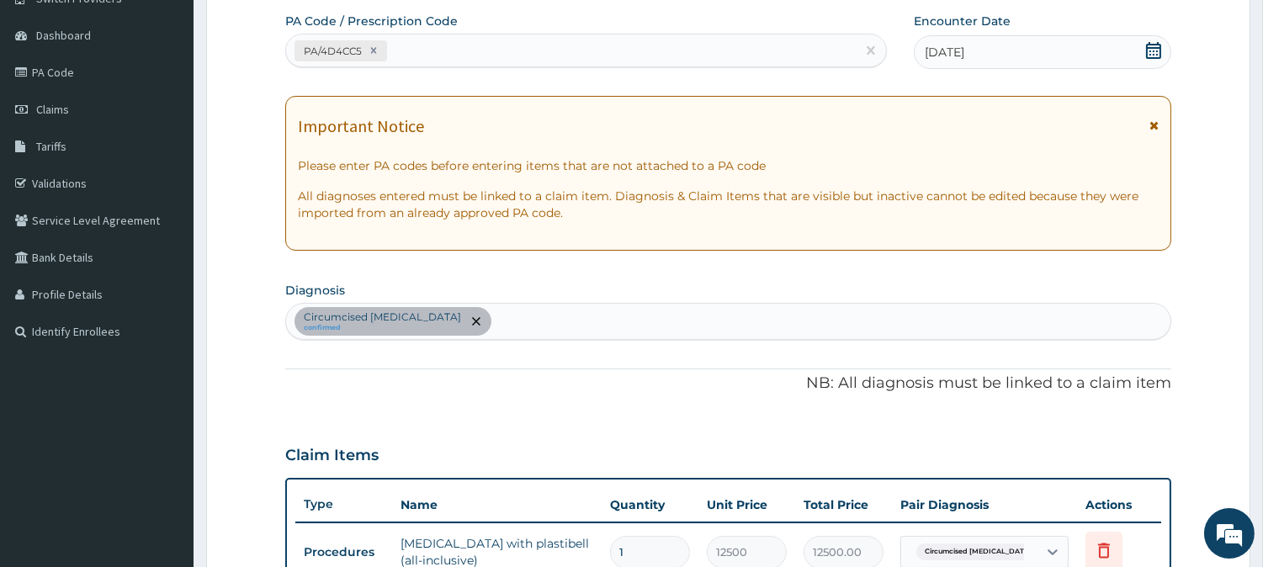
click at [1150, 123] on icon at bounding box center [1153, 125] width 9 height 12
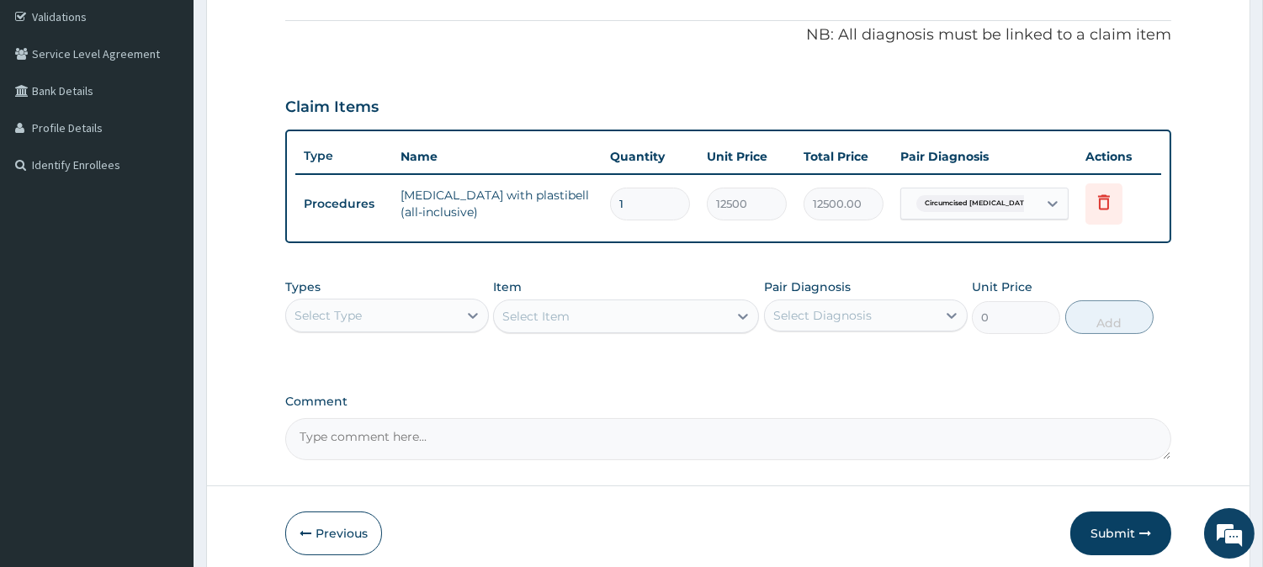
scroll to position [316, 0]
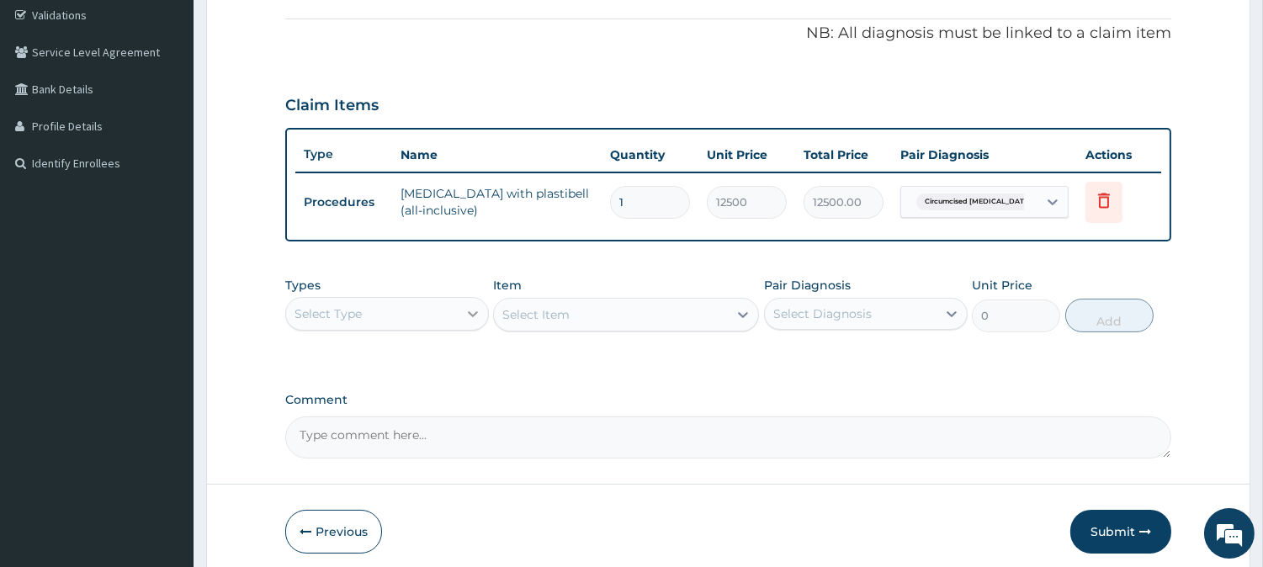
click at [466, 310] on icon at bounding box center [472, 313] width 17 height 17
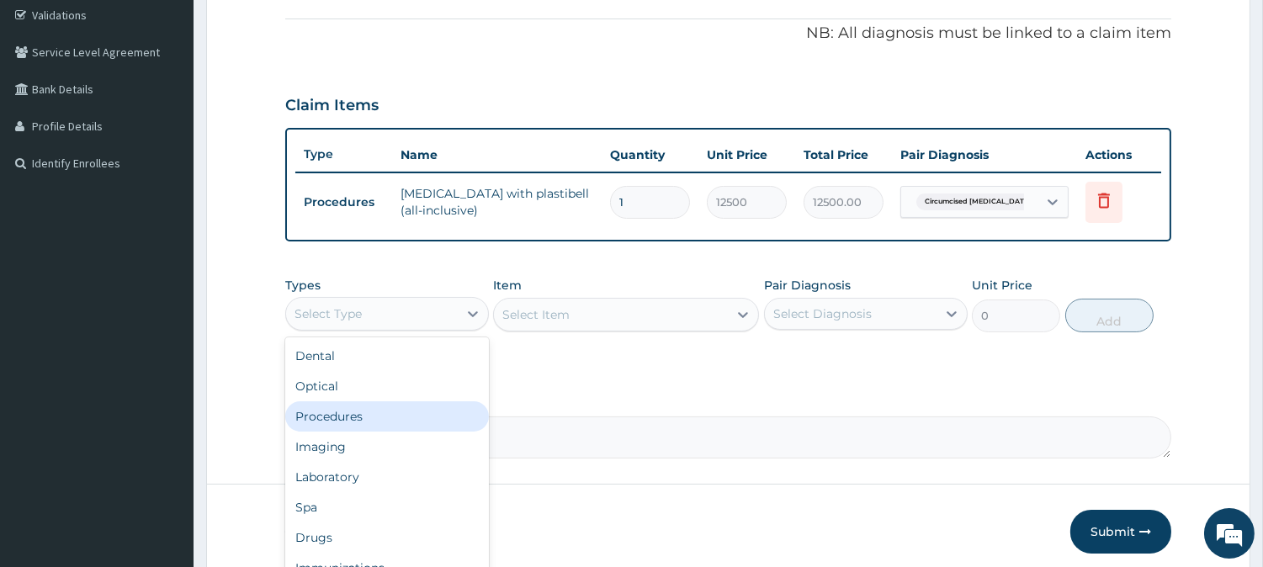
click at [384, 413] on div "Procedures" at bounding box center [387, 416] width 204 height 30
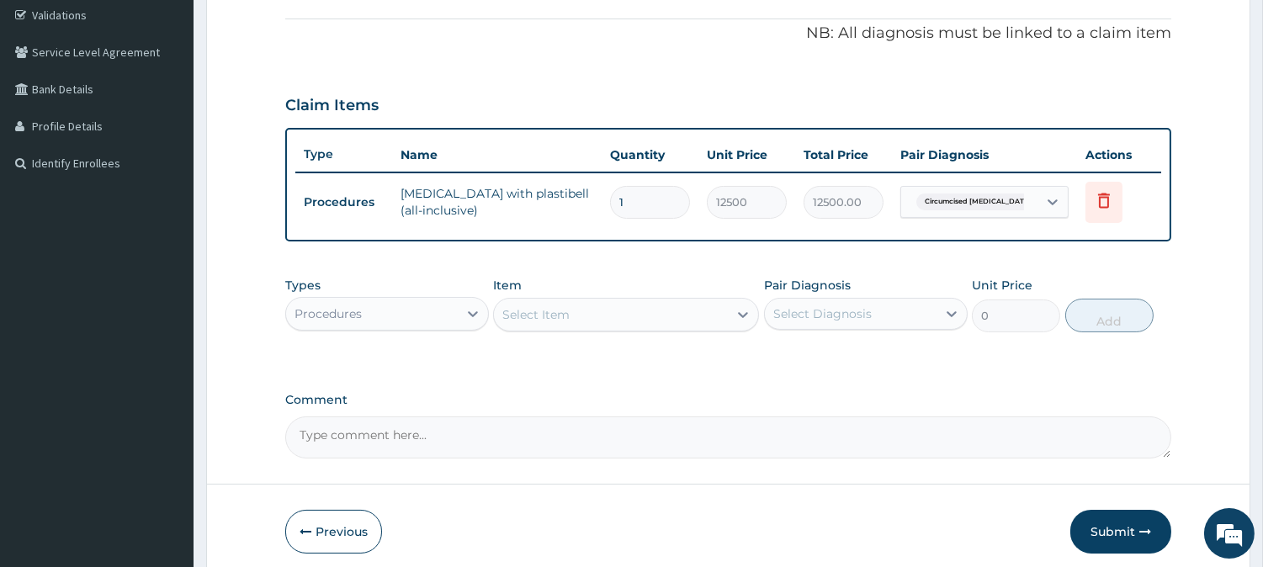
click at [623, 305] on div "Select Item" at bounding box center [611, 314] width 234 height 27
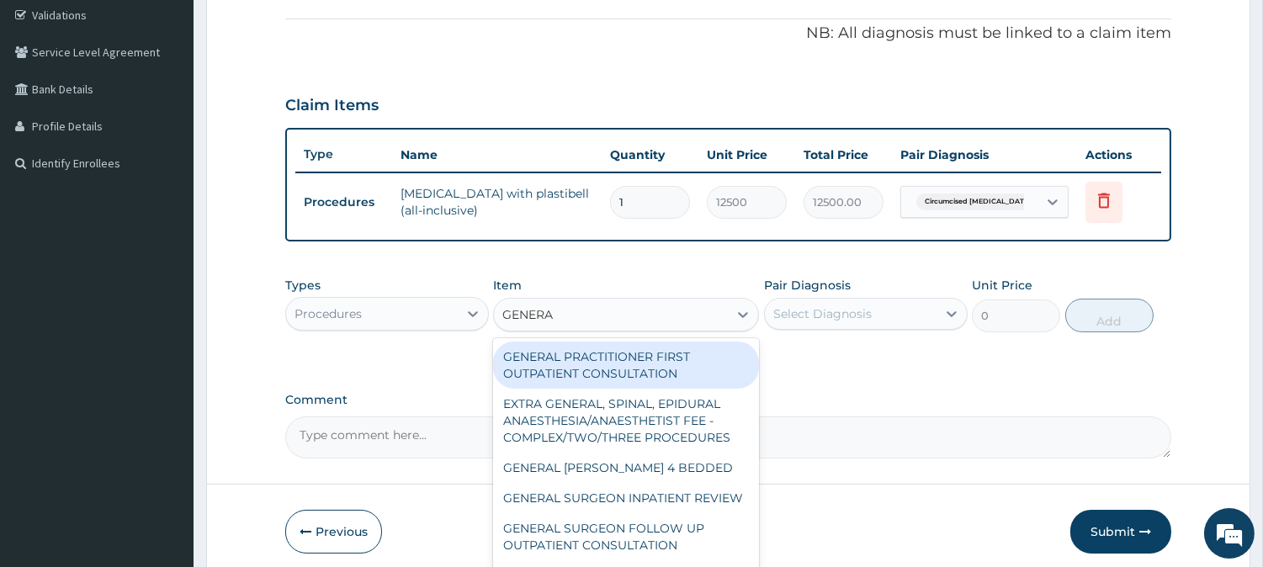
type input "GENERAL"
click at [606, 357] on div "GENERAL PRACTITIONER FIRST OUTPATIENT CONSULTATION" at bounding box center [626, 364] width 266 height 47
type input "3750"
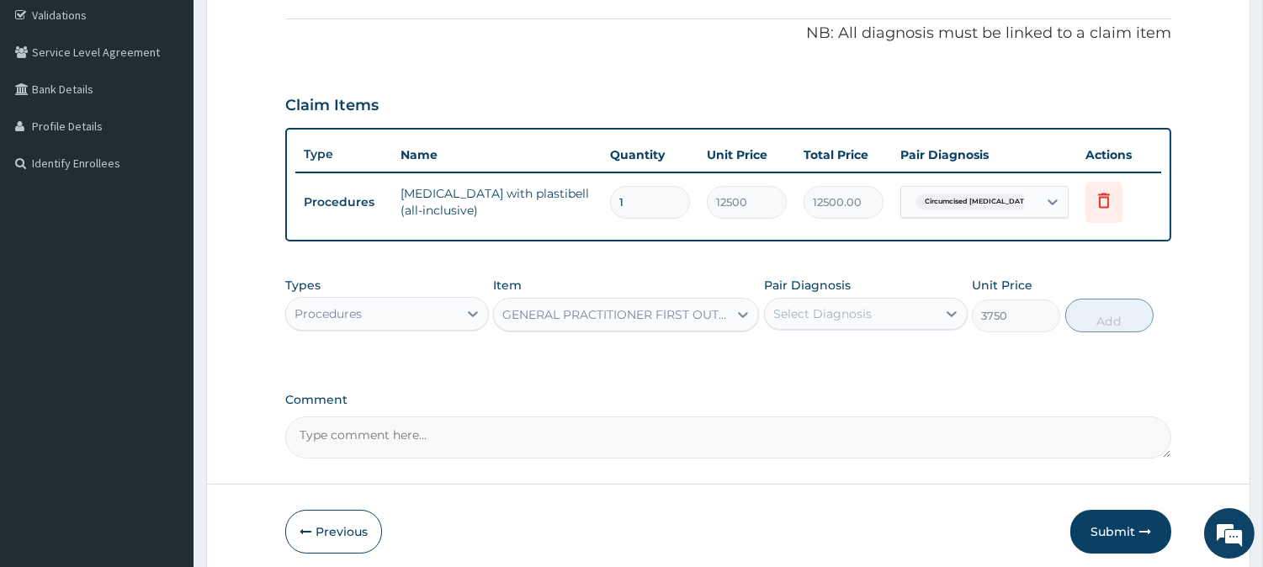
click at [897, 308] on div "Select Diagnosis" at bounding box center [851, 313] width 172 height 27
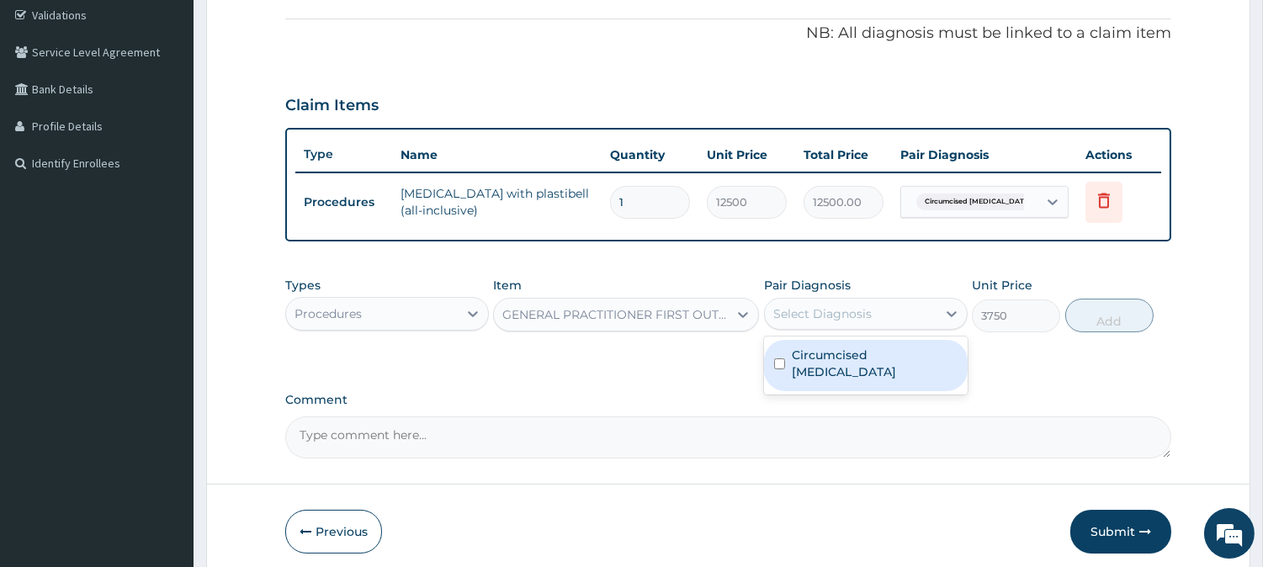
click at [880, 353] on label "Circumcised [MEDICAL_DATA]" at bounding box center [874, 364] width 166 height 34
checkbox input "true"
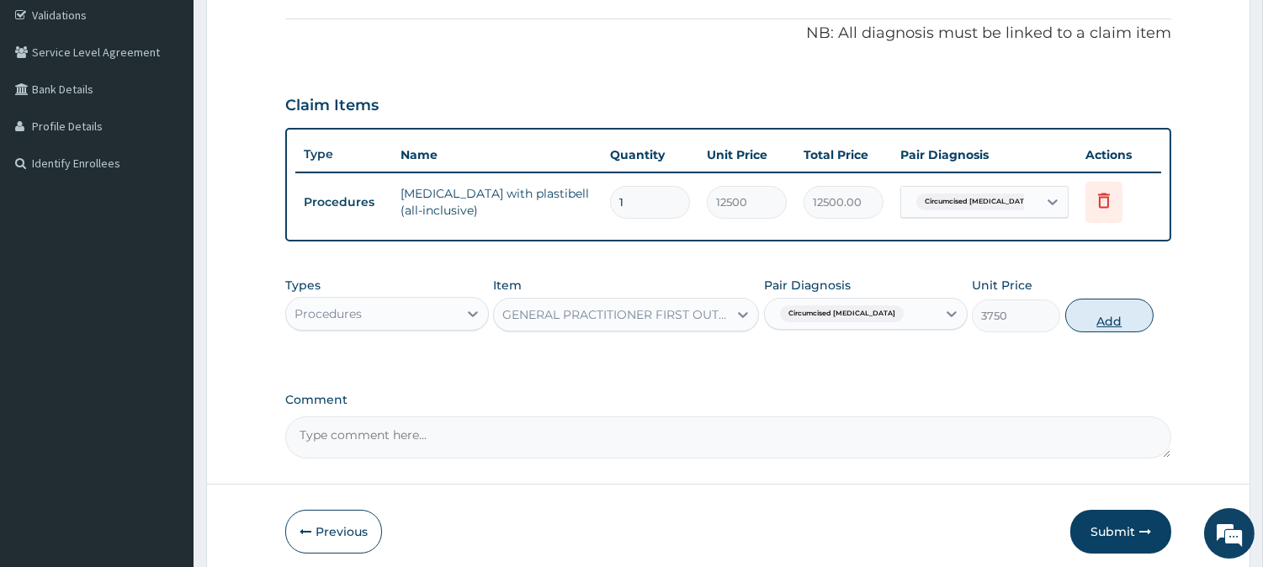
click at [1094, 310] on button "Add" at bounding box center [1109, 316] width 88 height 34
type input "0"
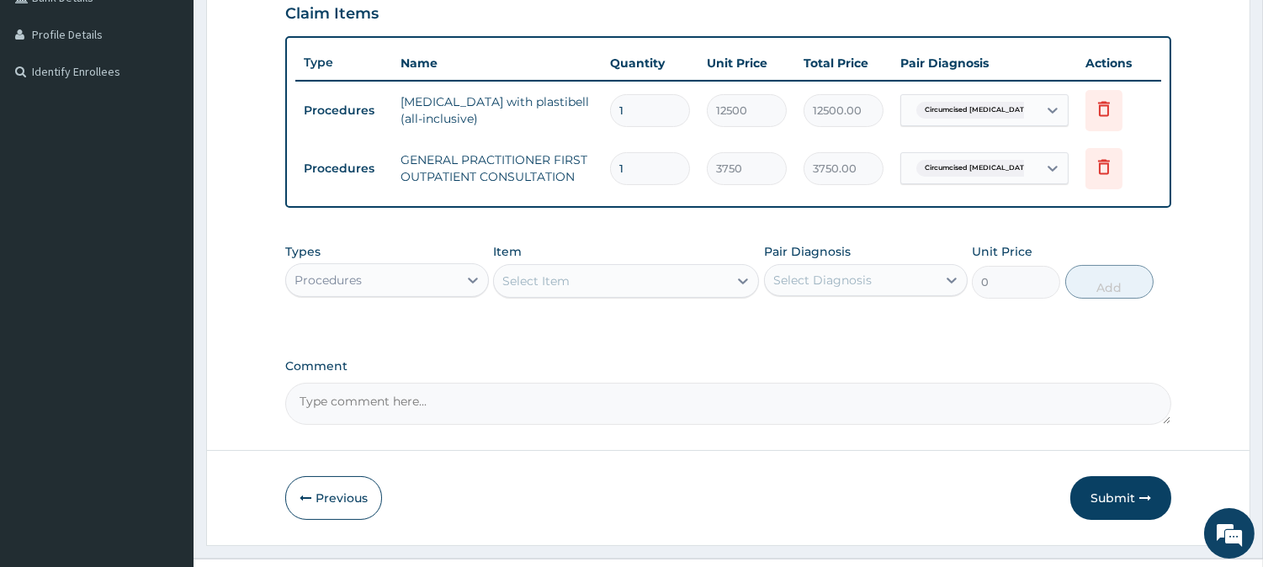
scroll to position [427, 0]
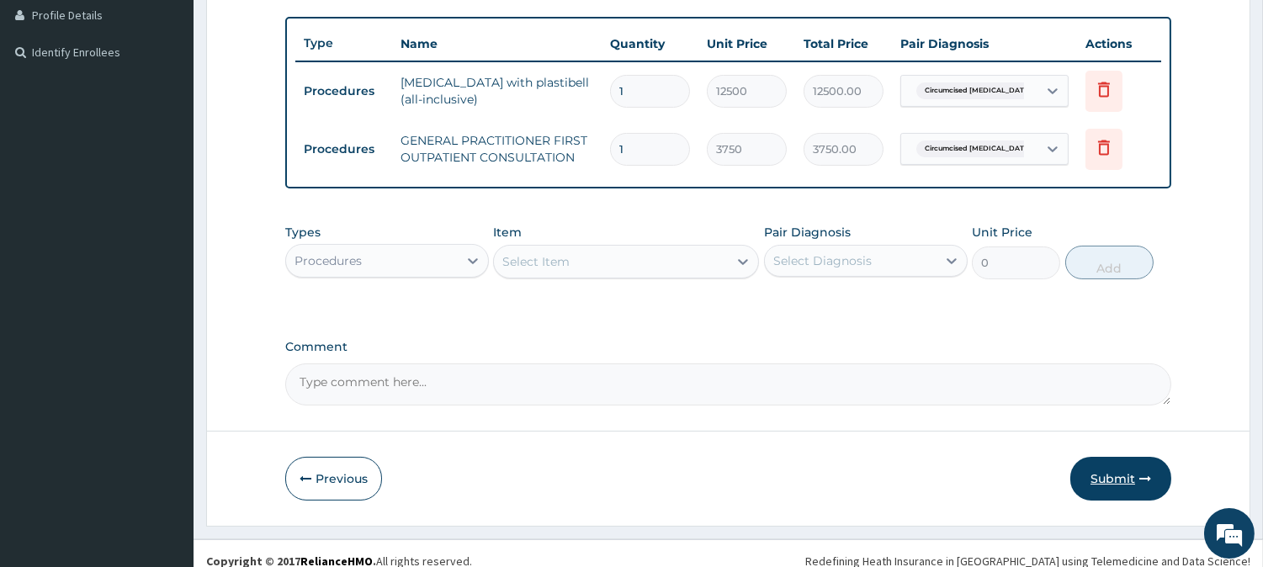
click at [1125, 463] on button "Submit" at bounding box center [1120, 479] width 101 height 44
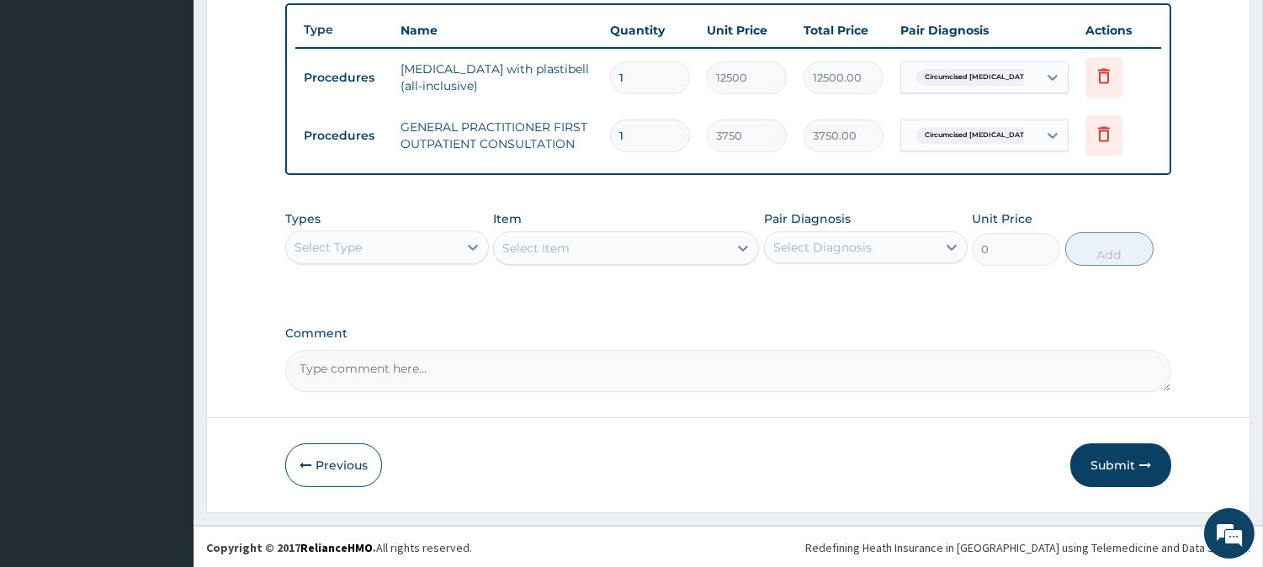
scroll to position [620, 0]
click at [1097, 466] on button "Submit" at bounding box center [1120, 468] width 101 height 44
click at [1107, 466] on button "Submit" at bounding box center [1120, 468] width 101 height 44
click at [1125, 466] on button "Submit" at bounding box center [1120, 468] width 101 height 44
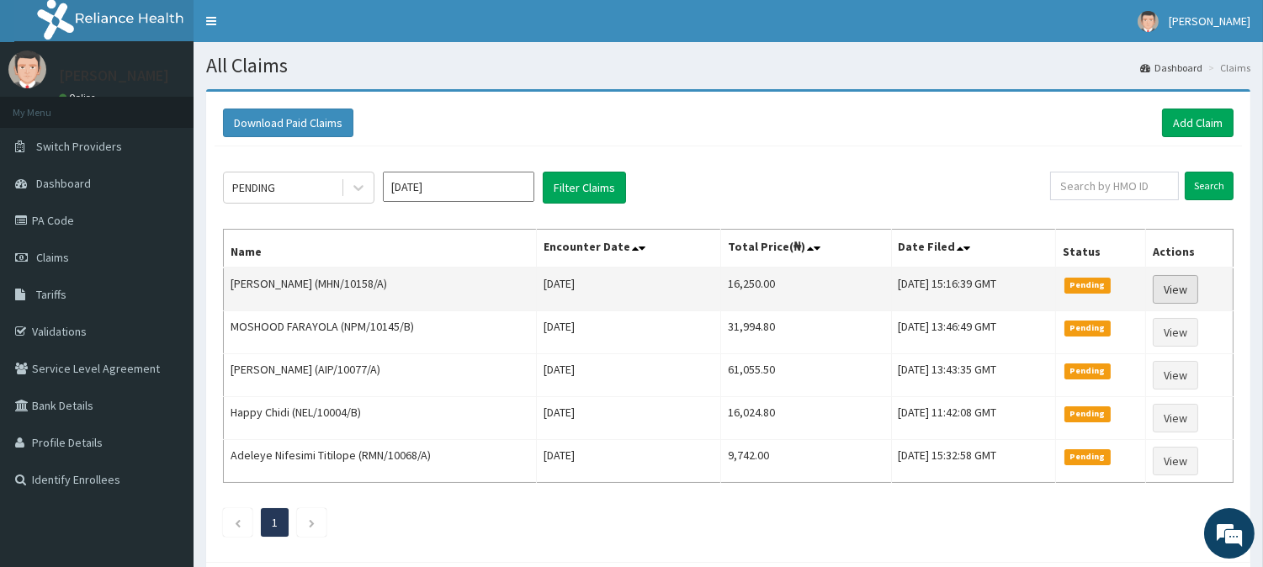
click at [1169, 287] on link "View" at bounding box center [1174, 289] width 45 height 29
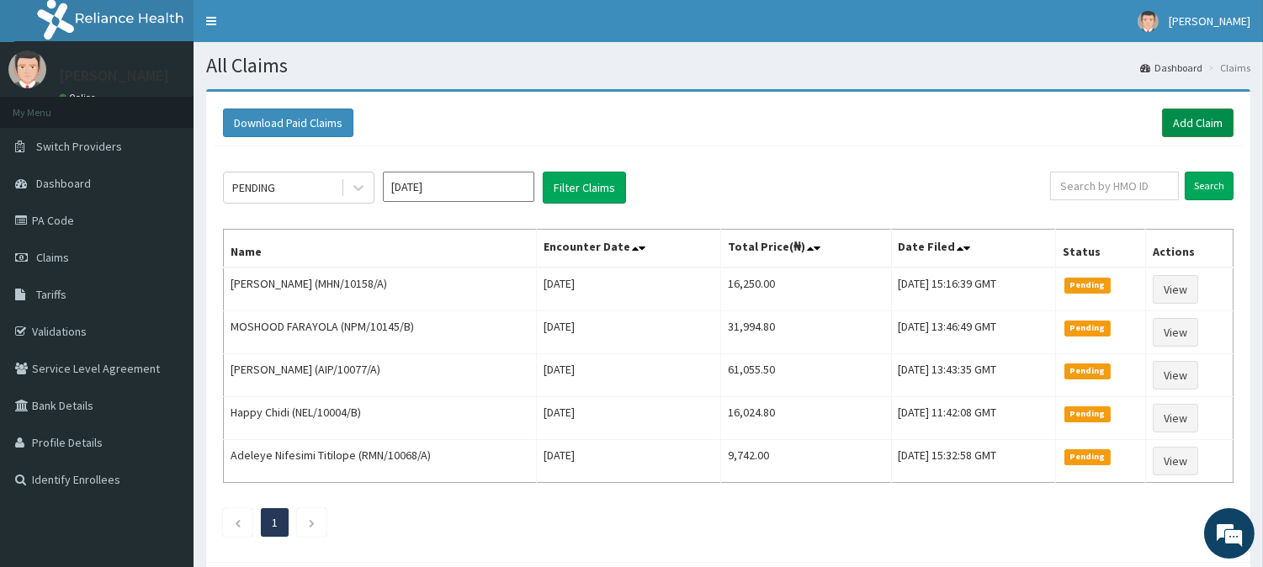
click at [1199, 124] on link "Add Claim" at bounding box center [1197, 123] width 71 height 29
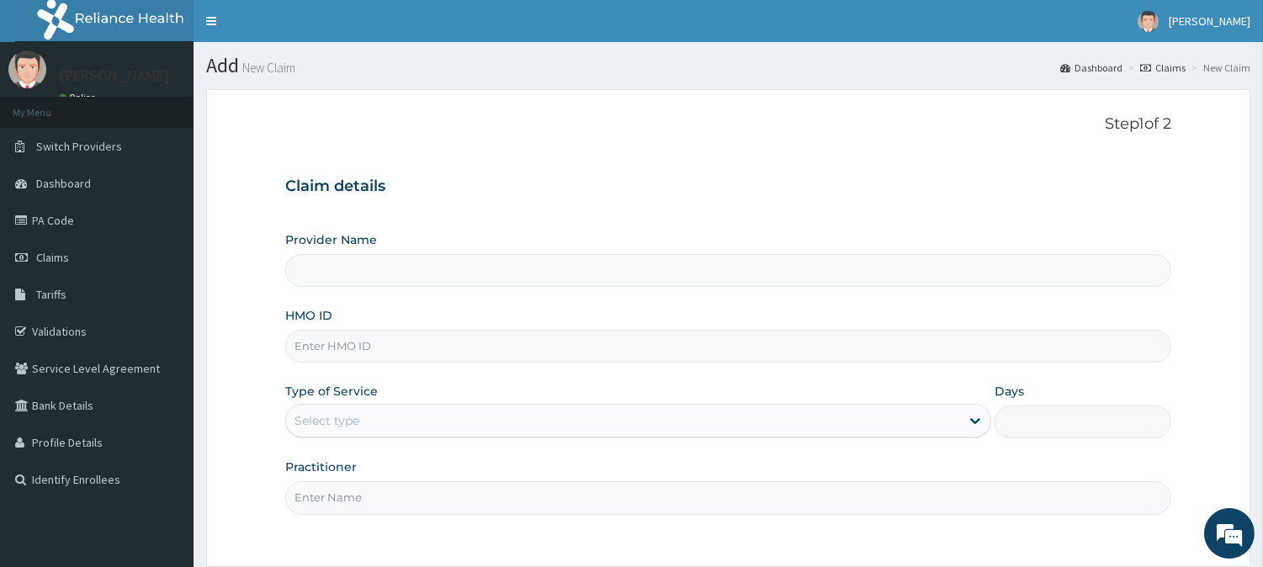
type input "INLAND SPECIALIST HOSPITAL- KETU"
click at [397, 339] on input "HMO ID" at bounding box center [728, 346] width 886 height 33
paste input "PMH/10407/A"
type input "PMH/10407/A"
click at [340, 424] on div "Select type" at bounding box center [326, 420] width 65 height 17
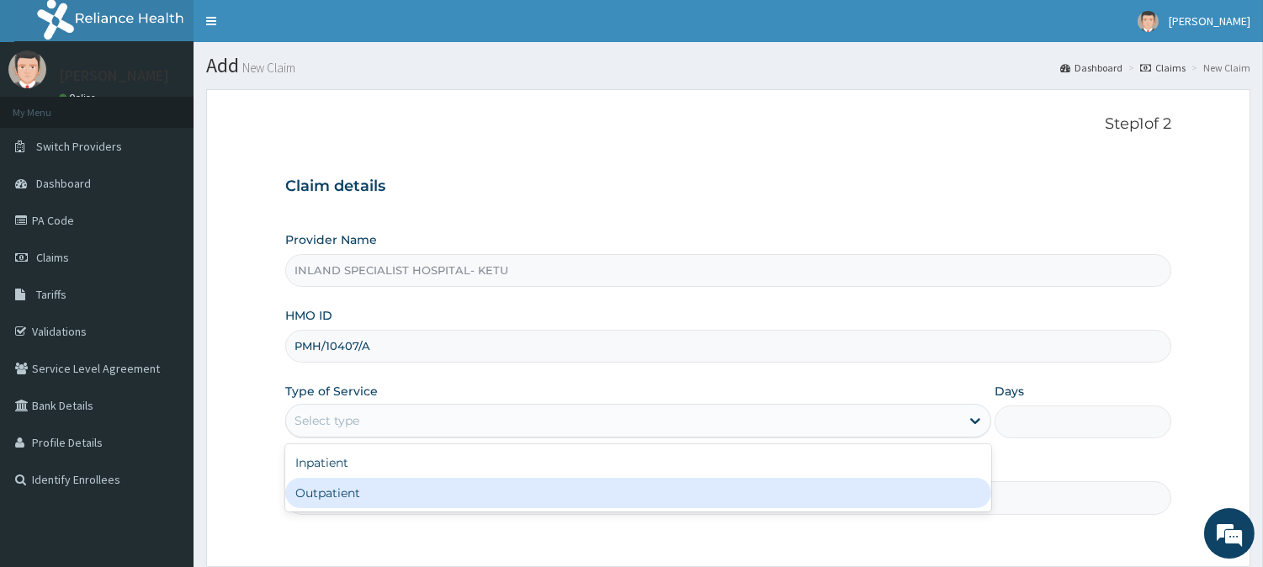
click at [354, 488] on div "Outpatient" at bounding box center [638, 493] width 706 height 30
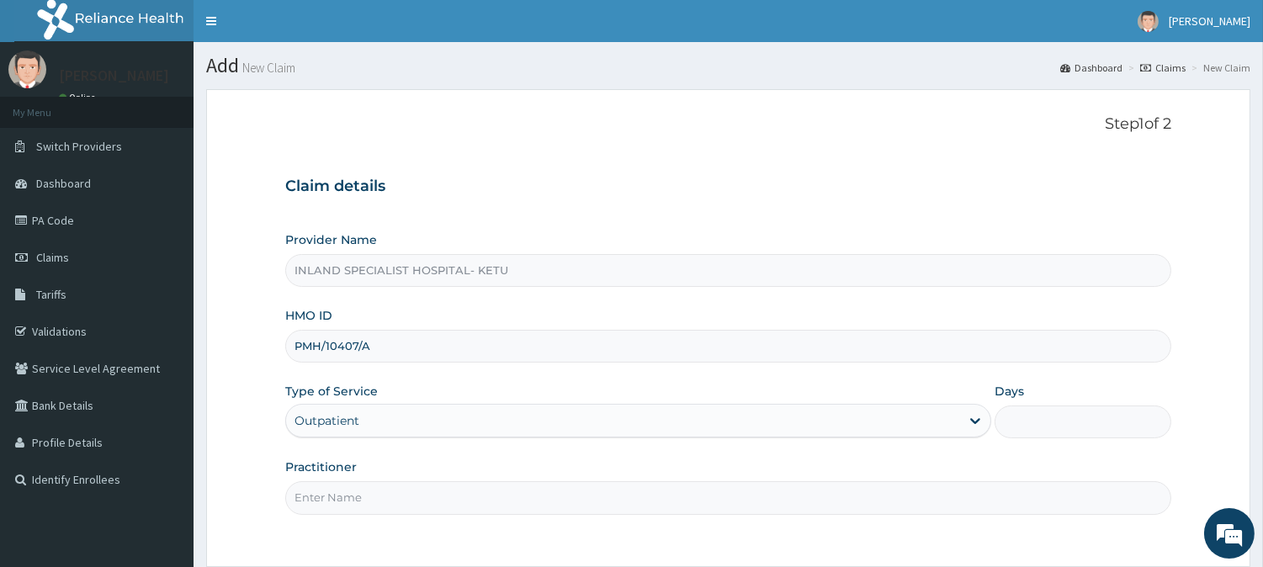
type input "1"
click at [365, 494] on input "Practitioner" at bounding box center [728, 497] width 886 height 33
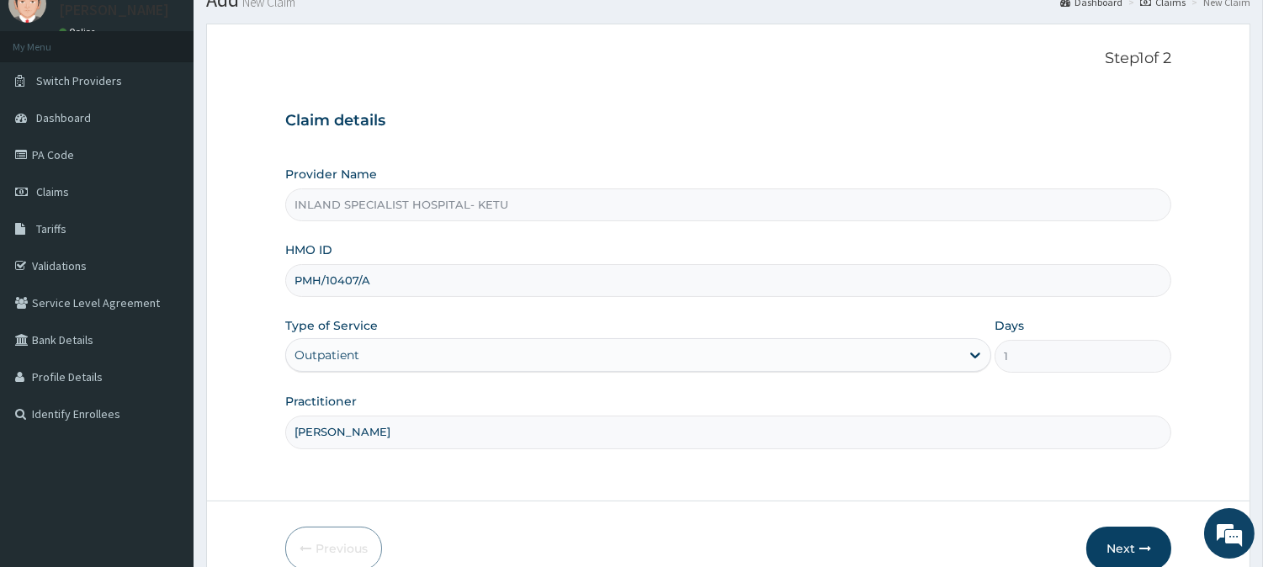
scroll to position [113, 0]
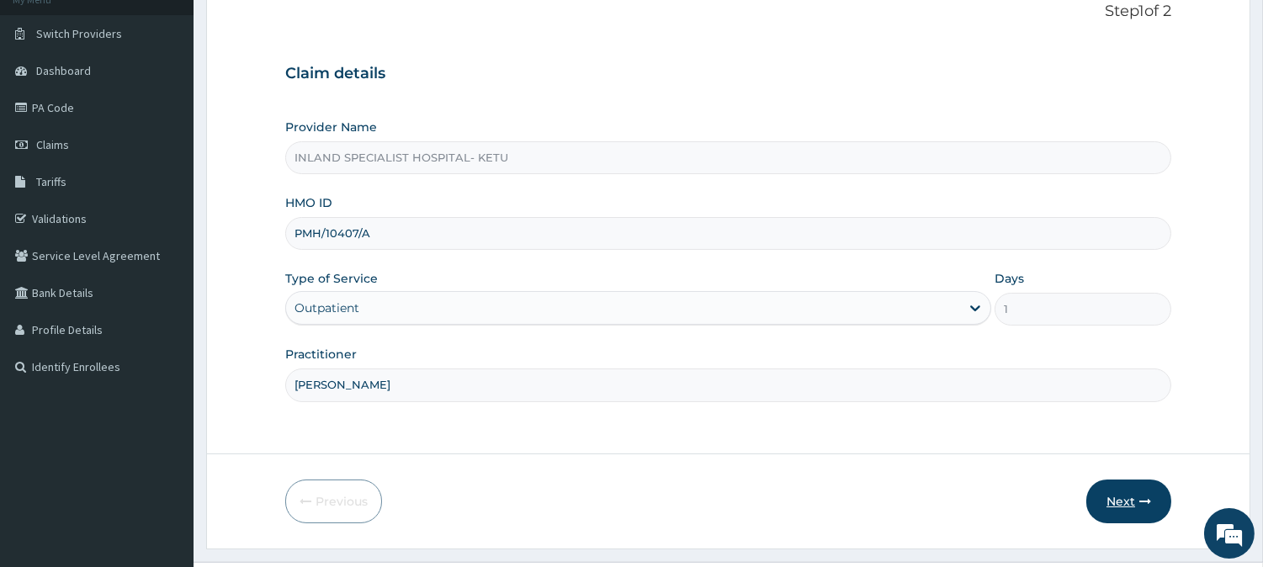
type input "[PERSON_NAME]"
click at [1136, 499] on button "Next" at bounding box center [1128, 501] width 85 height 44
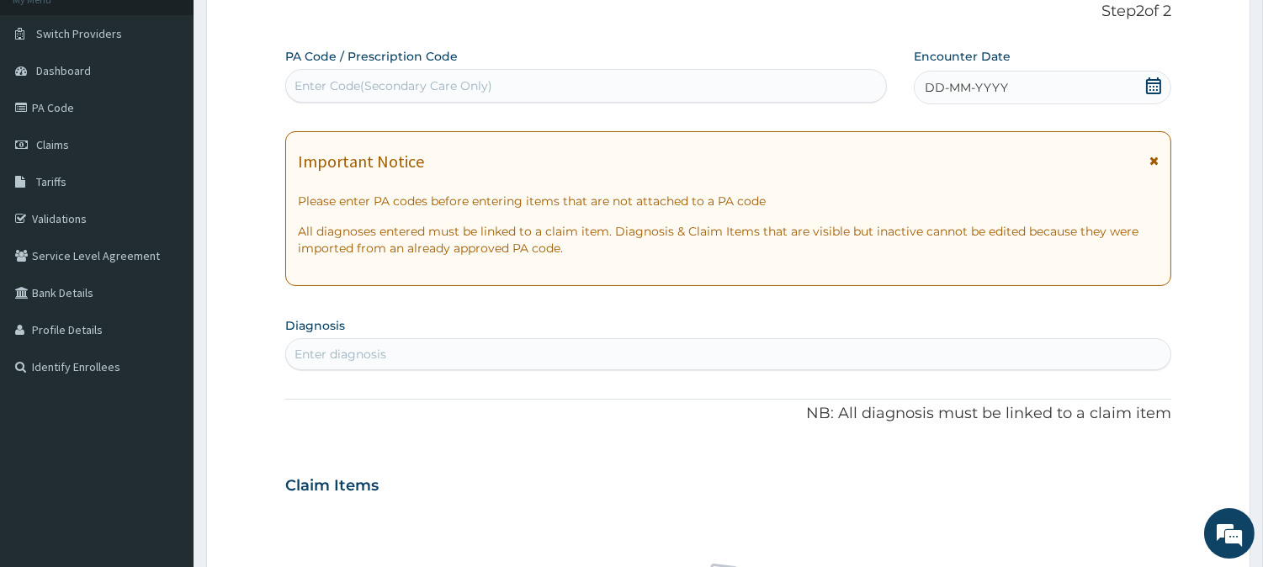
click at [568, 79] on div "Enter Code(Secondary Care Only)" at bounding box center [586, 85] width 600 height 27
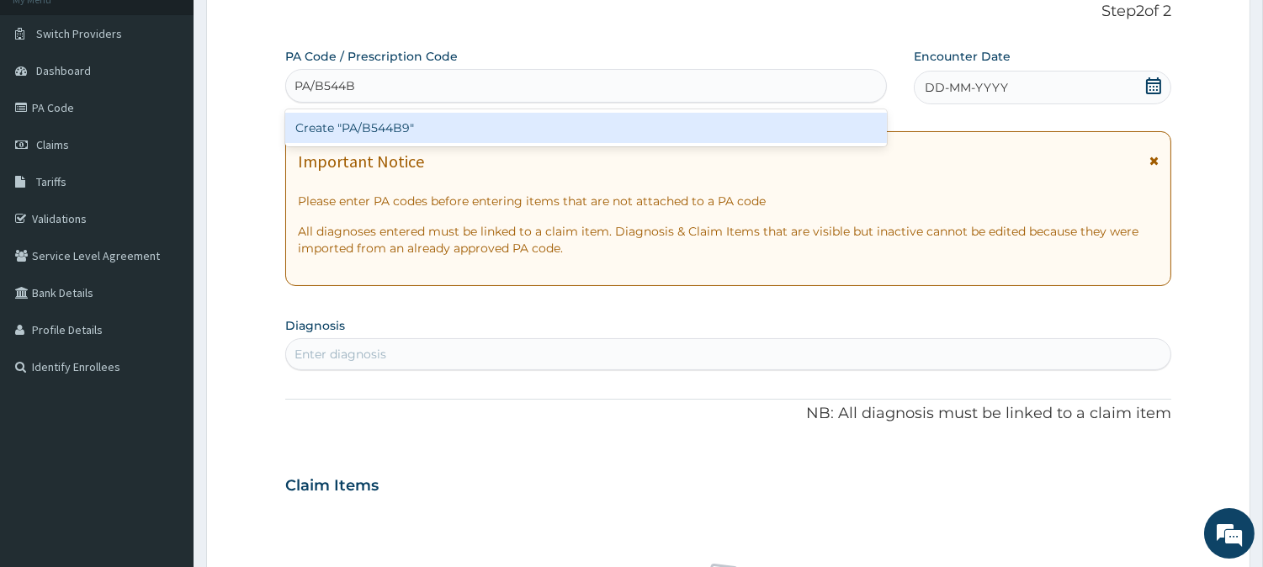
type input "PA/B544B9"
click at [382, 130] on div "Create "PA/B544B9"" at bounding box center [585, 128] width 601 height 30
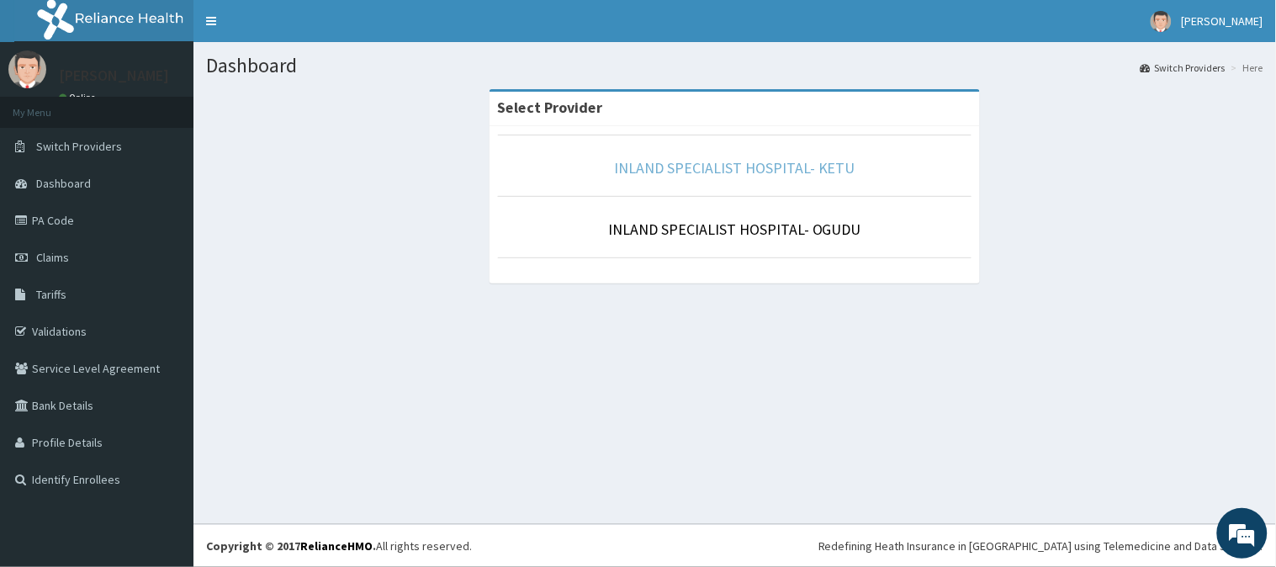
click at [786, 170] on link "INLAND SPECIALIST HOSPITAL- KETU" at bounding box center [734, 167] width 241 height 19
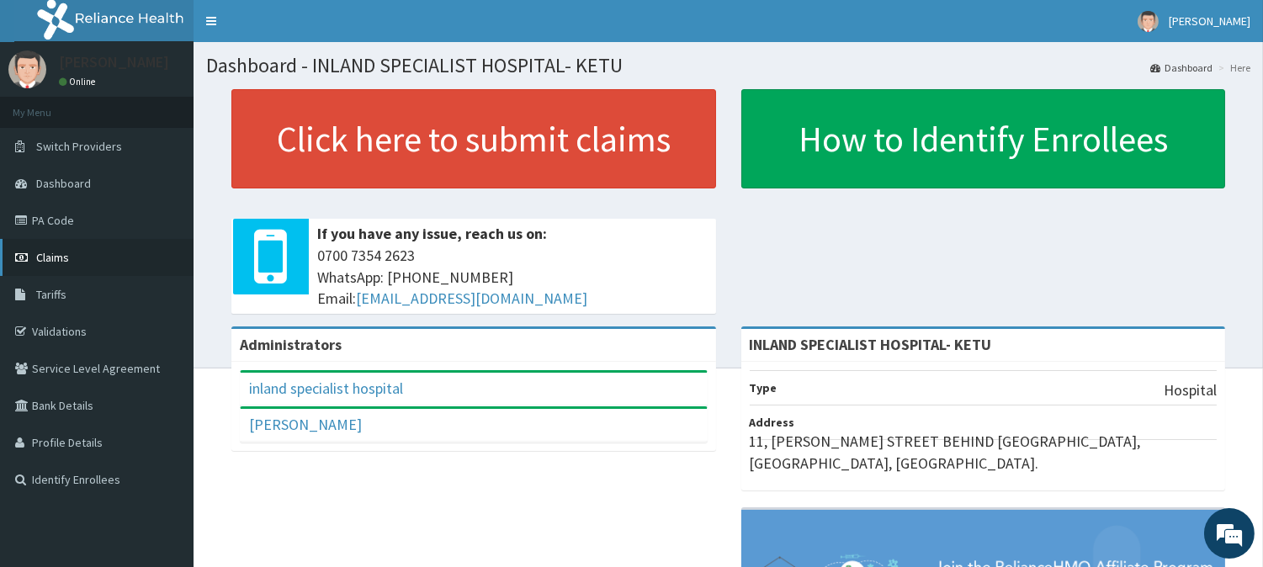
click at [62, 252] on span "Claims" at bounding box center [52, 257] width 33 height 15
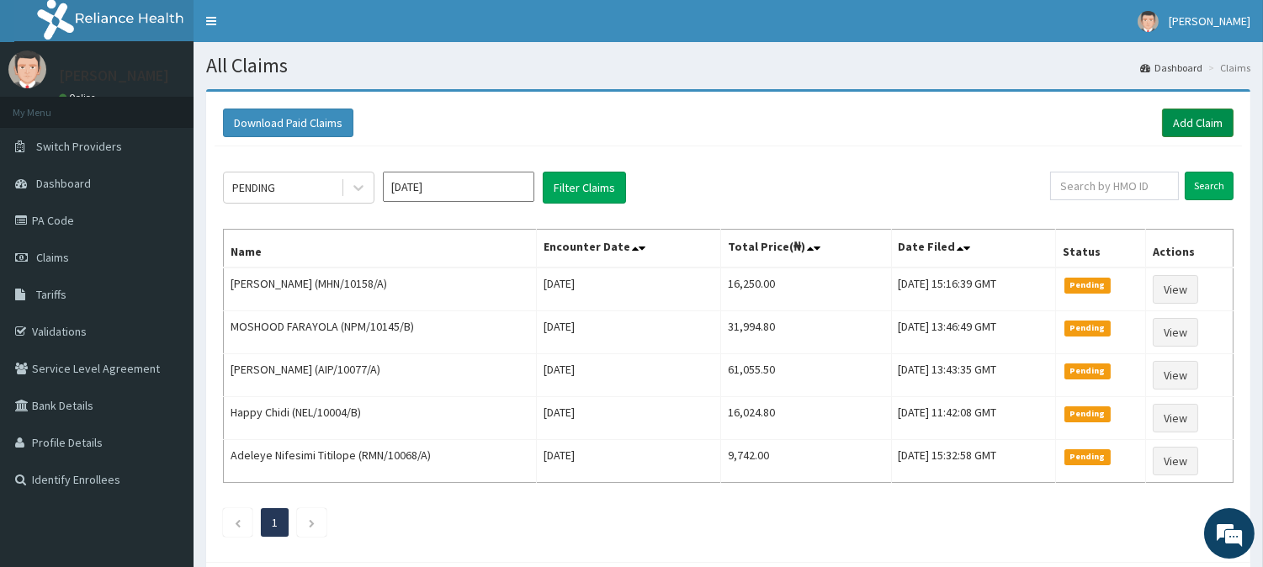
click at [1209, 119] on link "Add Claim" at bounding box center [1197, 123] width 71 height 29
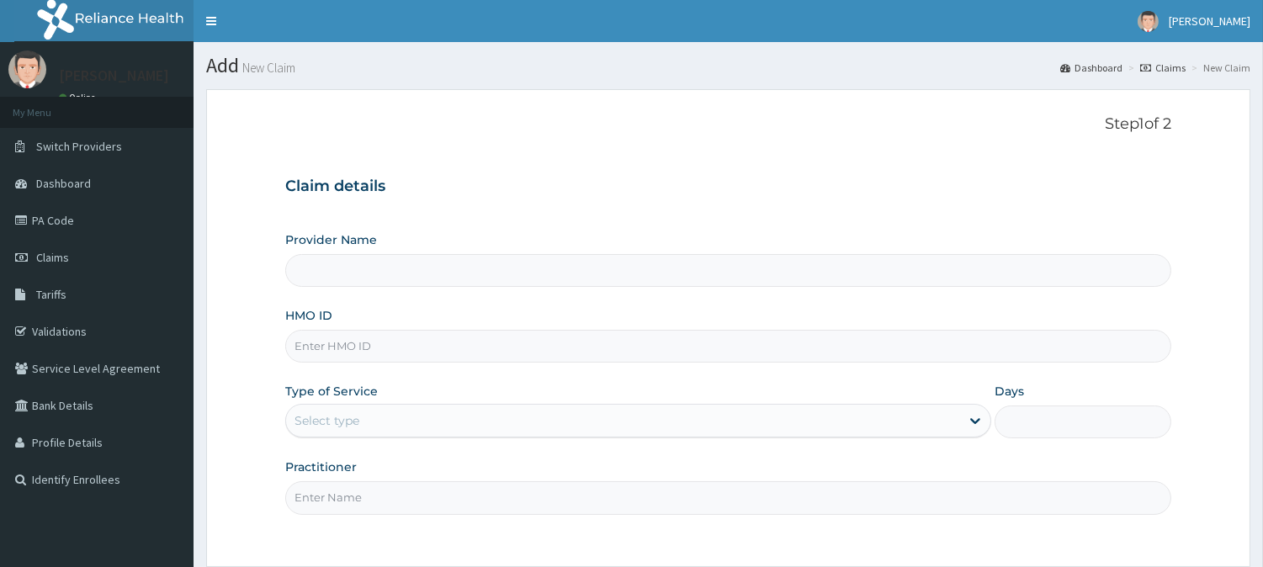
type input "INLAND SPECIALIST HOSPITAL- KETU"
click at [339, 350] on input "HMO ID" at bounding box center [728, 346] width 886 height 33
paste input "PMH/10407/A"
type input "PMH/10407/A"
click at [330, 410] on div "Select type" at bounding box center [623, 420] width 674 height 27
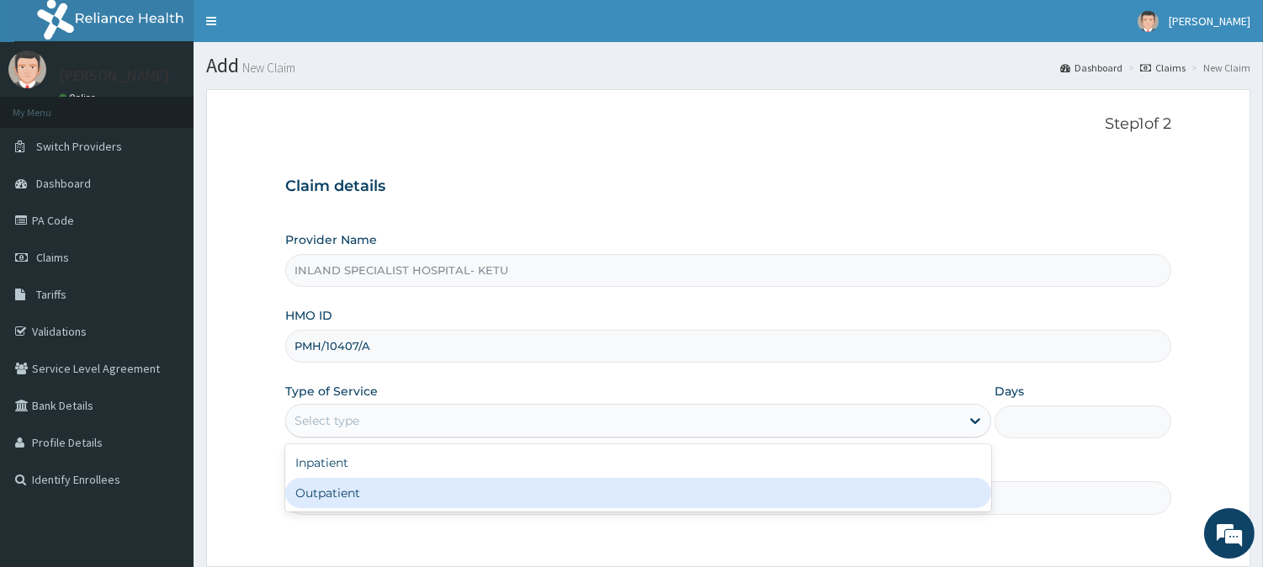
click at [331, 488] on div "Outpatient" at bounding box center [638, 493] width 706 height 30
type input "1"
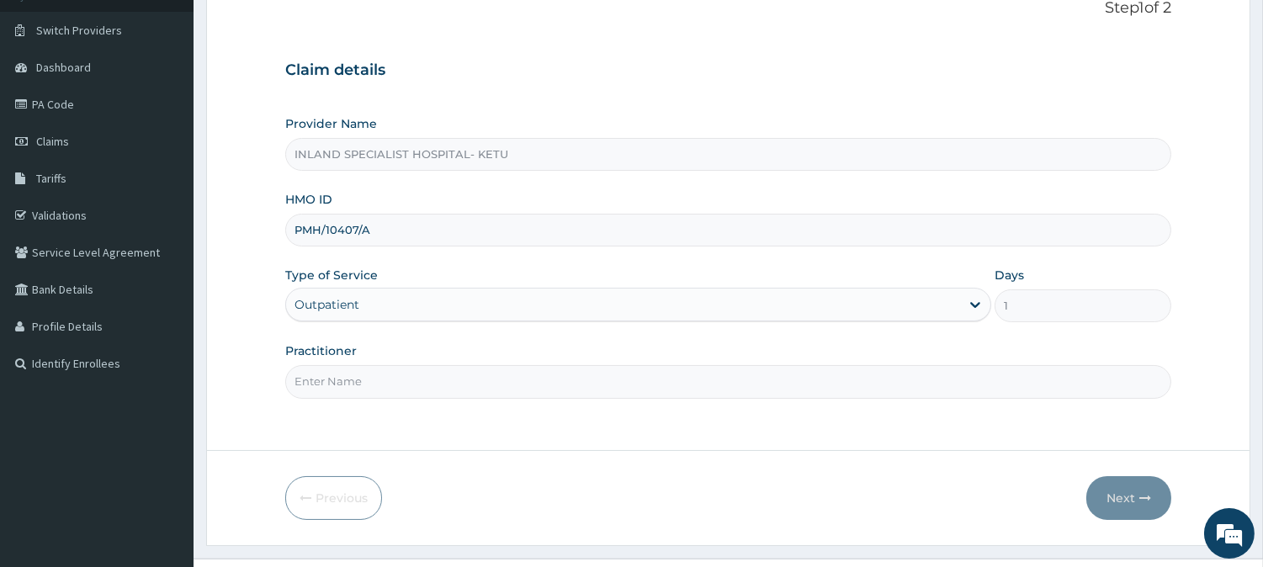
click at [414, 383] on input "Practitioner" at bounding box center [728, 381] width 886 height 33
type input "[PERSON_NAME]"
click at [1134, 495] on button "Next" at bounding box center [1128, 498] width 85 height 44
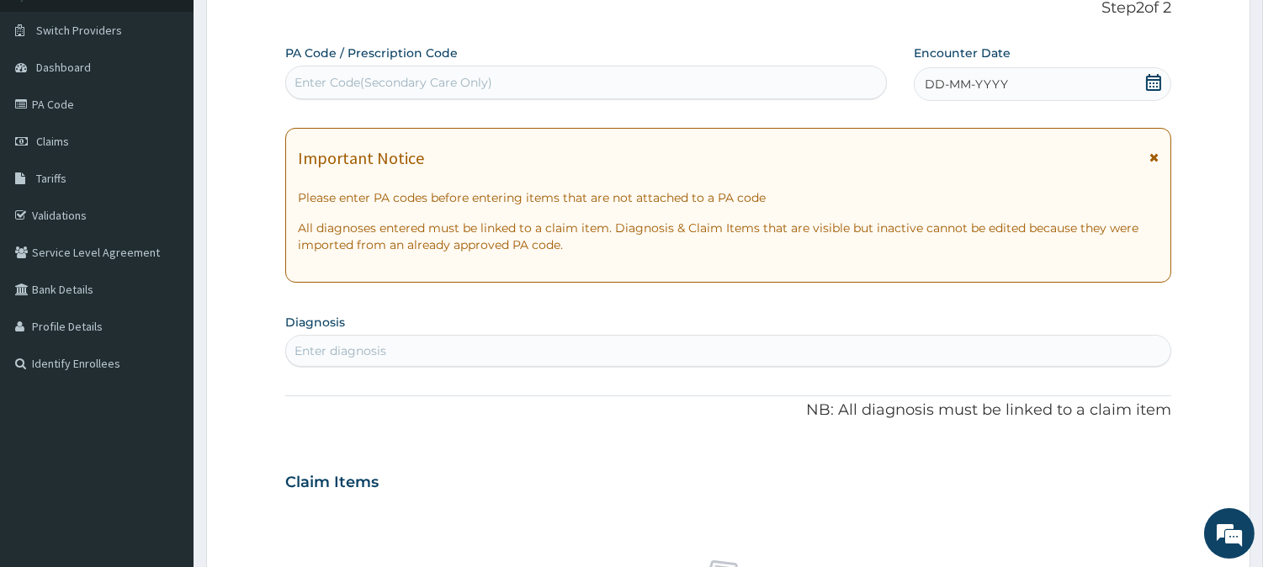
click at [442, 82] on div "Enter Code(Secondary Care Only)" at bounding box center [393, 82] width 198 height 17
type input "PA/B544B9"
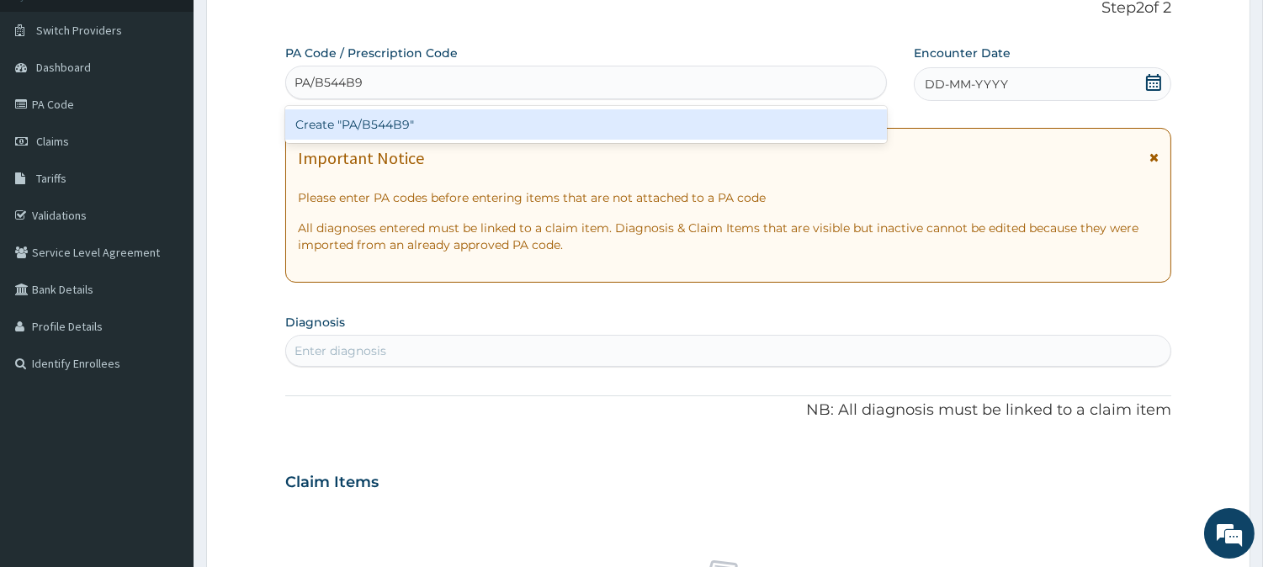
click at [372, 126] on div "Create "PA/B544B9"" at bounding box center [585, 124] width 601 height 30
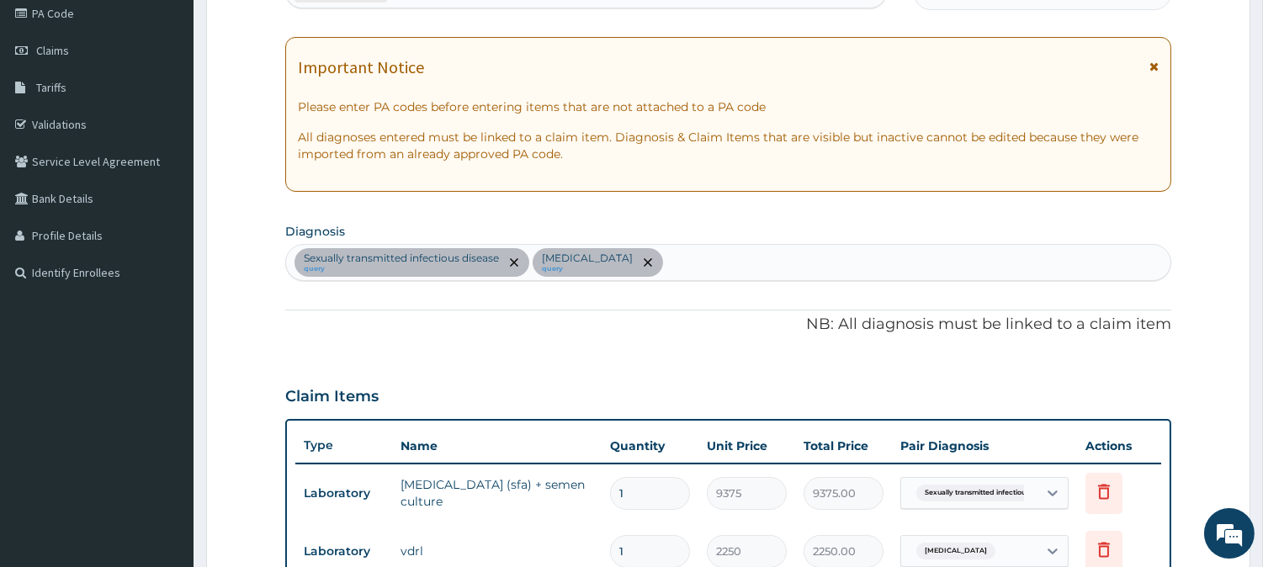
scroll to position [181, 0]
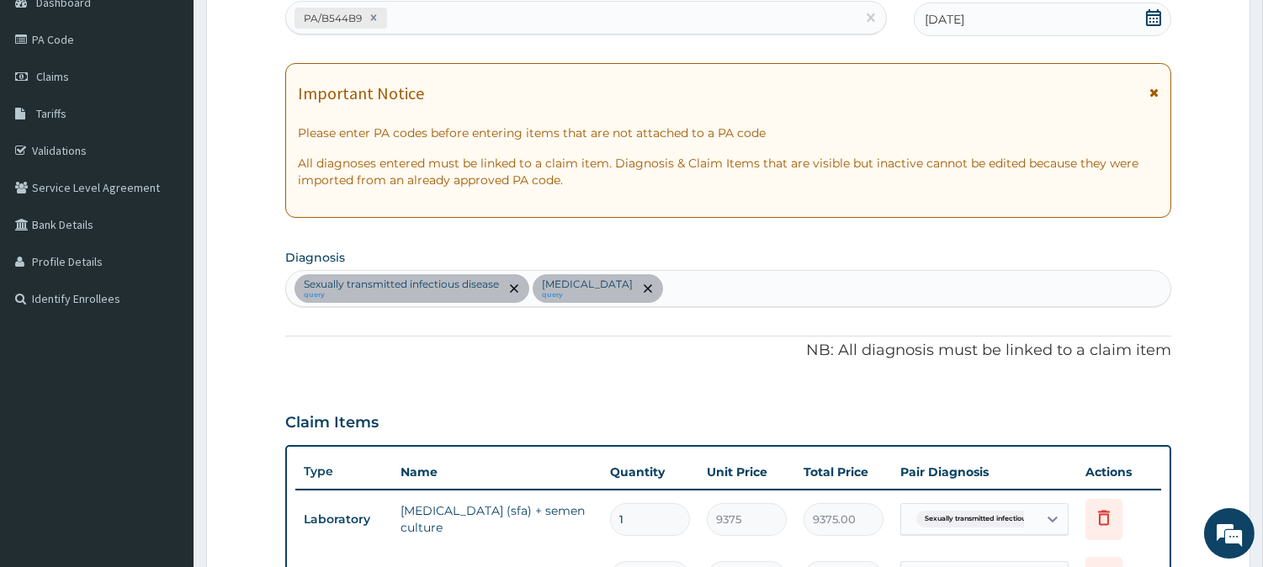
click at [1149, 87] on icon at bounding box center [1153, 93] width 9 height 12
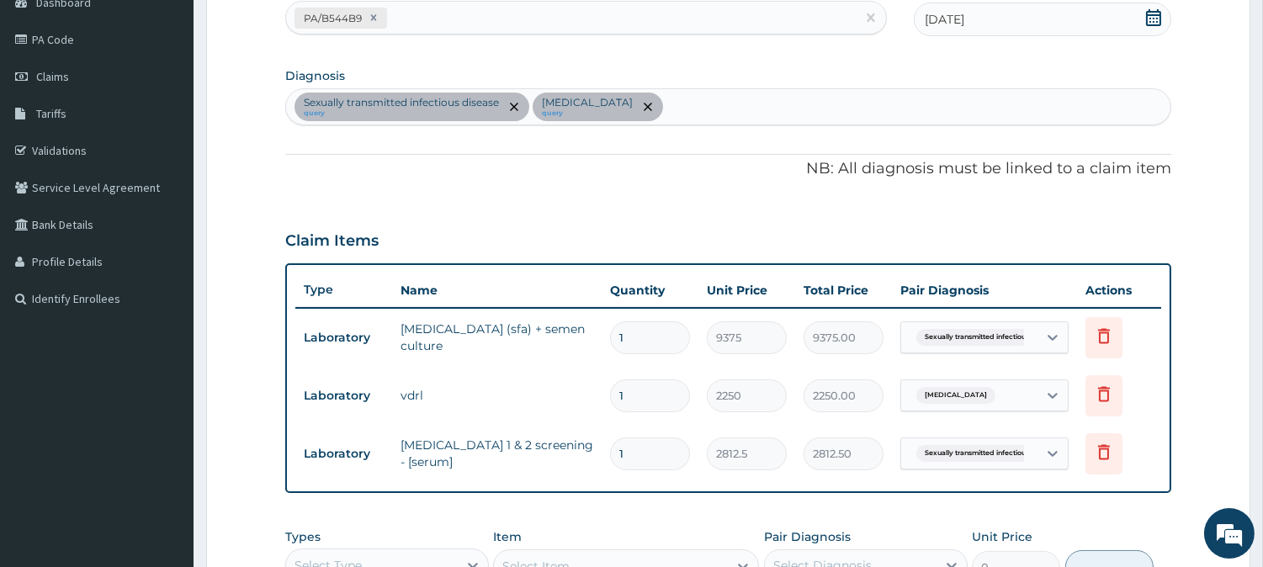
click at [643, 102] on div "Sexually transmitted [MEDICAL_DATA] query [MEDICAL_DATA] query" at bounding box center [728, 106] width 884 height 35
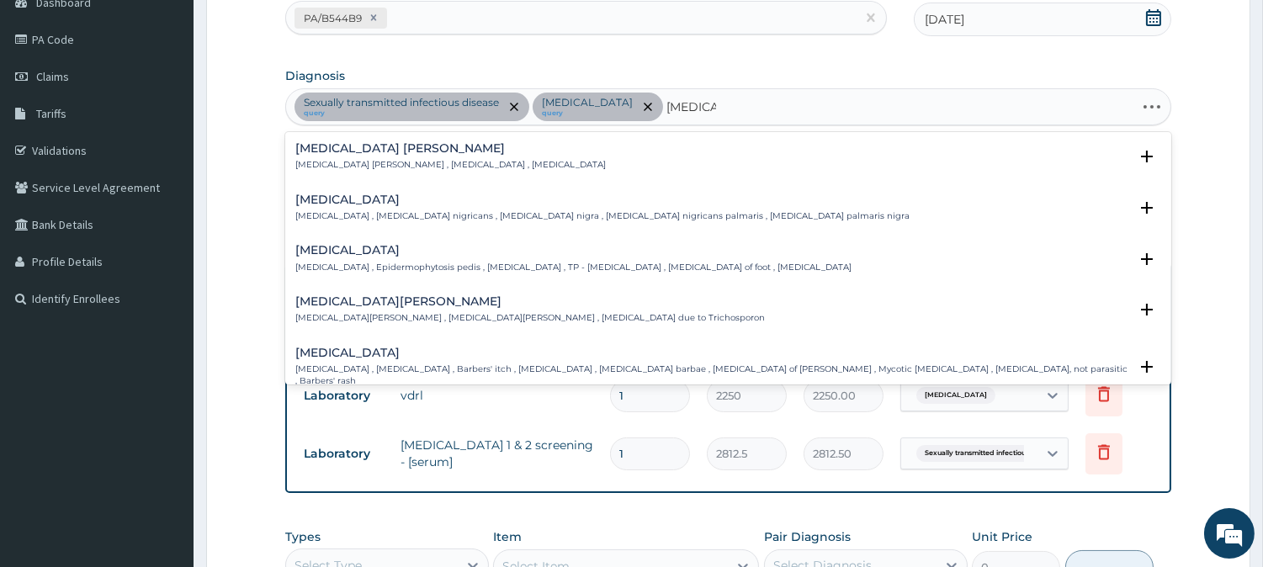
type input "[MEDICAL_DATA] CR"
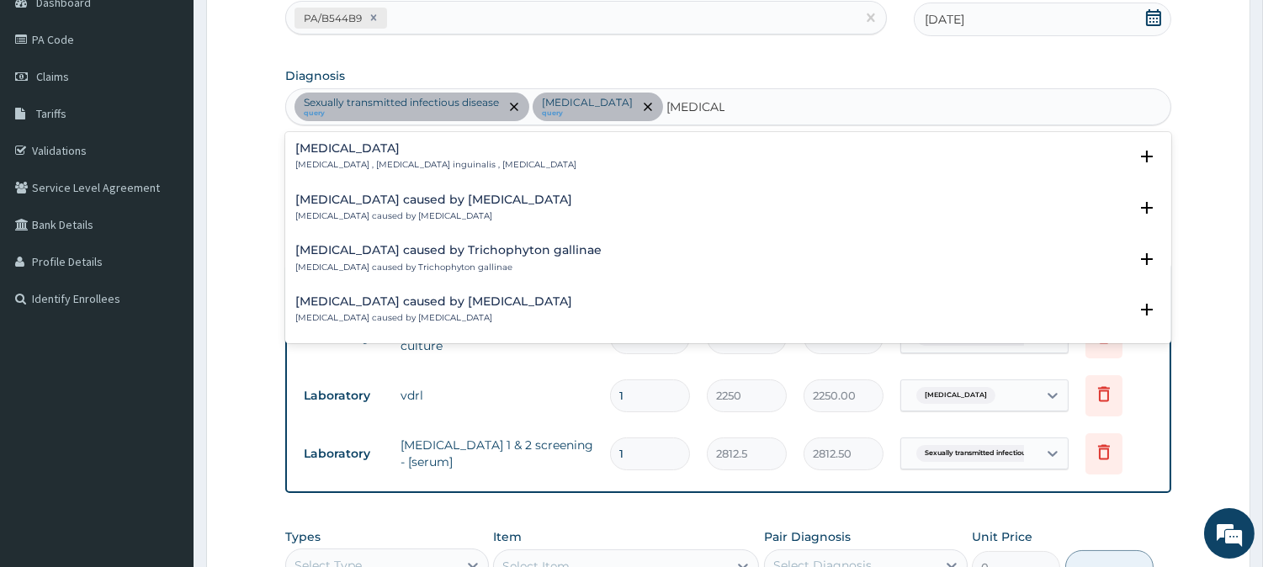
click at [527, 147] on div "[MEDICAL_DATA] [MEDICAL_DATA] , [MEDICAL_DATA] inguinalis , [MEDICAL_DATA]" at bounding box center [728, 156] width 866 height 29
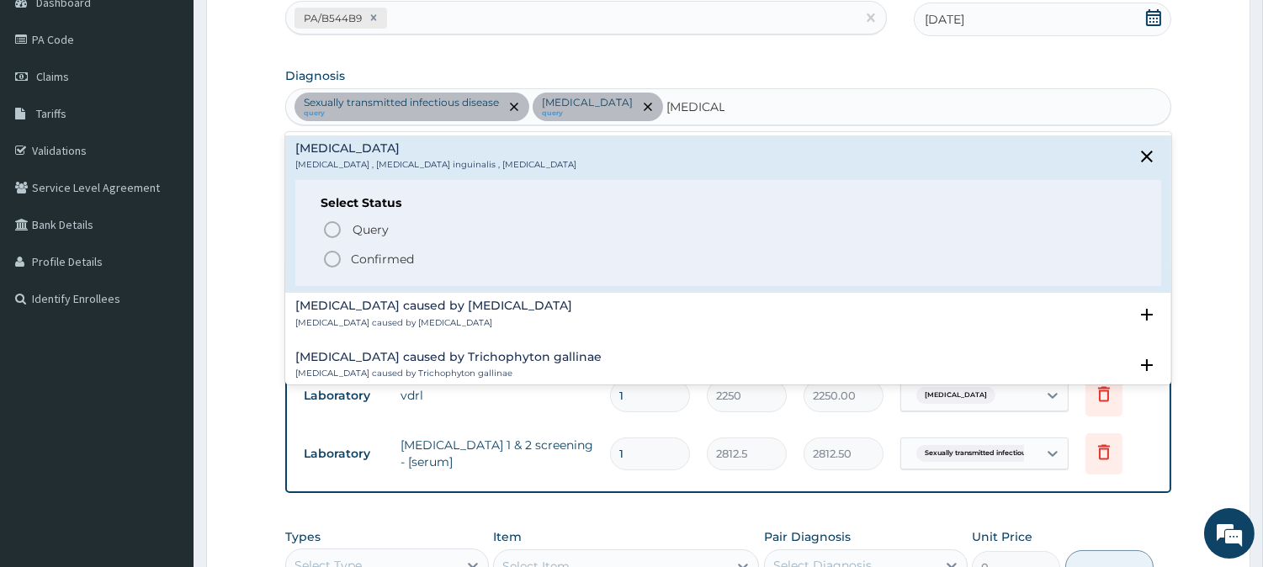
click at [388, 256] on p "Confirmed" at bounding box center [382, 259] width 63 height 17
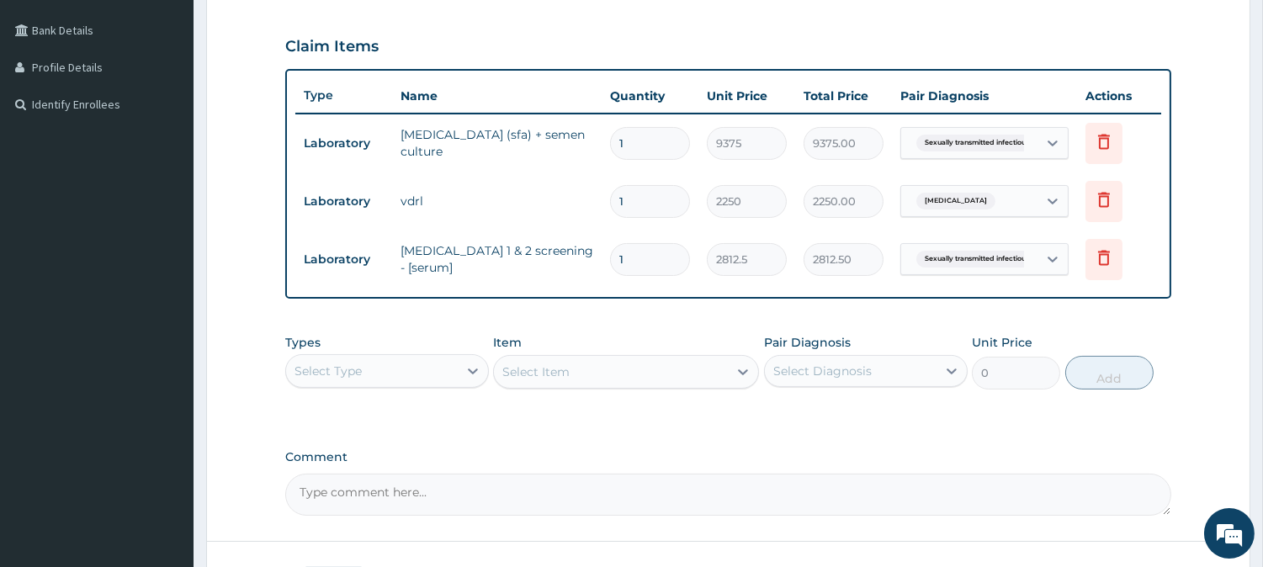
scroll to position [377, 0]
click at [422, 374] on div "Select Type" at bounding box center [372, 369] width 172 height 27
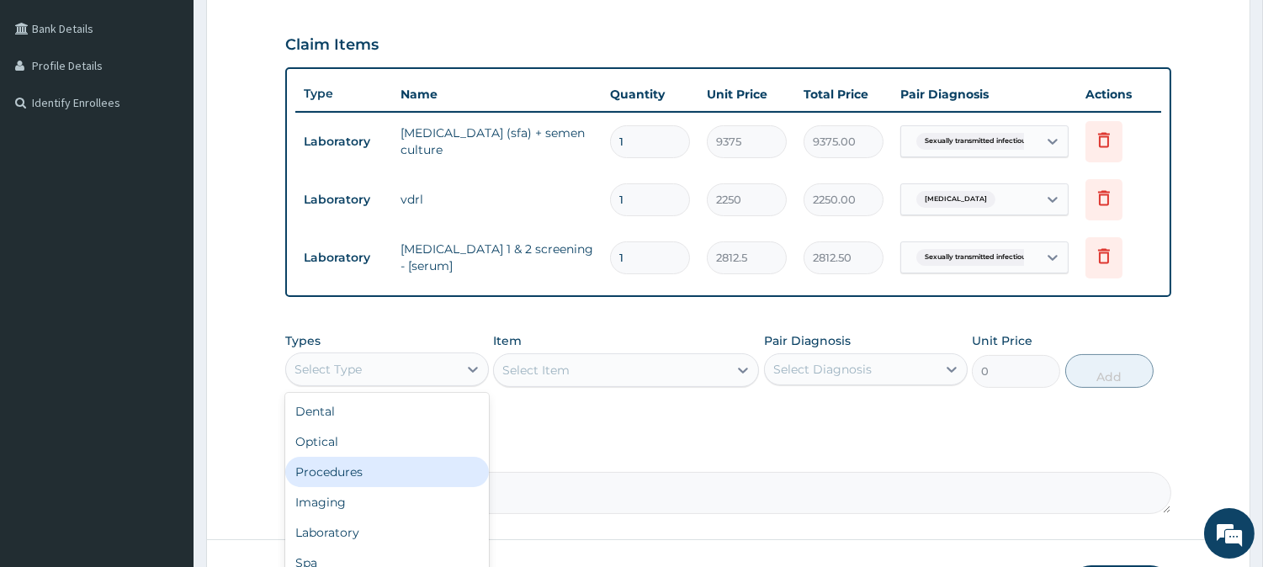
click at [385, 475] on div "Procedures" at bounding box center [387, 472] width 204 height 30
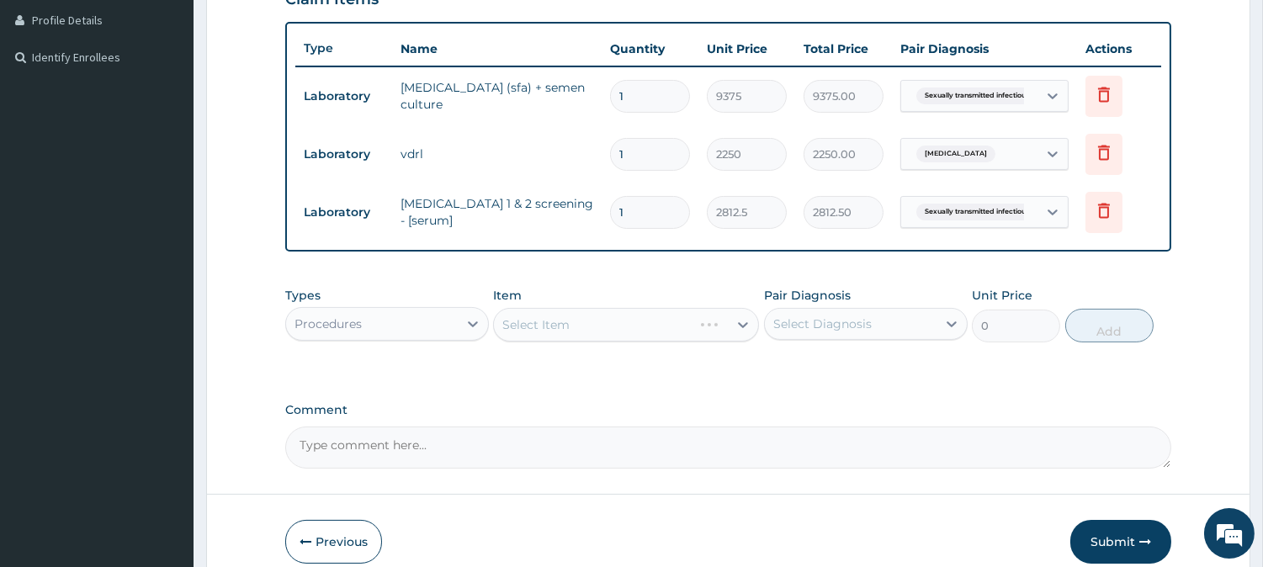
scroll to position [430, 0]
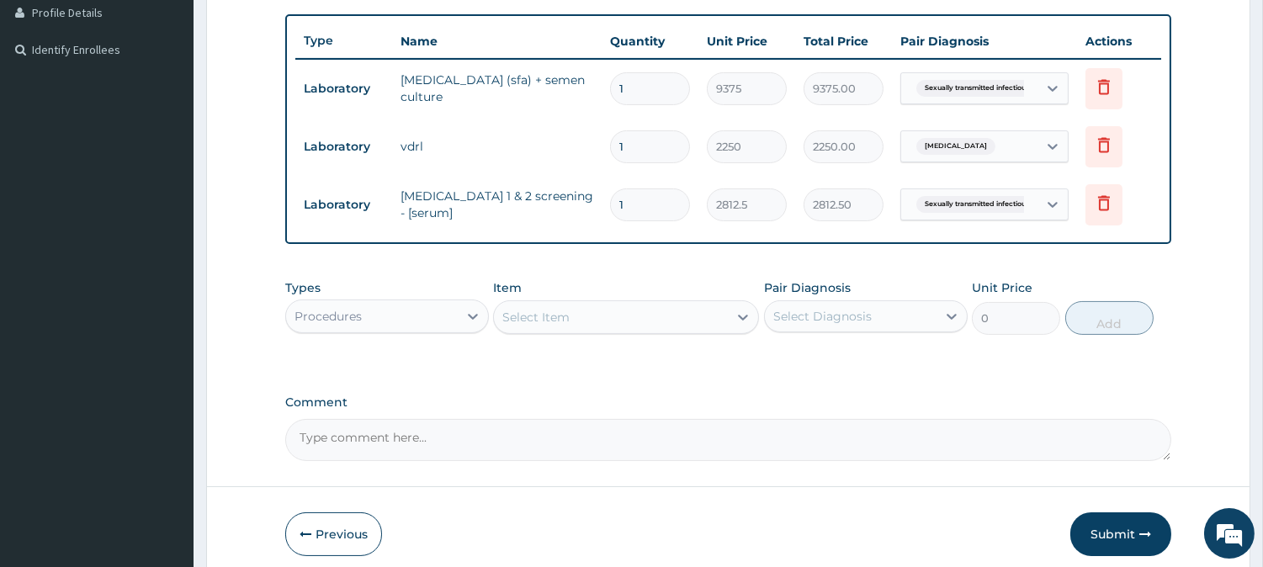
click at [703, 324] on div "Select Item" at bounding box center [611, 317] width 234 height 27
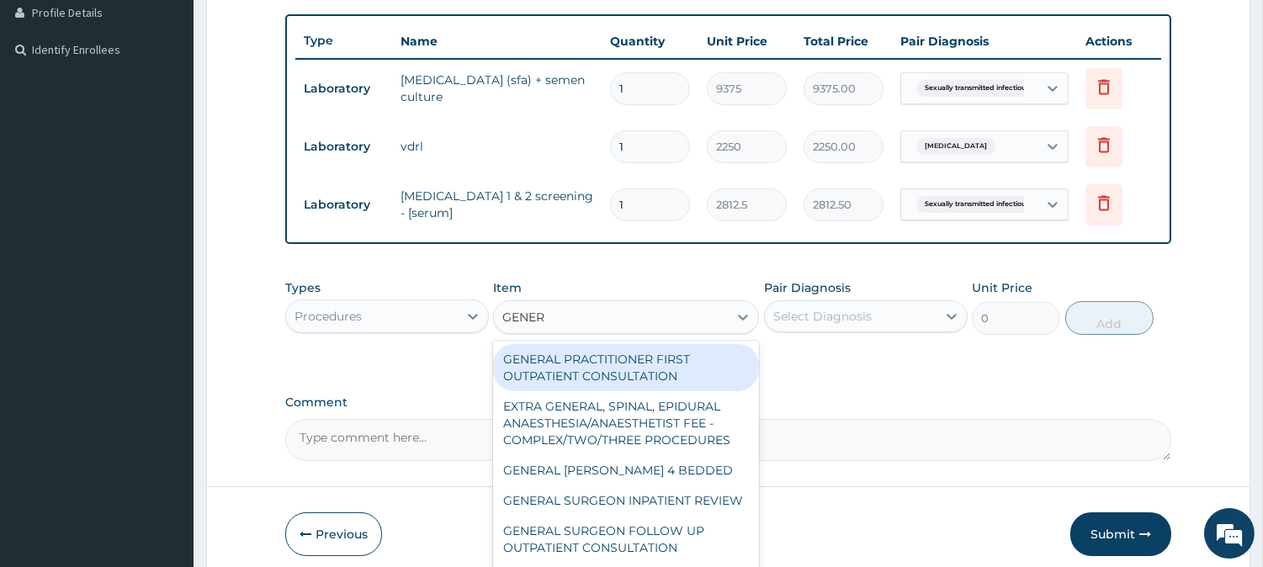
type input "GENERA"
click at [643, 357] on div "GENERAL PRACTITIONER FIRST OUTPATIENT CONSULTATION" at bounding box center [626, 367] width 266 height 47
type input "3750"
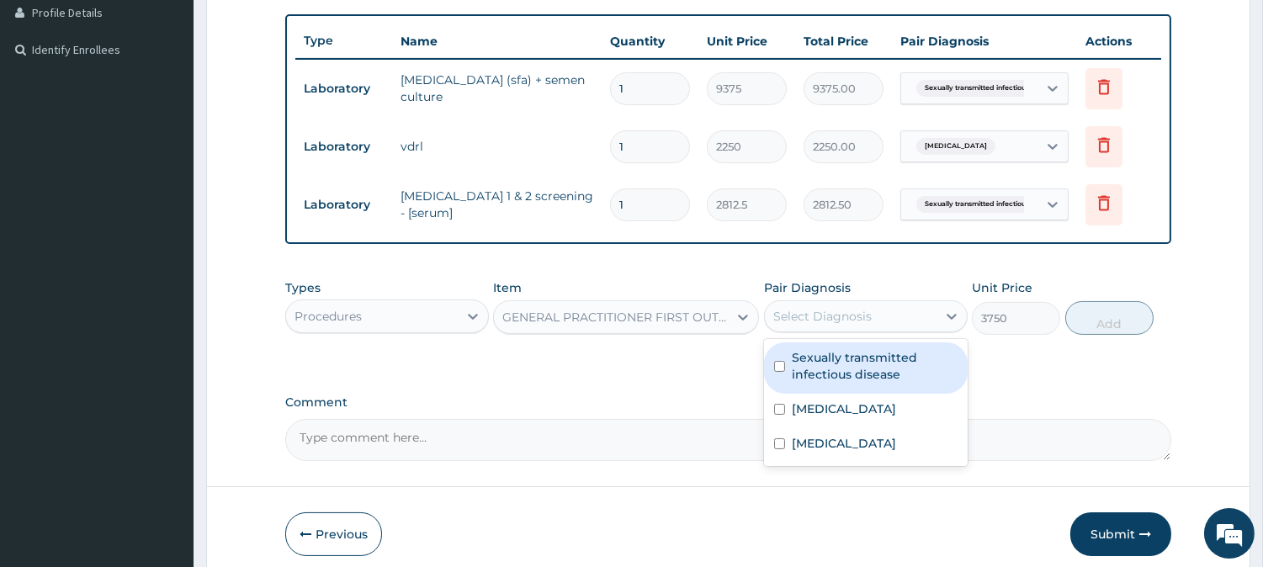
click at [880, 309] on div "Select Diagnosis" at bounding box center [851, 316] width 172 height 27
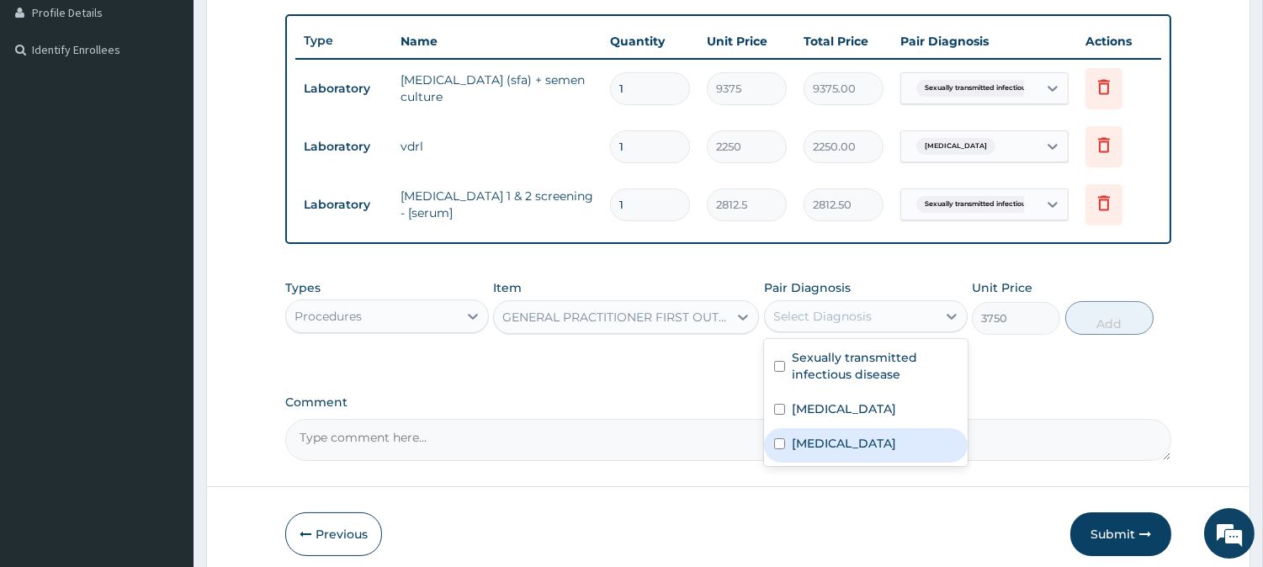
click at [854, 442] on label "[MEDICAL_DATA]" at bounding box center [843, 443] width 104 height 17
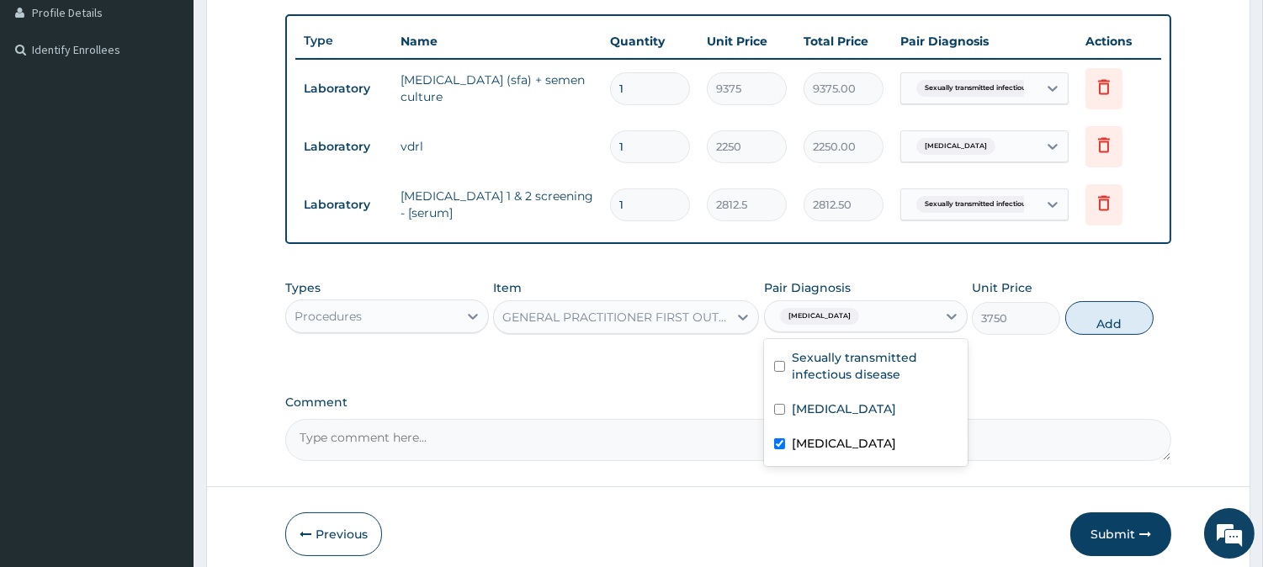
checkbox input "true"
click at [1122, 314] on button "Add" at bounding box center [1109, 318] width 88 height 34
type input "0"
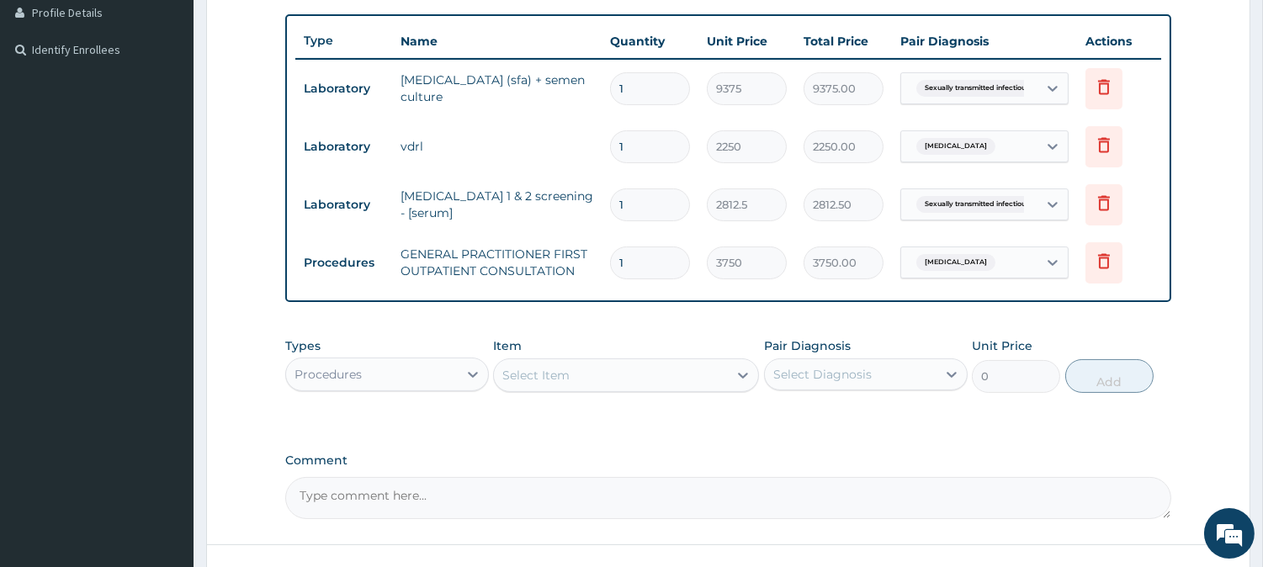
click at [606, 371] on div "Select Item" at bounding box center [611, 375] width 234 height 27
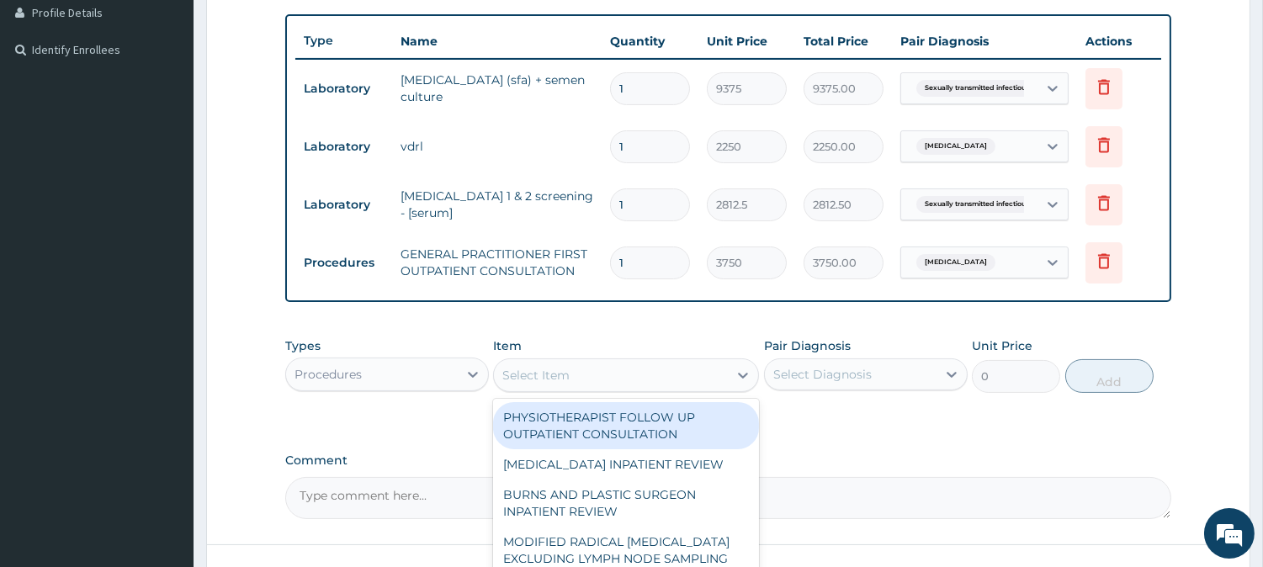
click at [417, 373] on div "Procedures" at bounding box center [372, 374] width 172 height 27
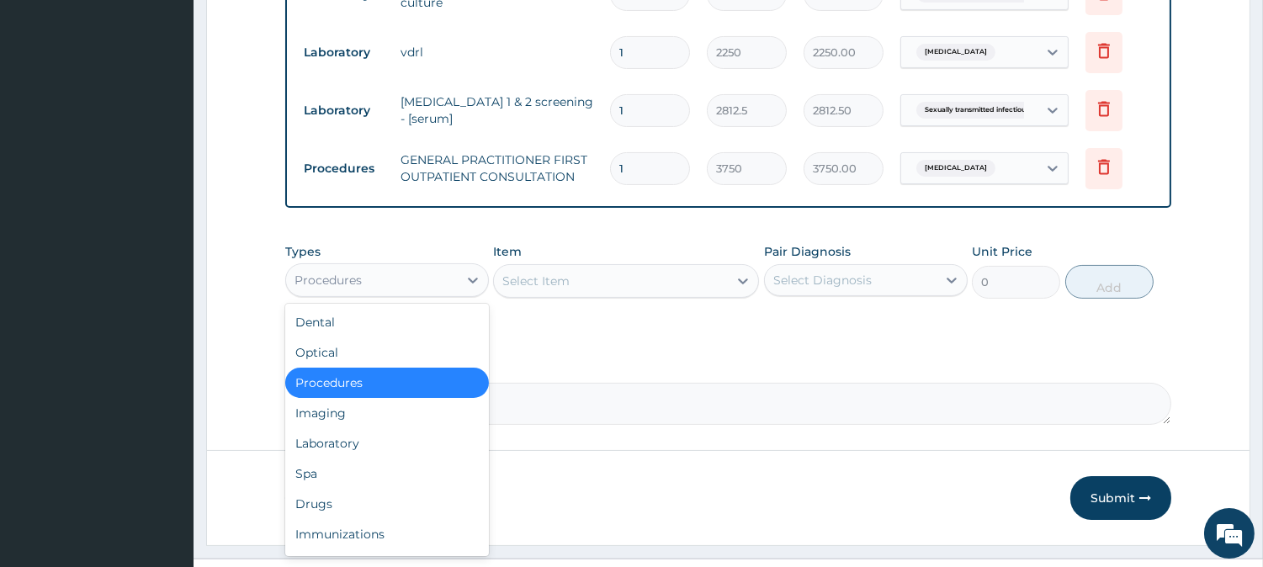
scroll to position [558, 0]
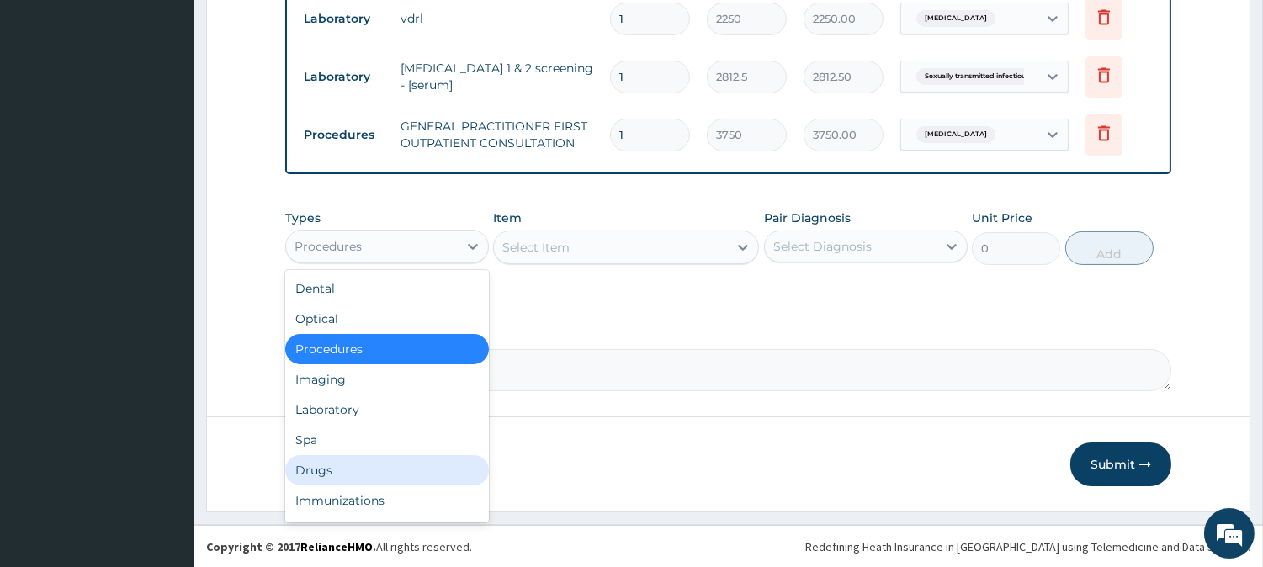
click at [364, 471] on div "Drugs" at bounding box center [387, 470] width 204 height 30
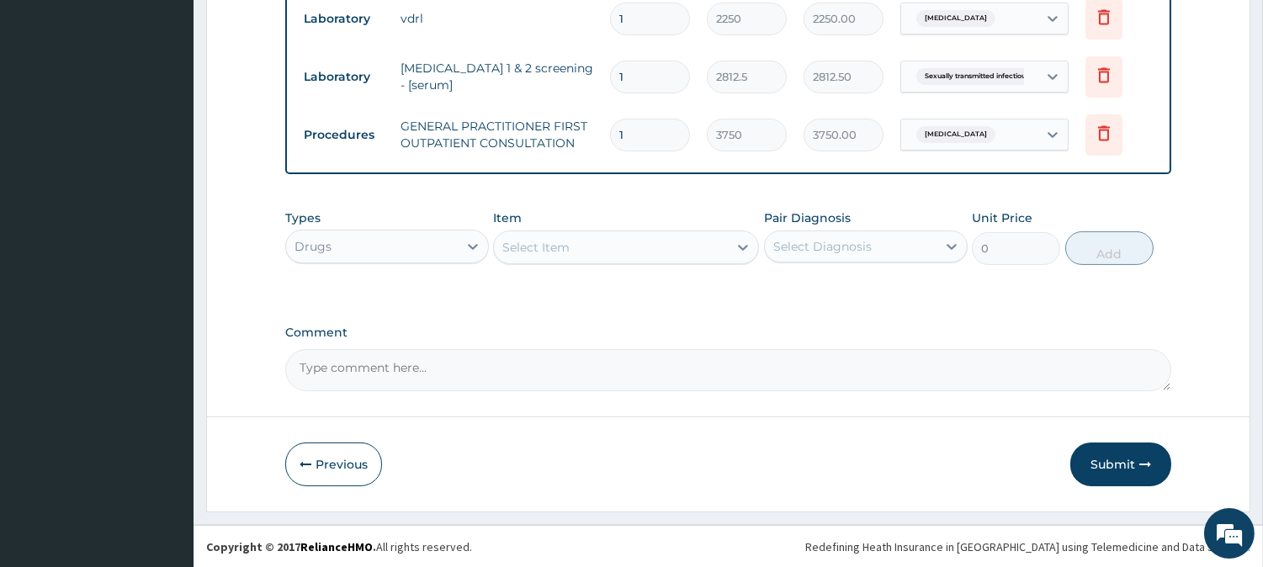
click at [585, 244] on div "Select Item" at bounding box center [611, 247] width 234 height 27
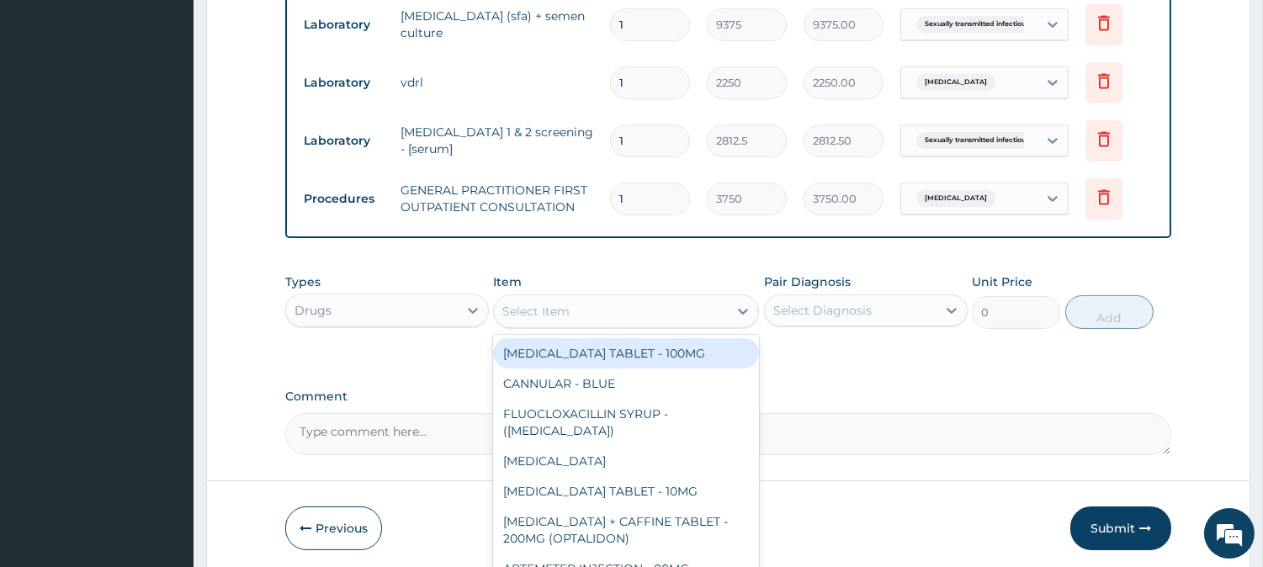
scroll to position [500, 0]
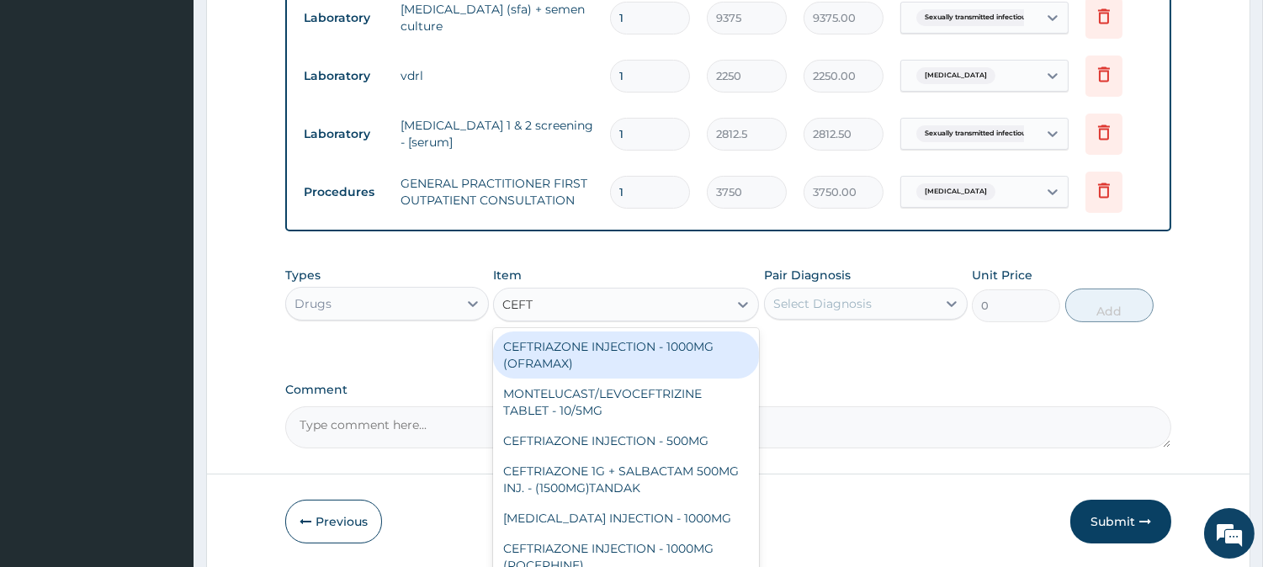
type input "CEFTR"
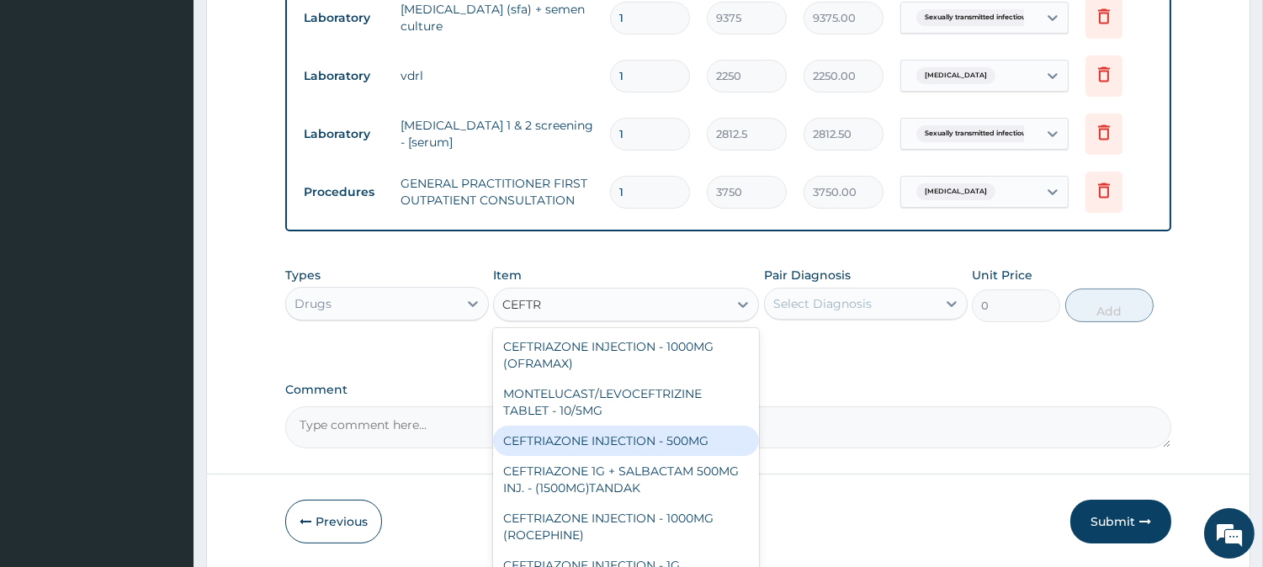
scroll to position [3, 0]
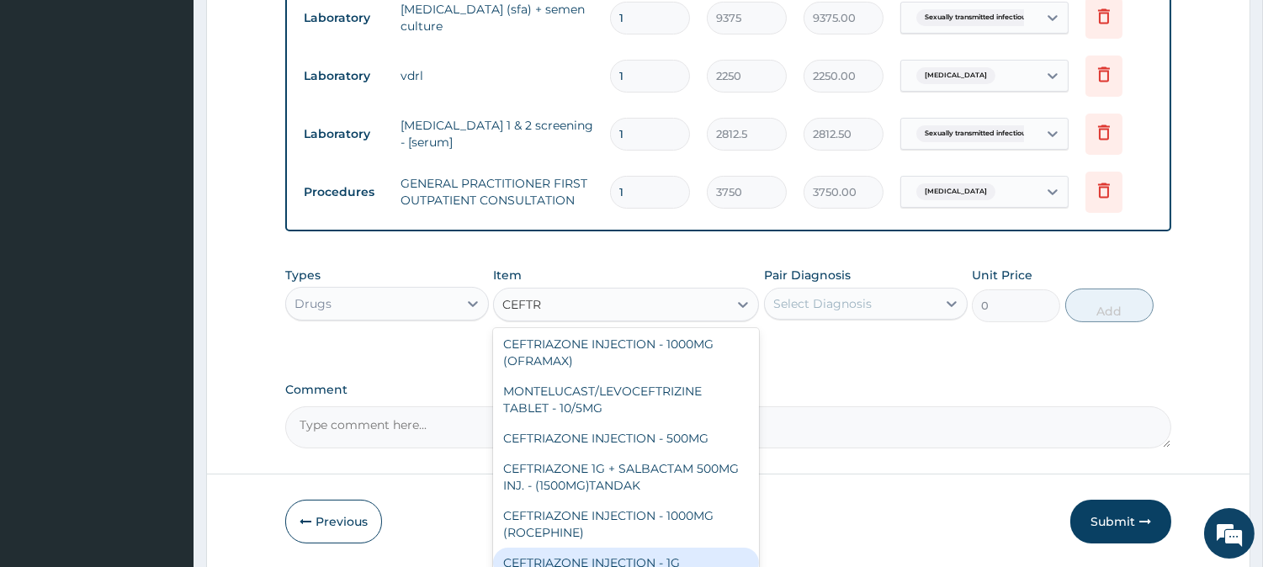
click at [643, 559] on div "CEFTRIAZONE INJECTION - 1G" at bounding box center [626, 563] width 266 height 30
type input "1652"
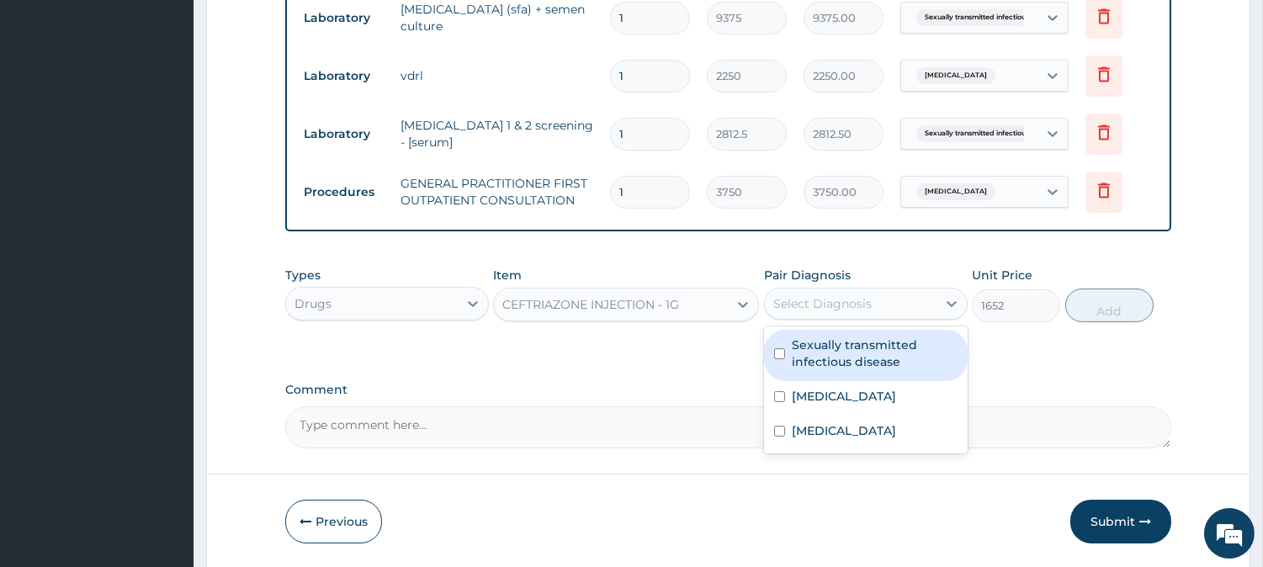
click at [920, 303] on div "Select Diagnosis" at bounding box center [851, 303] width 172 height 27
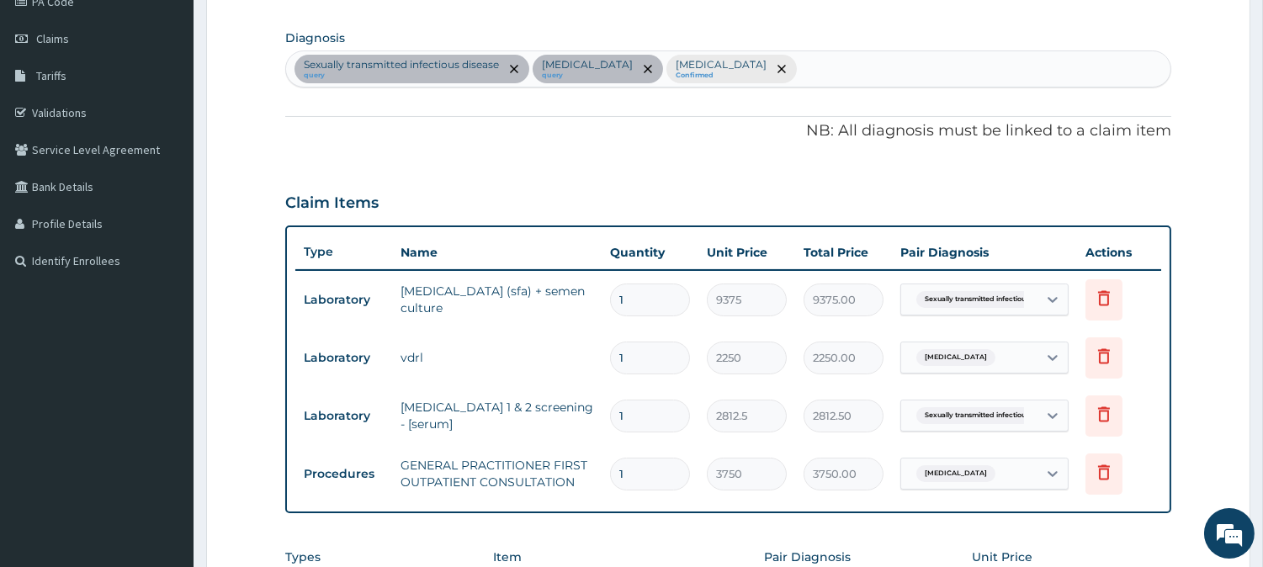
scroll to position [189, 0]
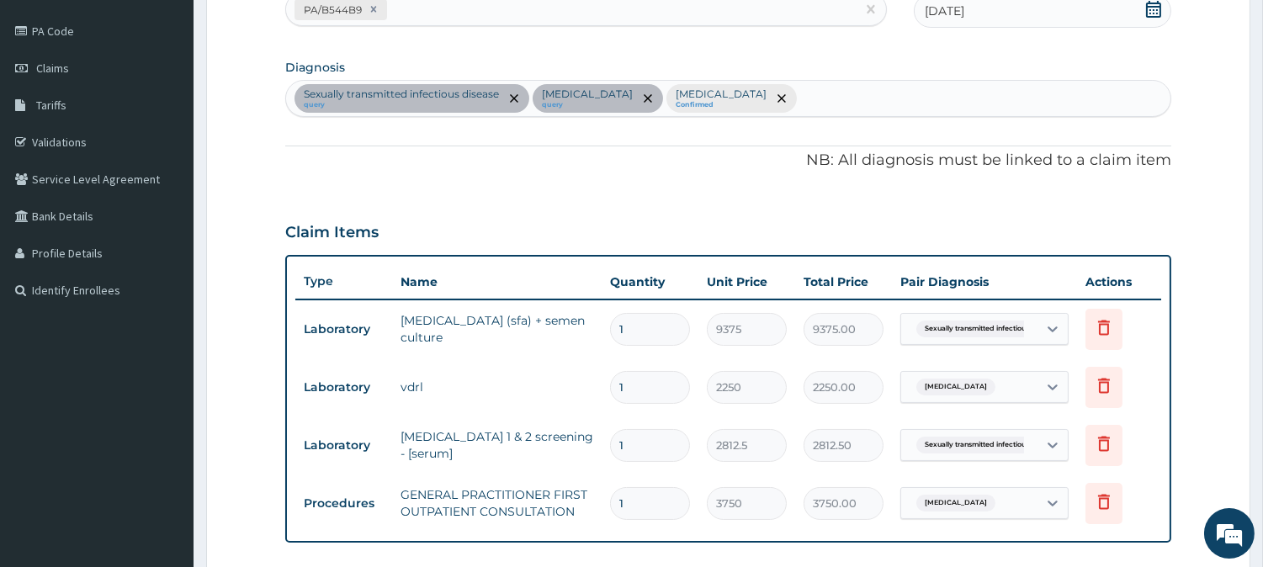
click at [778, 94] on div "Sexually transmitted infectious disease query Syphilis query Tinea cruris Confi…" at bounding box center [728, 98] width 884 height 35
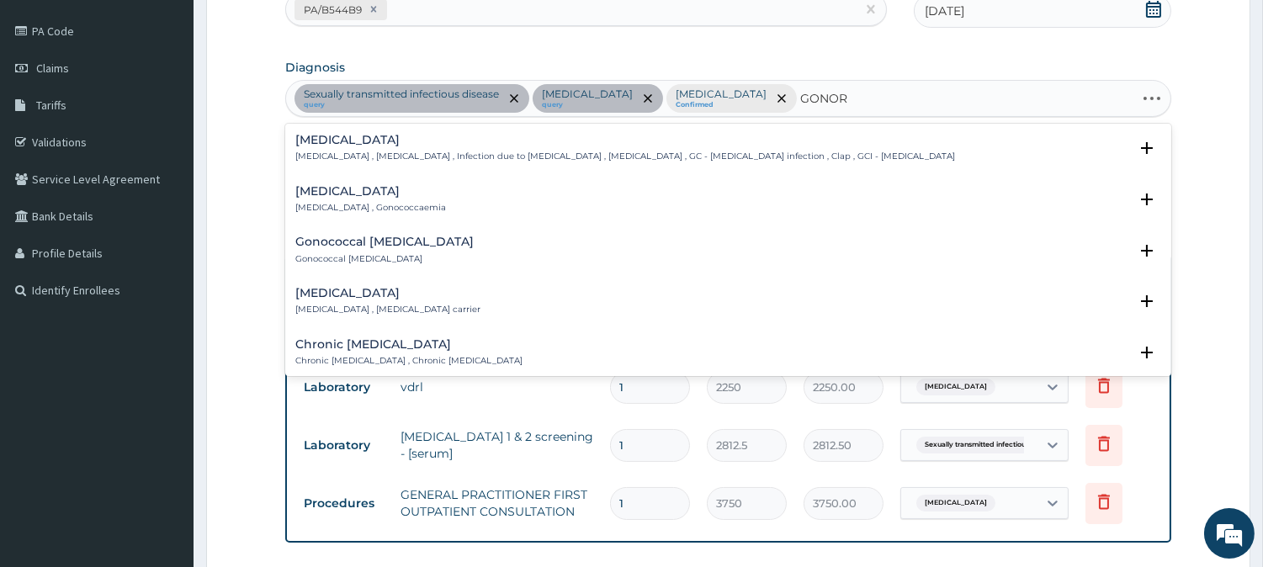
type input "GONORR"
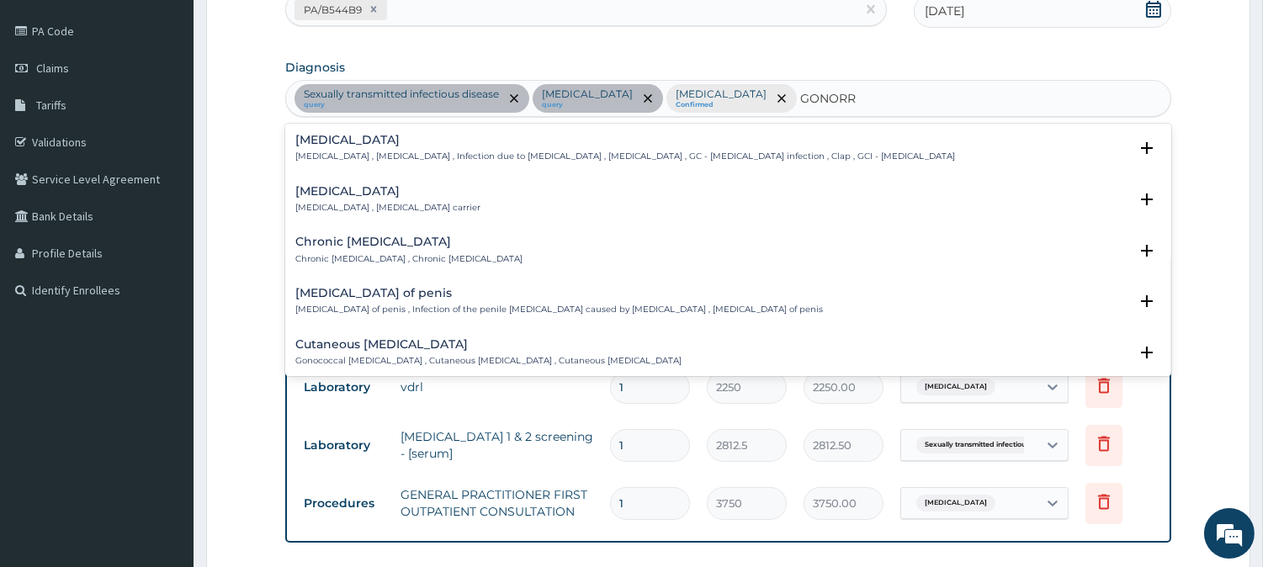
click at [436, 152] on p "Gonorrhea , Gonococcal infection , Infection due to Neisseria gonorrhoeae , Gon…" at bounding box center [624, 157] width 659 height 12
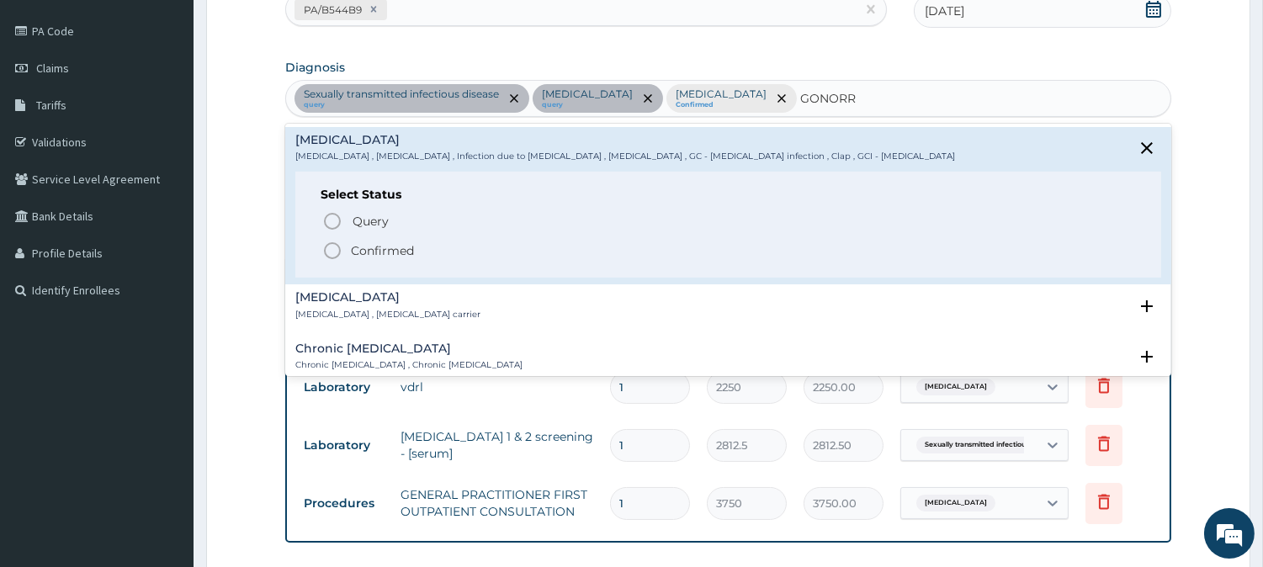
click at [407, 253] on p "Confirmed" at bounding box center [382, 250] width 63 height 17
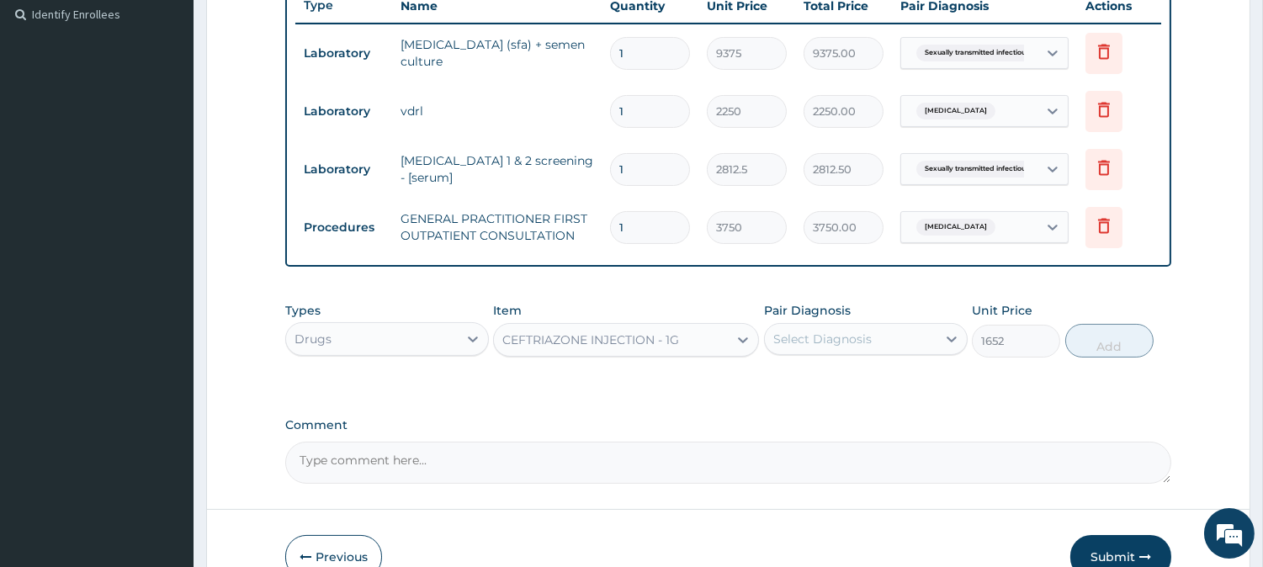
scroll to position [486, 0]
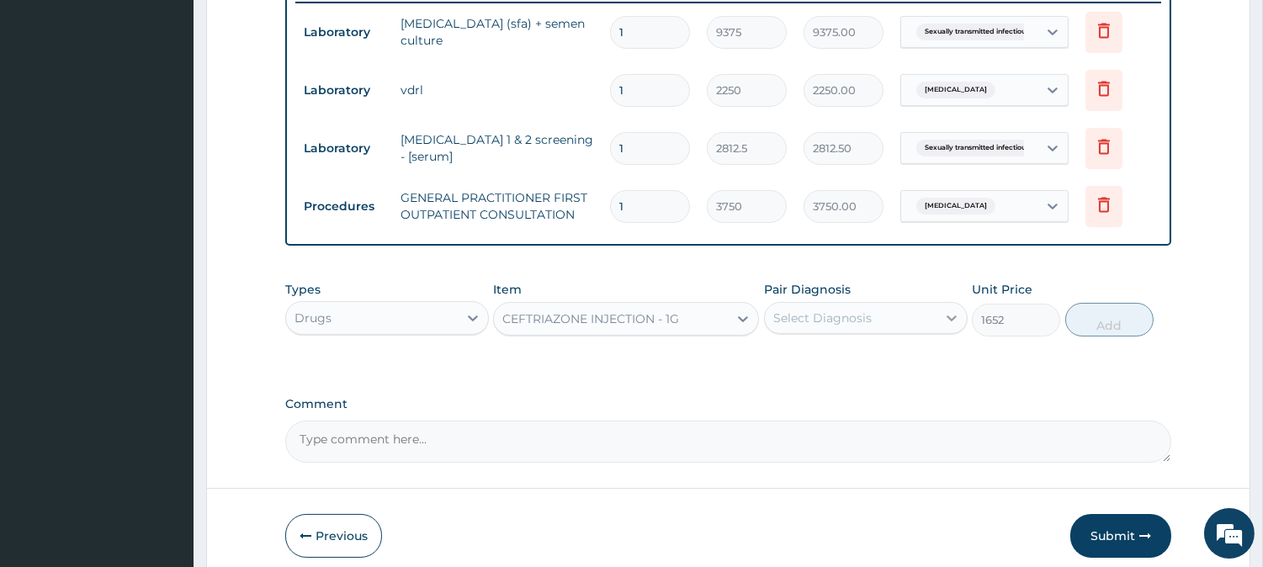
click at [945, 312] on icon at bounding box center [951, 318] width 17 height 17
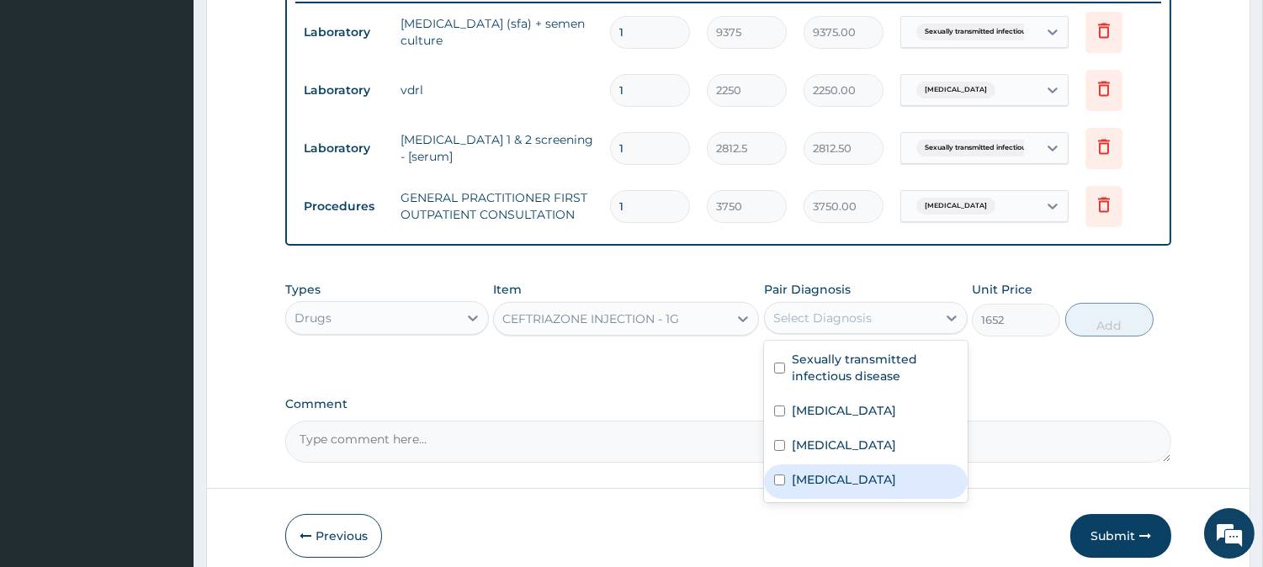
click at [865, 478] on div "Gonorrhea" at bounding box center [866, 481] width 204 height 34
checkbox input "true"
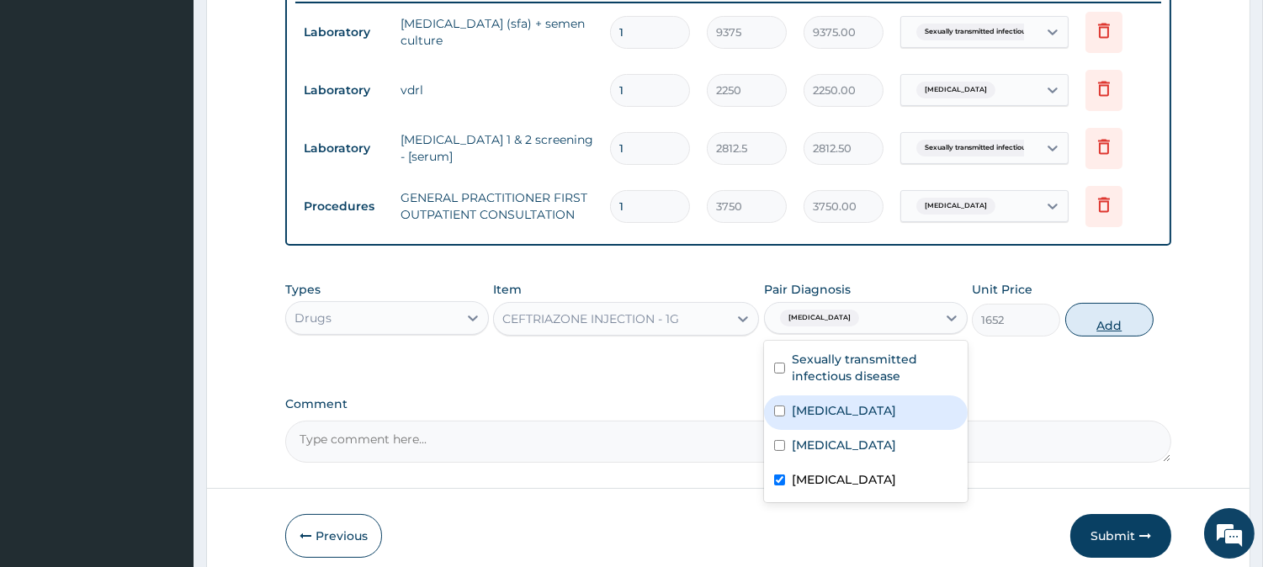
click at [1105, 315] on button "Add" at bounding box center [1109, 320] width 88 height 34
type input "0"
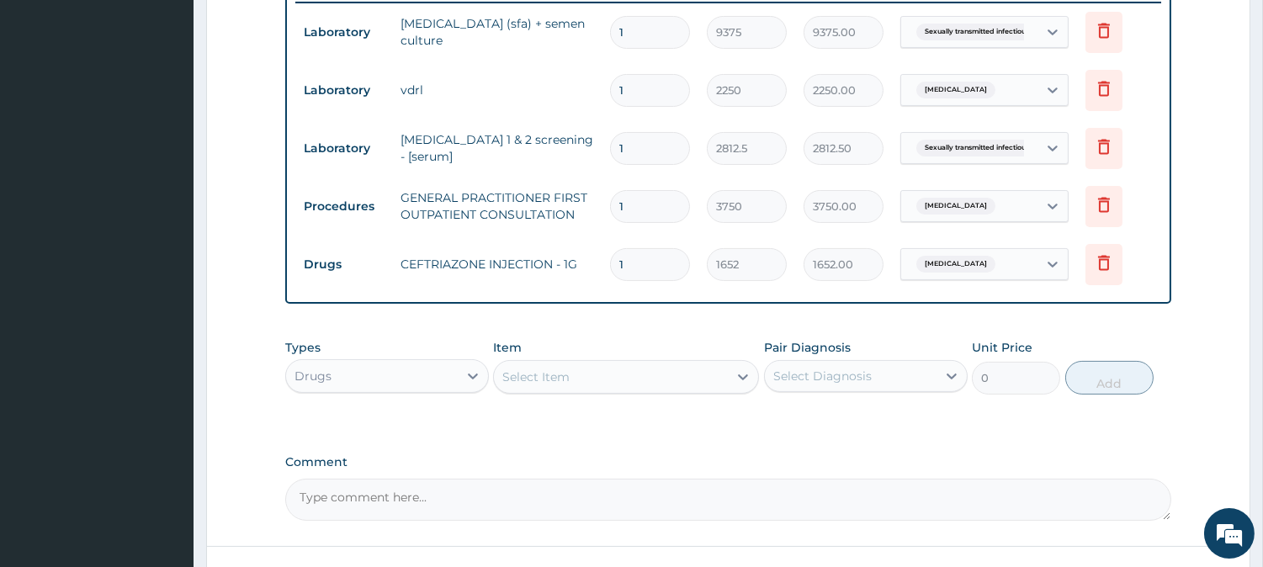
click at [553, 368] on div "Select Item" at bounding box center [535, 376] width 67 height 17
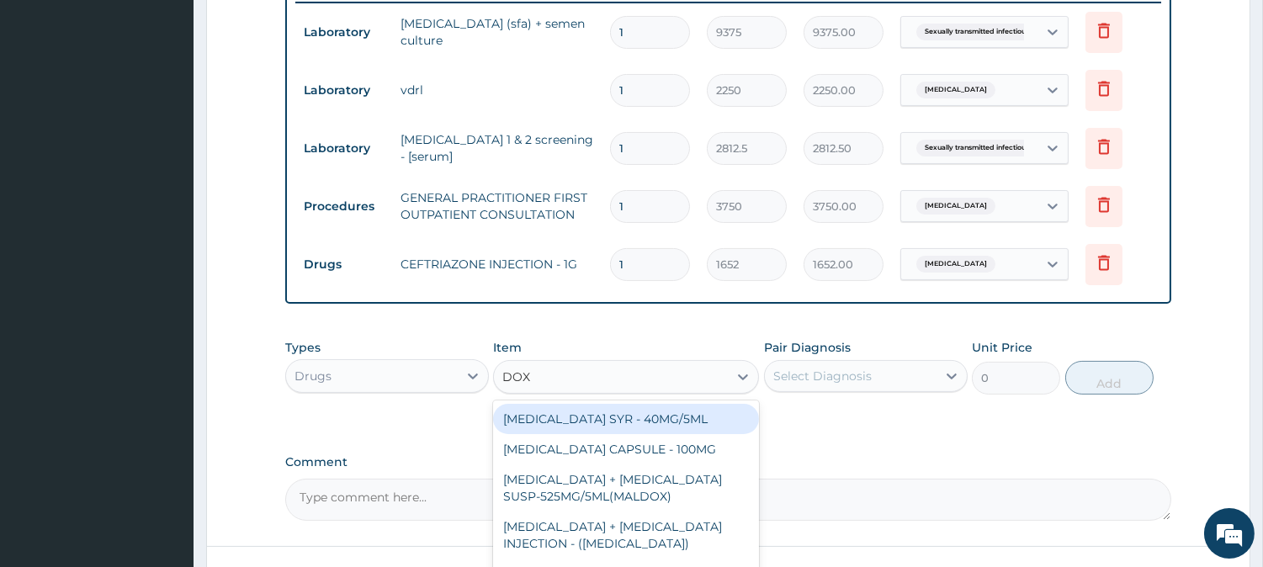
type input "DOXY"
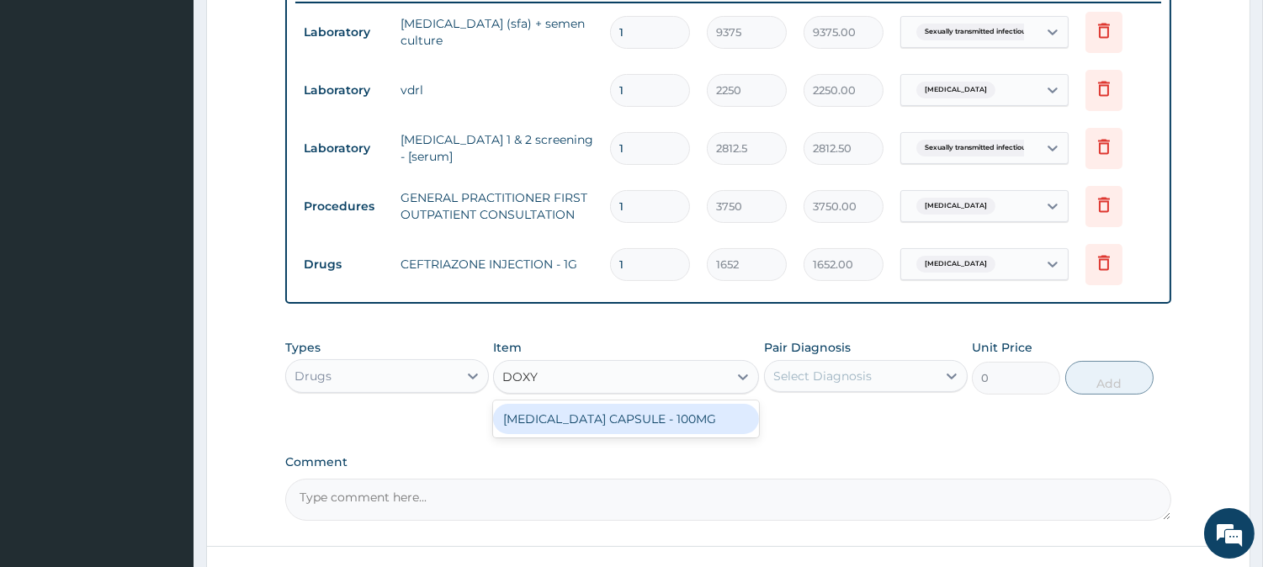
click at [569, 413] on div "[MEDICAL_DATA] CAPSULE - 100MG" at bounding box center [626, 419] width 266 height 30
type input "64.39999999999999"
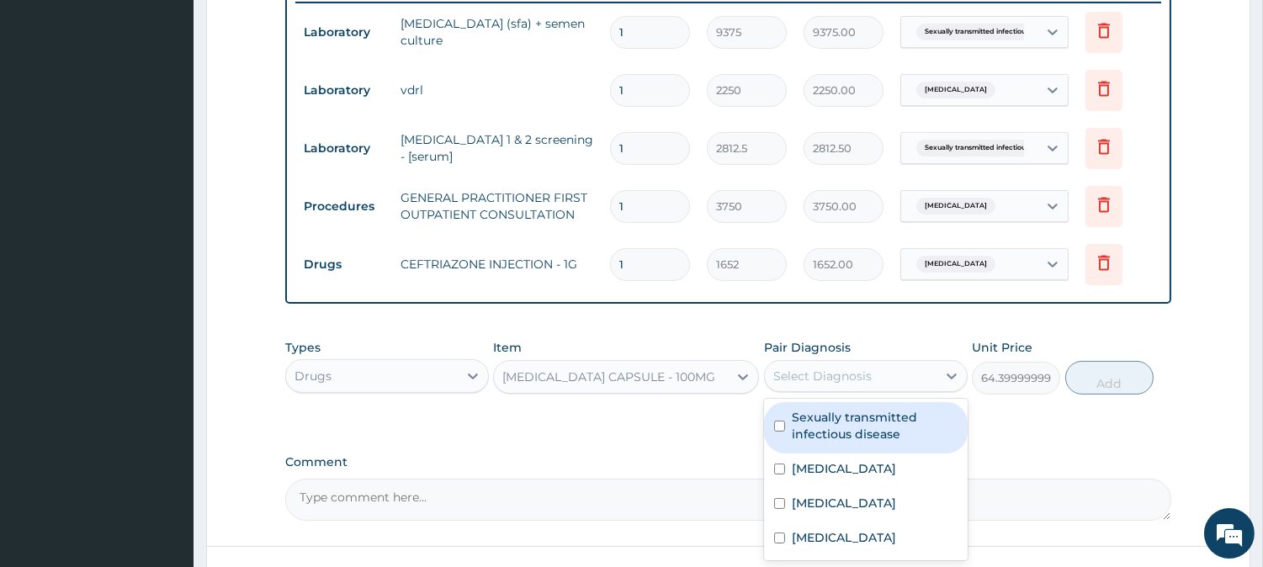
click at [788, 377] on div "Select Diagnosis" at bounding box center [822, 376] width 98 height 17
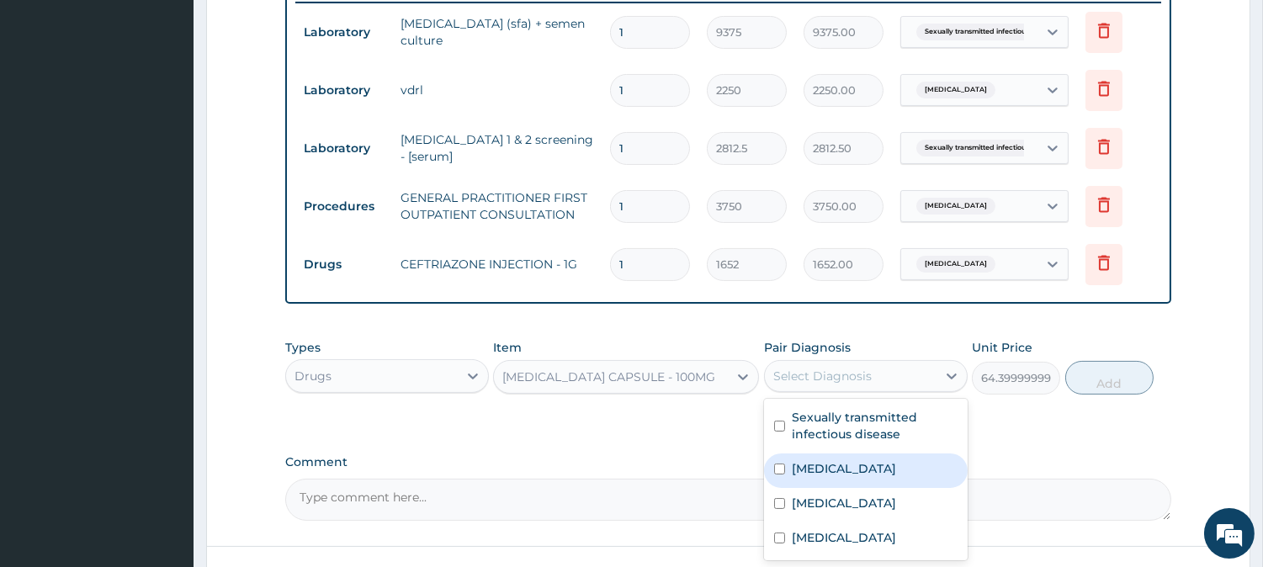
click at [816, 463] on label "Syphilis" at bounding box center [843, 468] width 104 height 17
checkbox input "true"
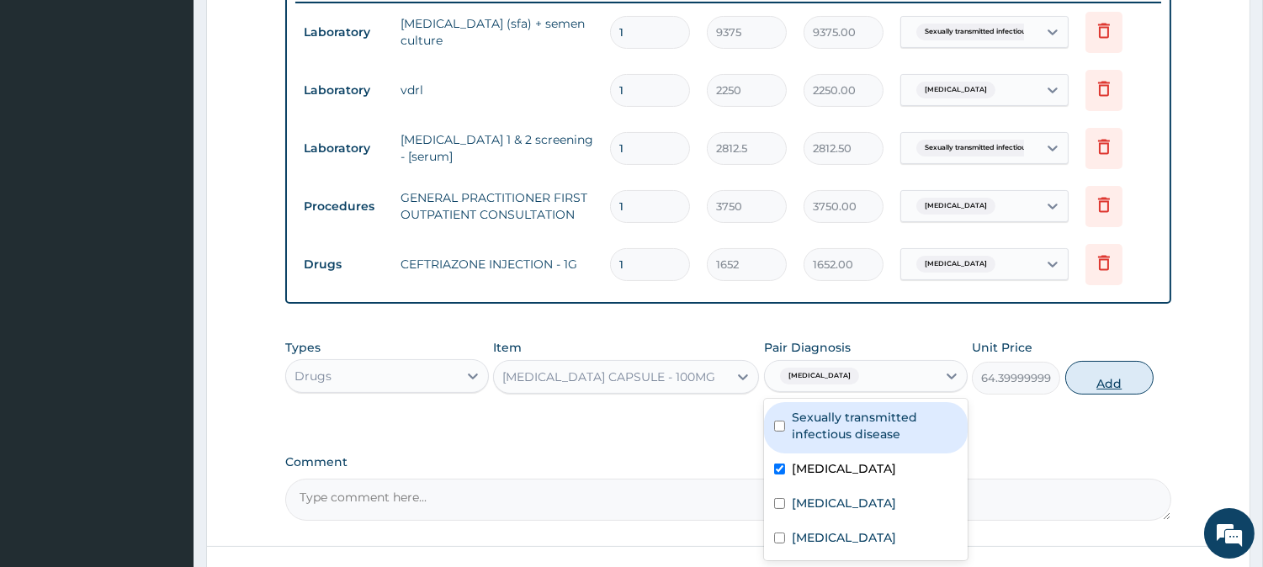
click at [1093, 376] on button "Add" at bounding box center [1109, 378] width 88 height 34
type input "0"
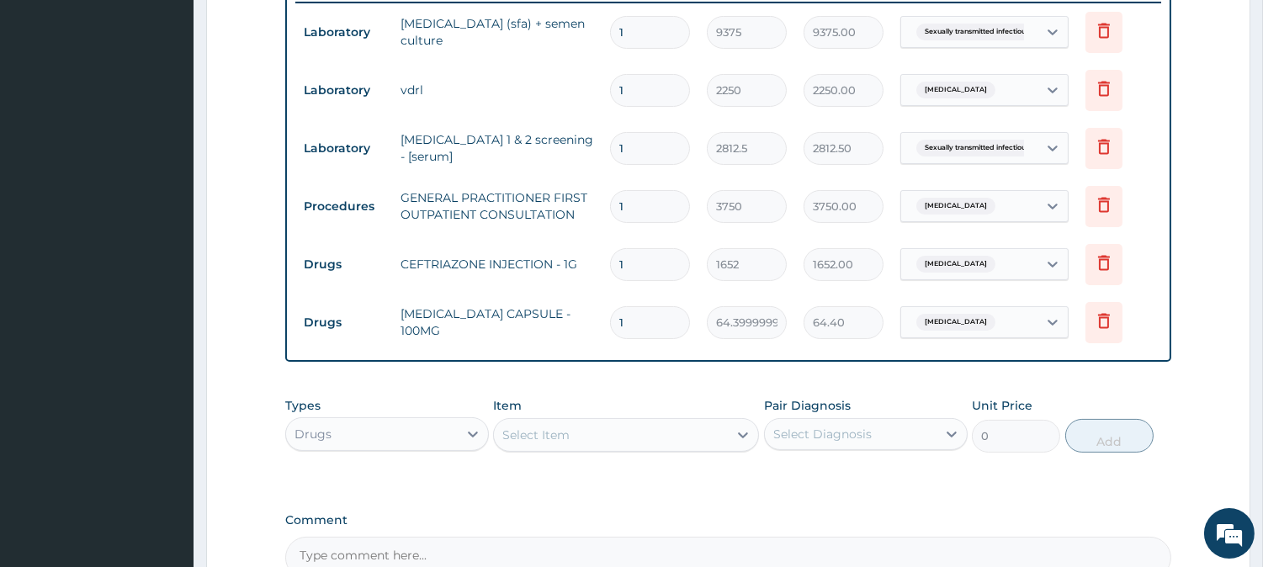
click at [639, 329] on input "1" at bounding box center [650, 322] width 80 height 33
type input "14"
type input "901.60"
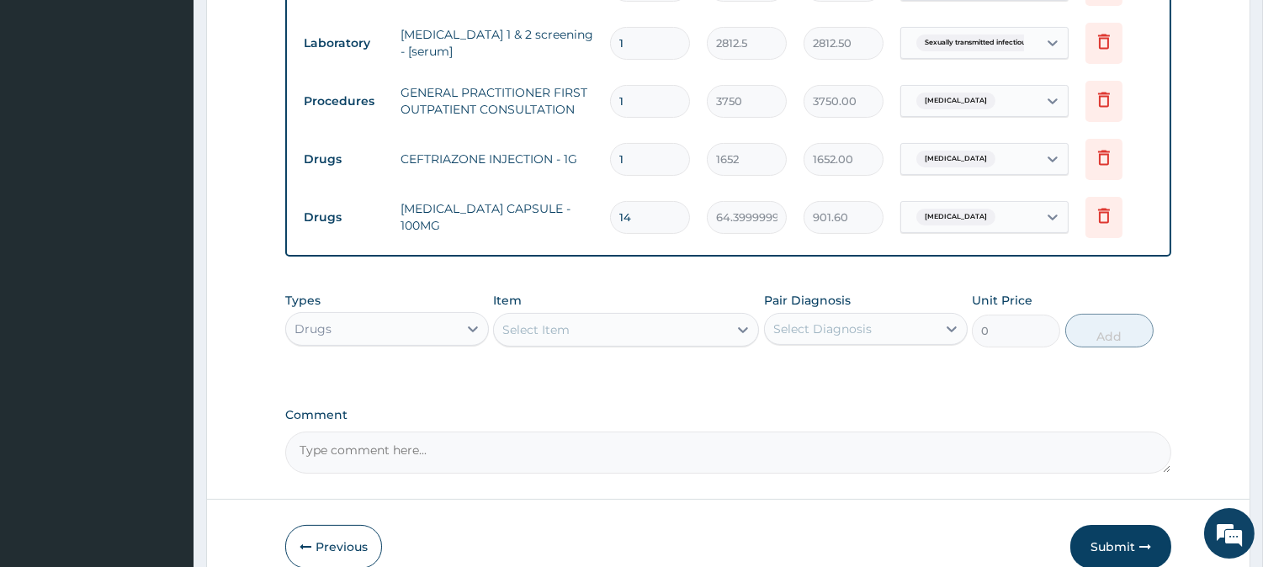
scroll to position [596, 0]
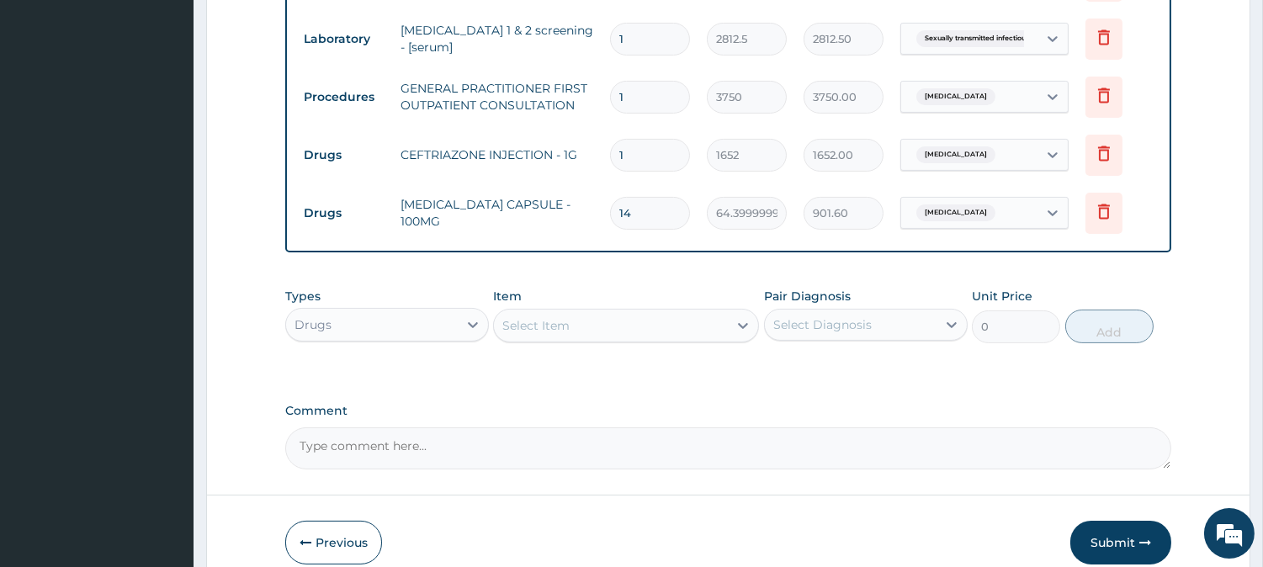
type input "14"
click at [651, 315] on div "Select Item" at bounding box center [611, 325] width 234 height 27
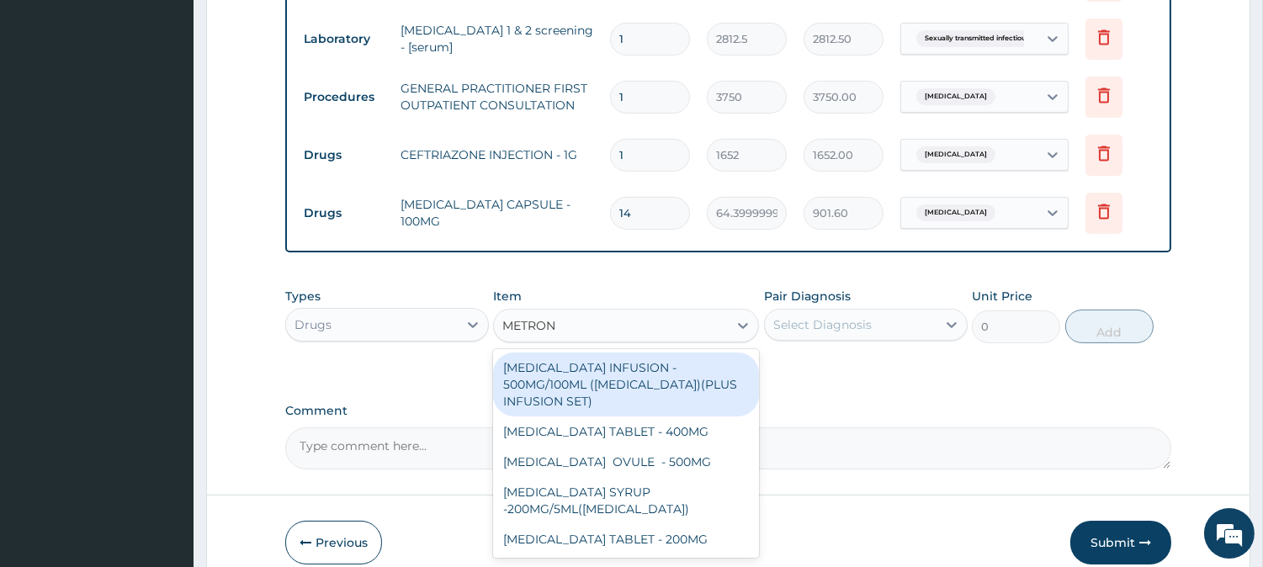
type input "METRONI"
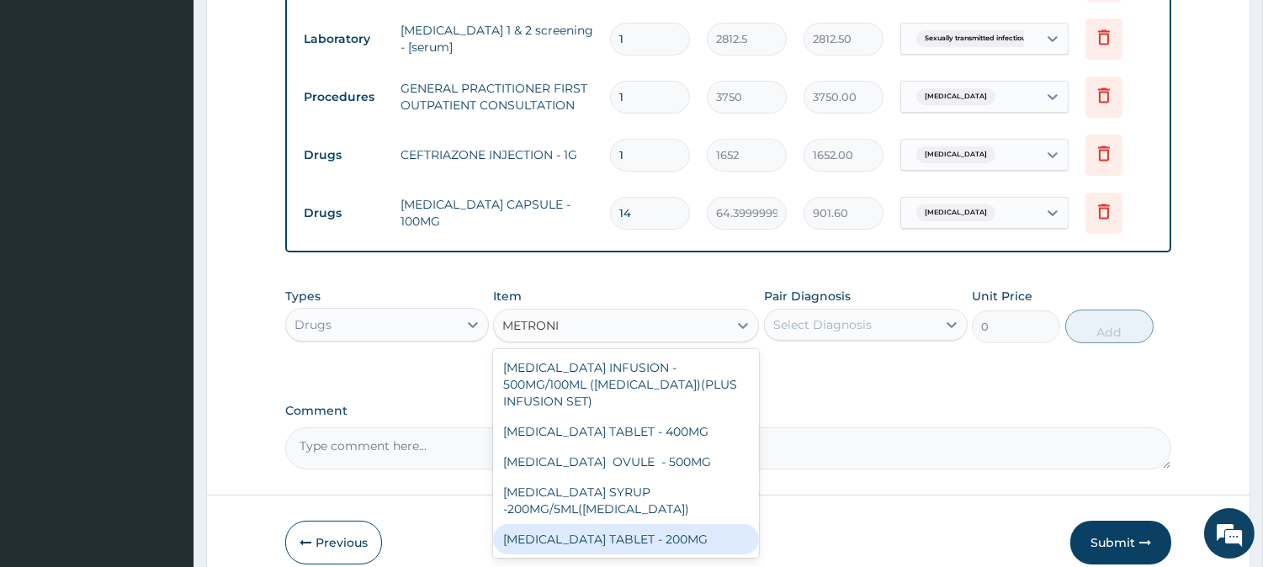
click at [662, 534] on div "[MEDICAL_DATA] TABLET - 200MG" at bounding box center [626, 539] width 266 height 30
type input "28"
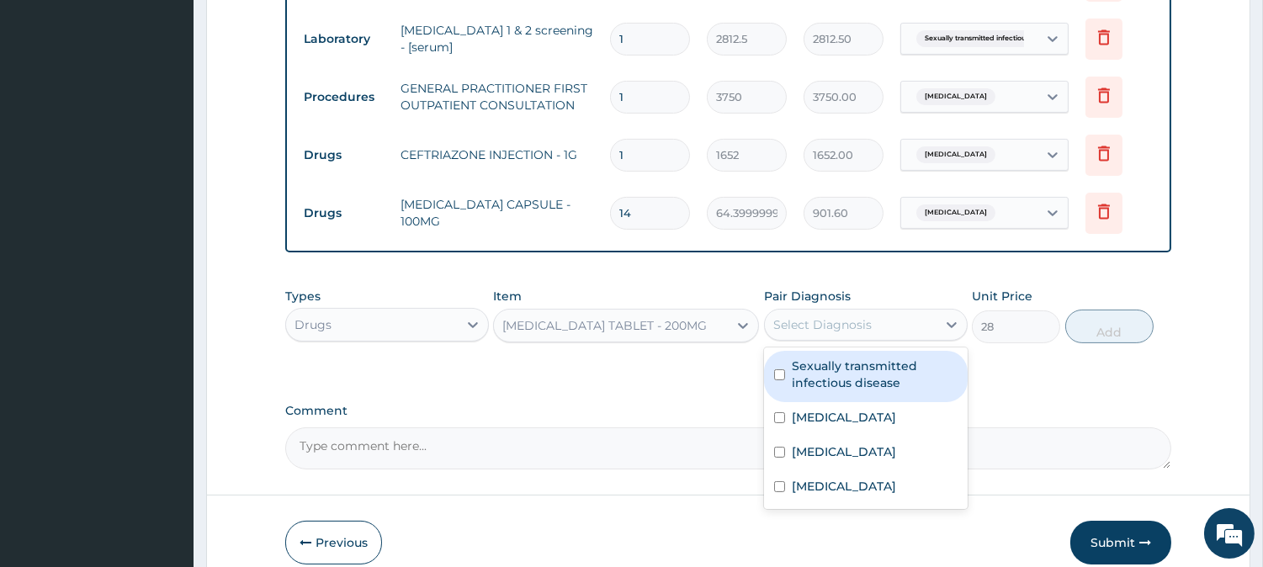
click at [830, 316] on div "Select Diagnosis" at bounding box center [822, 324] width 98 height 17
click at [839, 363] on label "Sexually transmitted infectious disease" at bounding box center [874, 374] width 166 height 34
checkbox input "true"
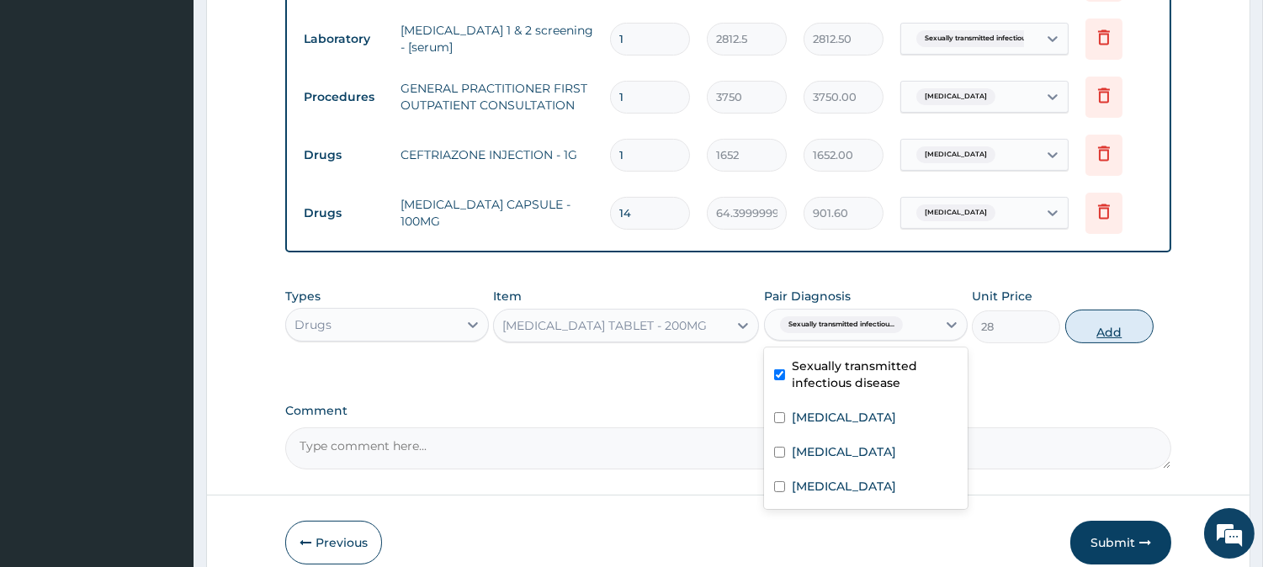
click at [1100, 326] on button "Add" at bounding box center [1109, 327] width 88 height 34
type input "0"
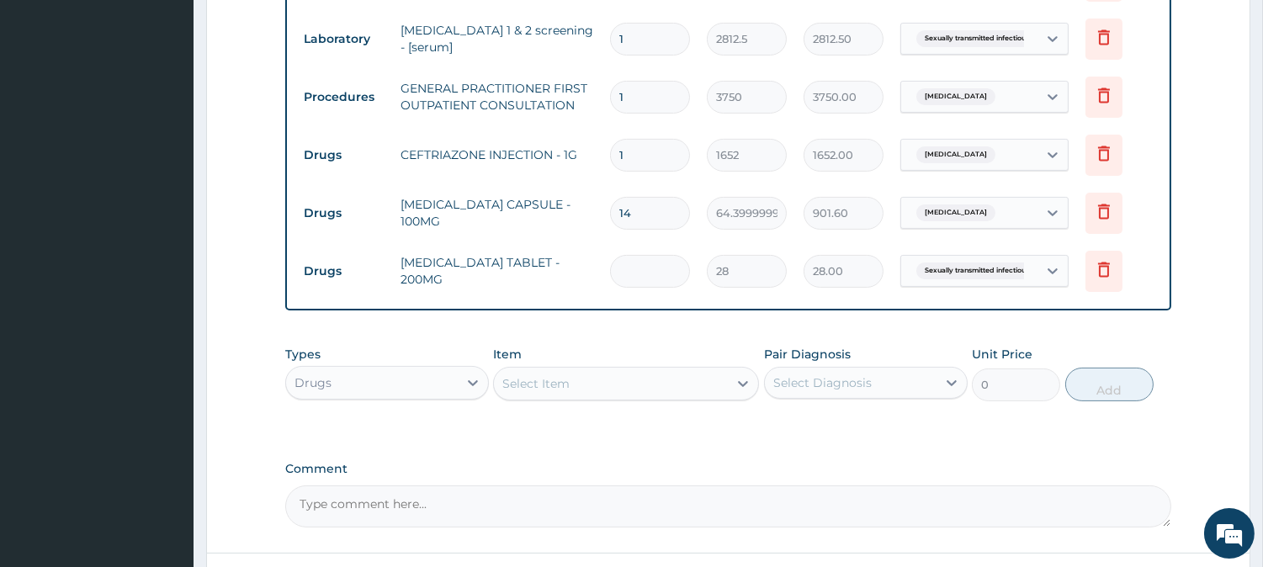
type input "0.00"
type input "3"
type input "84.00"
type input "30"
type input "840.00"
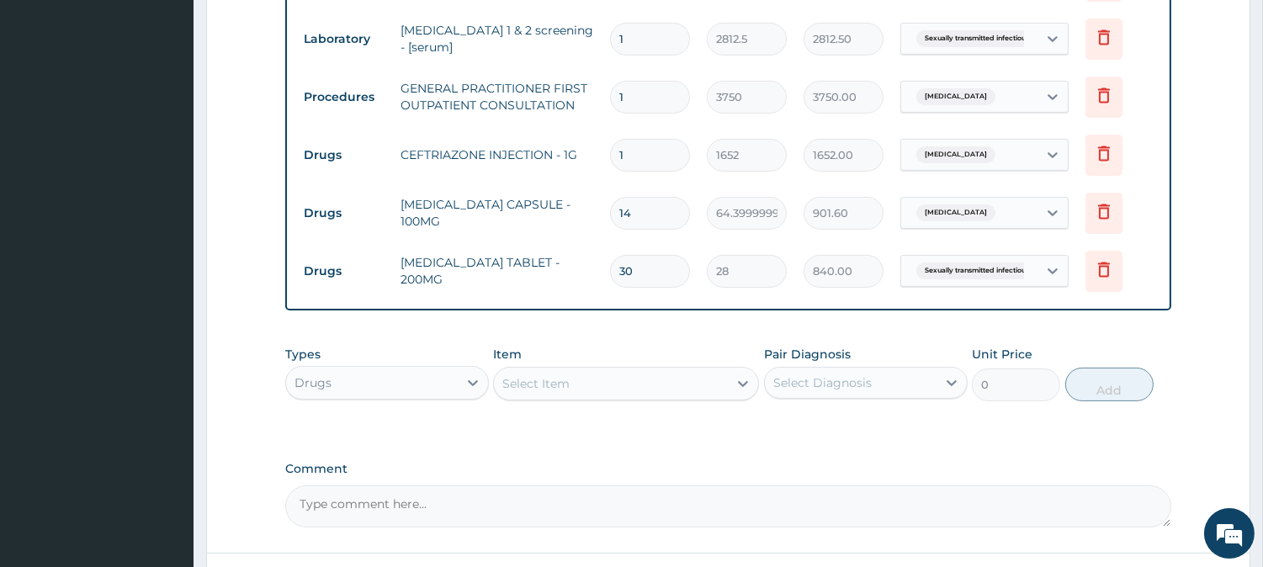
type input "30"
click at [567, 373] on div "Select Item" at bounding box center [611, 383] width 234 height 27
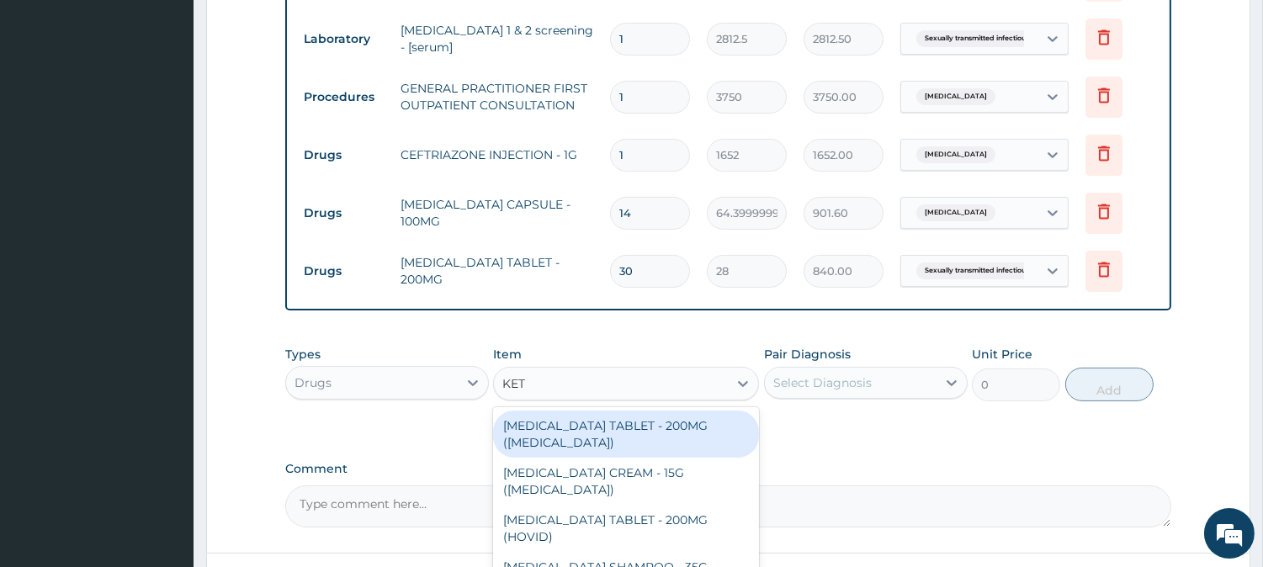
type input "KETO"
click at [589, 425] on div "[MEDICAL_DATA] TABLET - 200MG ([MEDICAL_DATA])" at bounding box center [626, 433] width 266 height 47
type input "196"
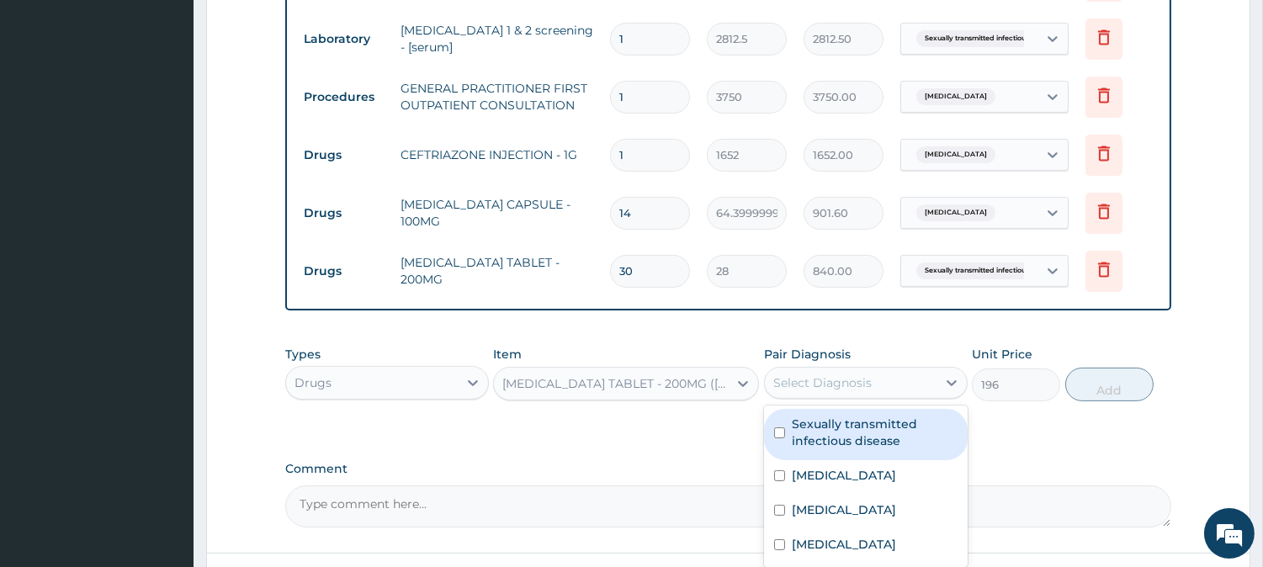
click at [829, 379] on div "Select Diagnosis" at bounding box center [822, 382] width 98 height 17
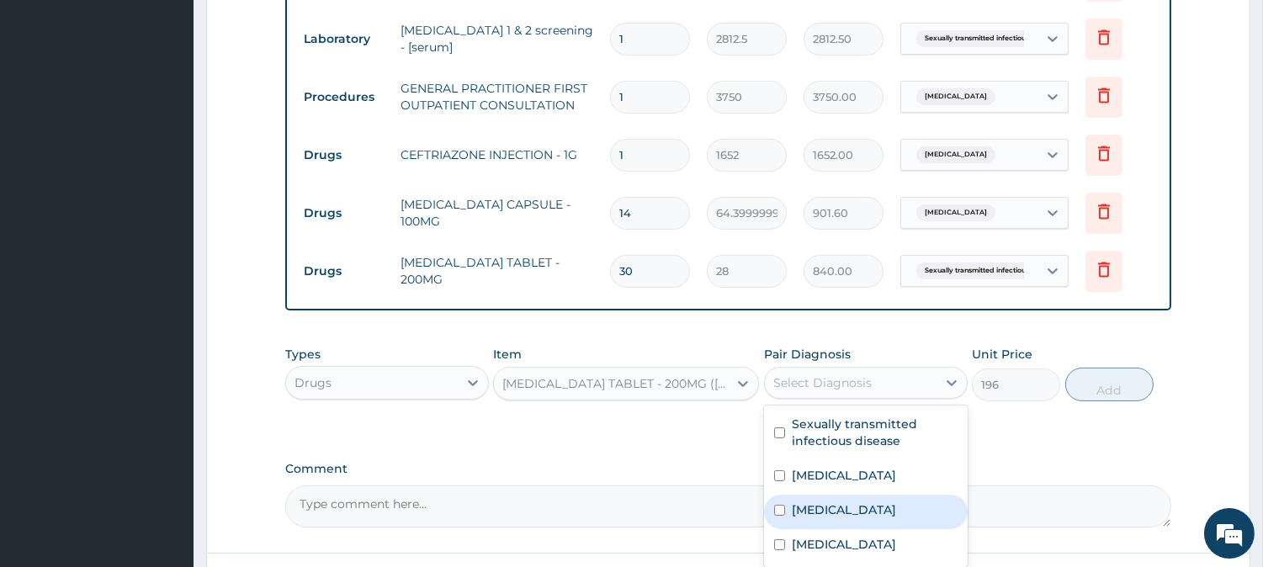
click at [854, 511] on label "Tinea cruris" at bounding box center [843, 509] width 104 height 17
checkbox input "true"
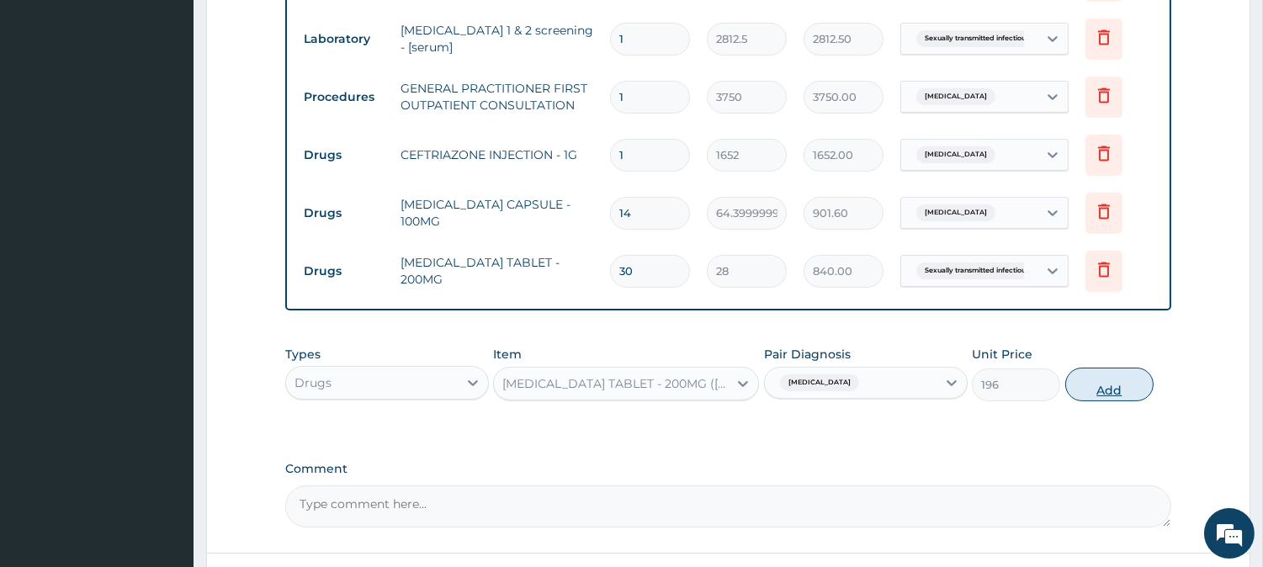
click at [1099, 382] on button "Add" at bounding box center [1109, 385] width 88 height 34
type input "0"
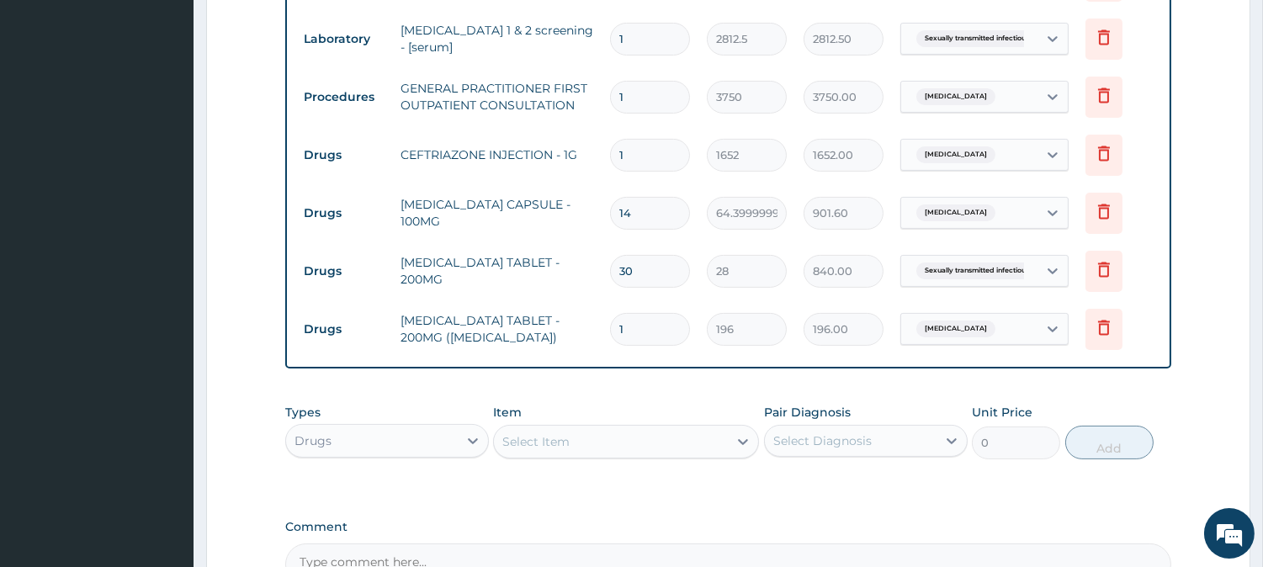
type input "14"
type input "2744.00"
type input "14"
click at [544, 442] on div "Select Item" at bounding box center [535, 441] width 67 height 17
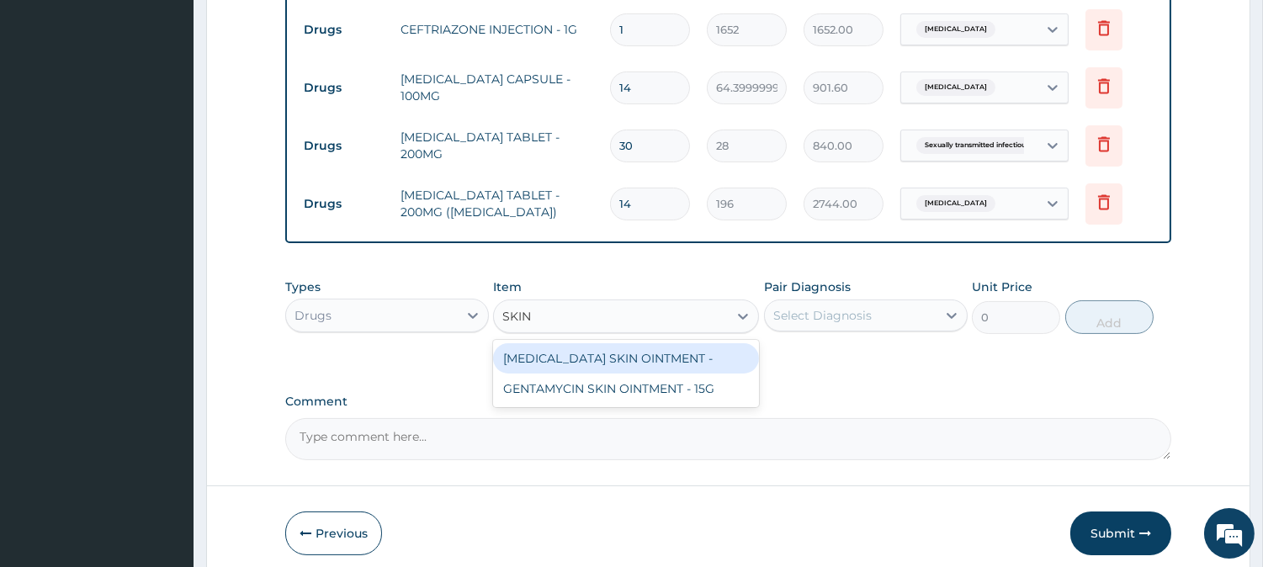
scroll to position [747, 0]
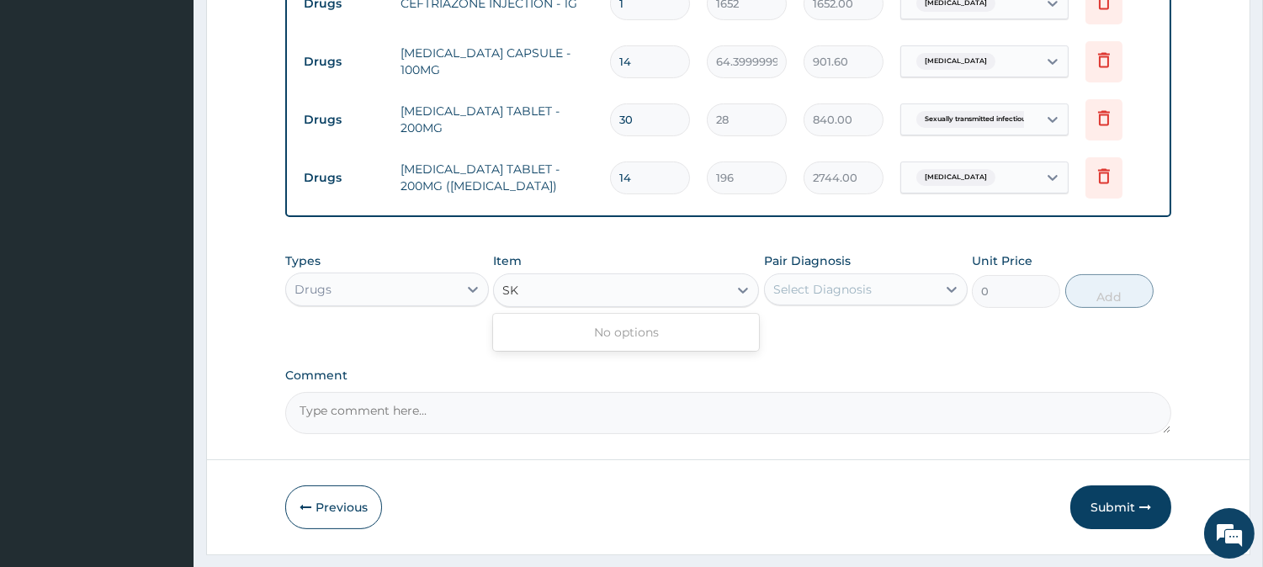
type input "S"
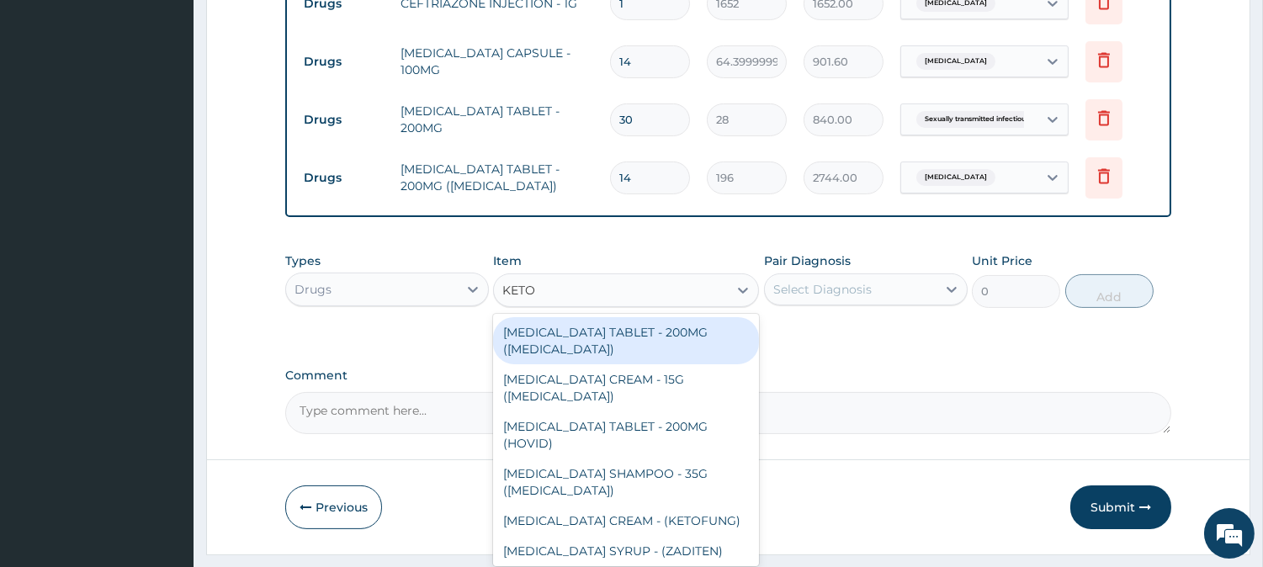
type input "KETOC"
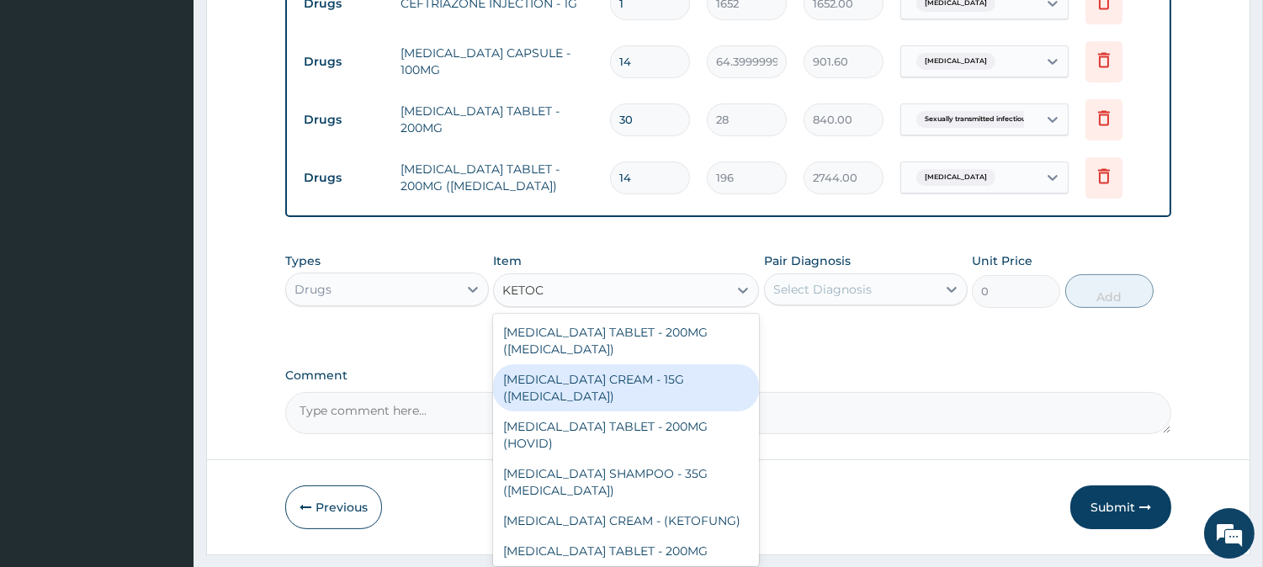
click at [679, 379] on div "[MEDICAL_DATA] CREAM - 15G ([MEDICAL_DATA])" at bounding box center [626, 387] width 266 height 47
type input "5600"
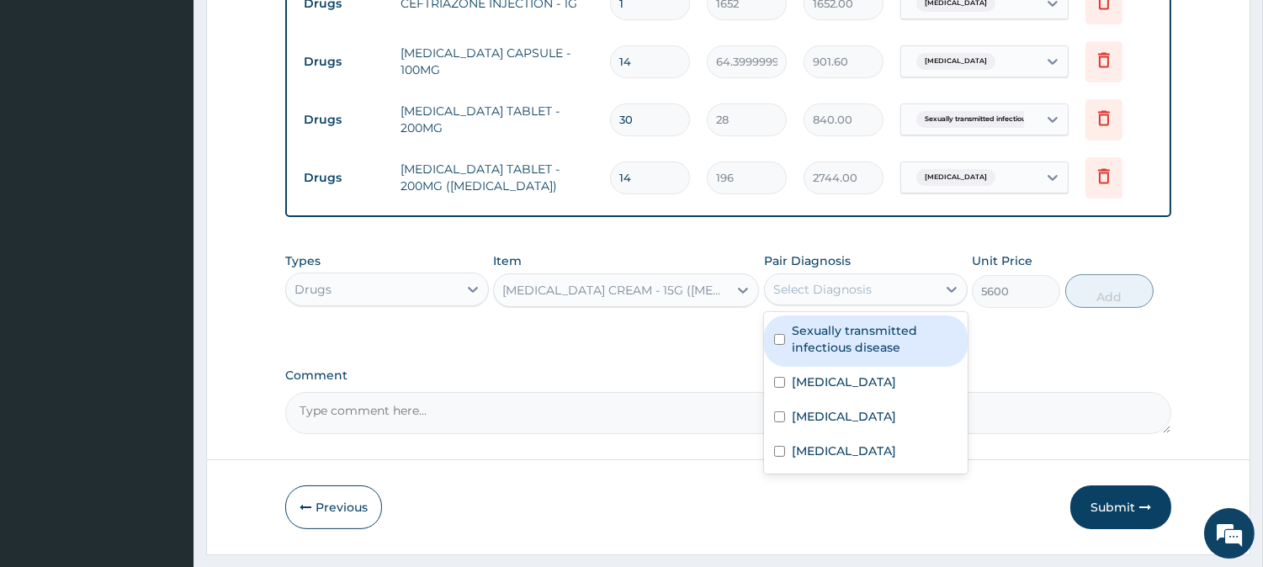
click at [862, 289] on div "Select Diagnosis" at bounding box center [822, 289] width 98 height 17
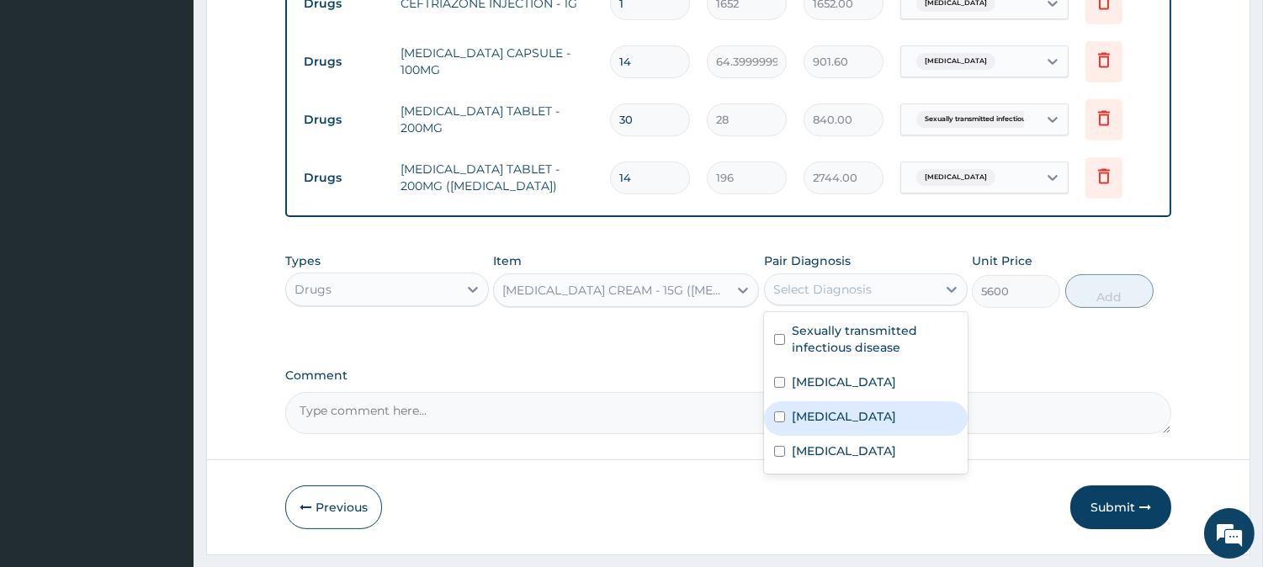
click at [864, 415] on div "Tinea cruris" at bounding box center [866, 418] width 204 height 34
checkbox input "true"
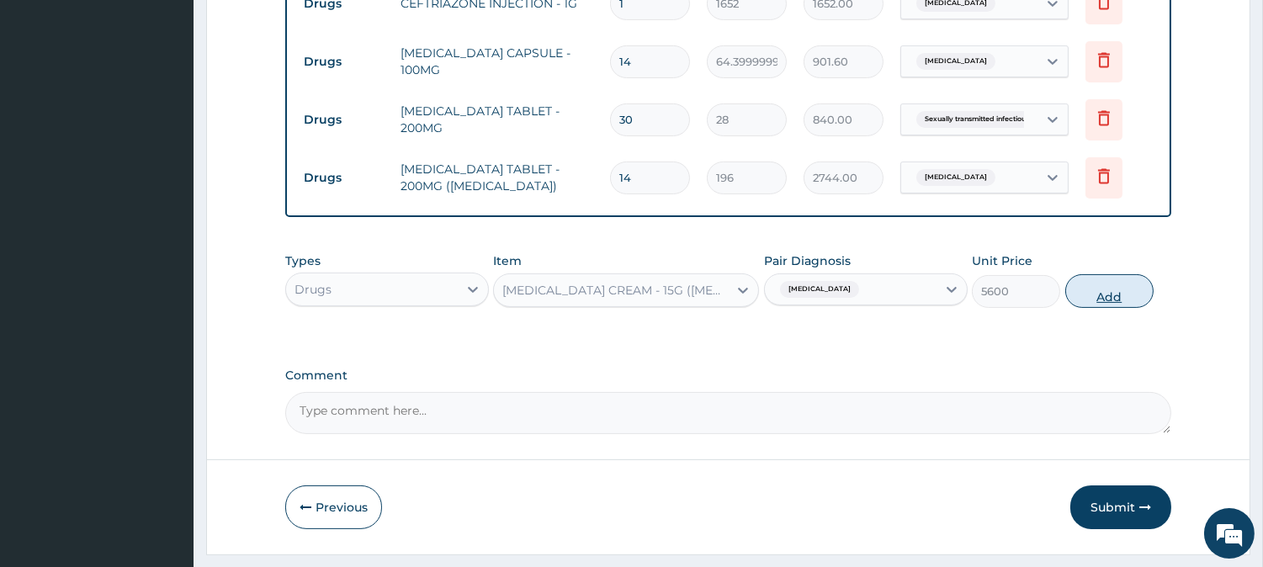
click at [1092, 292] on button "Add" at bounding box center [1109, 291] width 88 height 34
type input "0"
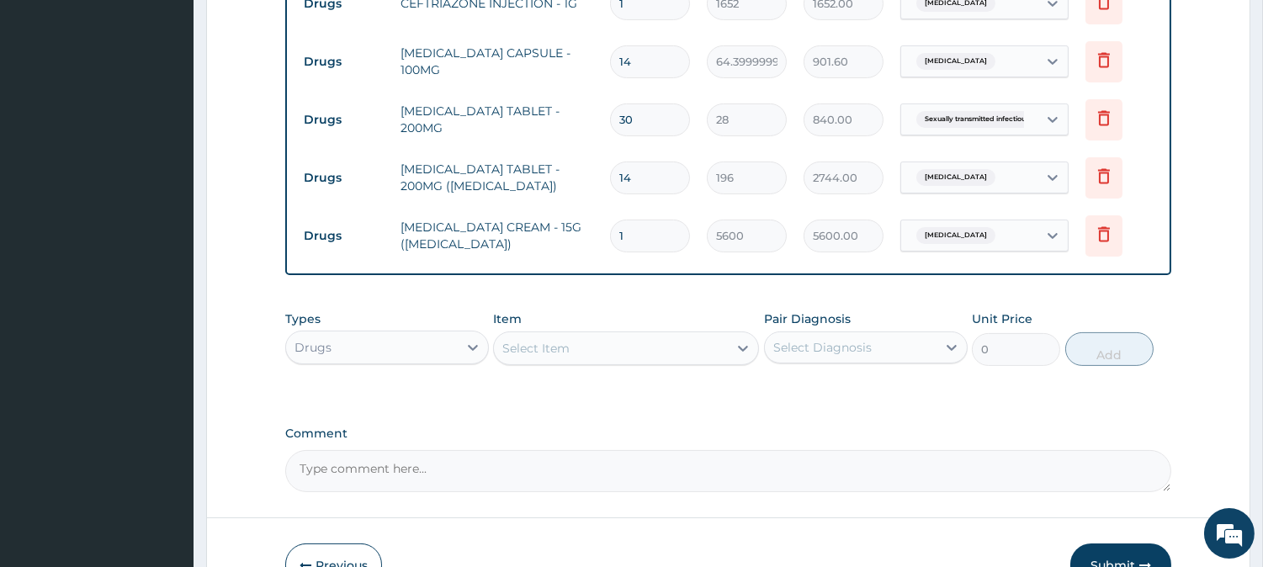
click at [1106, 548] on button "Submit" at bounding box center [1120, 565] width 101 height 44
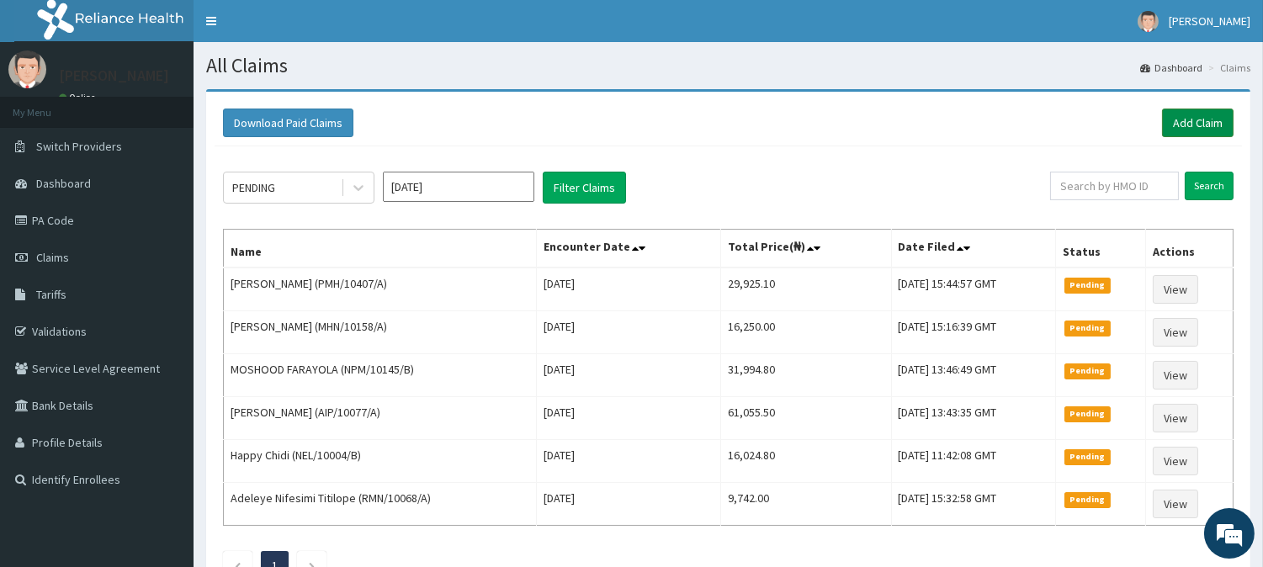
click at [1212, 127] on link "Add Claim" at bounding box center [1197, 123] width 71 height 29
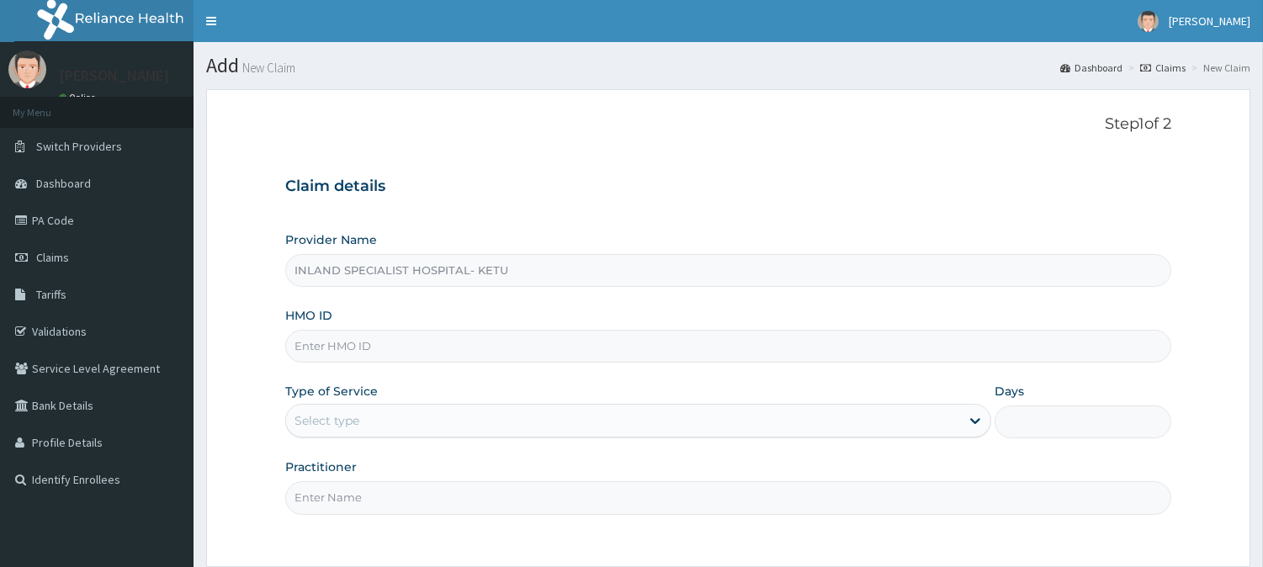
type input "INLAND SPECIALIST HOSPITAL- KETU"
click at [481, 350] on input "HMO ID" at bounding box center [728, 346] width 886 height 33
paste input "PMH/10407/B"
type input "PMH/10407/B"
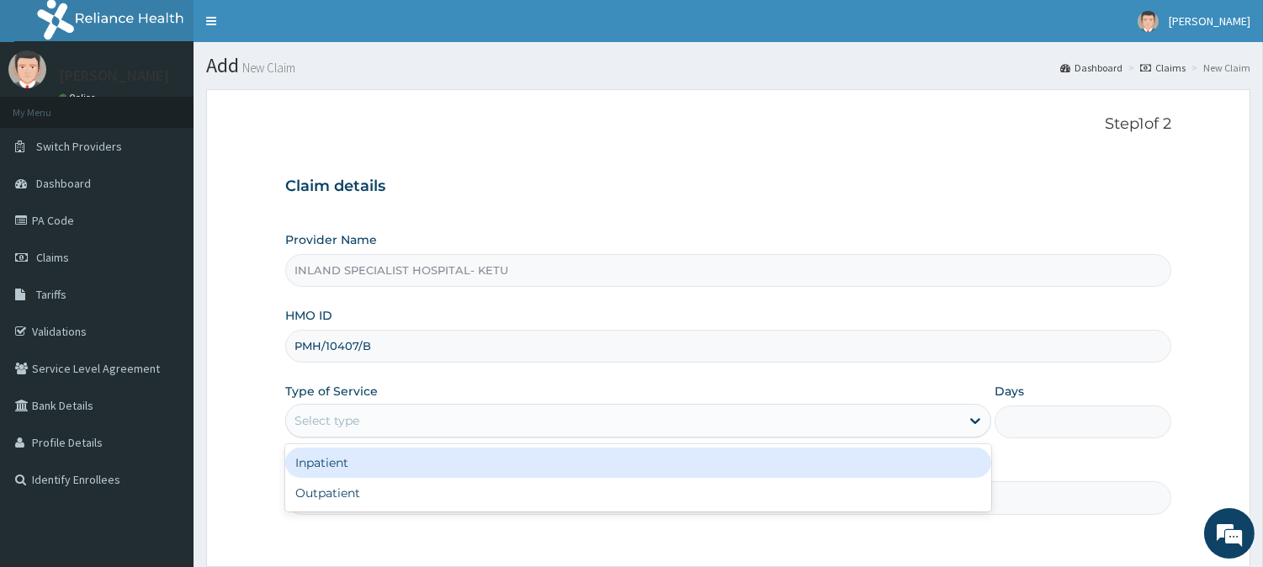
click at [430, 416] on div "Select type" at bounding box center [623, 420] width 674 height 27
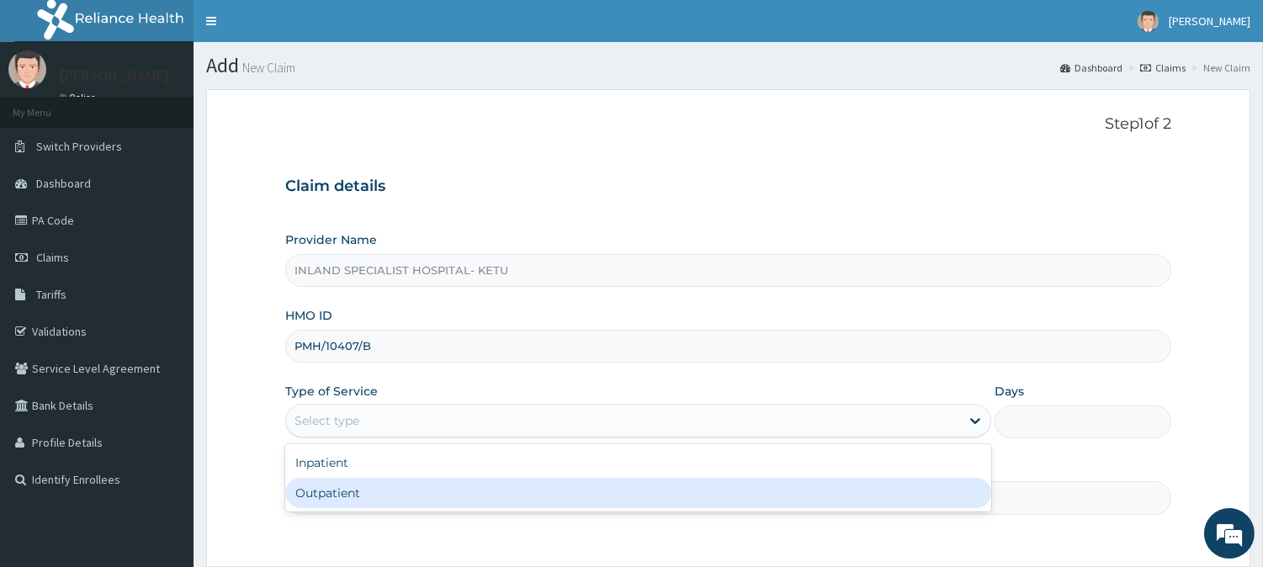
click at [412, 488] on div "Outpatient" at bounding box center [638, 493] width 706 height 30
type input "1"
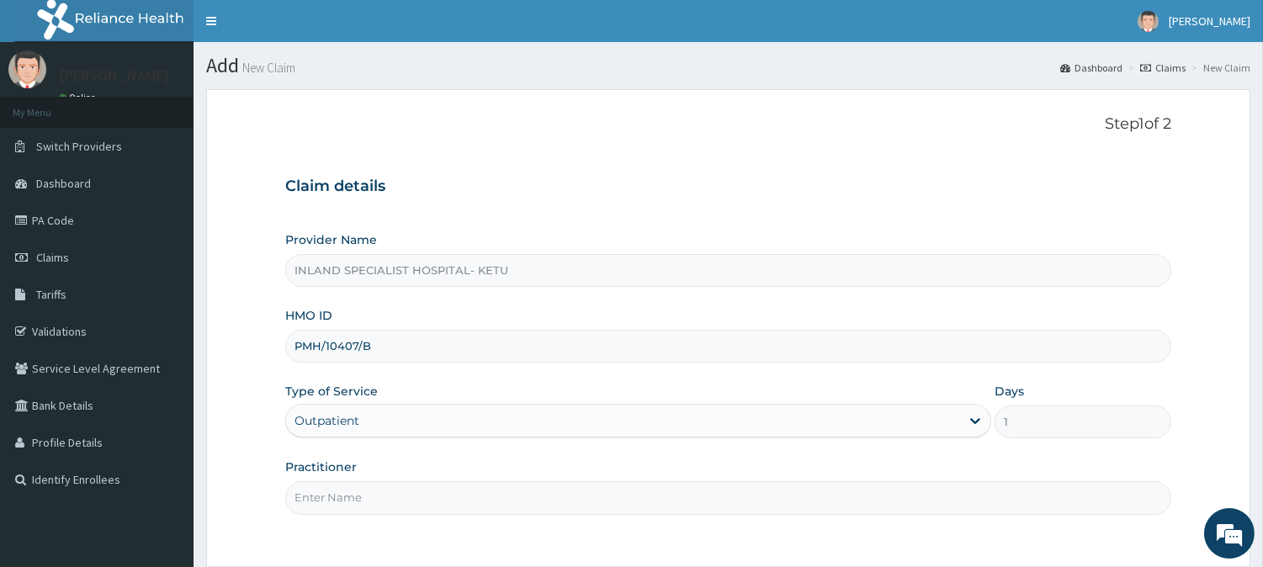
click at [493, 501] on input "Practitioner" at bounding box center [728, 497] width 886 height 33
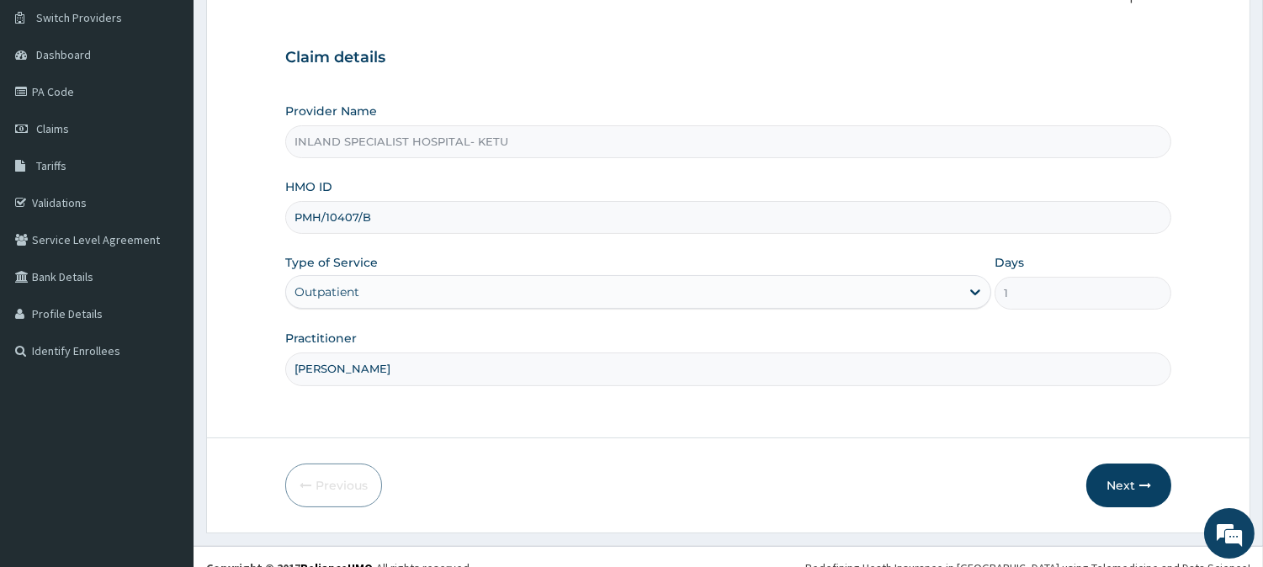
scroll to position [131, 0]
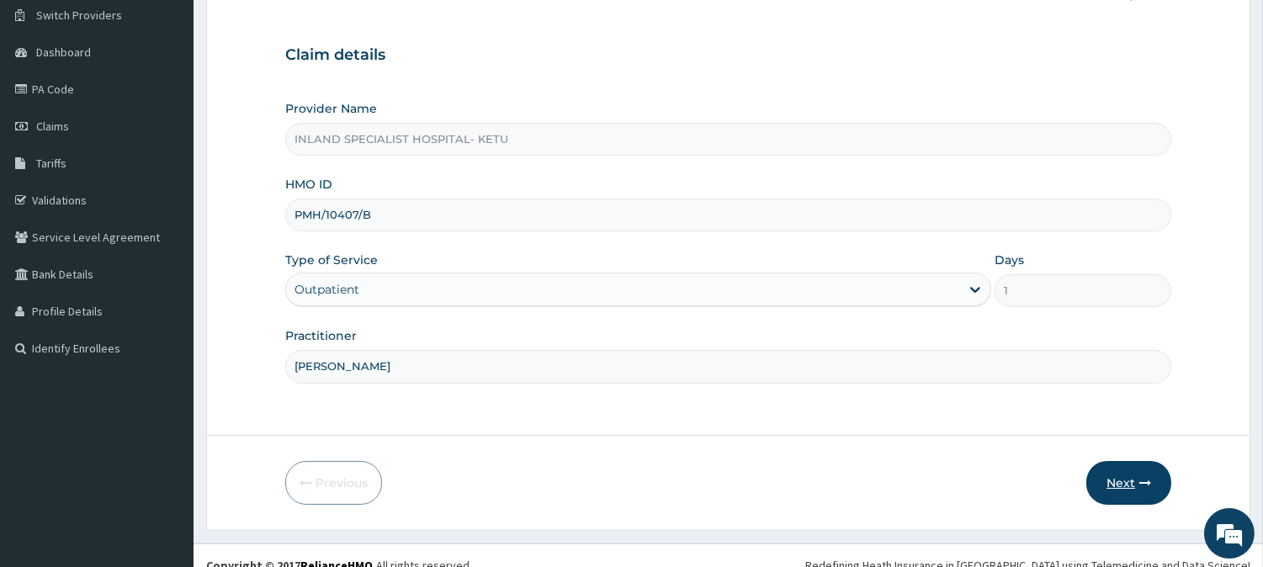
type input "[PERSON_NAME]"
click at [1137, 479] on button "Next" at bounding box center [1128, 483] width 85 height 44
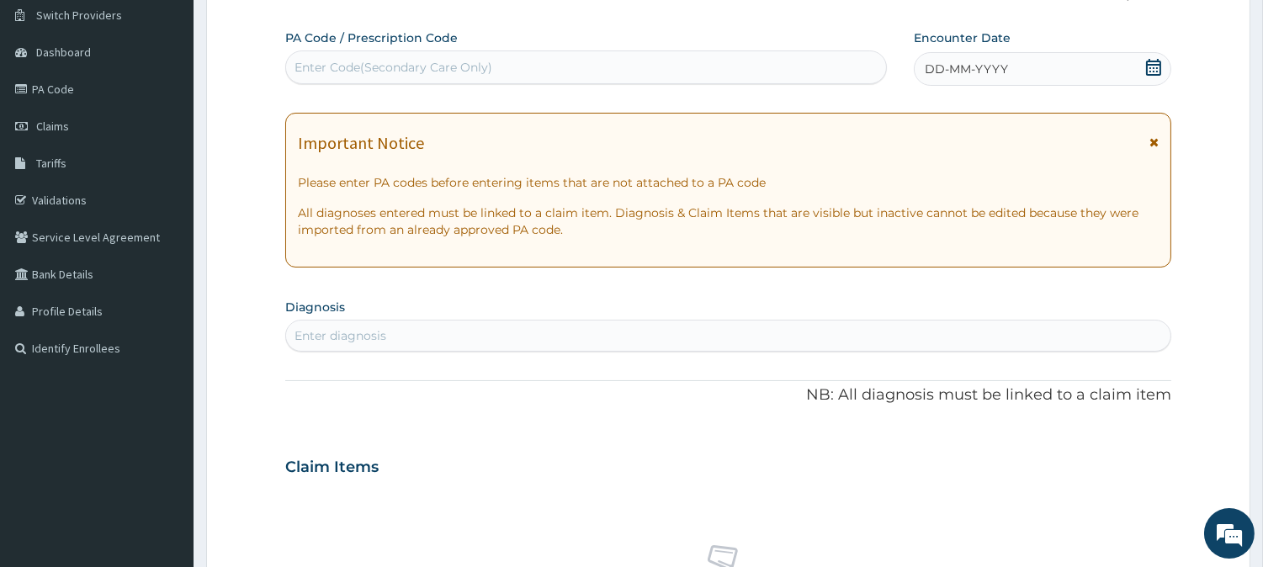
click at [405, 62] on div "Enter Code(Secondary Care Only)" at bounding box center [393, 67] width 198 height 17
type input "PA/OF8EDF"
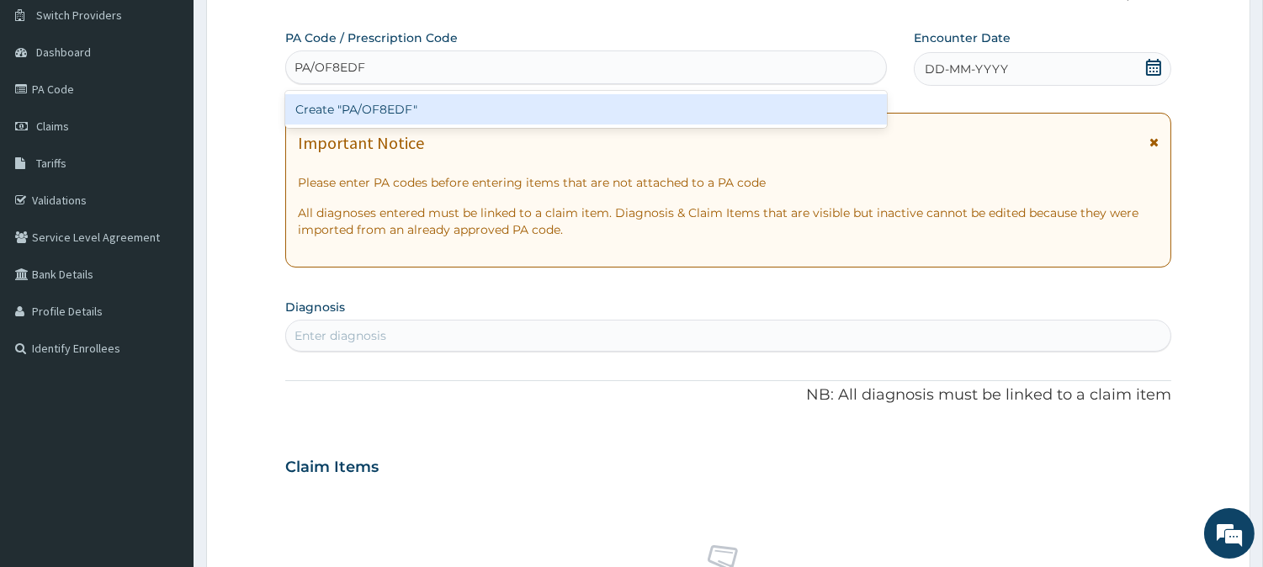
click at [374, 102] on div "Create "PA/OF8EDF"" at bounding box center [585, 109] width 601 height 30
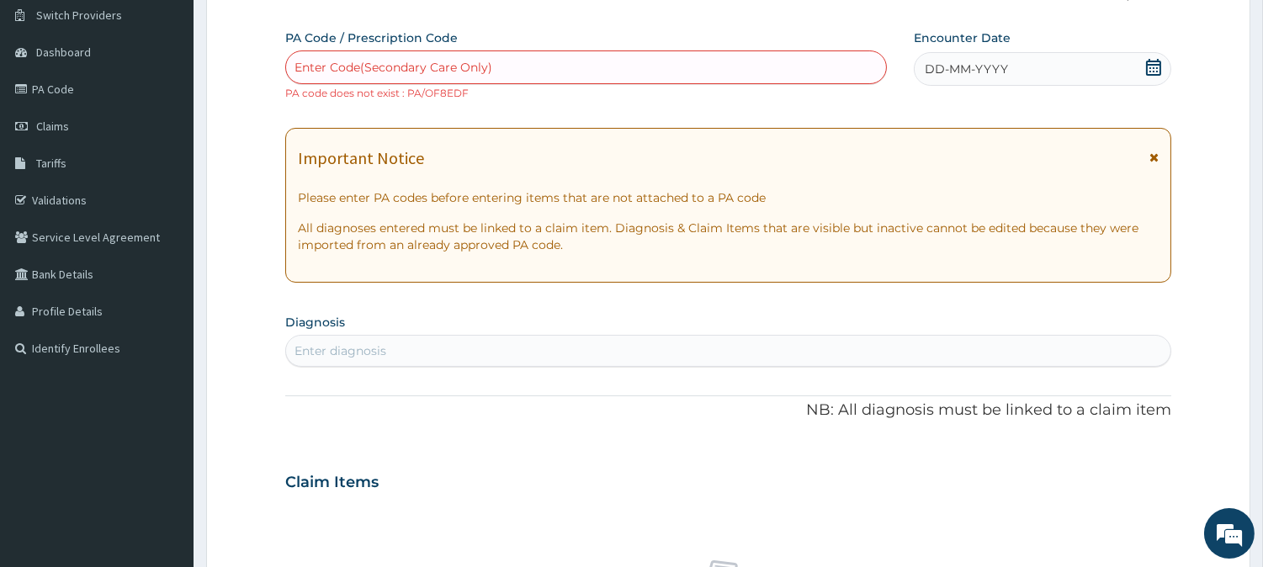
click at [384, 68] on div "Enter Code(Secondary Care Only)" at bounding box center [393, 67] width 198 height 17
type input "PA/0F8EDF"
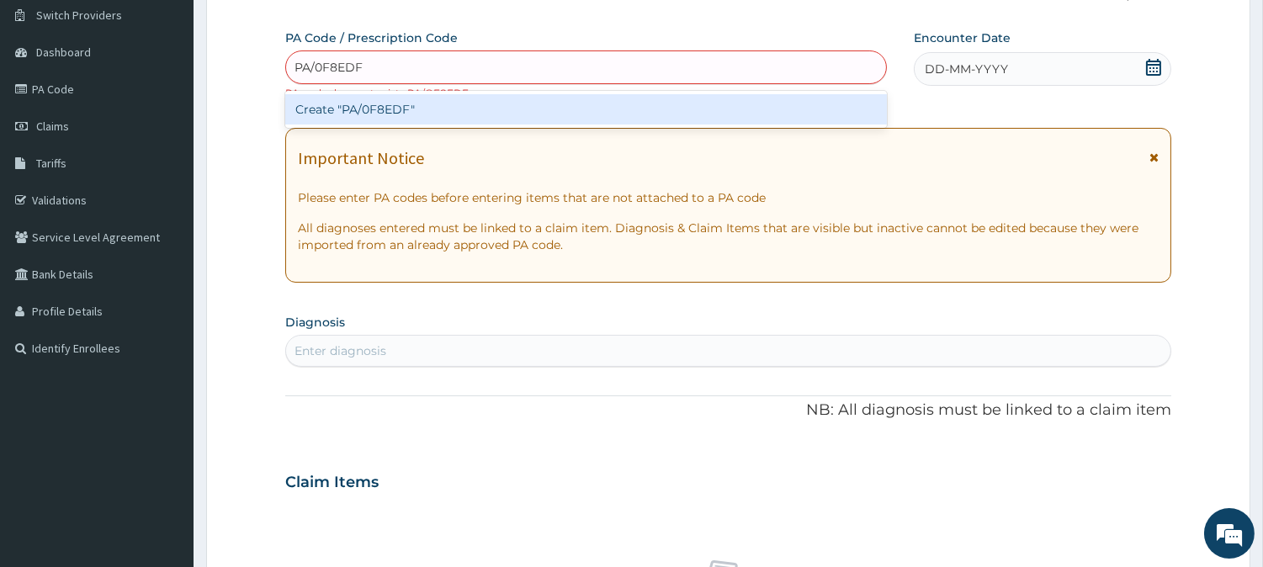
click at [384, 111] on div "Create "PA/0F8EDF"" at bounding box center [585, 109] width 601 height 30
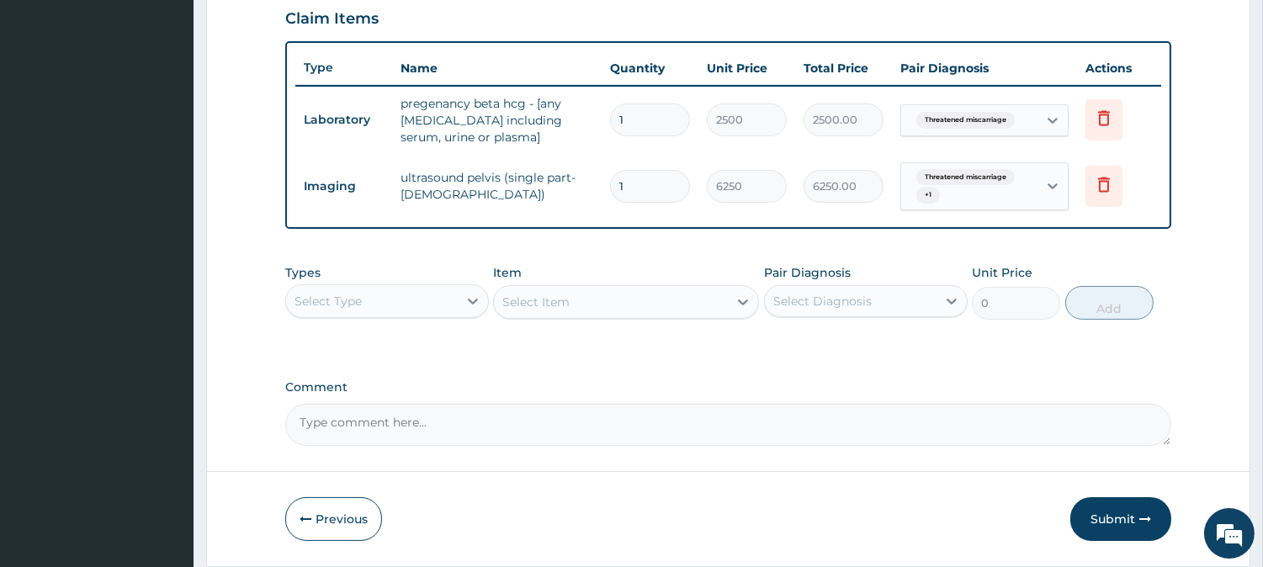
scroll to position [604, 0]
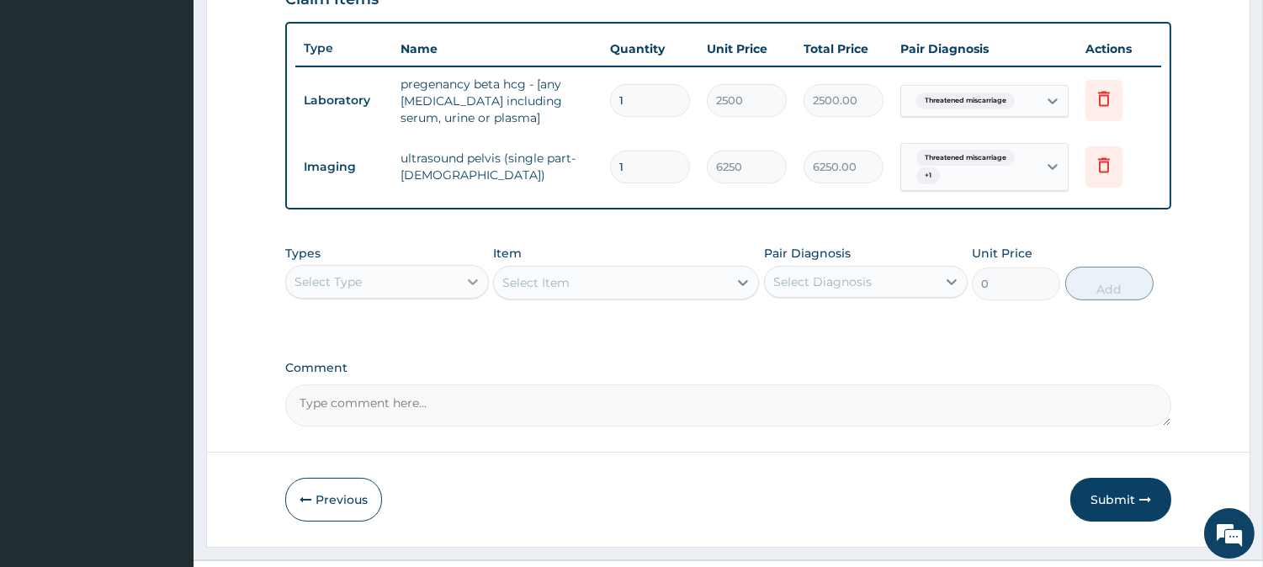
click at [465, 281] on icon at bounding box center [472, 281] width 17 height 17
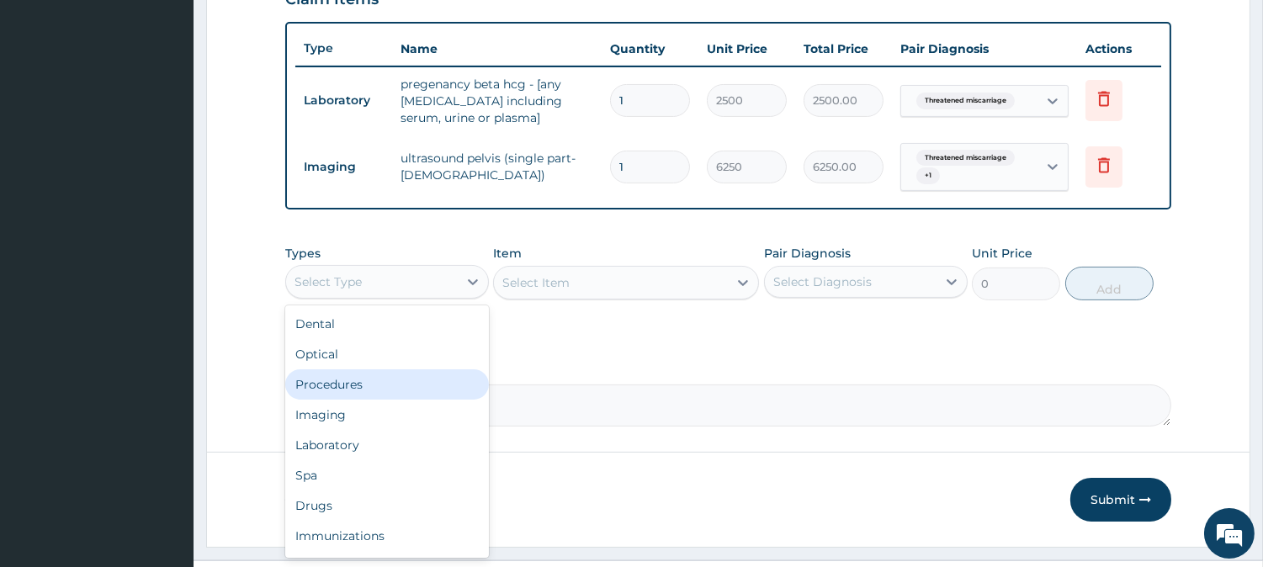
click at [426, 388] on div "Procedures" at bounding box center [387, 384] width 204 height 30
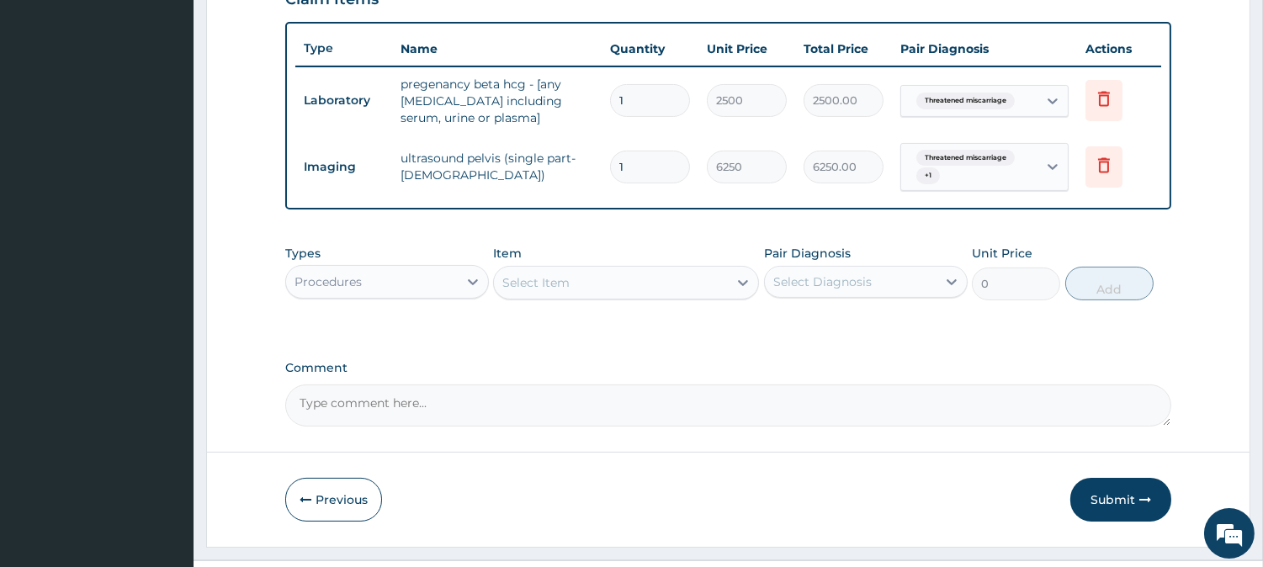
click at [661, 282] on div "Select Item" at bounding box center [611, 282] width 234 height 27
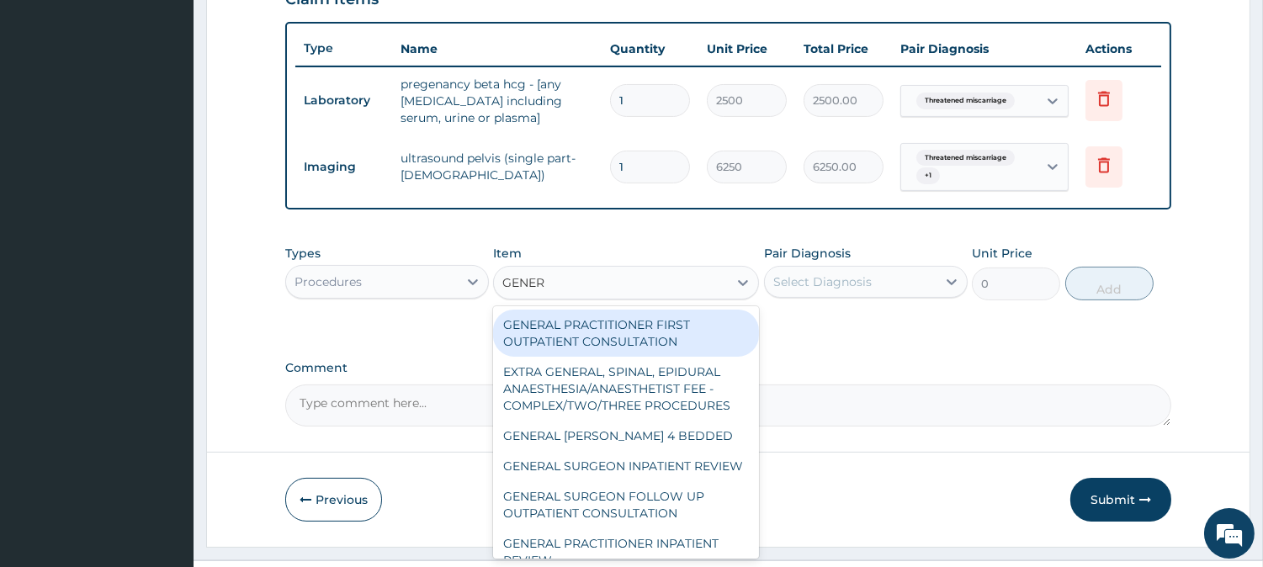
type input "GENERA"
click at [601, 324] on div "GENERAL PRACTITIONER FIRST OUTPATIENT CONSULTATION" at bounding box center [626, 333] width 266 height 47
type input "3750"
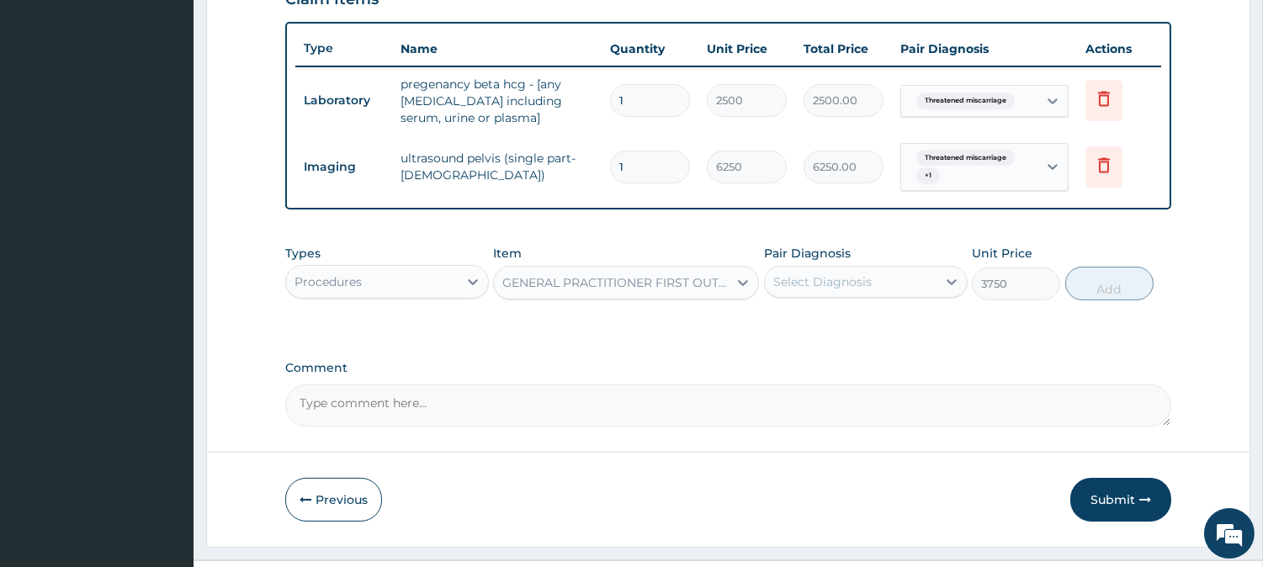
click at [822, 274] on div "Select Diagnosis" at bounding box center [822, 281] width 98 height 17
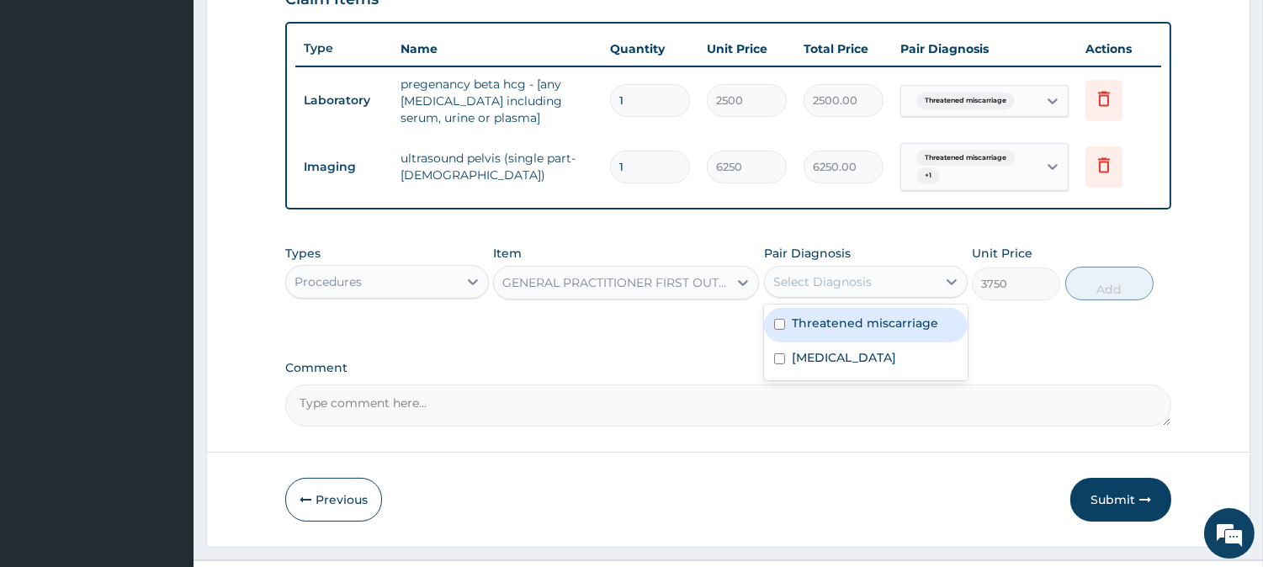
click at [822, 316] on label "Threatened miscarriage" at bounding box center [864, 323] width 146 height 17
checkbox input "true"
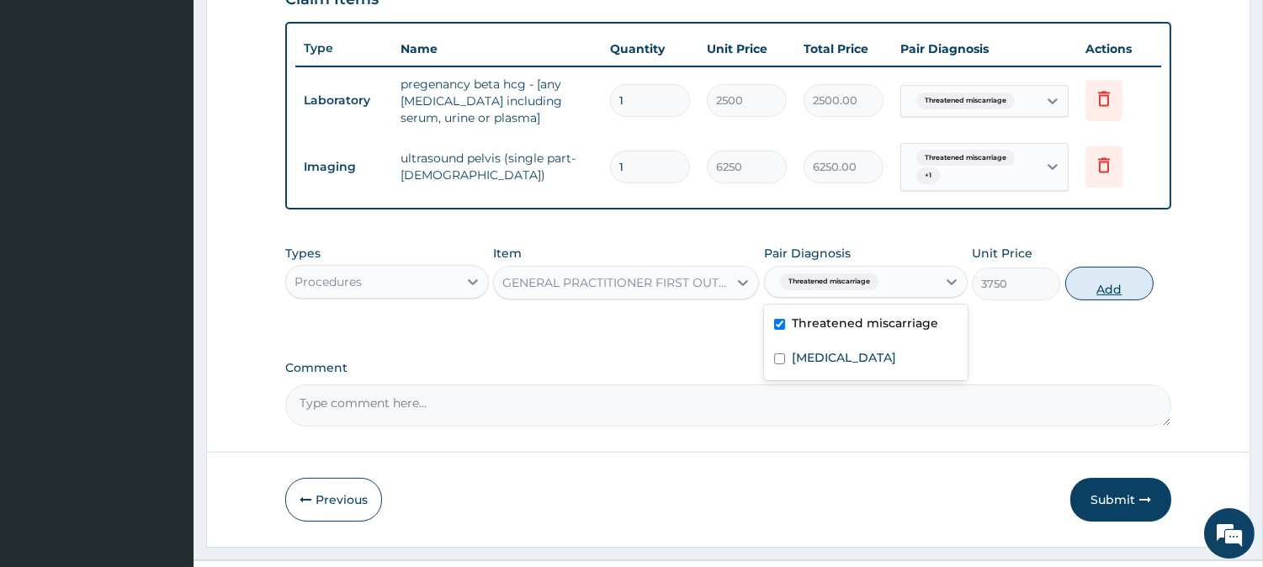
click at [1097, 283] on button "Add" at bounding box center [1109, 284] width 88 height 34
type input "0"
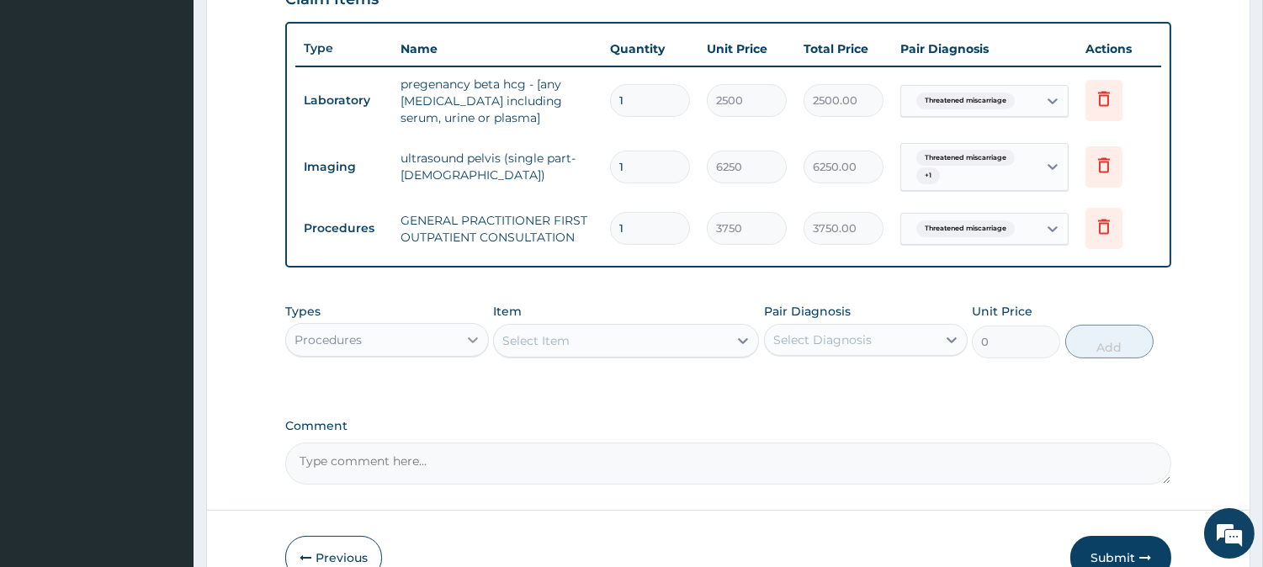
click at [466, 333] on icon at bounding box center [472, 339] width 17 height 17
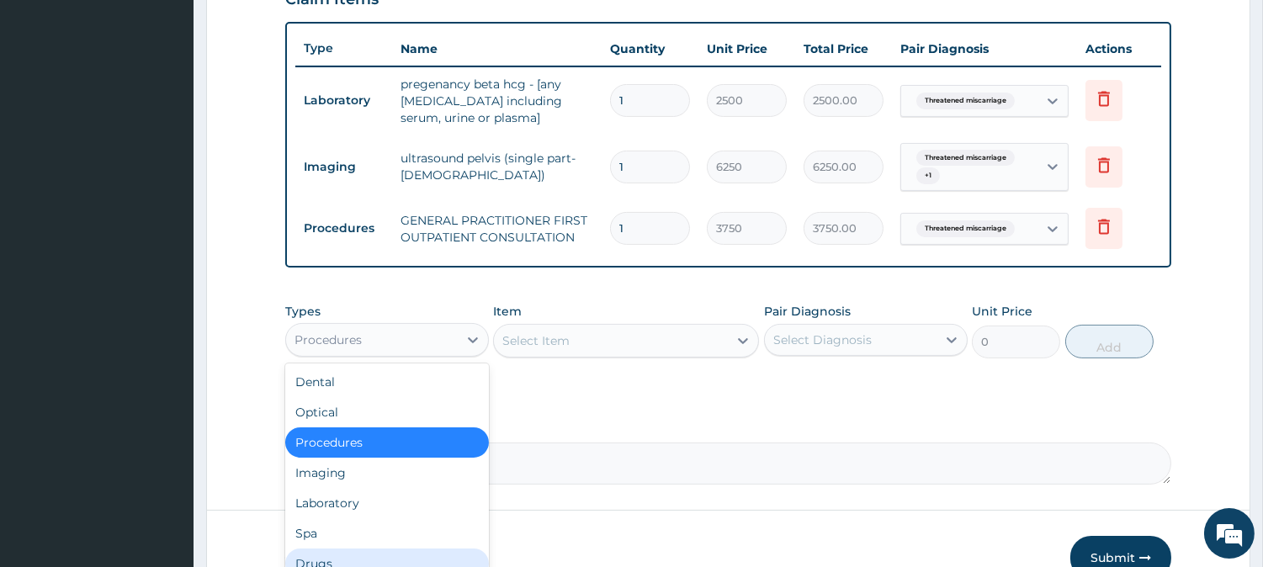
click at [381, 555] on div "Drugs" at bounding box center [387, 563] width 204 height 30
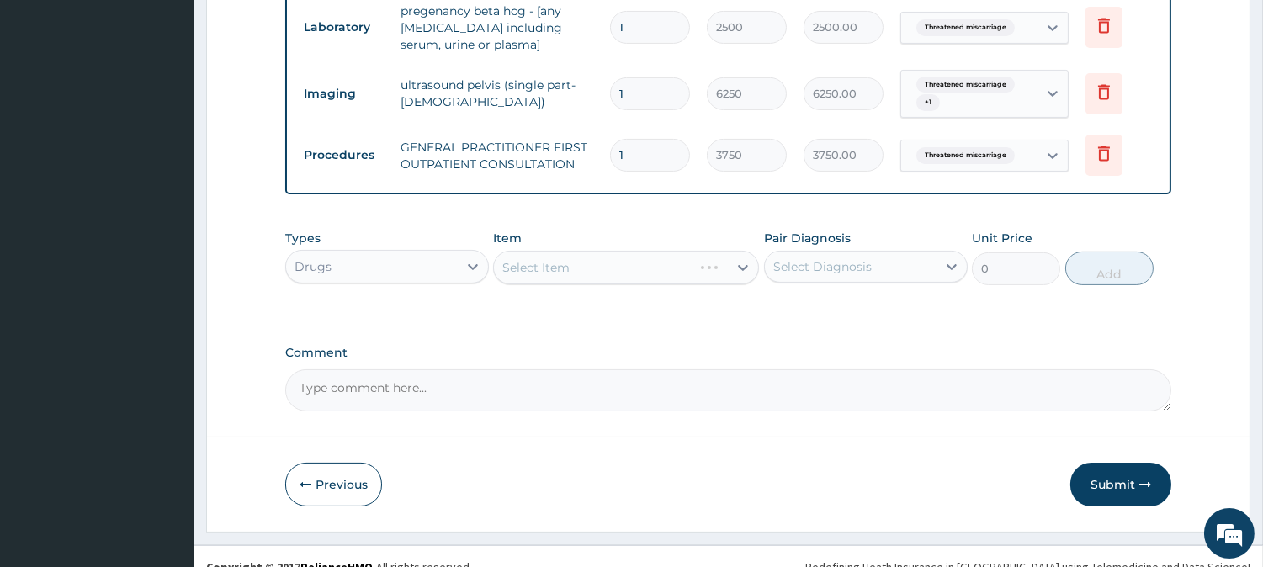
scroll to position [684, 0]
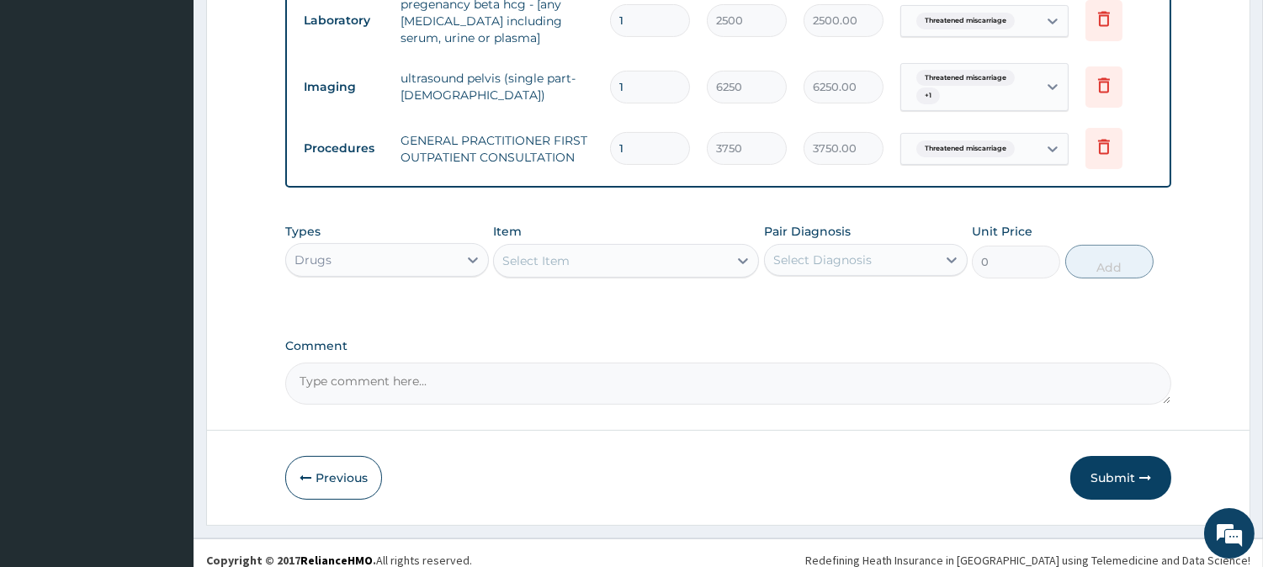
click at [659, 247] on div "Select Item" at bounding box center [611, 260] width 234 height 27
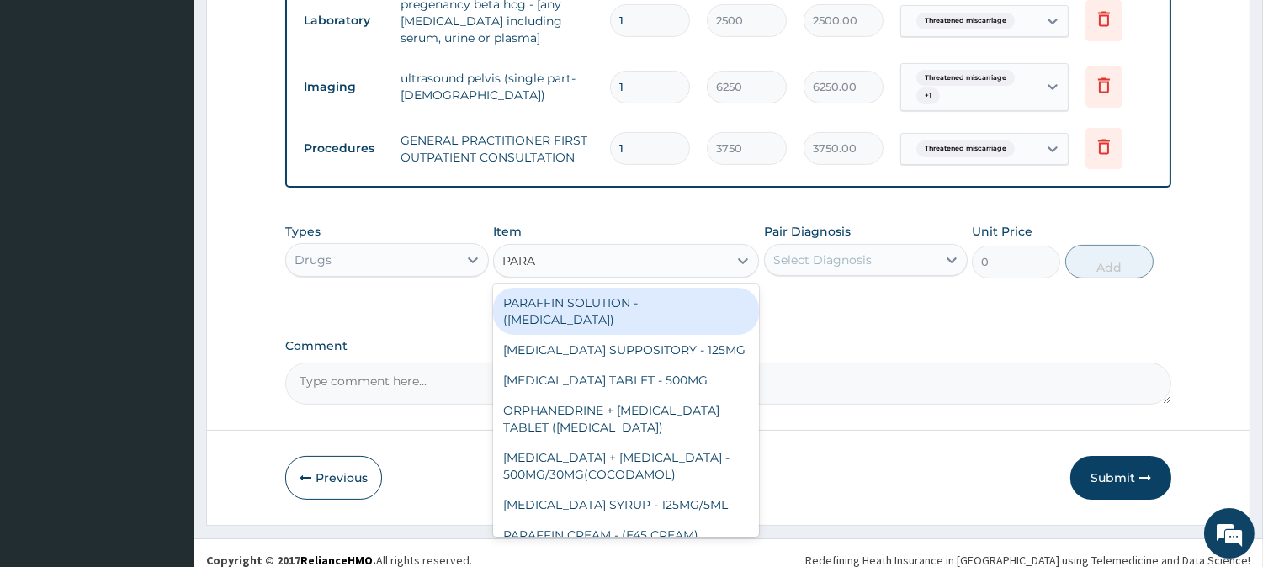
type input "PARAC"
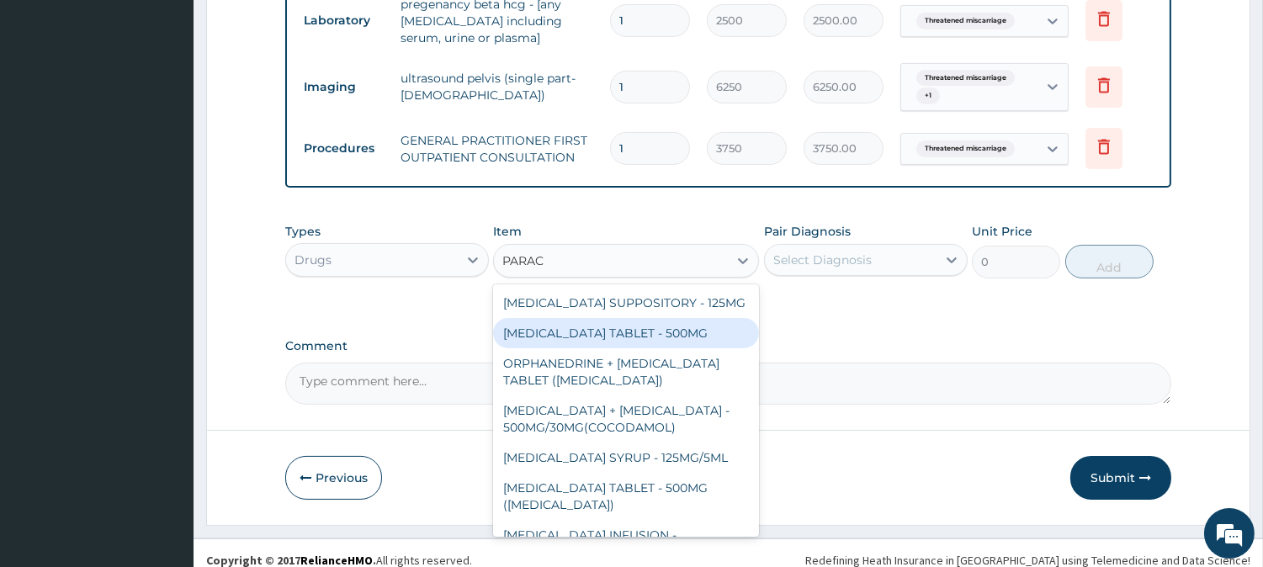
click at [649, 324] on div "[MEDICAL_DATA] TABLET - 500MG" at bounding box center [626, 333] width 266 height 30
type input "33.599999999999994"
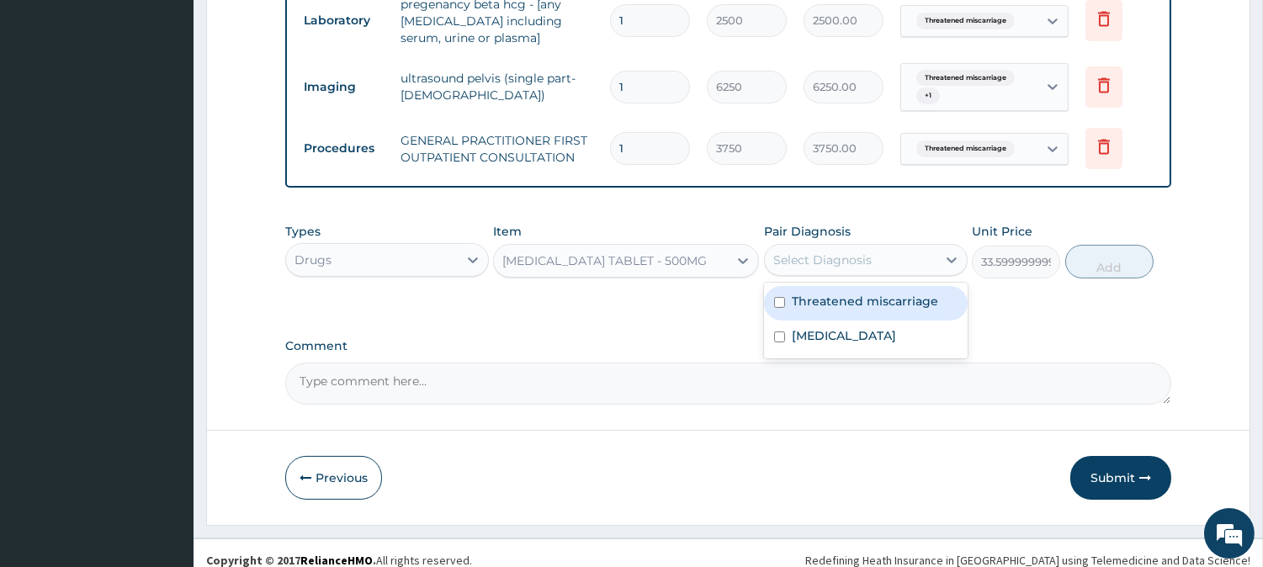
click at [863, 251] on div "Select Diagnosis" at bounding box center [822, 259] width 98 height 17
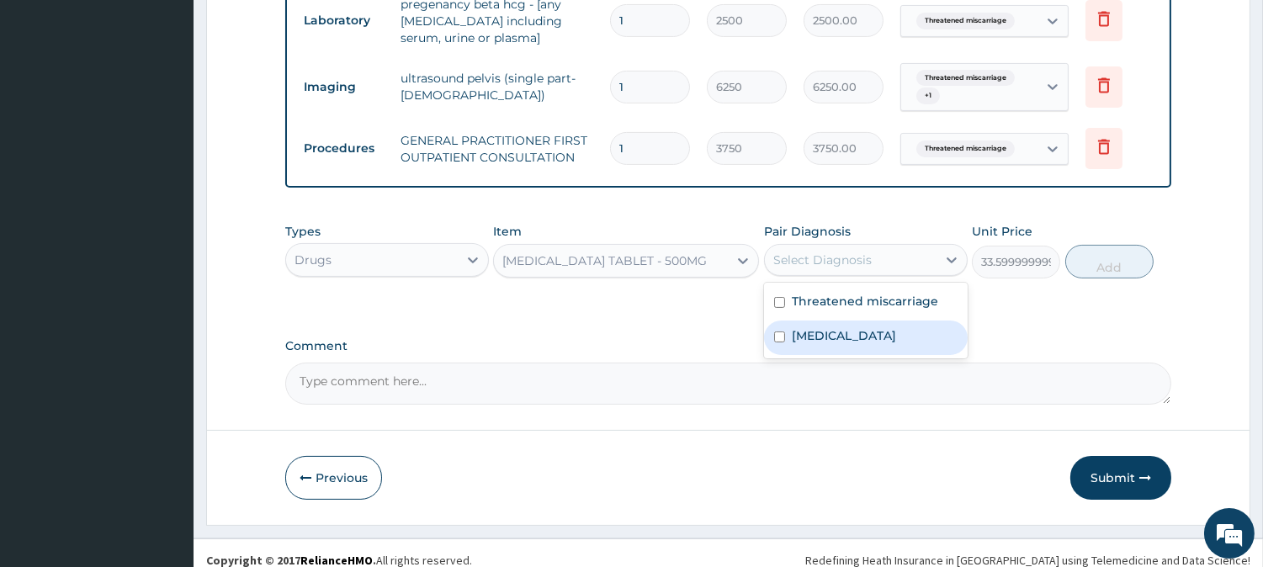
click at [866, 333] on label "[MEDICAL_DATA]" at bounding box center [843, 335] width 104 height 17
checkbox input "true"
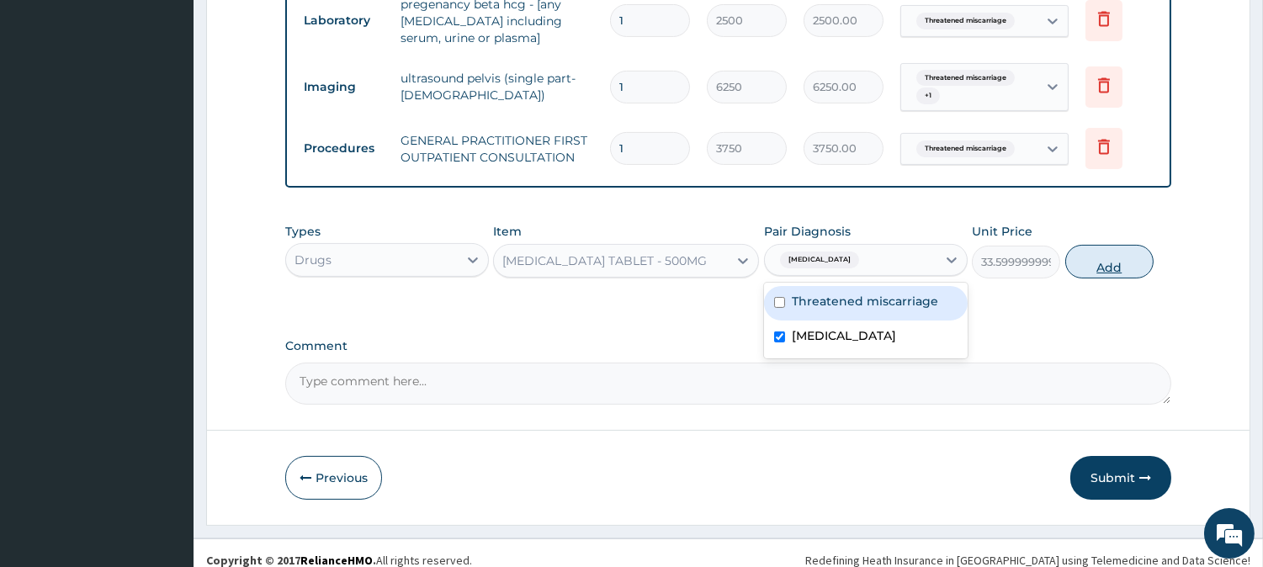
click at [1096, 262] on button "Add" at bounding box center [1109, 262] width 88 height 34
type input "0"
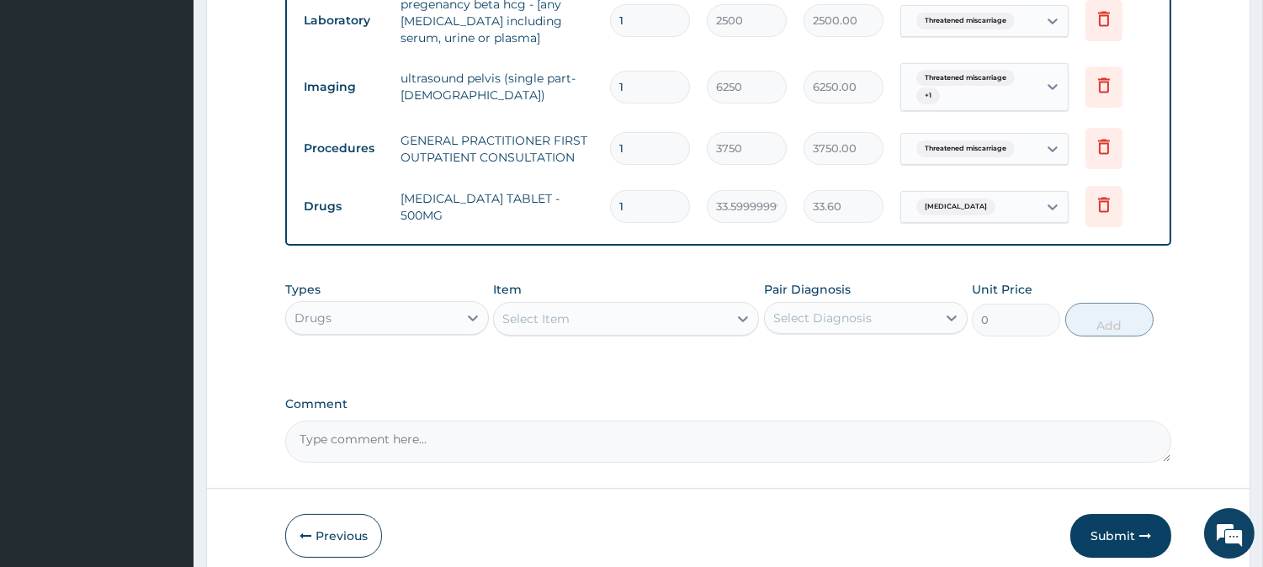
type input "12"
type input "403.20"
type input "12"
click at [611, 302] on div "Select Item" at bounding box center [626, 319] width 266 height 34
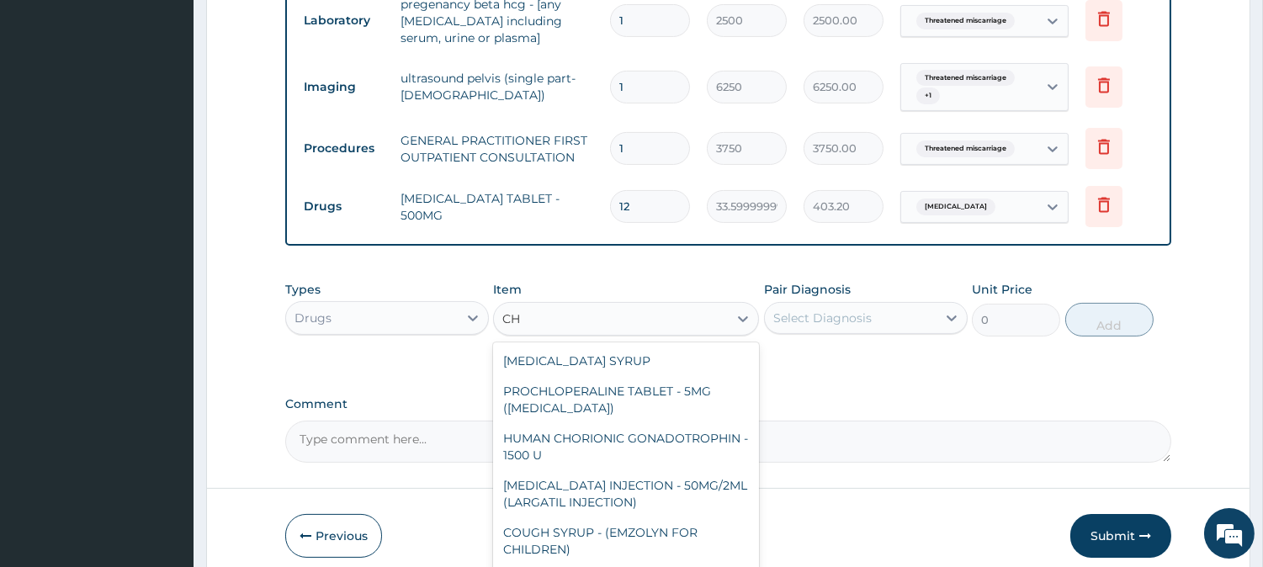
type input "C"
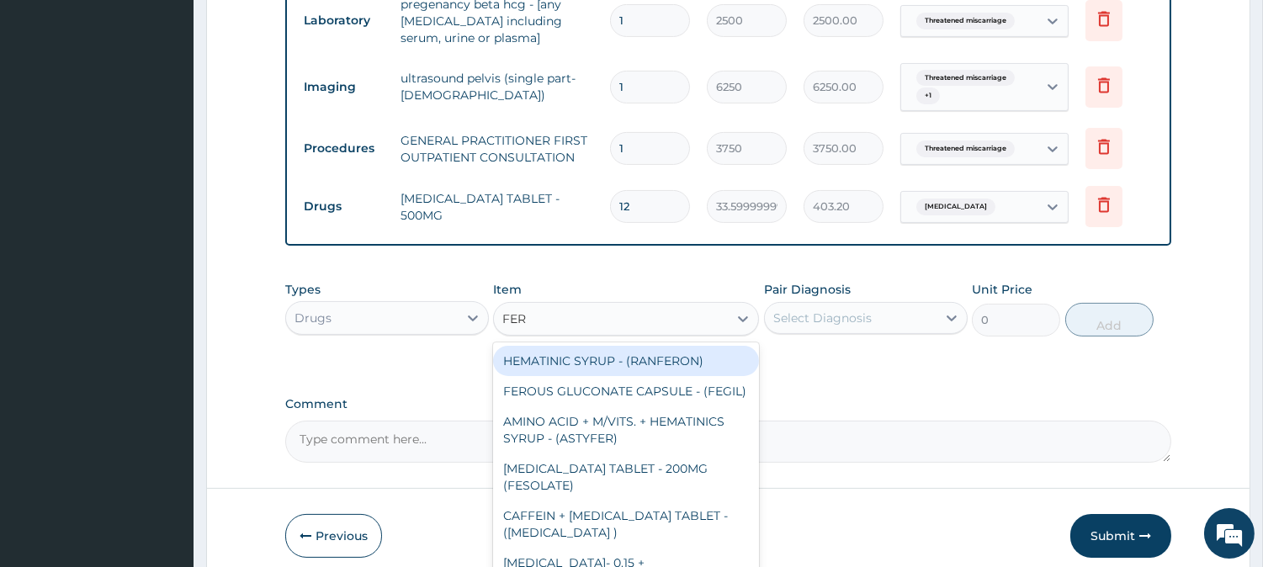
type input "FERR"
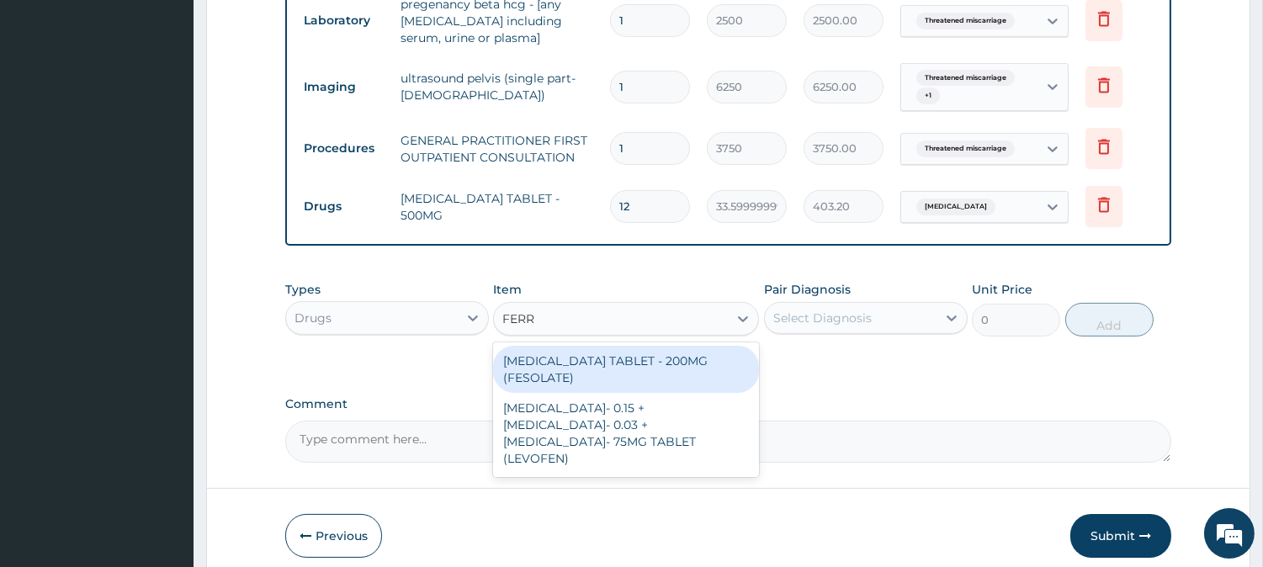
click at [623, 352] on div "[MEDICAL_DATA] TABLET - 200MG (FESOLATE)" at bounding box center [626, 369] width 266 height 47
type input "28"
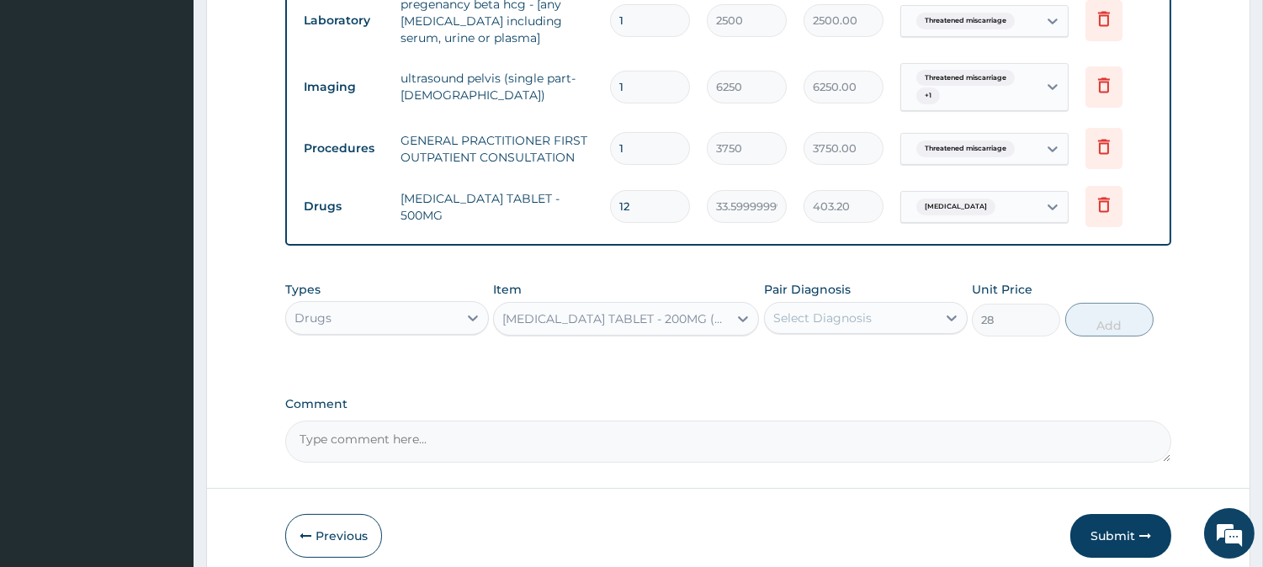
click at [796, 317] on div "Select Diagnosis" at bounding box center [822, 318] width 98 height 17
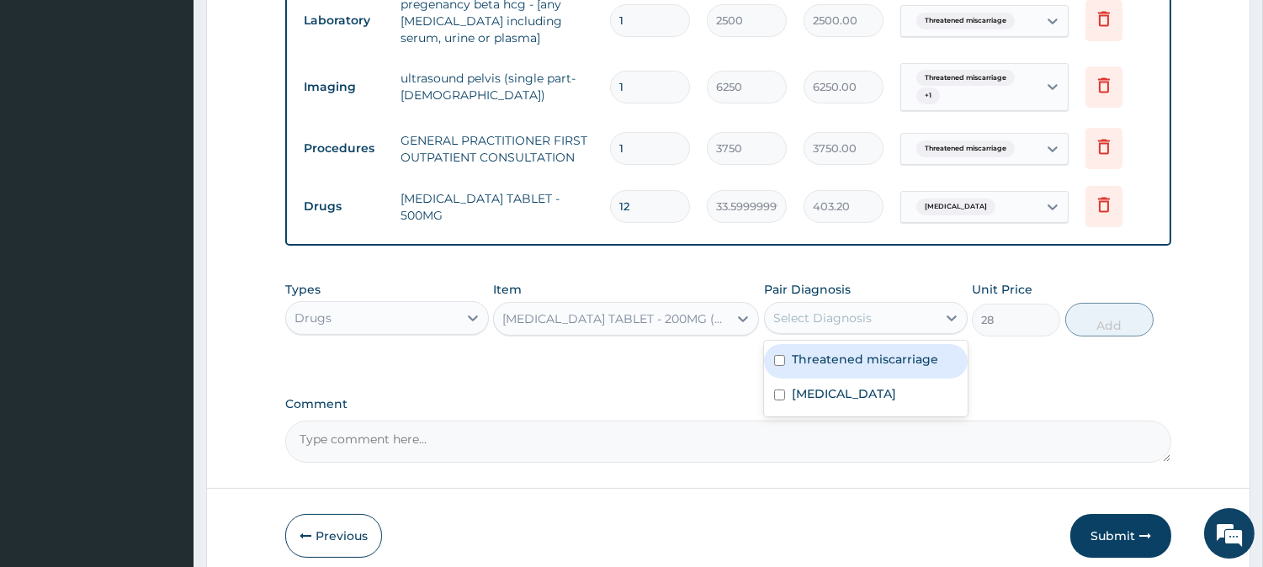
click at [812, 356] on label "Threatened miscarriage" at bounding box center [864, 359] width 146 height 17
checkbox input "true"
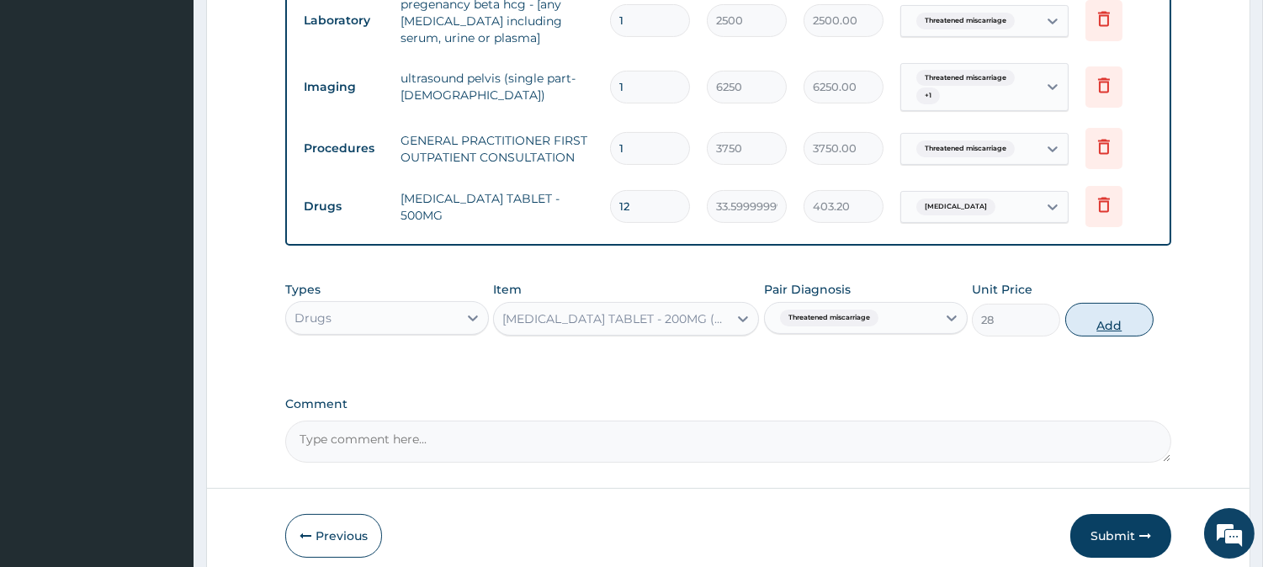
click at [1099, 324] on button "Add" at bounding box center [1109, 320] width 88 height 34
type input "0"
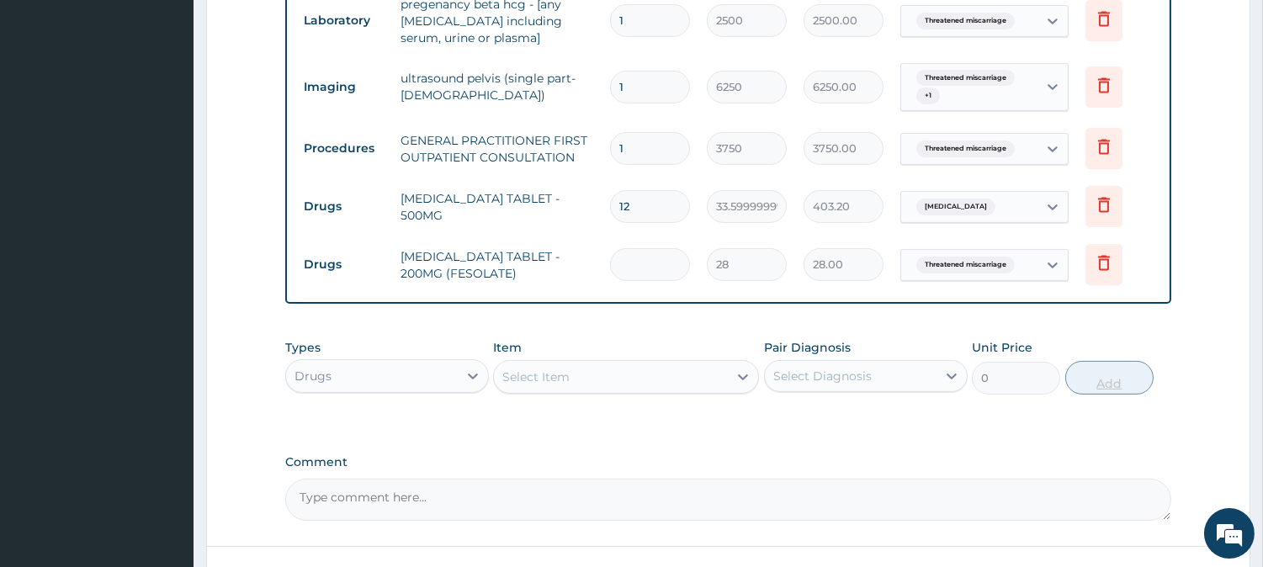
type input "0.00"
type input "7"
type input "196.00"
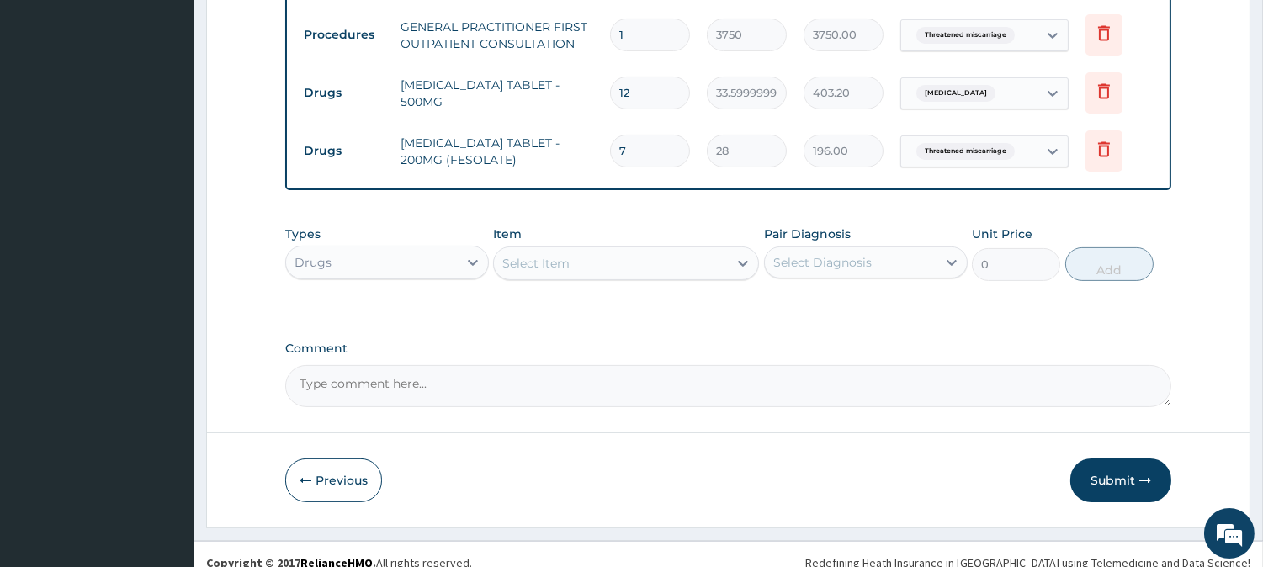
scroll to position [813, 0]
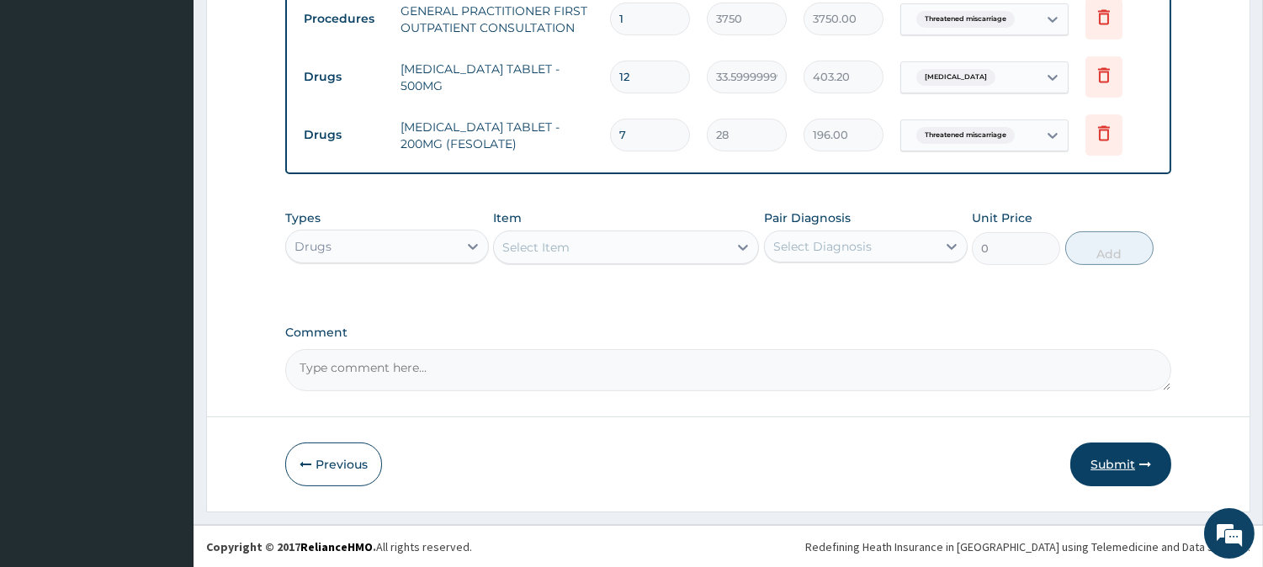
type input "7"
click at [1121, 459] on button "Submit" at bounding box center [1120, 464] width 101 height 44
